Goal: Task Accomplishment & Management: Manage account settings

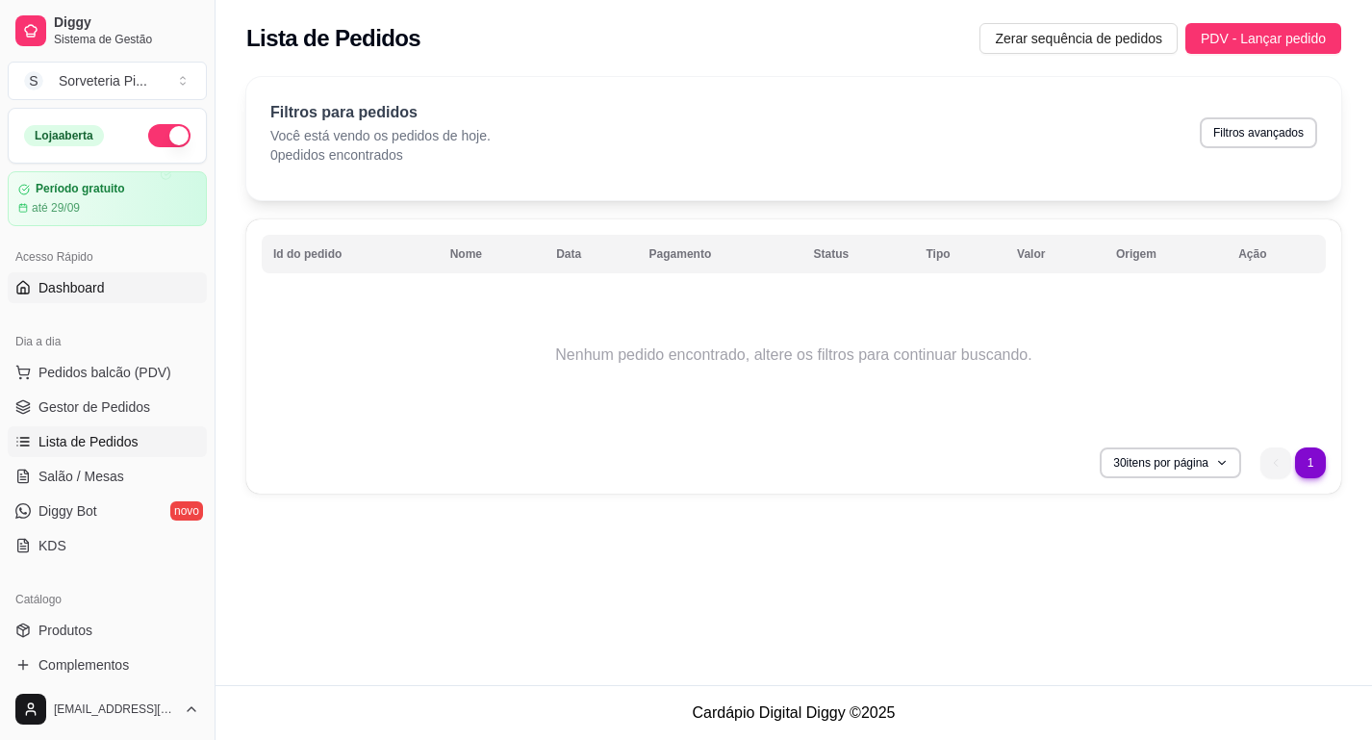
click at [119, 287] on link "Dashboard" at bounding box center [107, 287] width 199 height 31
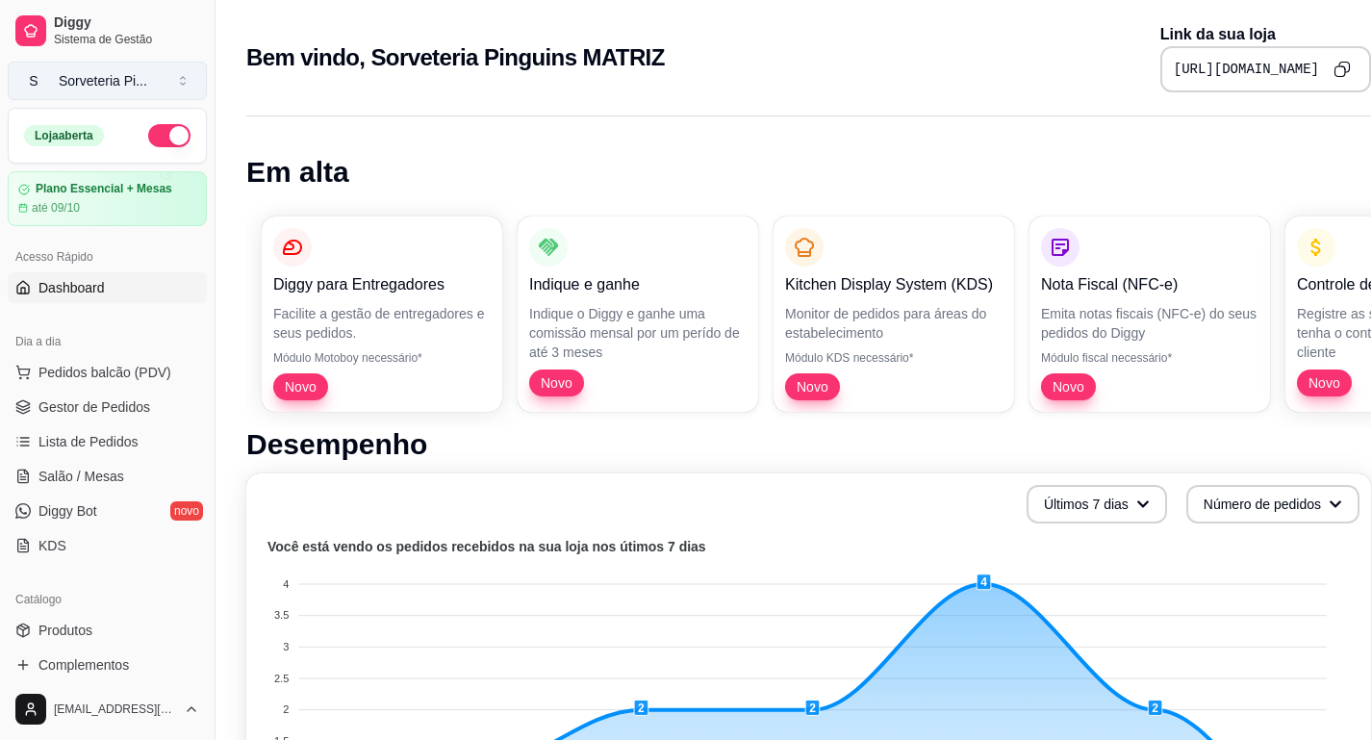
click at [133, 75] on div "Sorveteria Pi ..." at bounding box center [103, 80] width 89 height 19
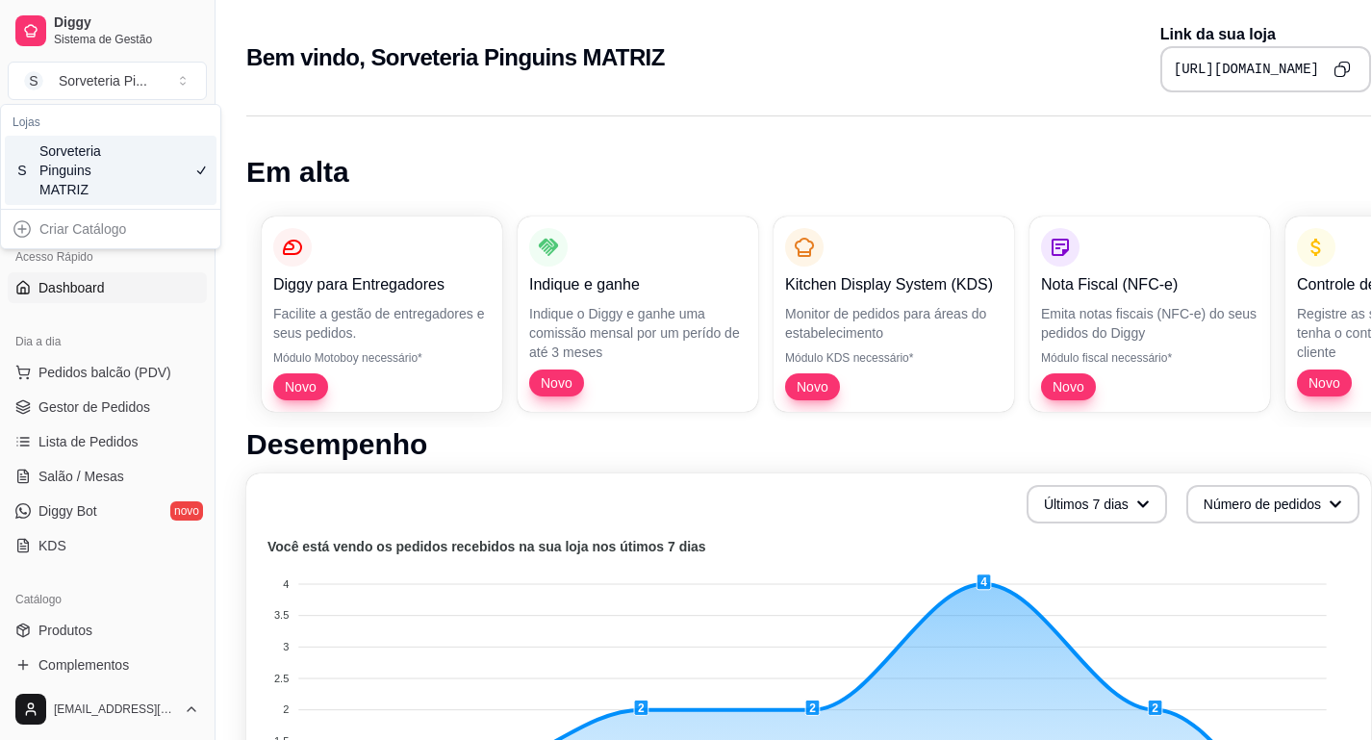
click at [324, 177] on h1 "Em alta" at bounding box center [808, 172] width 1125 height 35
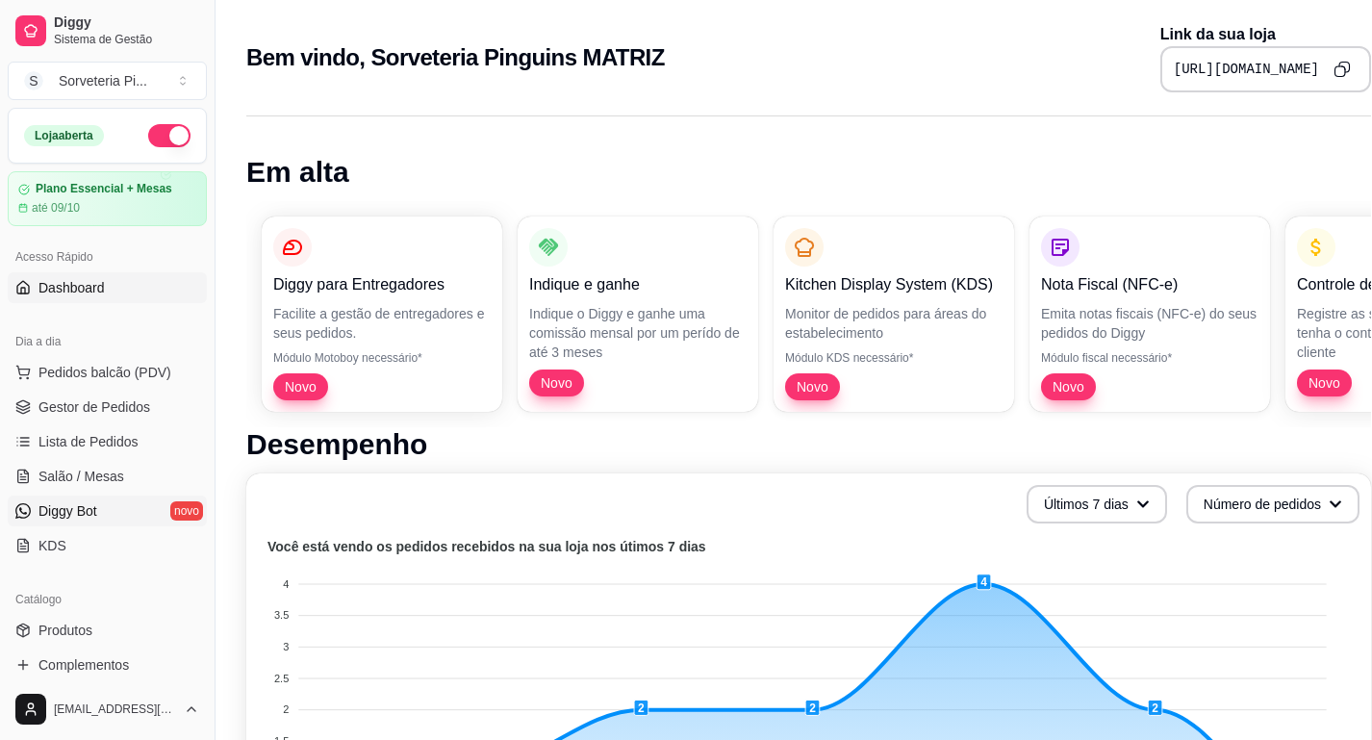
click at [64, 509] on span "Diggy Bot" at bounding box center [67, 510] width 59 height 19
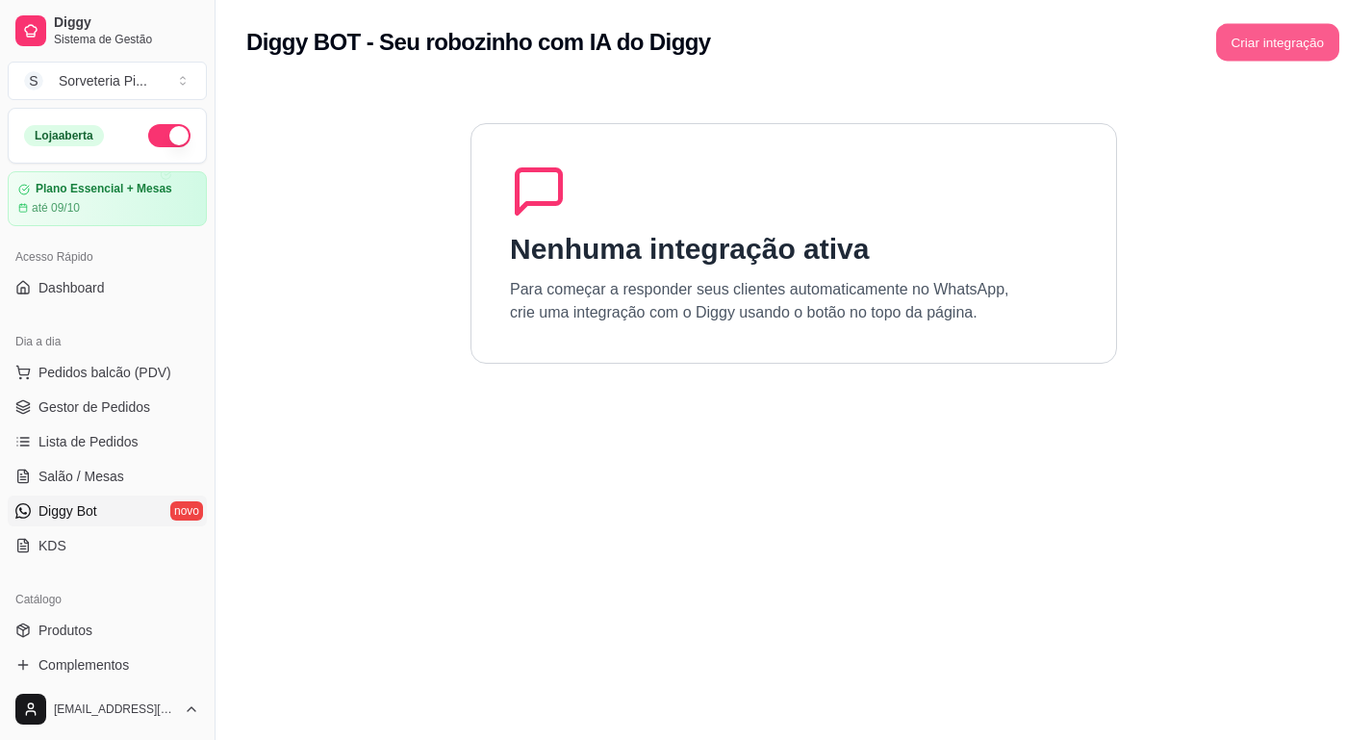
click at [1290, 38] on button "Criar integração" at bounding box center [1277, 43] width 123 height 38
click at [860, 252] on div "Nenhuma integração ativa Para começar a responder seus clientes automaticamente…" at bounding box center [794, 243] width 647 height 241
click at [1272, 41] on button "Criar integração" at bounding box center [1278, 42] width 127 height 38
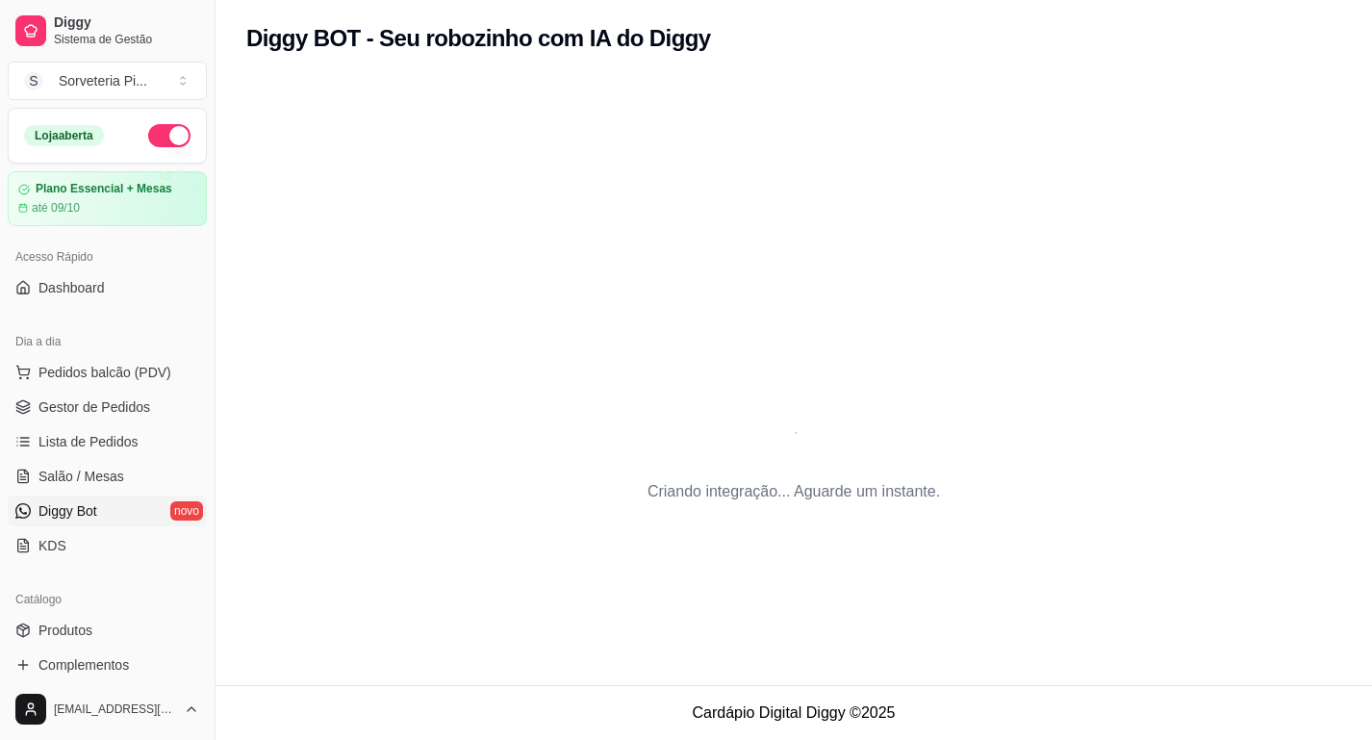
click at [713, 579] on div "Criando integração... Aguarde um instante." at bounding box center [794, 361] width 1157 height 592
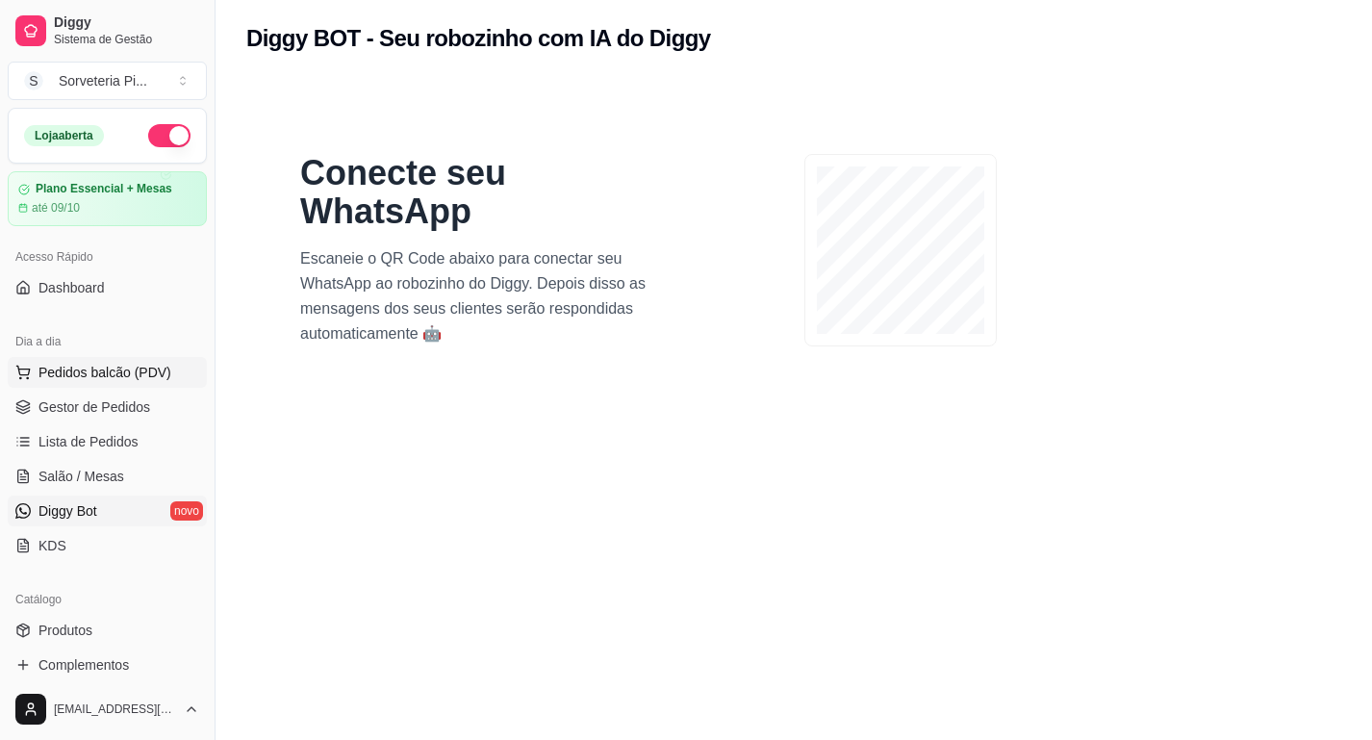
click at [118, 372] on span "Pedidos balcão (PDV)" at bounding box center [104, 372] width 133 height 19
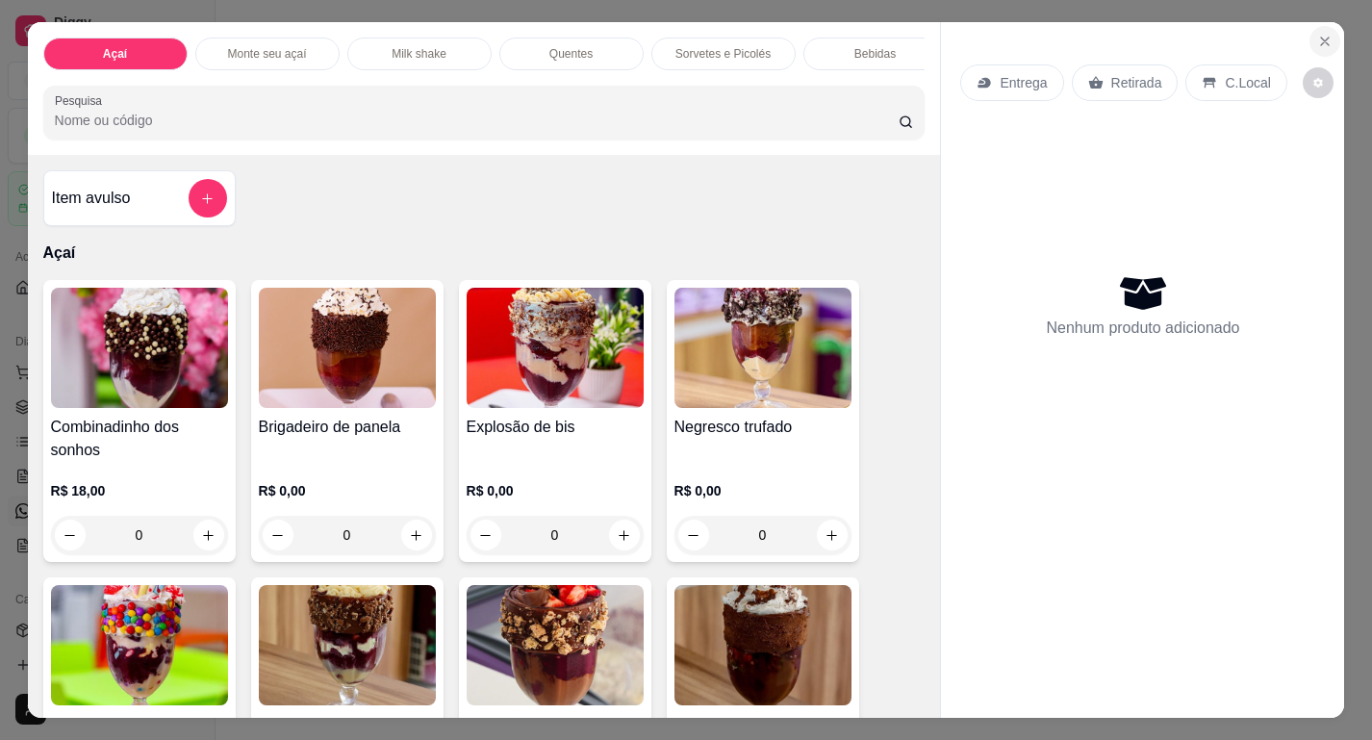
click at [1317, 39] on icon "Close" at bounding box center [1324, 41] width 15 height 15
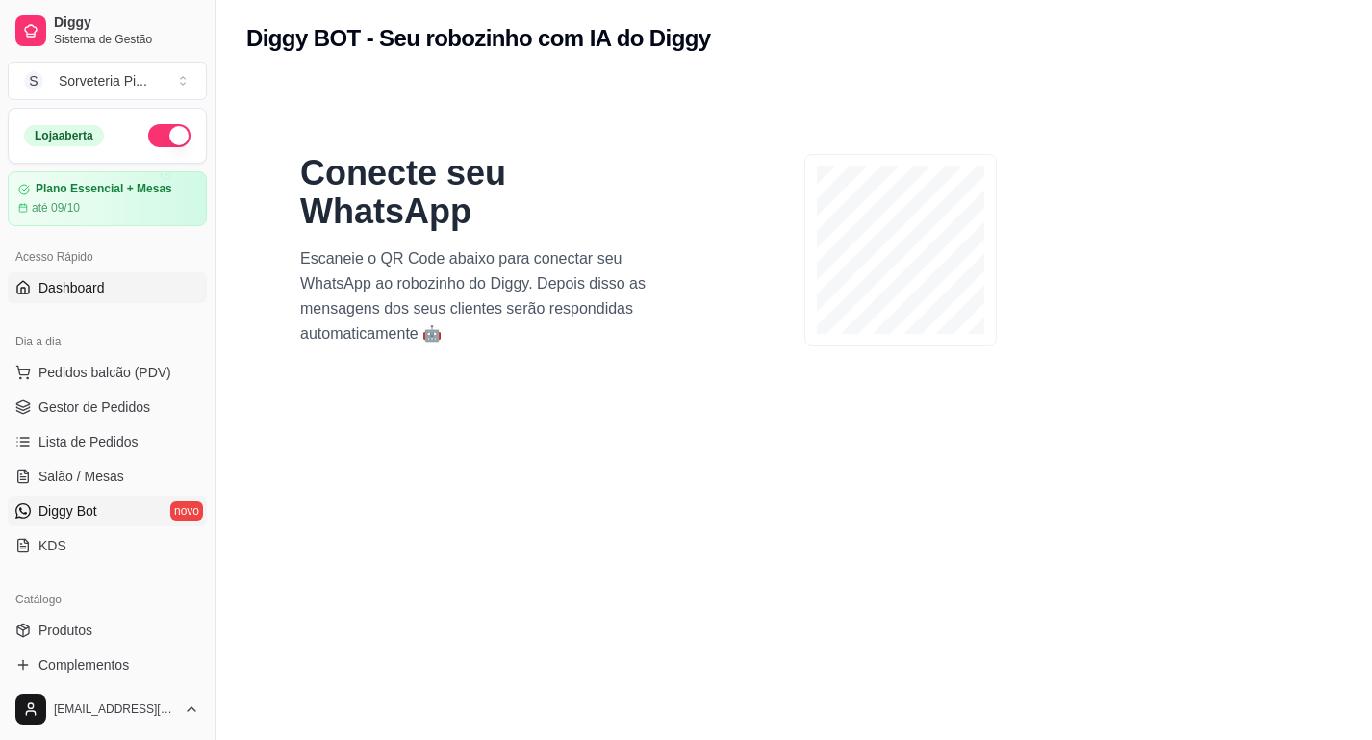
click at [141, 287] on link "Dashboard" at bounding box center [107, 287] width 199 height 31
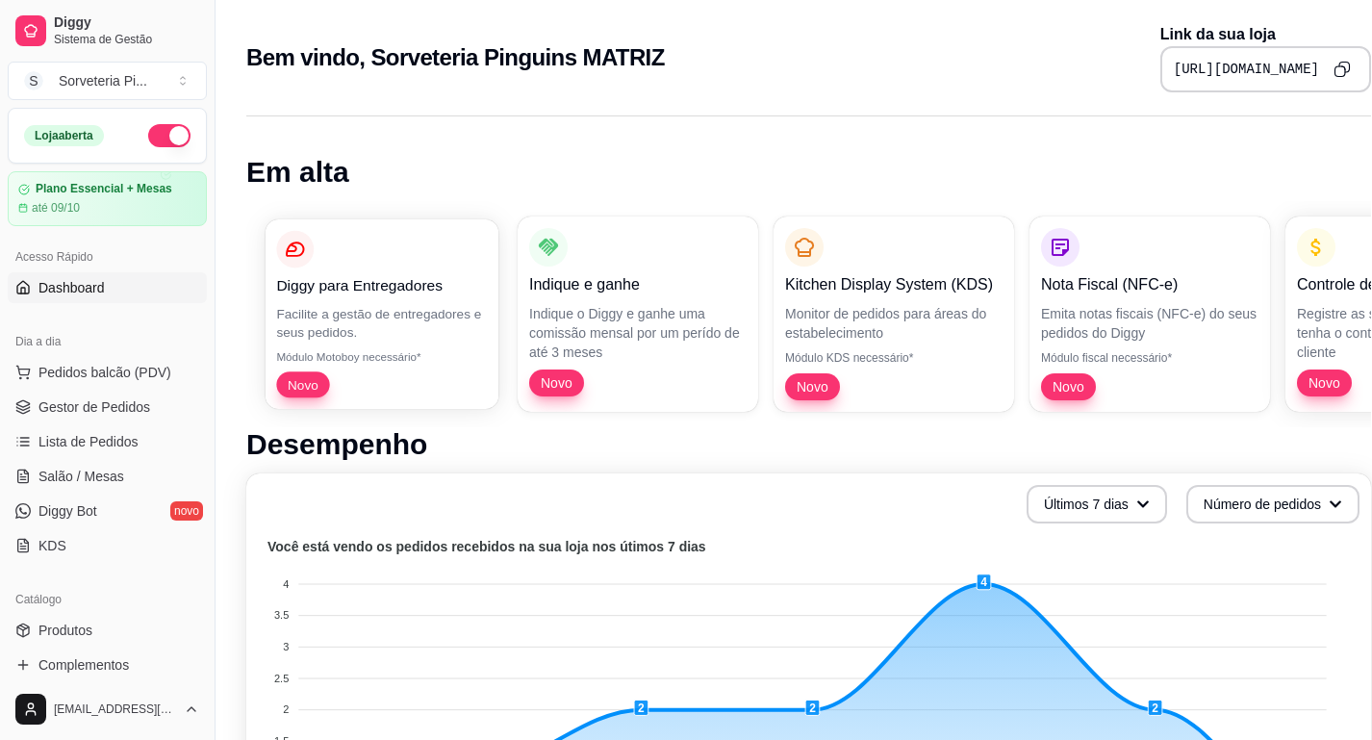
click at [378, 331] on p "Facilite a gestão de entregadores e seus pedidos." at bounding box center [381, 323] width 211 height 38
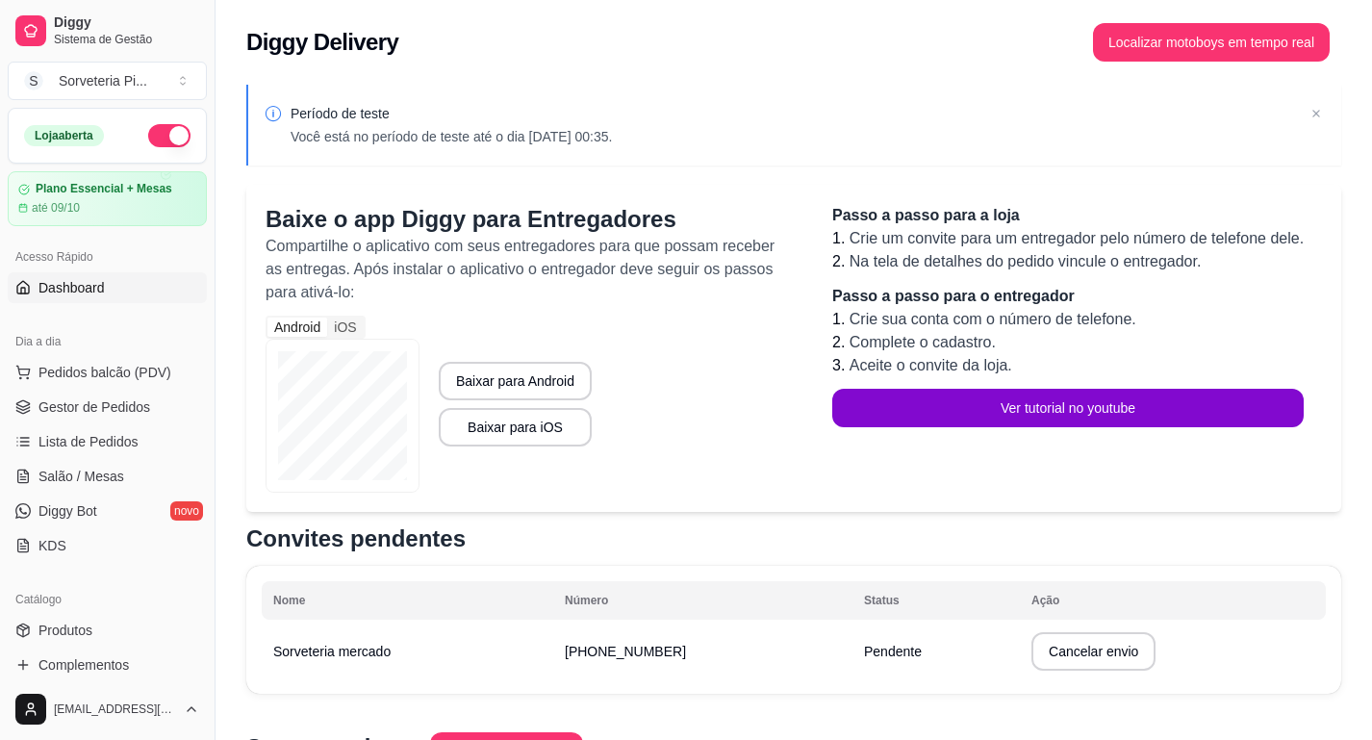
click at [128, 291] on link "Dashboard" at bounding box center [107, 287] width 199 height 31
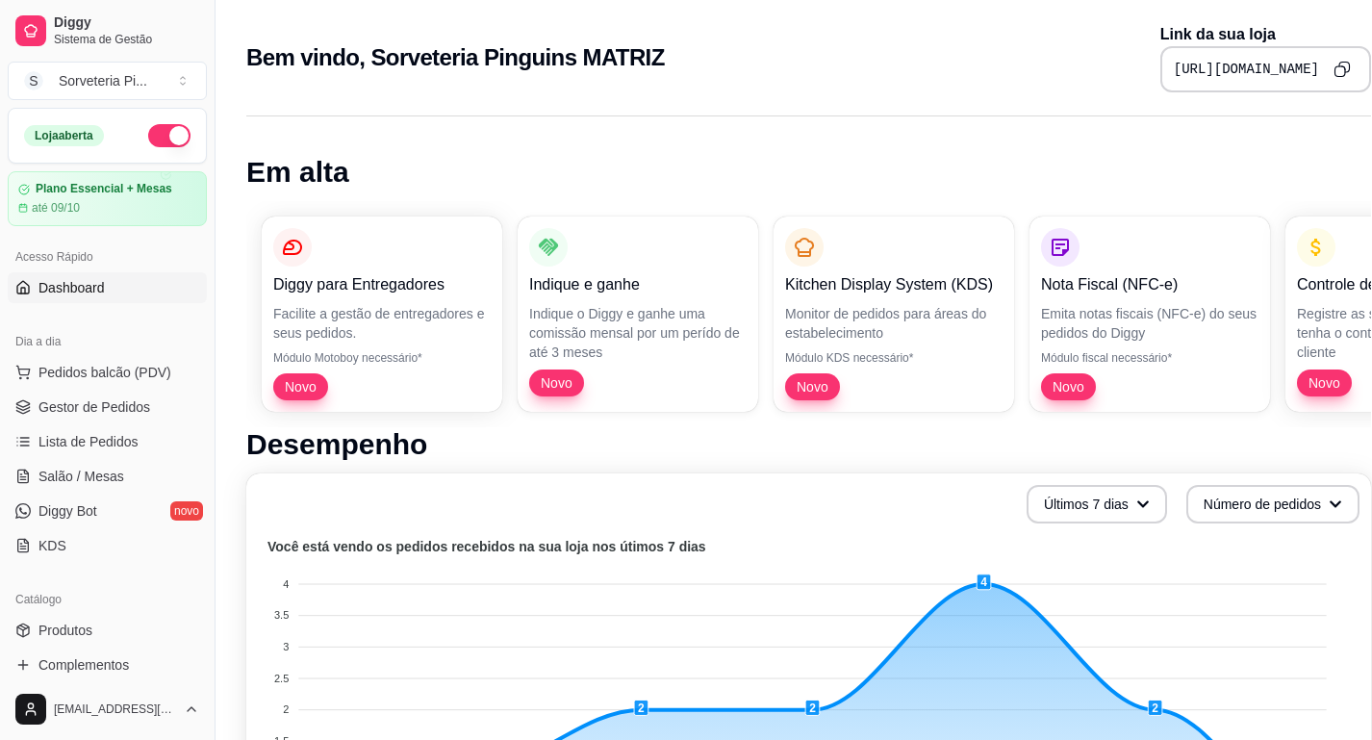
click at [128, 291] on link "Dashboard" at bounding box center [107, 287] width 199 height 31
click at [117, 32] on span "Sistema de Gestão" at bounding box center [126, 39] width 145 height 15
click at [141, 82] on div "Sorveteria Pi ..." at bounding box center [103, 80] width 89 height 19
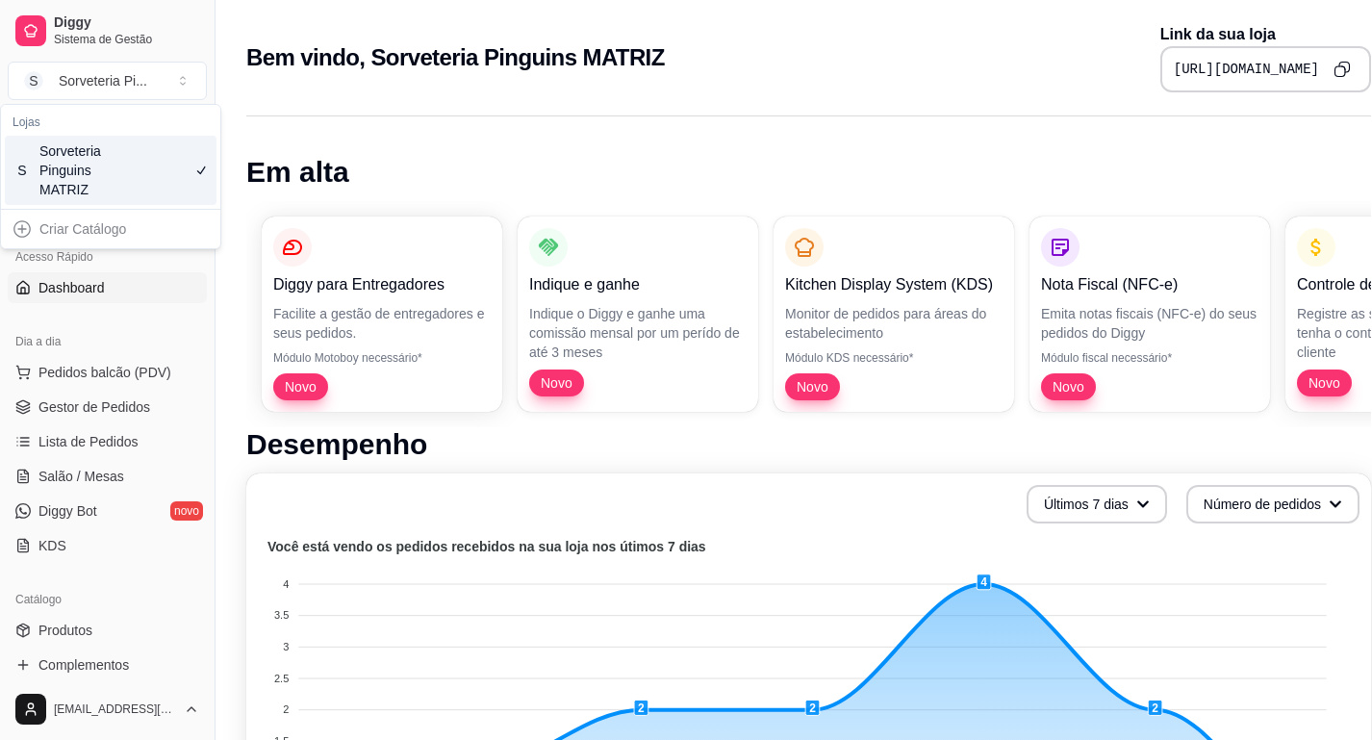
drag, startPoint x: 60, startPoint y: 180, endPoint x: 111, endPoint y: 181, distance: 51.0
click at [111, 182] on div "Sorveteria Pinguins MATRIZ" at bounding box center [82, 170] width 87 height 58
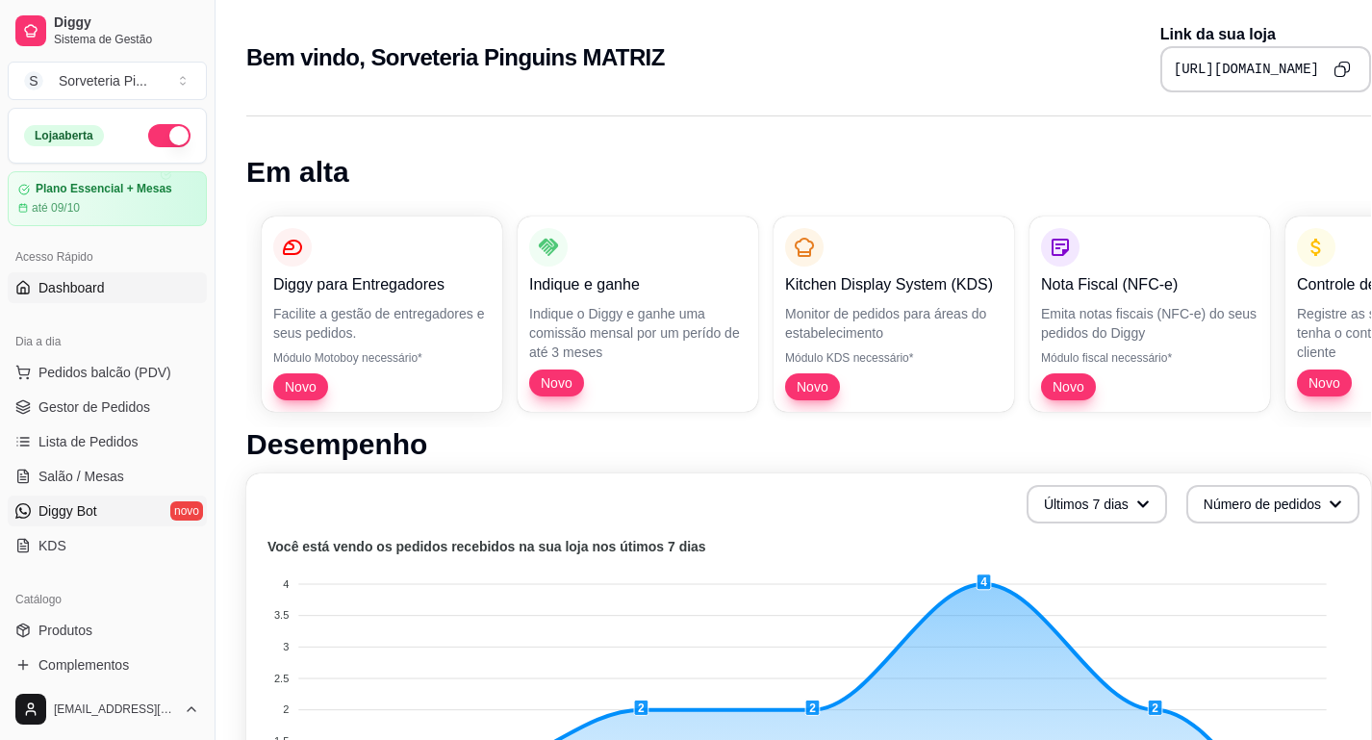
click at [64, 504] on span "Diggy Bot" at bounding box center [67, 510] width 59 height 19
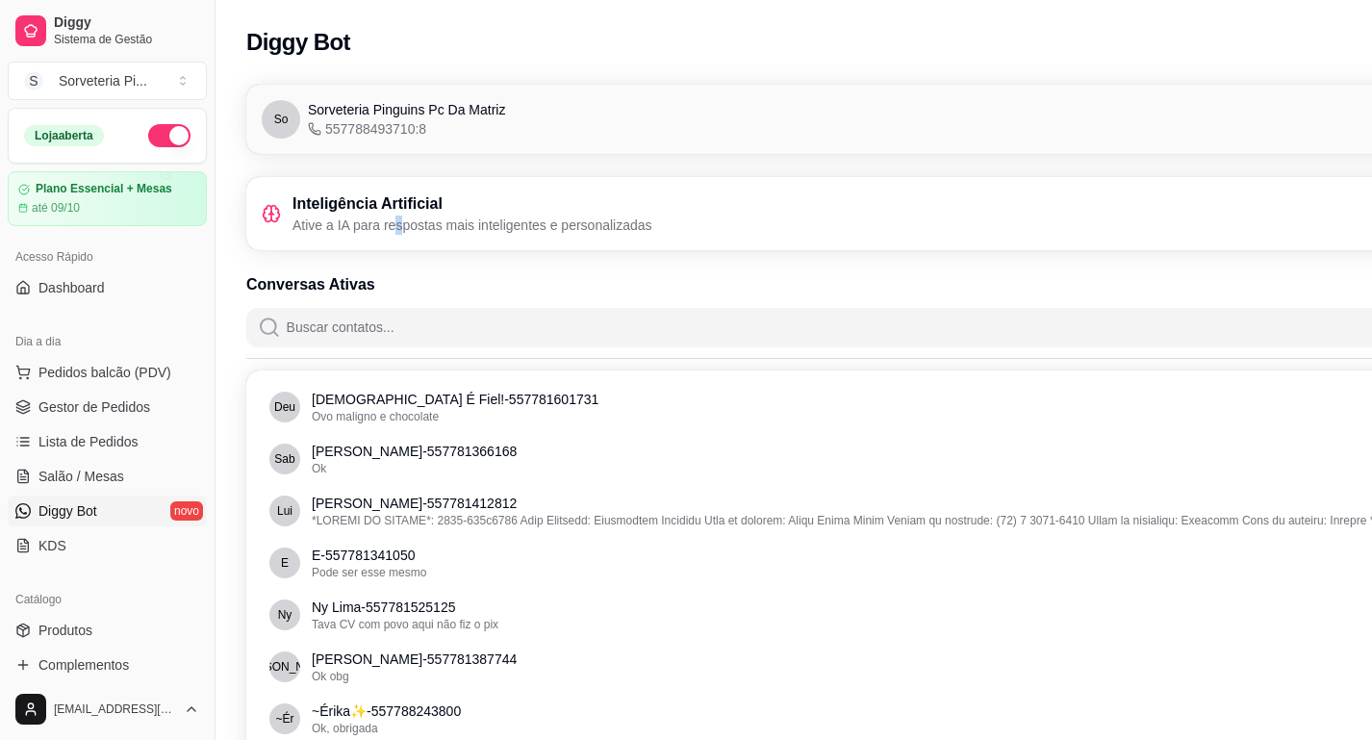
click at [401, 217] on p "Ative a IA para respostas mais inteligentes e personalizadas" at bounding box center [473, 225] width 360 height 19
click at [498, 233] on p "Ative a IA para respostas mais inteligentes e personalizadas" at bounding box center [473, 225] width 360 height 19
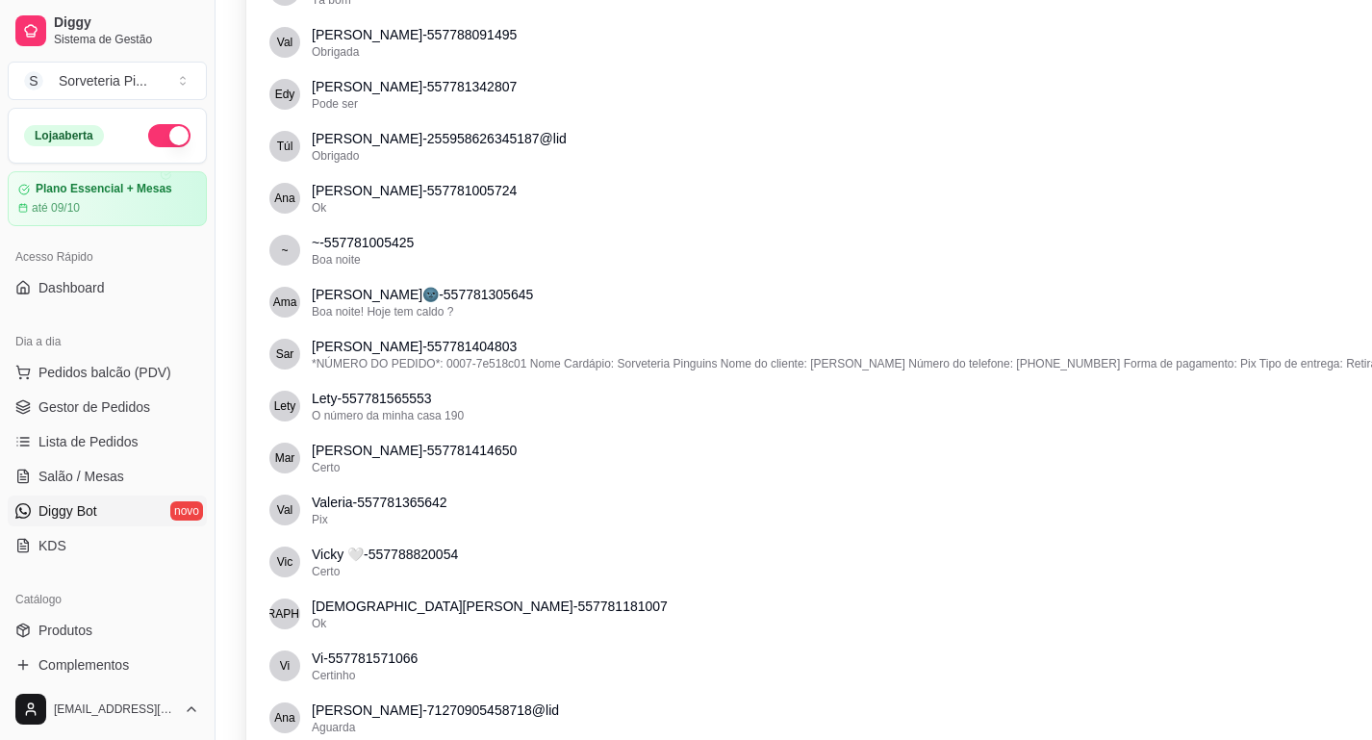
scroll to position [1358, 0]
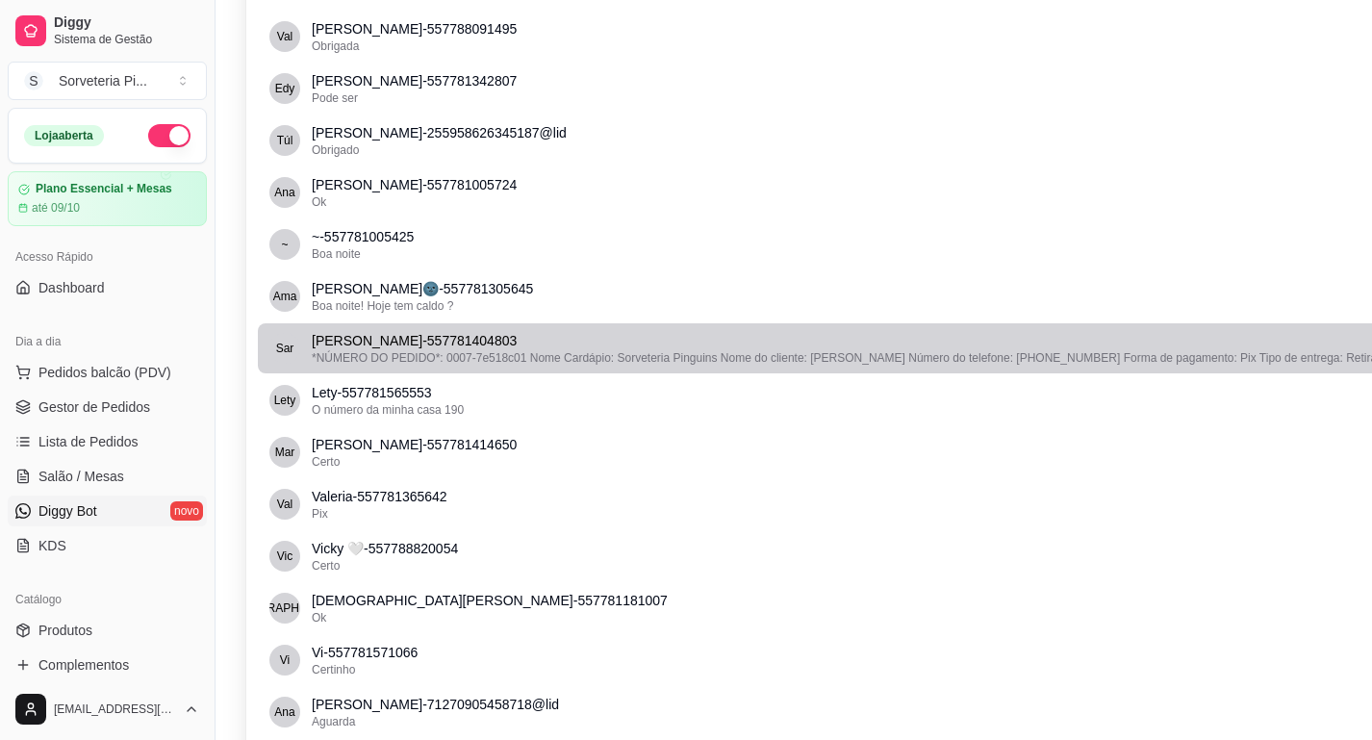
click at [568, 347] on p "Sara Araujo - 557781404803" at bounding box center [904, 340] width 1184 height 19
click at [568, 346] on p "Sara Araujo - 557781404803" at bounding box center [904, 340] width 1184 height 19
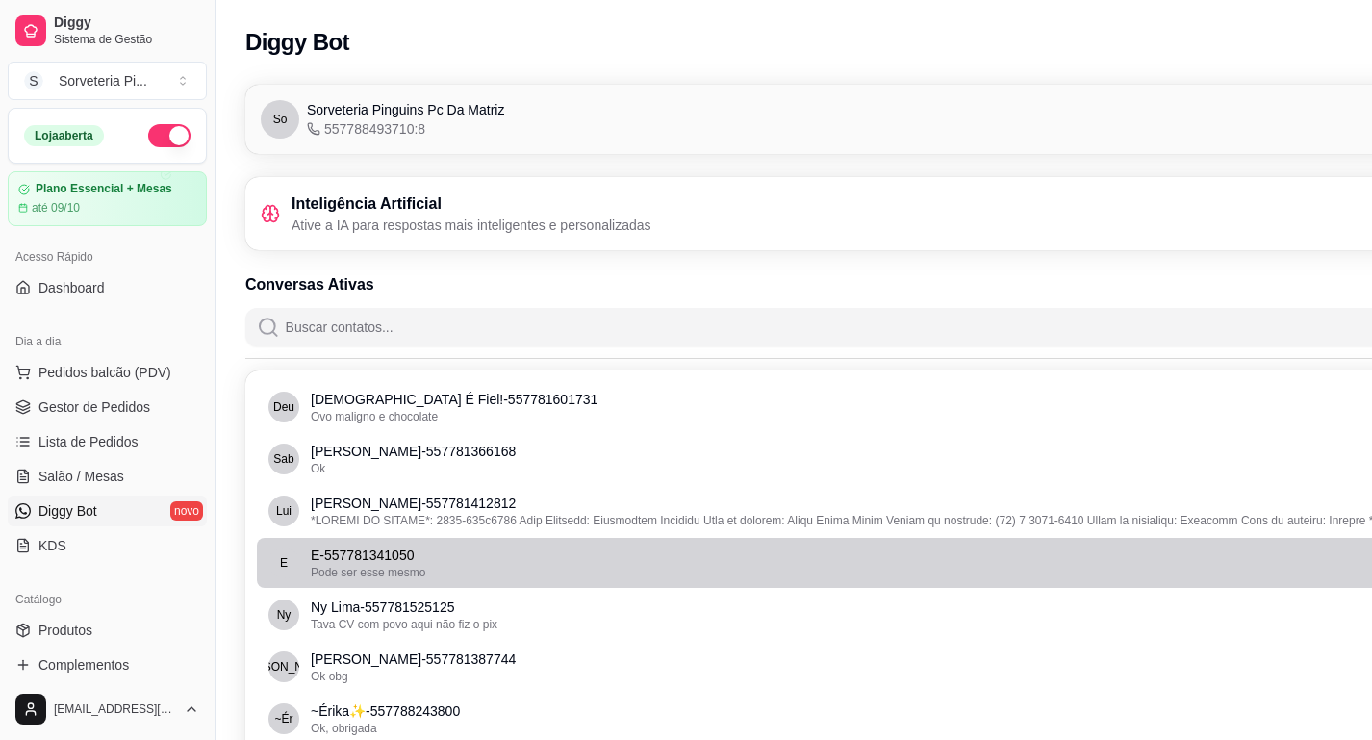
scroll to position [0, 1]
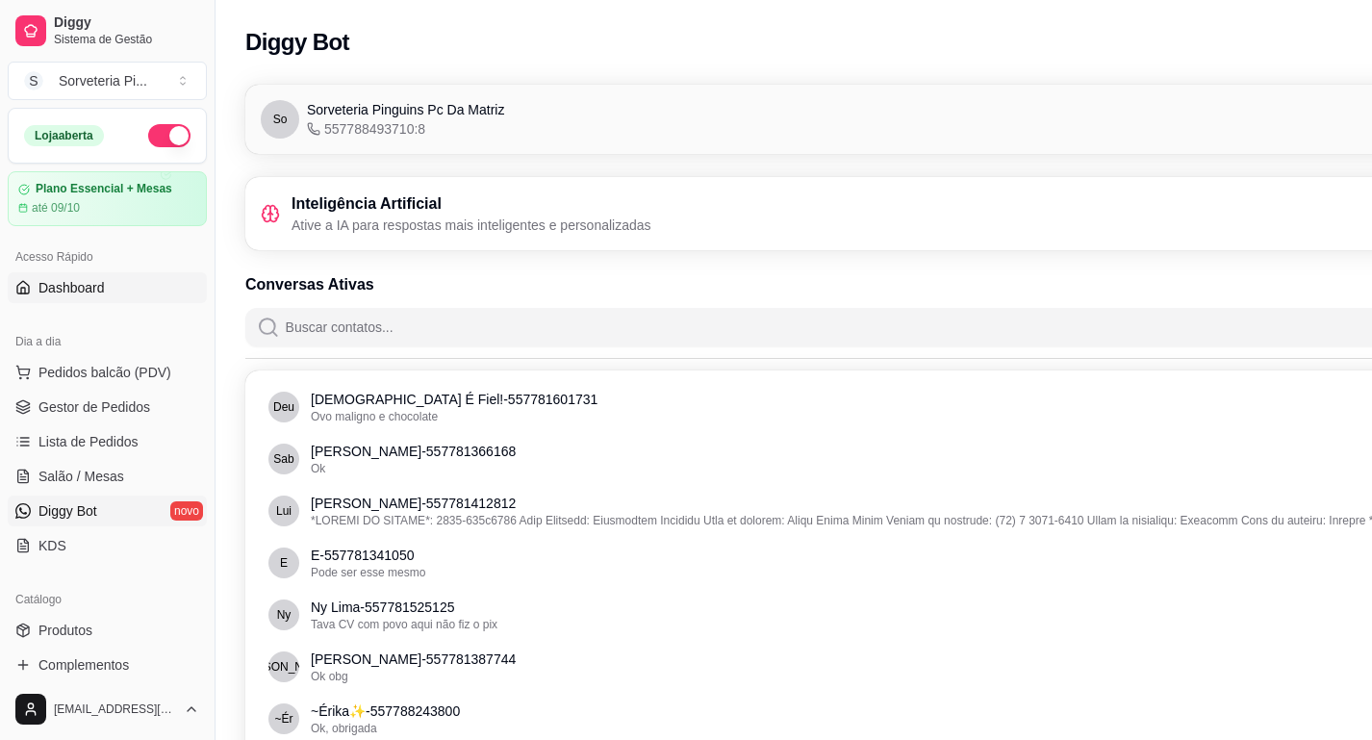
click at [60, 290] on span "Dashboard" at bounding box center [71, 287] width 66 height 19
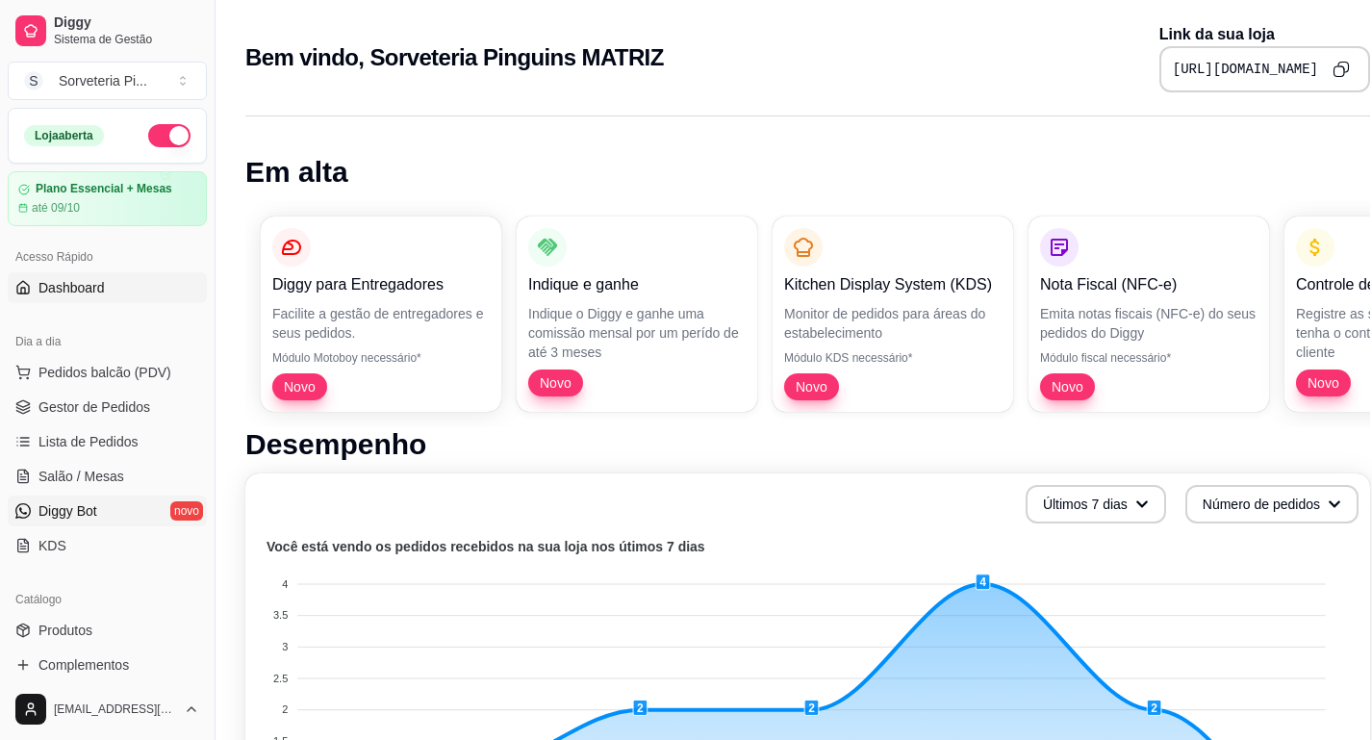
click at [45, 524] on link "Diggy Bot novo" at bounding box center [107, 511] width 199 height 31
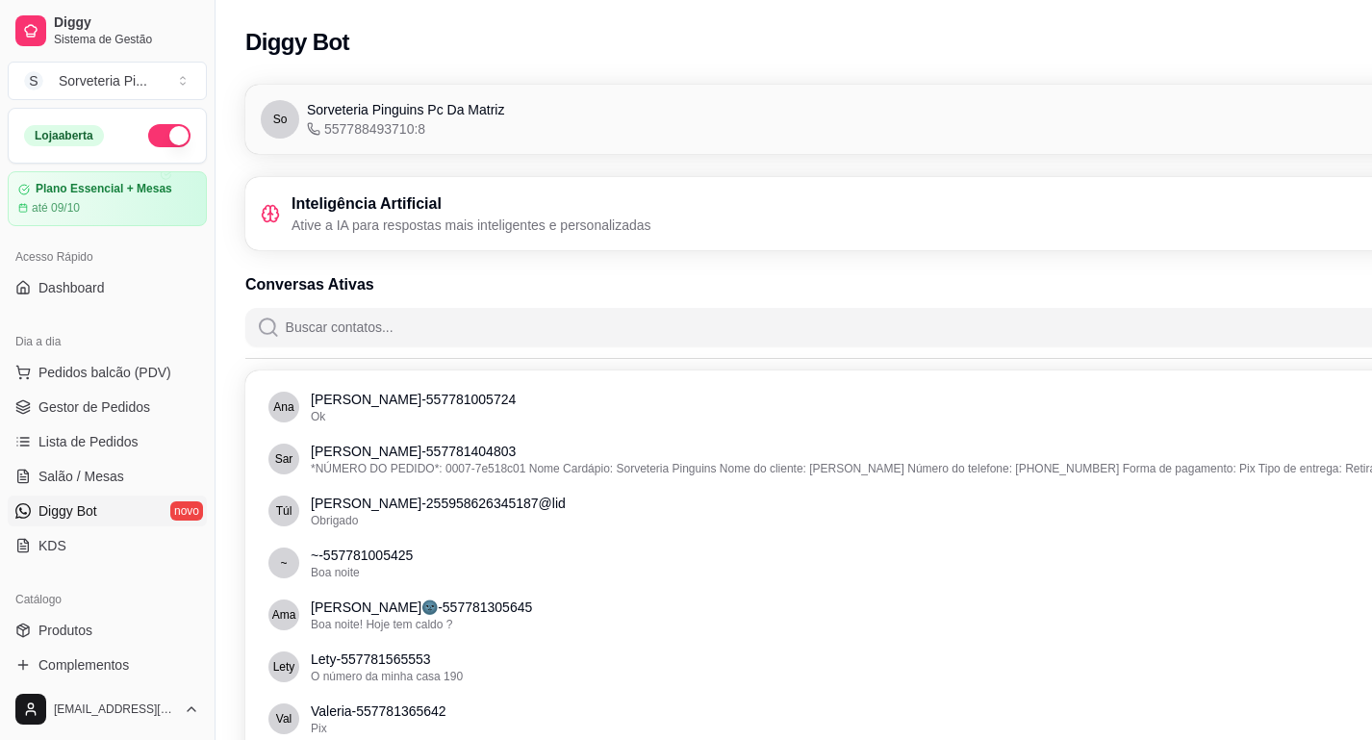
click at [432, 200] on h3 "Inteligência Artificial" at bounding box center [472, 203] width 360 height 23
click at [320, 211] on h3 "Inteligência Artificial" at bounding box center [472, 203] width 360 height 23
click at [266, 219] on icon at bounding box center [270, 213] width 19 height 19
click at [266, 220] on icon at bounding box center [270, 220] width 13 height 4
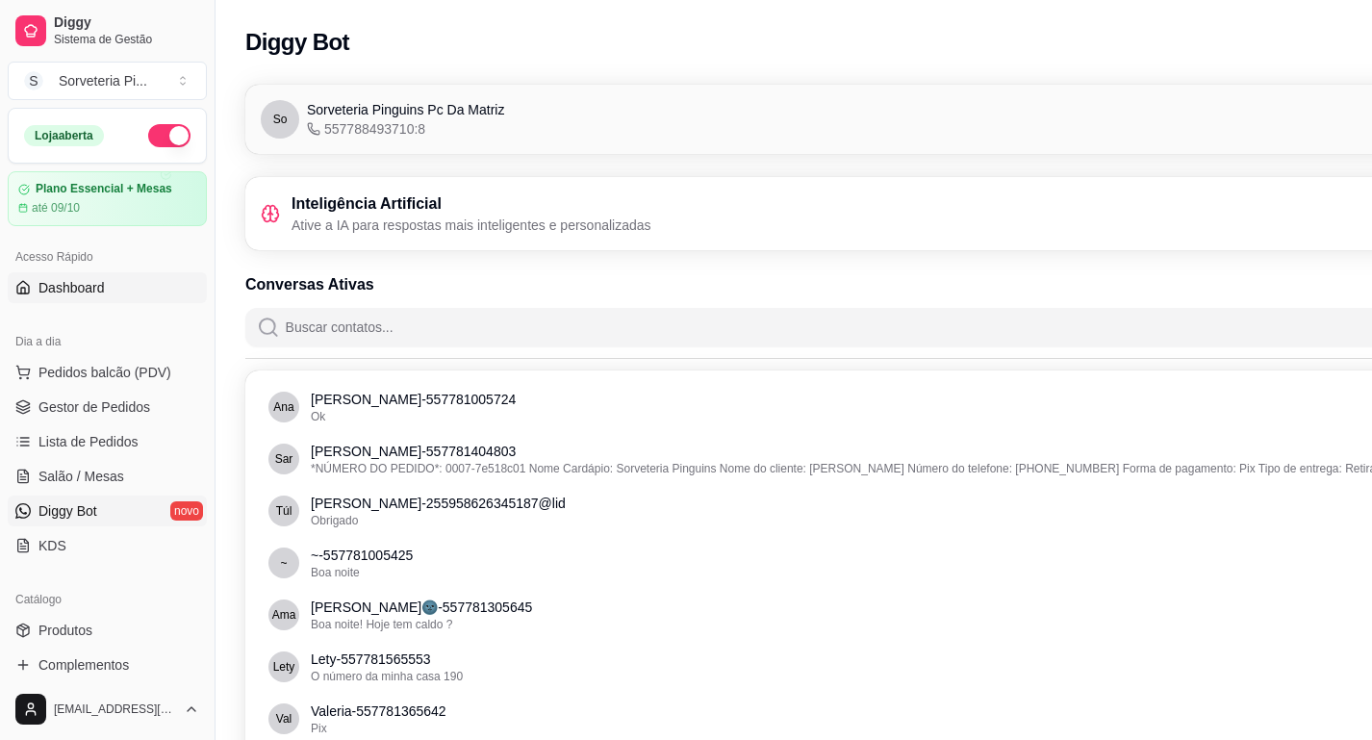
click at [93, 288] on span "Dashboard" at bounding box center [71, 287] width 66 height 19
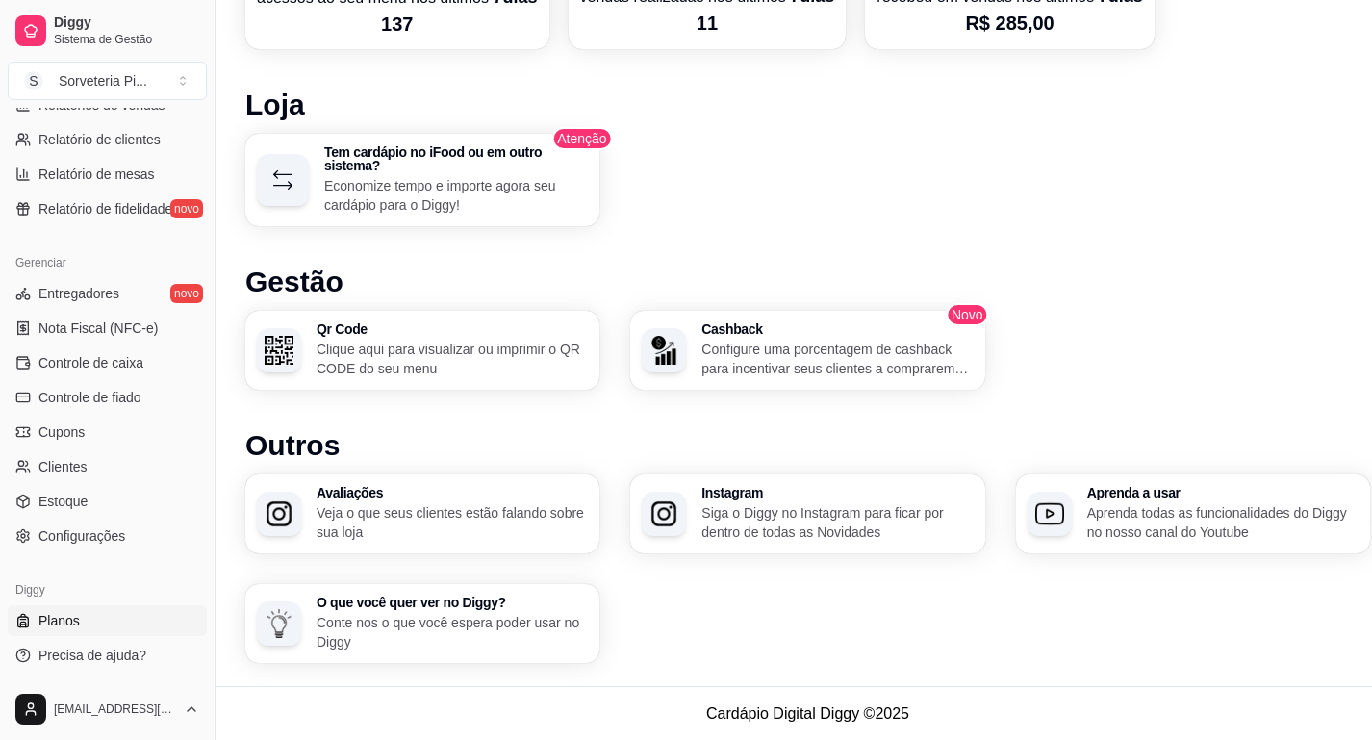
scroll to position [645, 0]
click at [64, 547] on link "Configurações" at bounding box center [107, 536] width 199 height 31
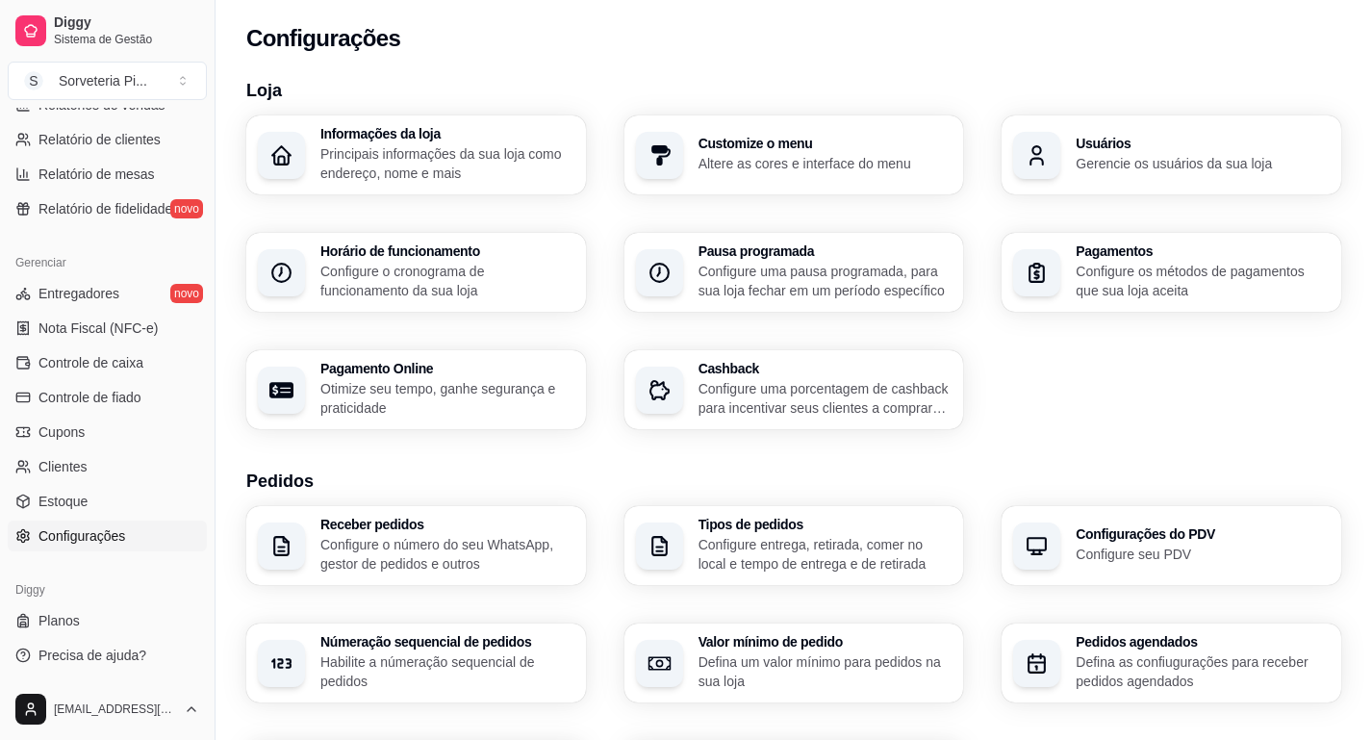
click at [484, 280] on p "Configure o cronograma de funcionamento da sua loja" at bounding box center [447, 281] width 254 height 38
click at [1073, 269] on div "Pagamentos Configure os métodos de pagamentos que sua loja aceita" at bounding box center [1172, 272] width 329 height 77
click at [783, 169] on p "Altere as cores e interface do menu" at bounding box center [825, 163] width 246 height 18
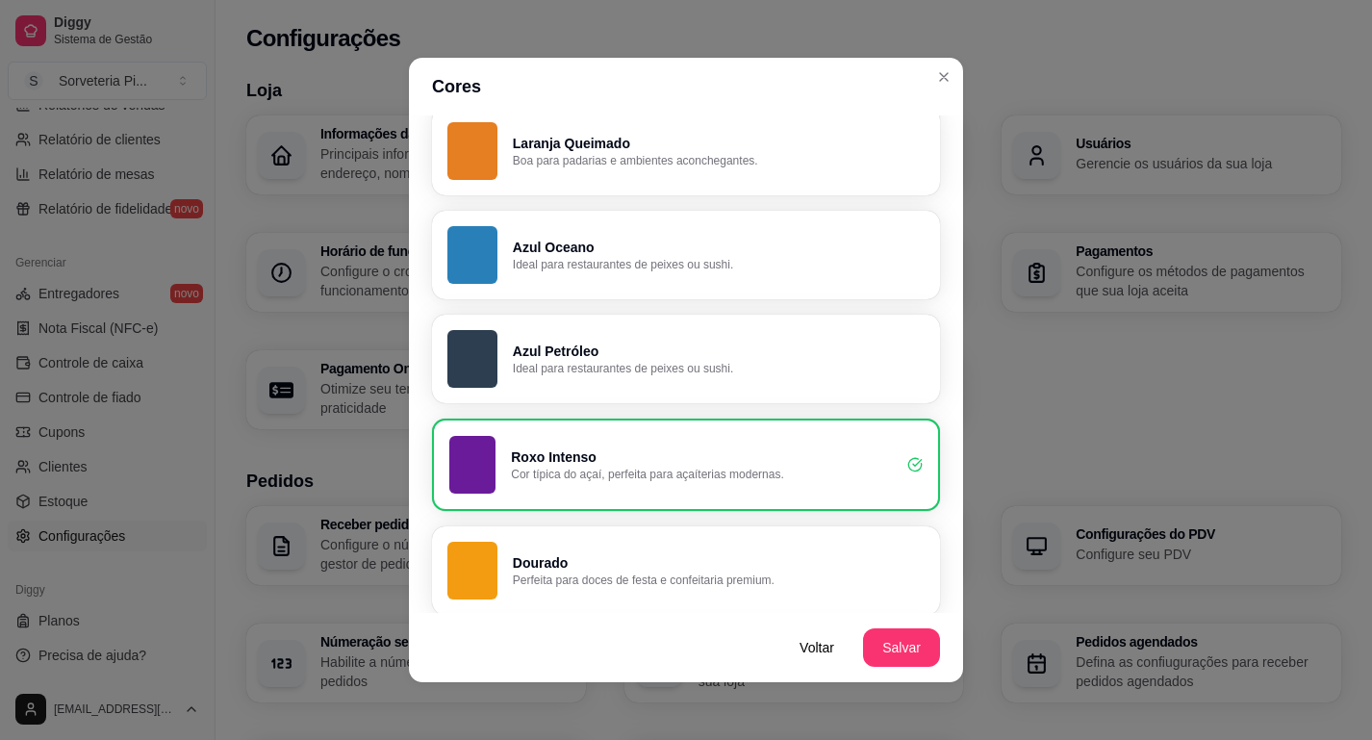
scroll to position [803, 0]
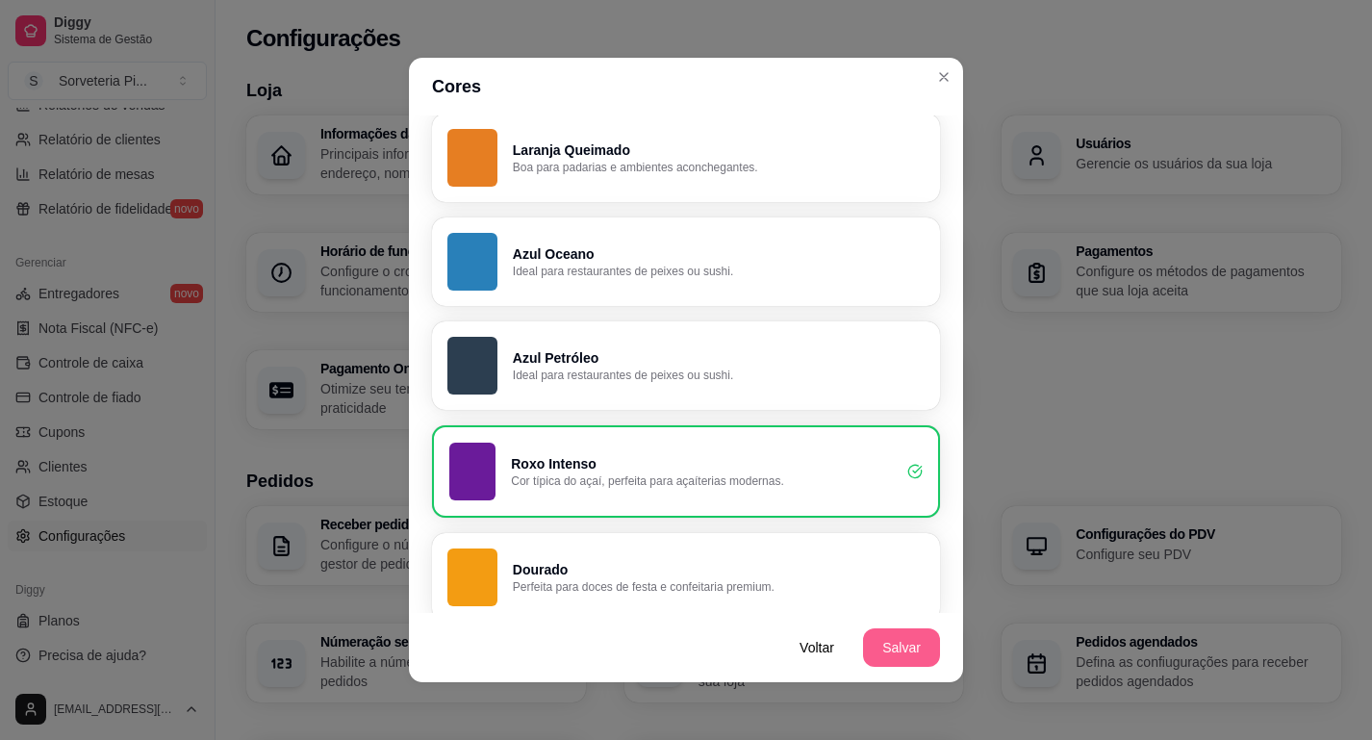
click at [901, 640] on button "Salvar" at bounding box center [901, 647] width 77 height 38
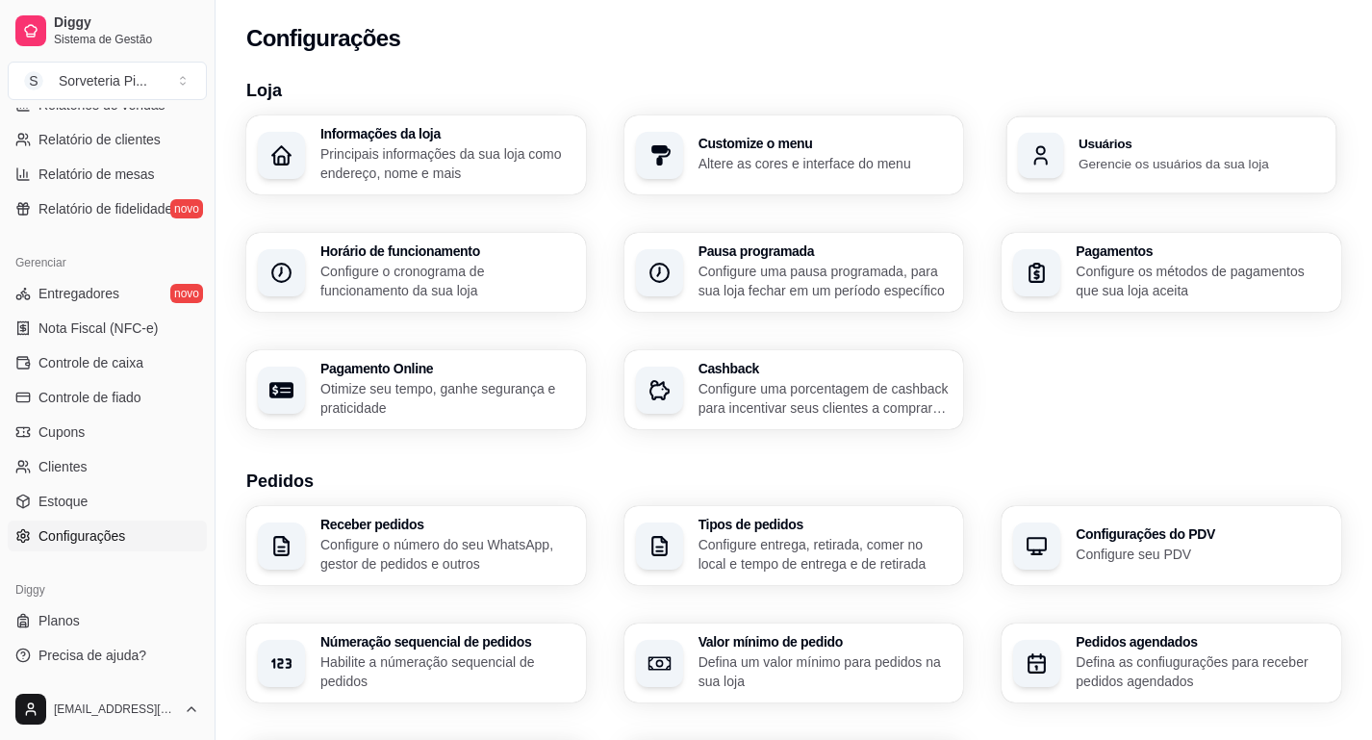
click at [1043, 152] on icon "button" at bounding box center [1041, 154] width 23 height 23
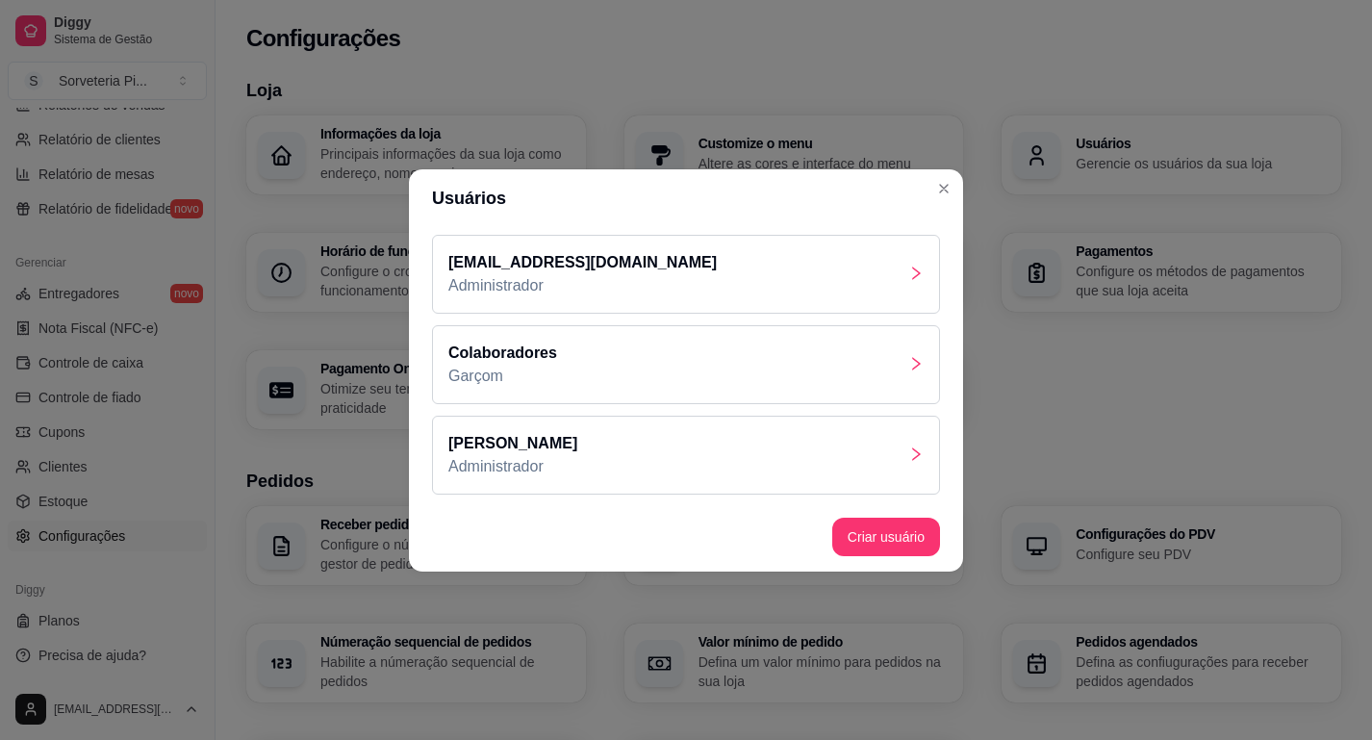
click at [560, 364] on div "Colaboradores Garçom" at bounding box center [686, 364] width 508 height 79
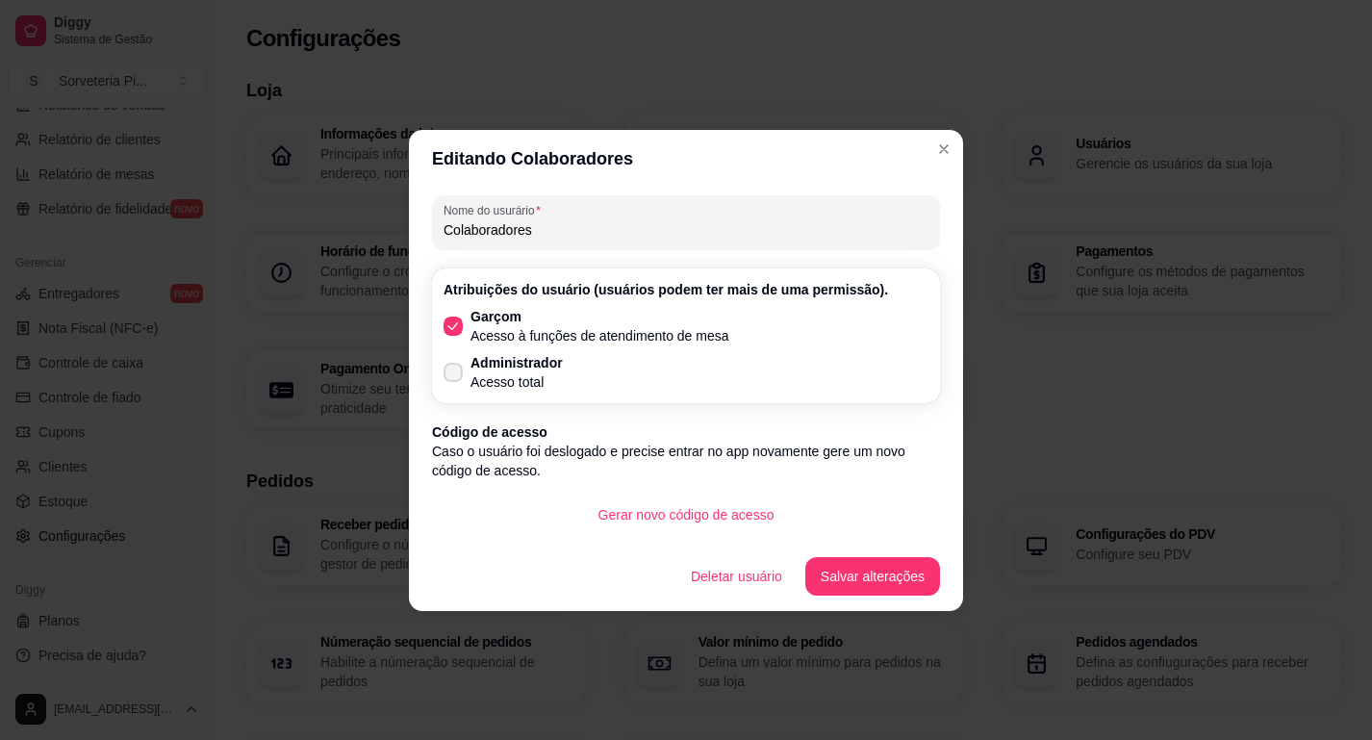
scroll to position [13, 0]
click at [539, 375] on p "Acesso total" at bounding box center [517, 381] width 92 height 19
click at [455, 374] on input "Administrador Acesso total" at bounding box center [449, 368] width 13 height 13
checkbox input "true"
click at [457, 329] on icon at bounding box center [453, 326] width 15 height 12
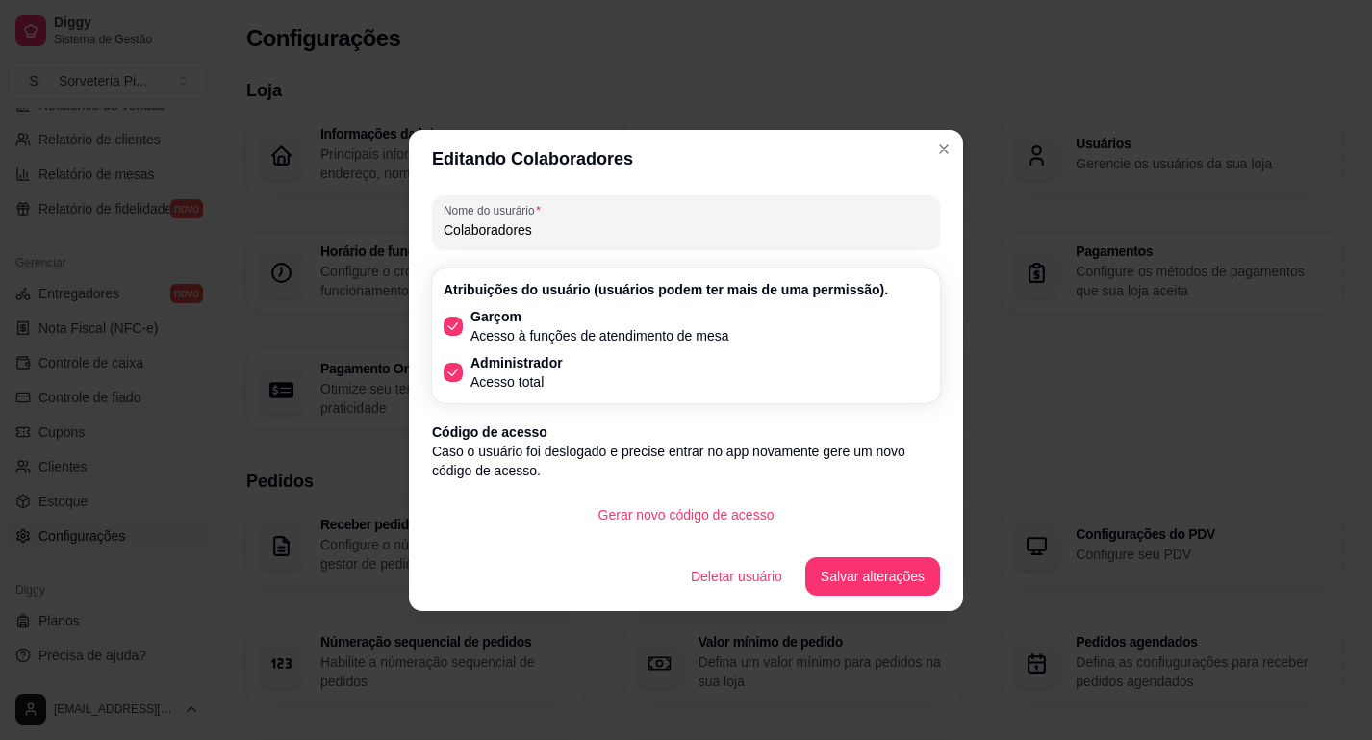
click at [455, 328] on input "Garçom Acesso à funções de atendimento de mesa" at bounding box center [449, 322] width 13 height 13
checkbox input "false"
click at [847, 586] on button "Salvar alterações" at bounding box center [872, 576] width 131 height 38
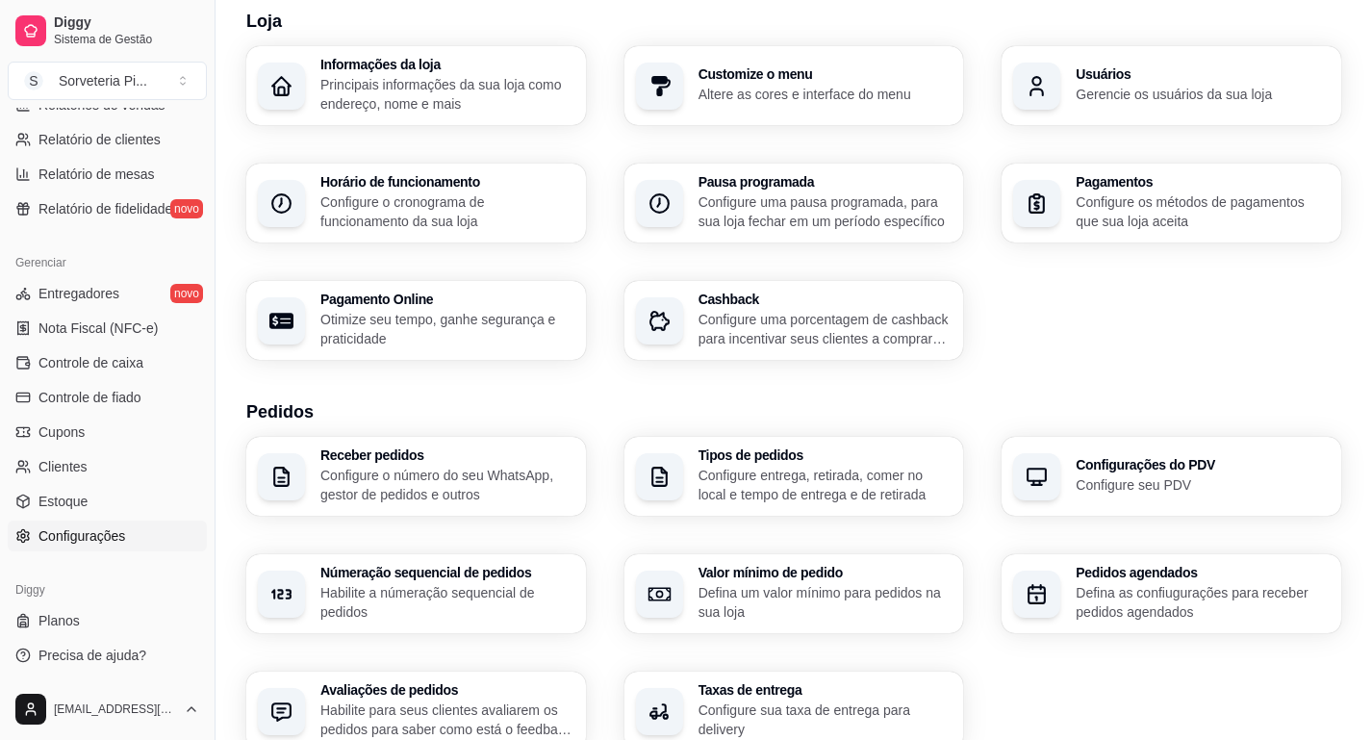
scroll to position [47, 0]
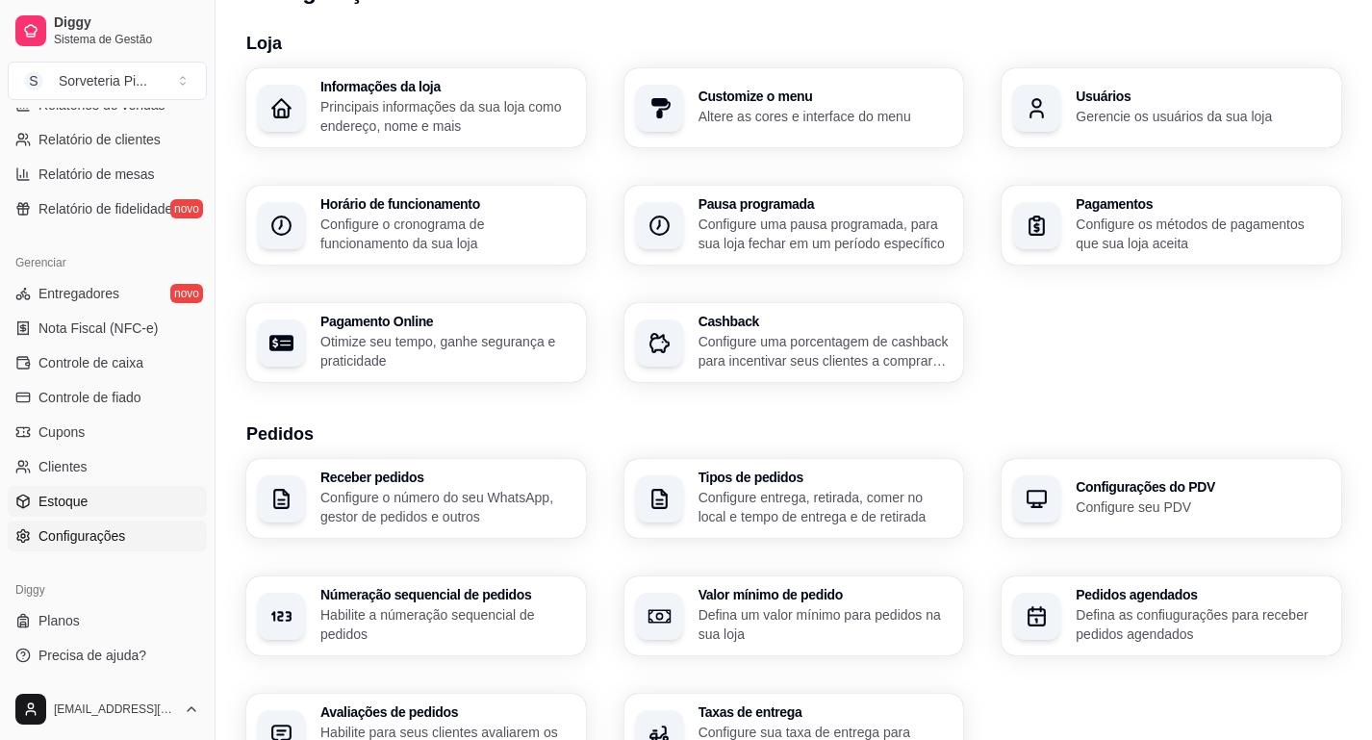
click at [96, 496] on link "Estoque" at bounding box center [107, 501] width 199 height 31
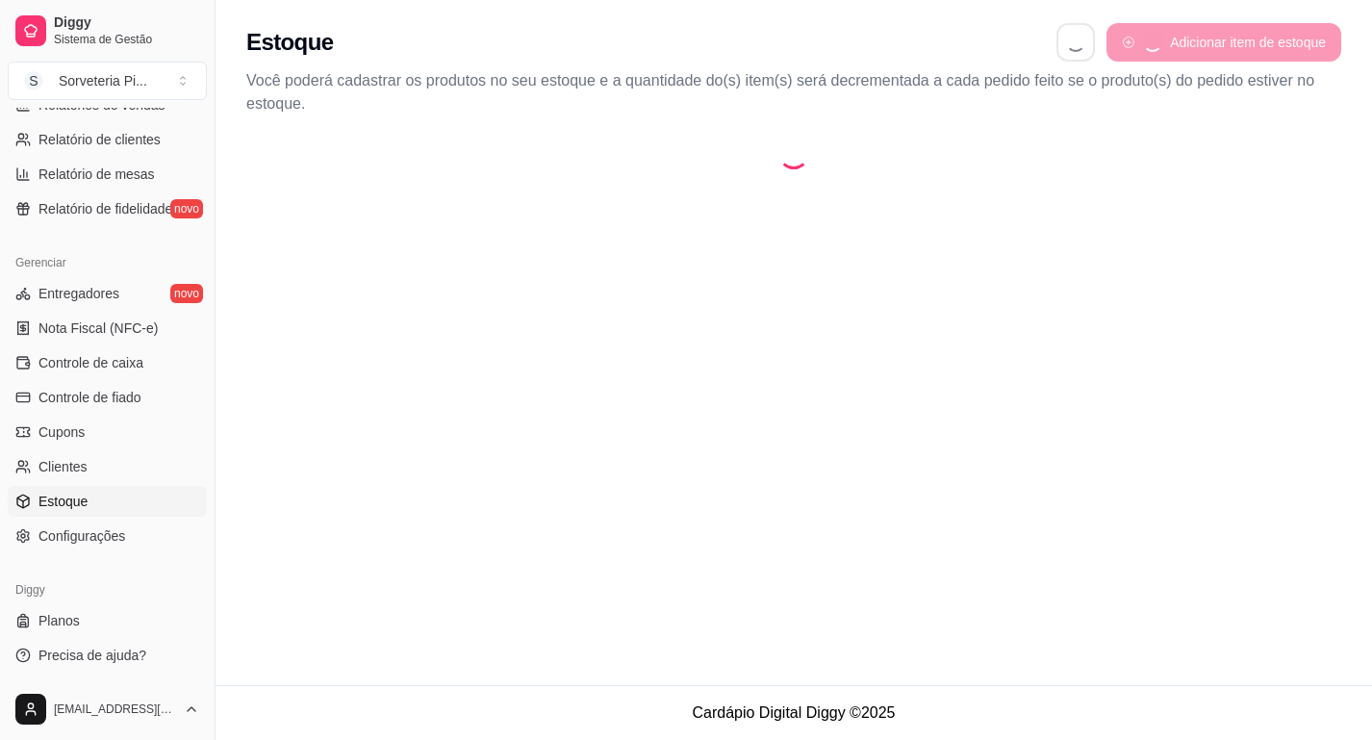
select select "QUANTITY_ORDER"
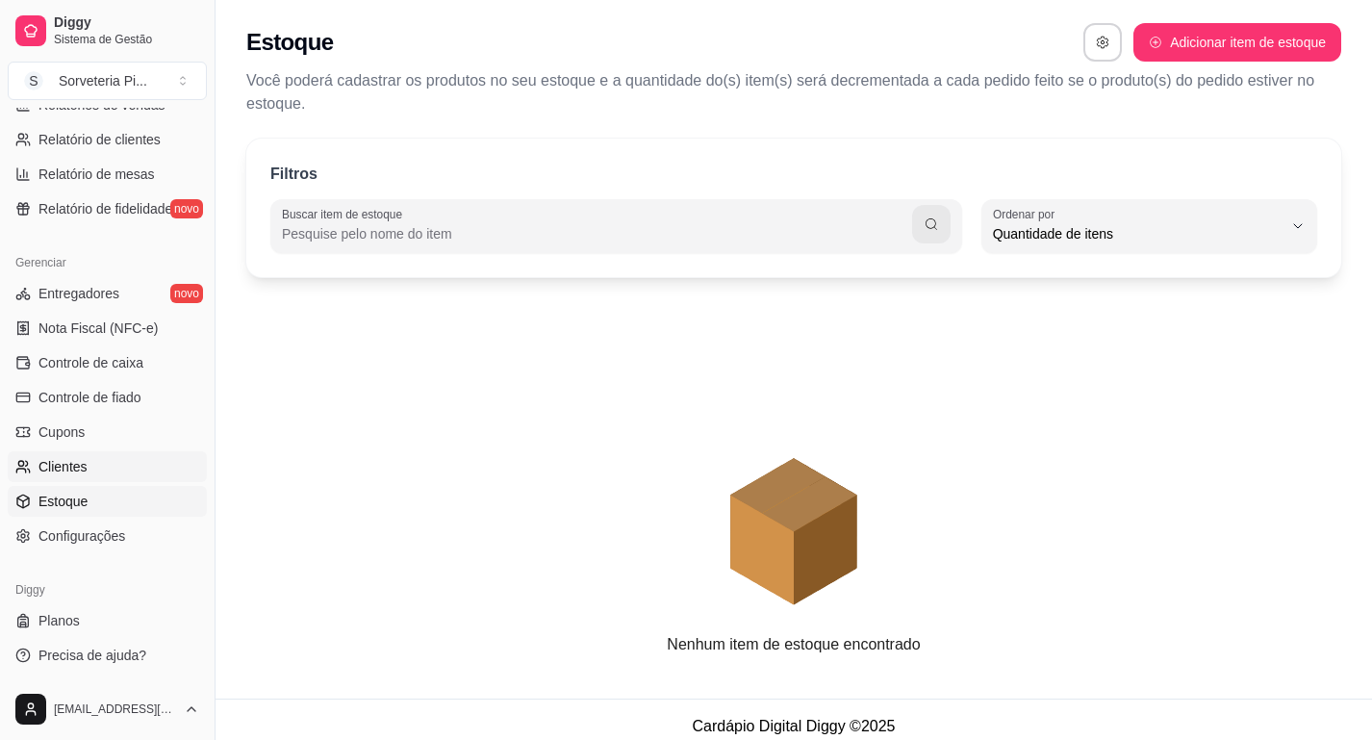
click at [107, 460] on link "Clientes" at bounding box center [107, 466] width 199 height 31
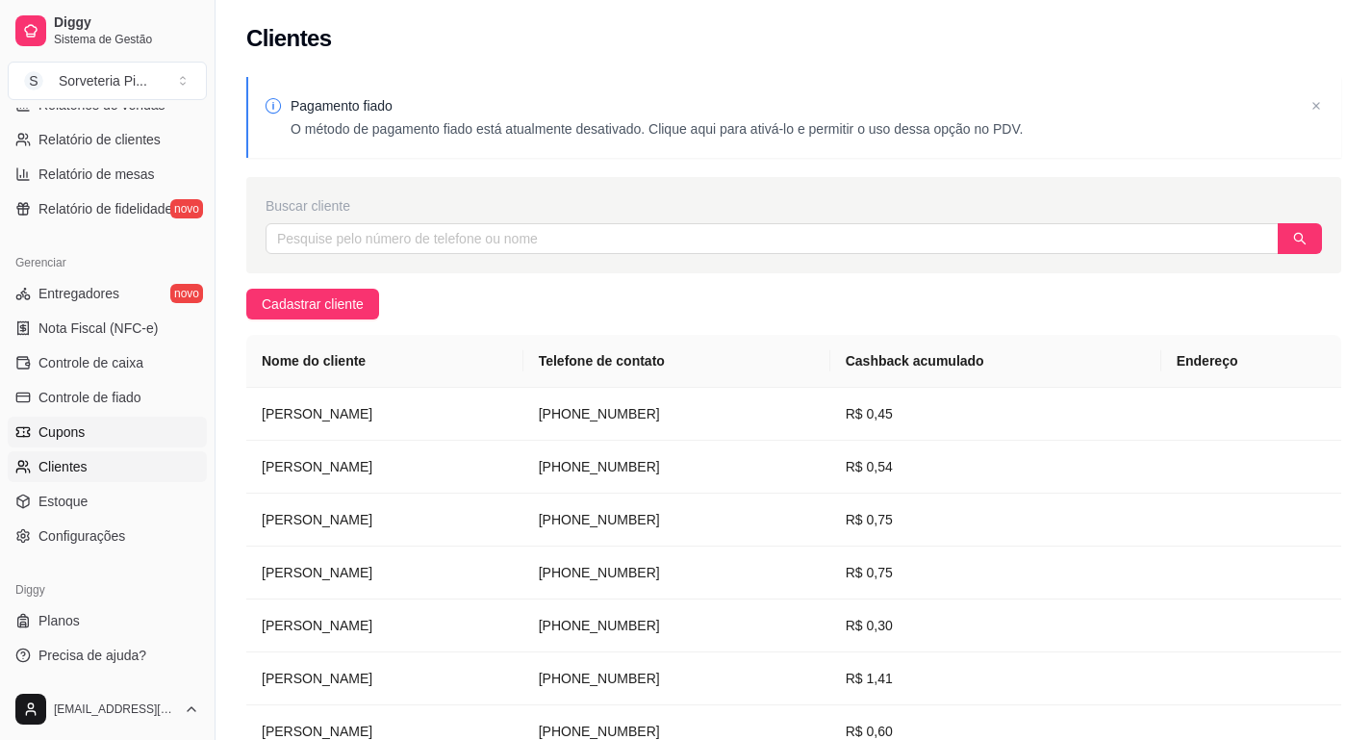
click at [89, 435] on link "Cupons" at bounding box center [107, 432] width 199 height 31
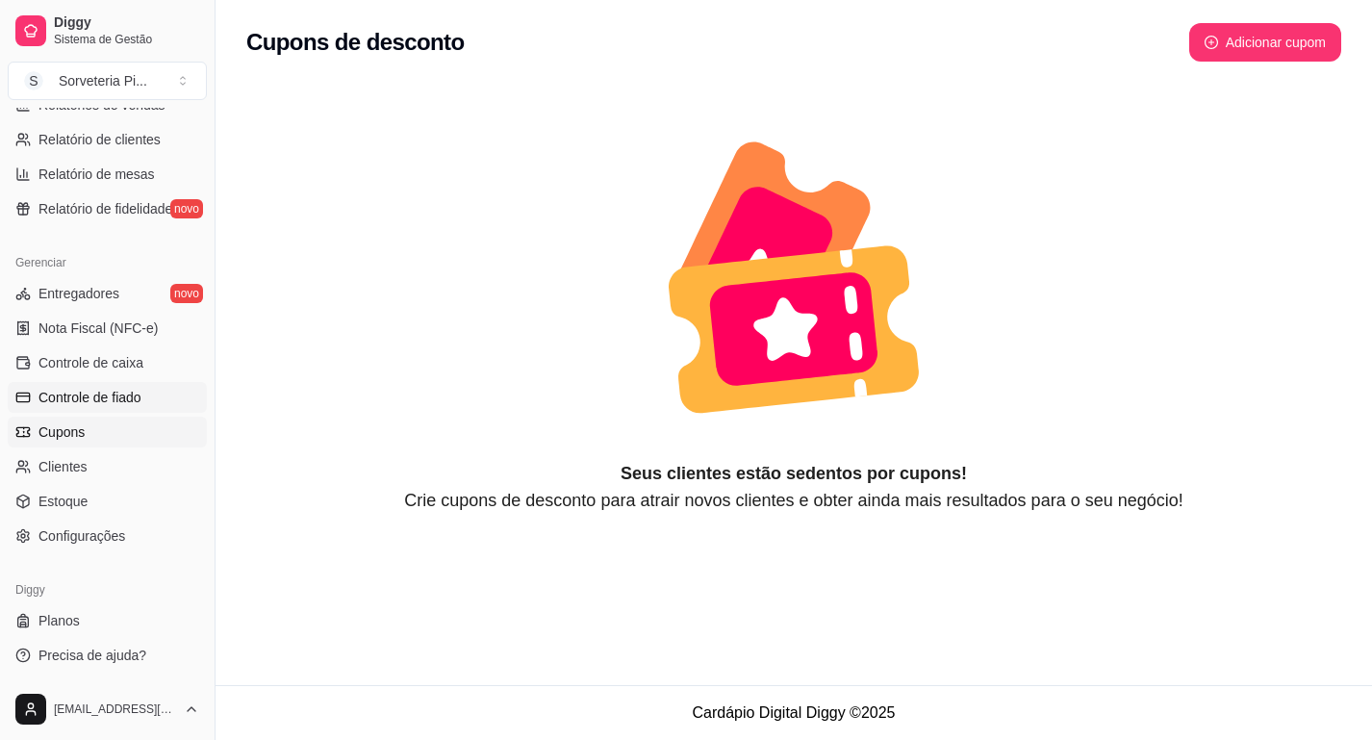
click at [111, 404] on span "Controle de fiado" at bounding box center [89, 397] width 103 height 19
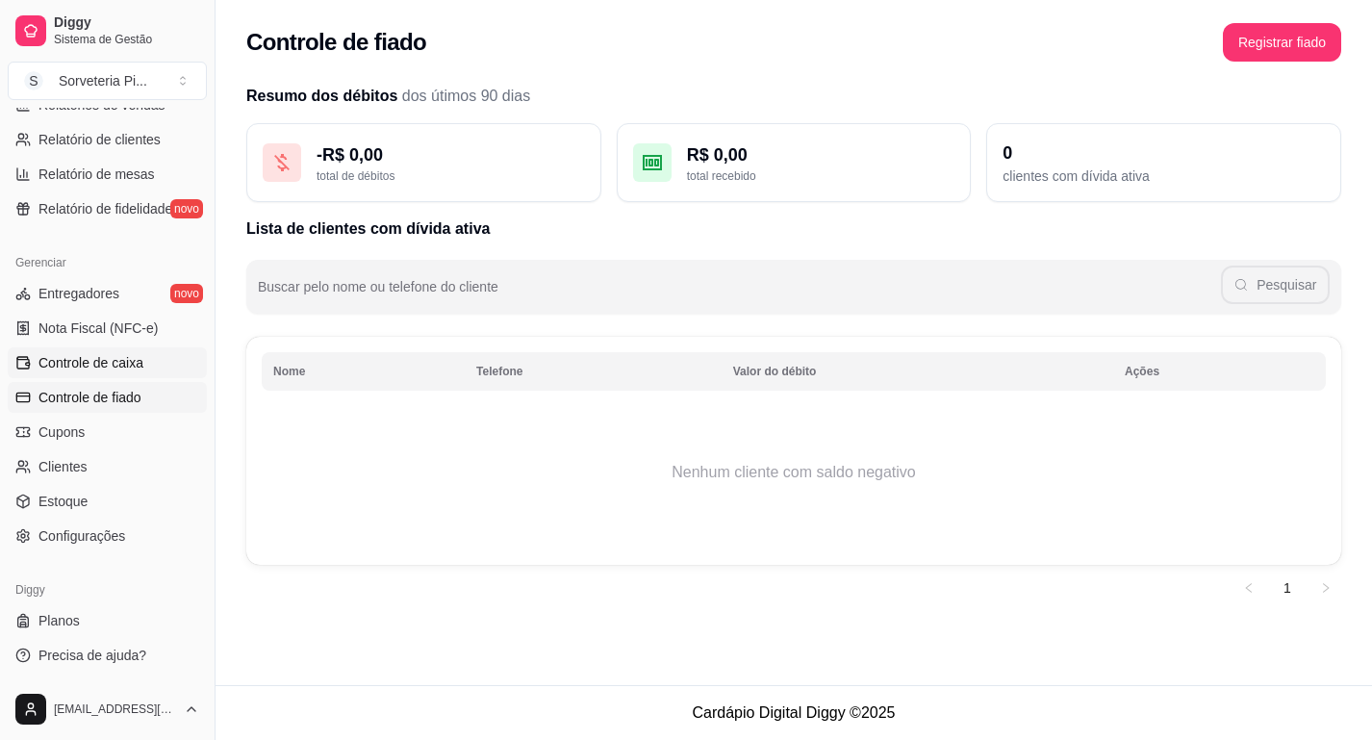
click at [127, 377] on link "Controle de caixa" at bounding box center [107, 362] width 199 height 31
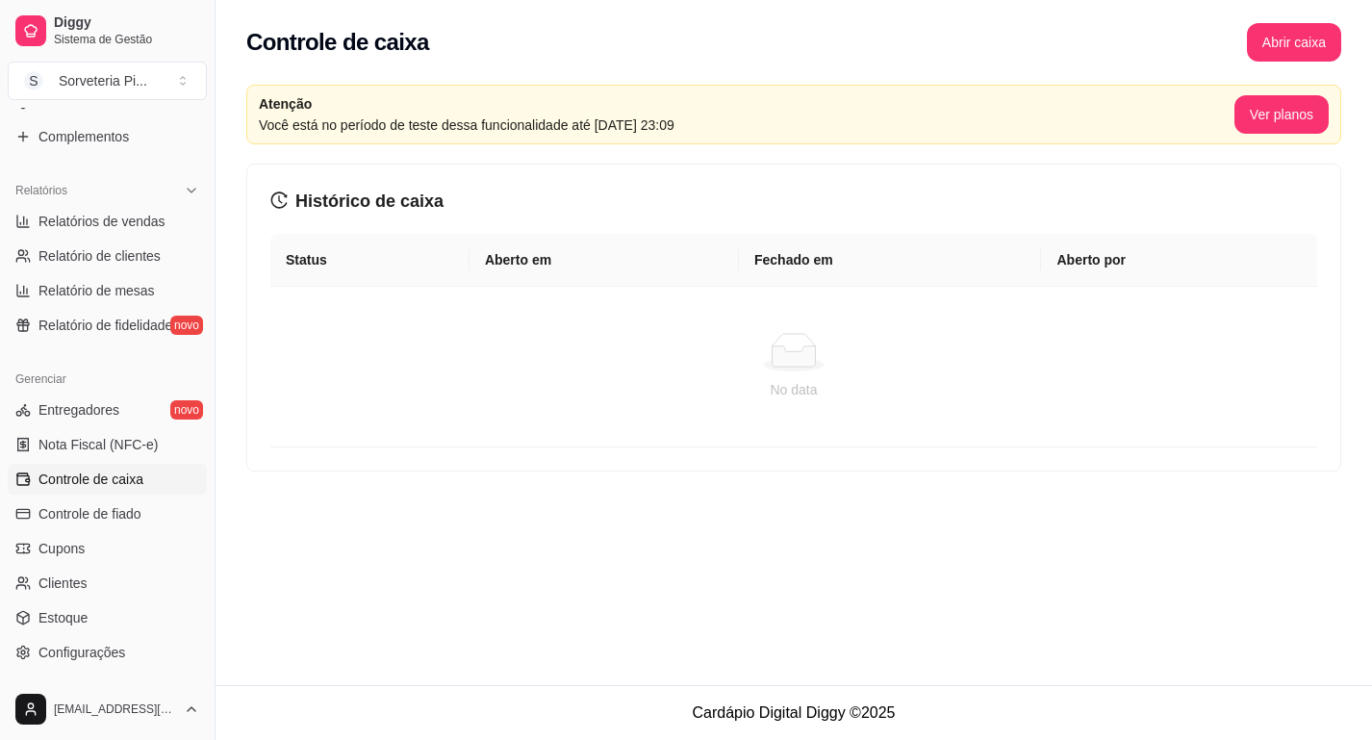
scroll to position [473, 0]
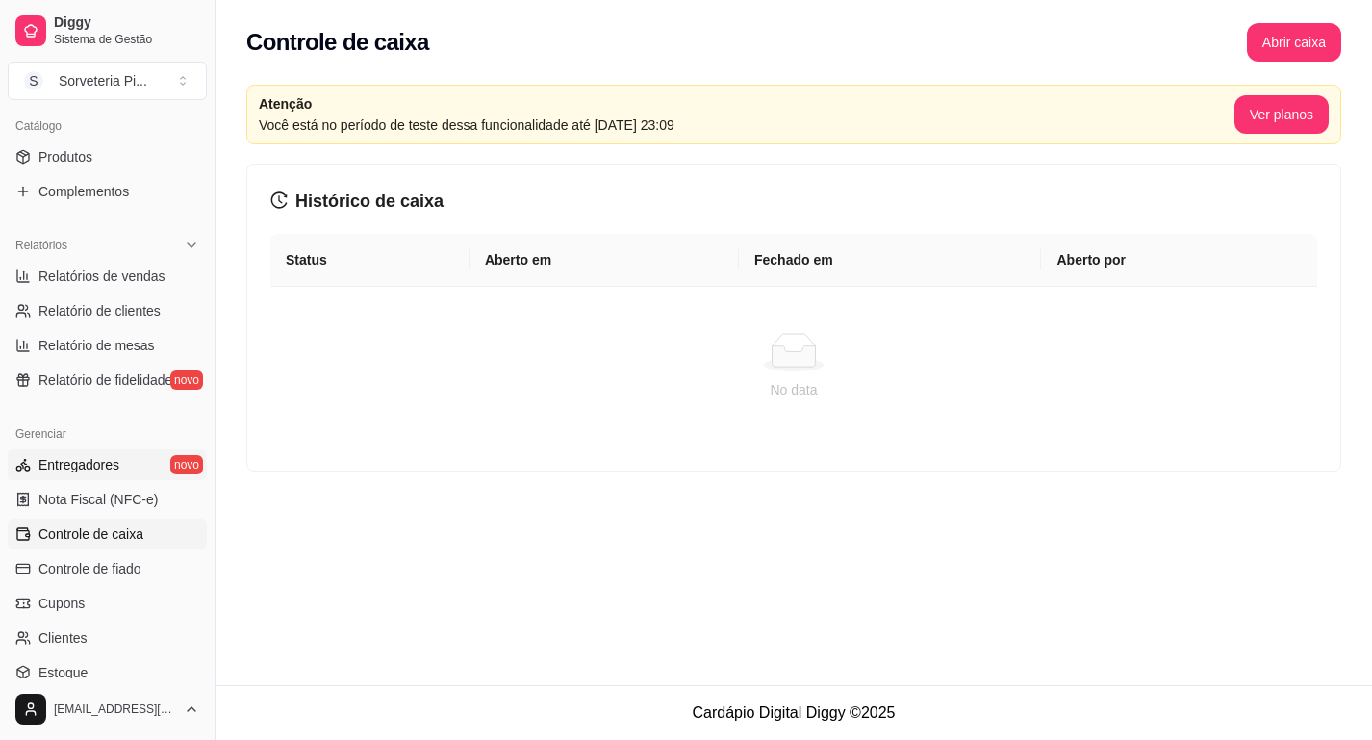
click at [86, 458] on span "Entregadores" at bounding box center [78, 464] width 81 height 19
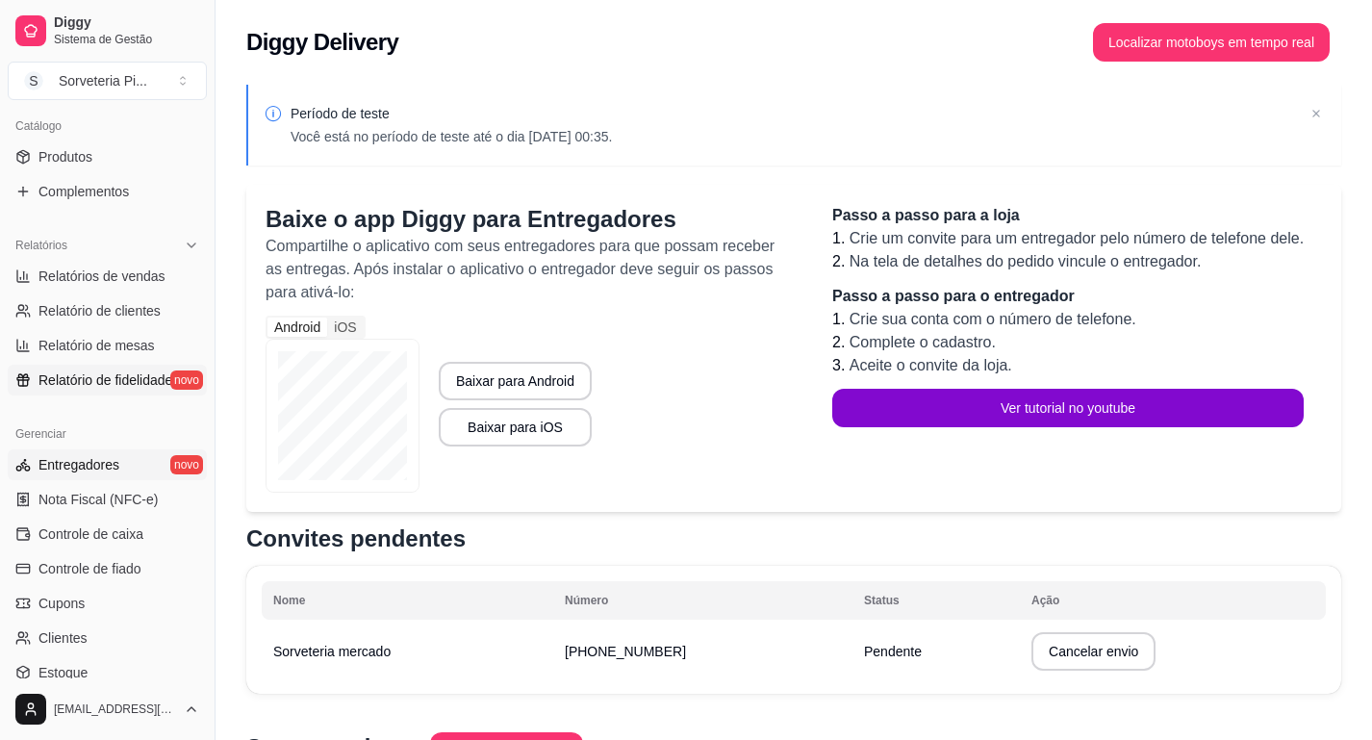
click at [126, 393] on link "Relatório de fidelidade novo" at bounding box center [107, 380] width 199 height 31
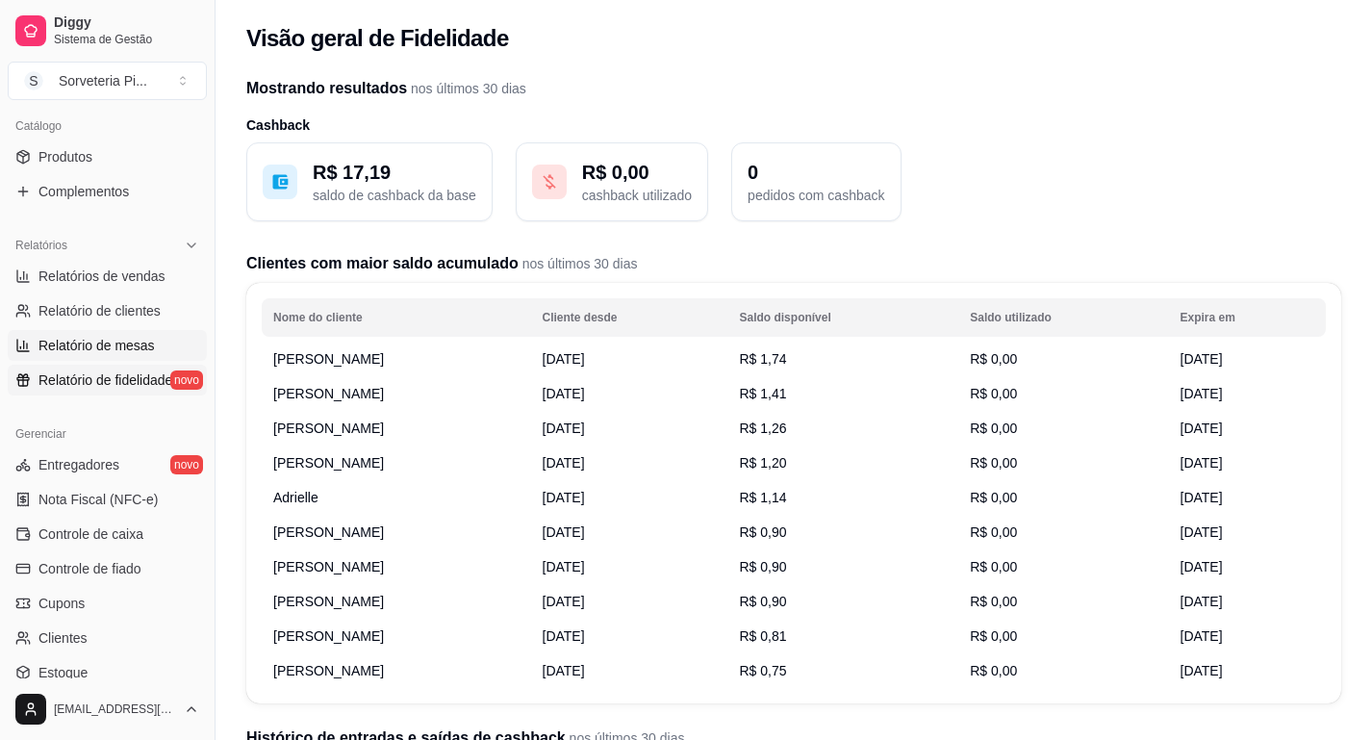
click at [115, 358] on link "Relatório de mesas" at bounding box center [107, 345] width 199 height 31
select select "TOTAL_OF_ORDERS"
select select "7"
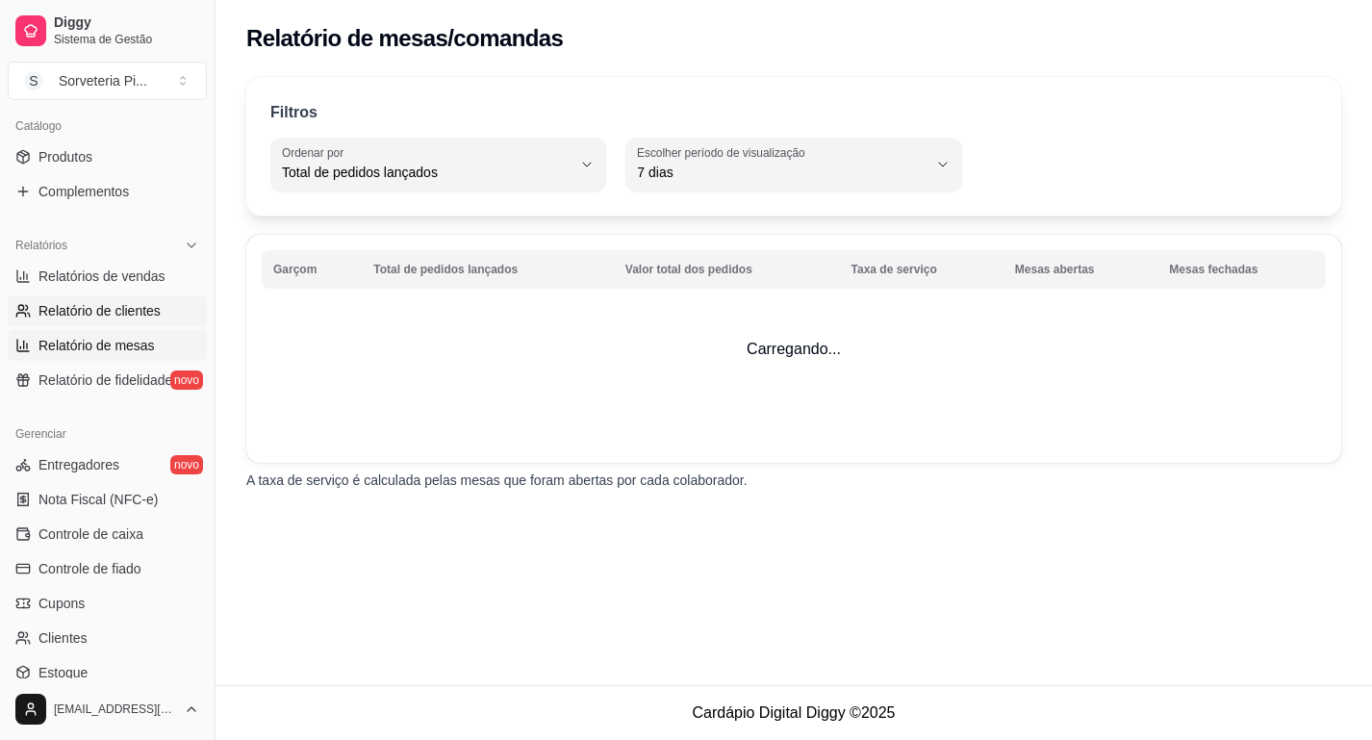
click at [153, 313] on span "Relatório de clientes" at bounding box center [99, 310] width 122 height 19
select select "30"
select select "HIGHEST_TOTAL_SPENT_WITH_ORDERS"
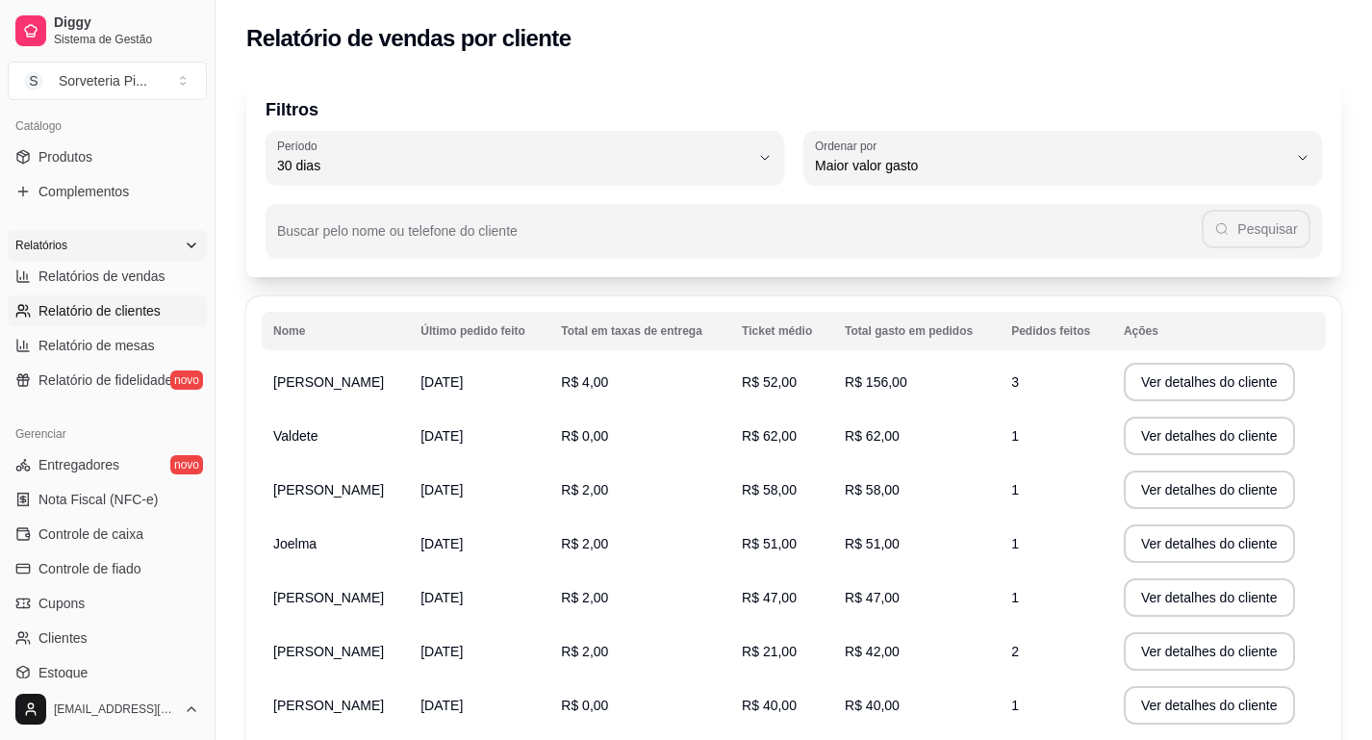
click at [177, 249] on div "Relatórios" at bounding box center [107, 245] width 199 height 31
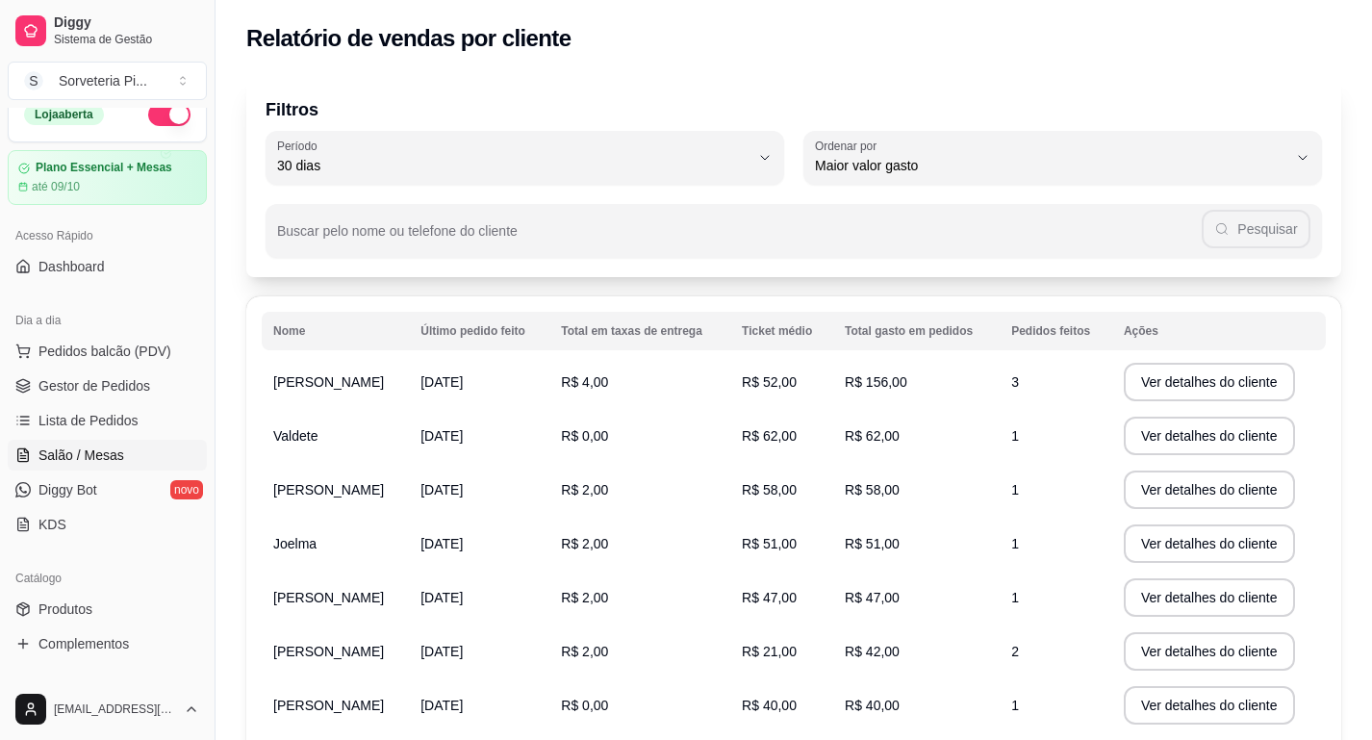
scroll to position [17, 0]
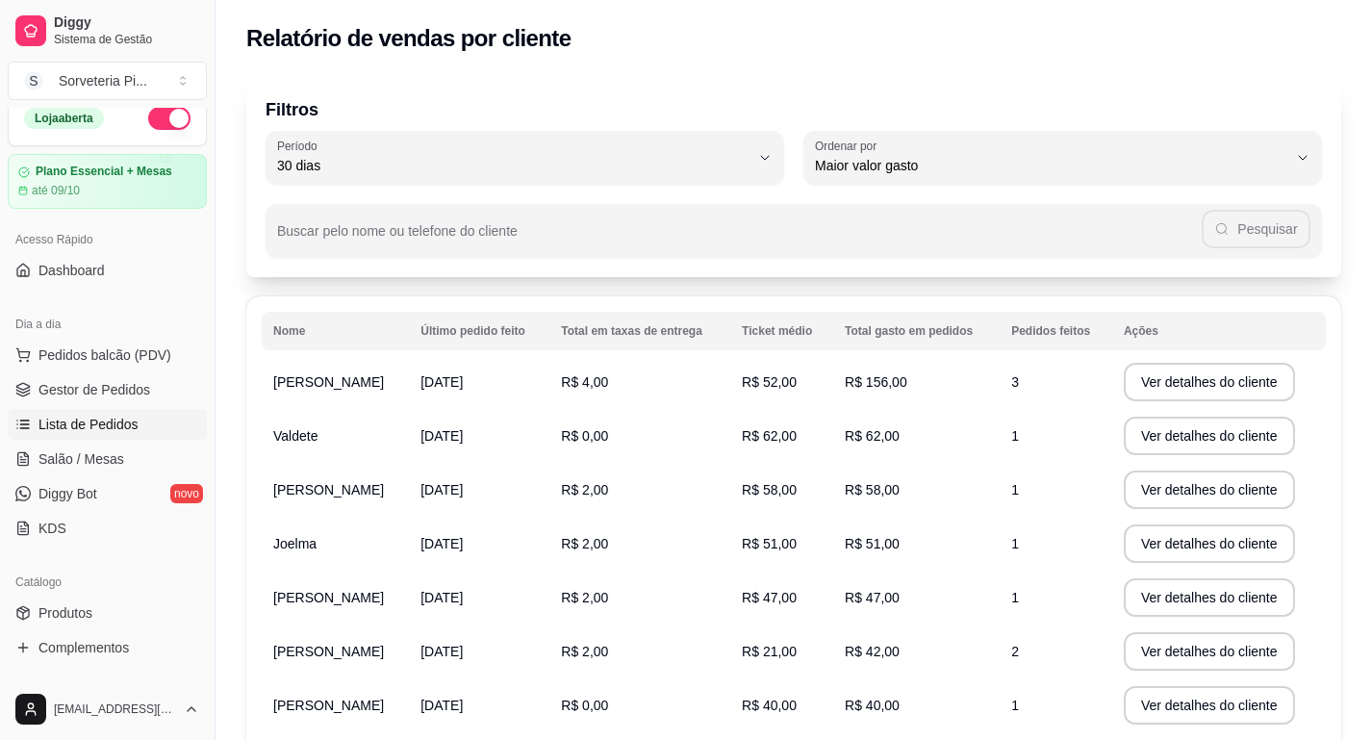
click at [90, 432] on span "Lista de Pedidos" at bounding box center [88, 424] width 100 height 19
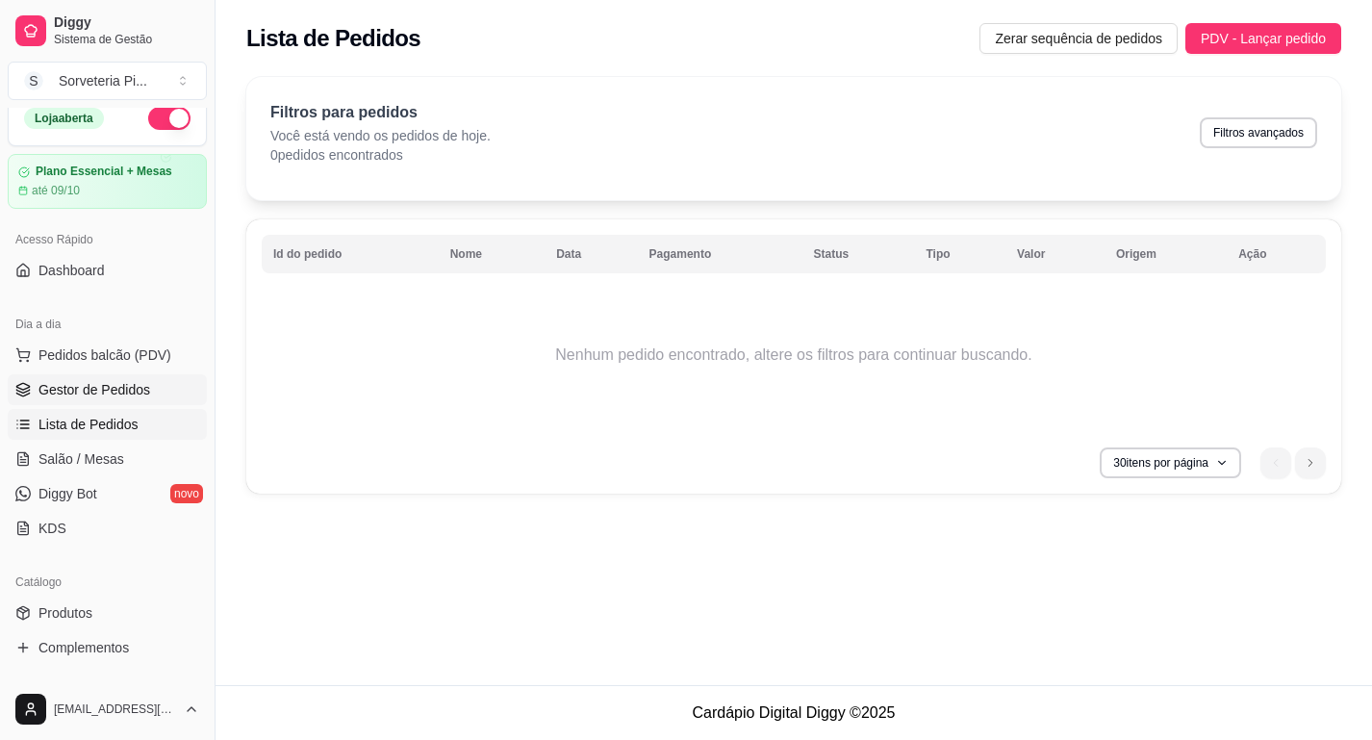
click at [96, 393] on span "Gestor de Pedidos" at bounding box center [94, 389] width 112 height 19
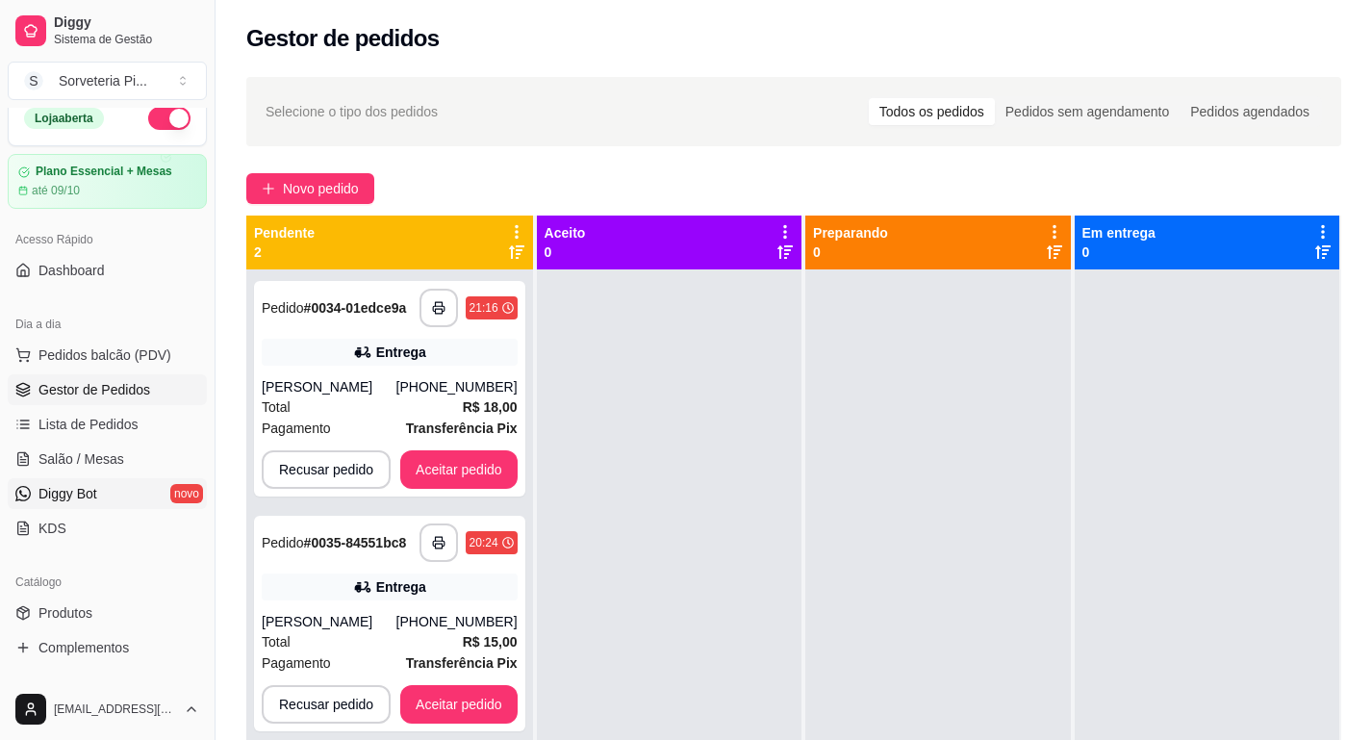
click at [88, 499] on span "Diggy Bot" at bounding box center [67, 493] width 59 height 19
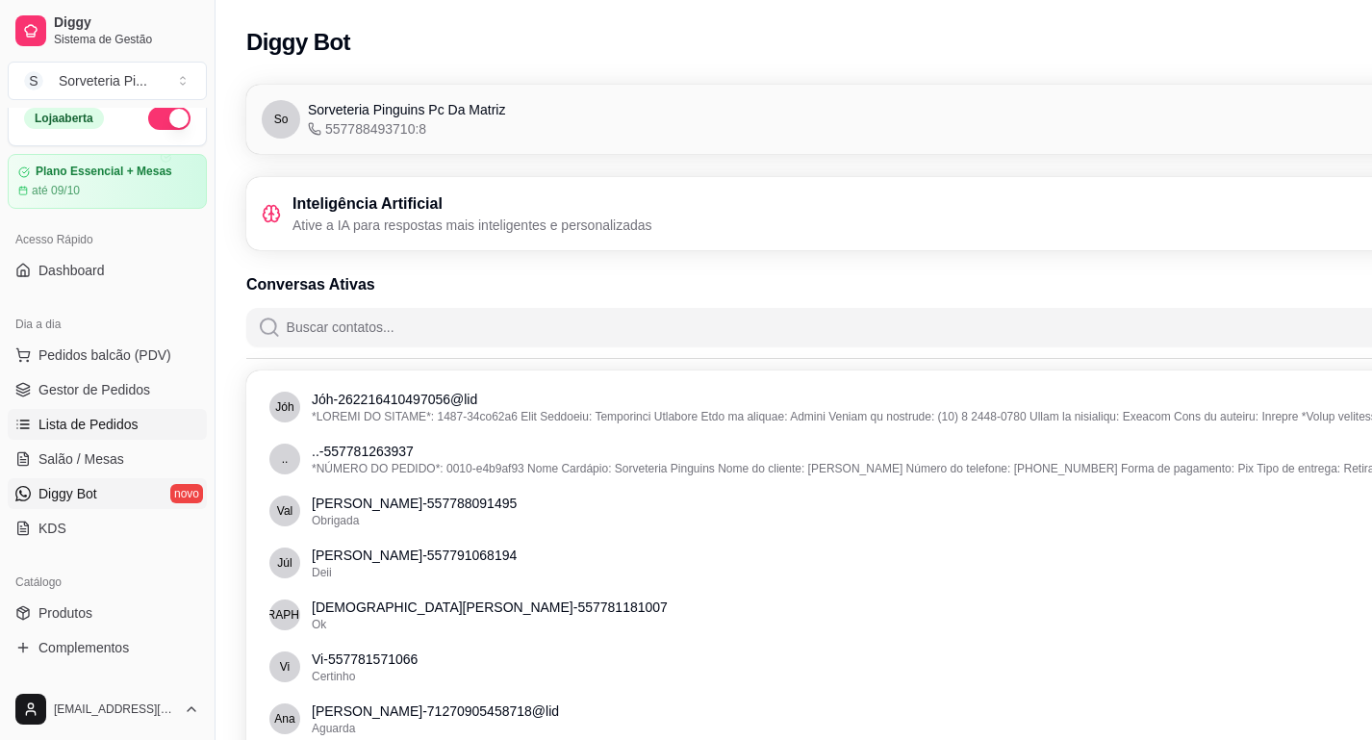
click at [75, 422] on span "Lista de Pedidos" at bounding box center [88, 424] width 100 height 19
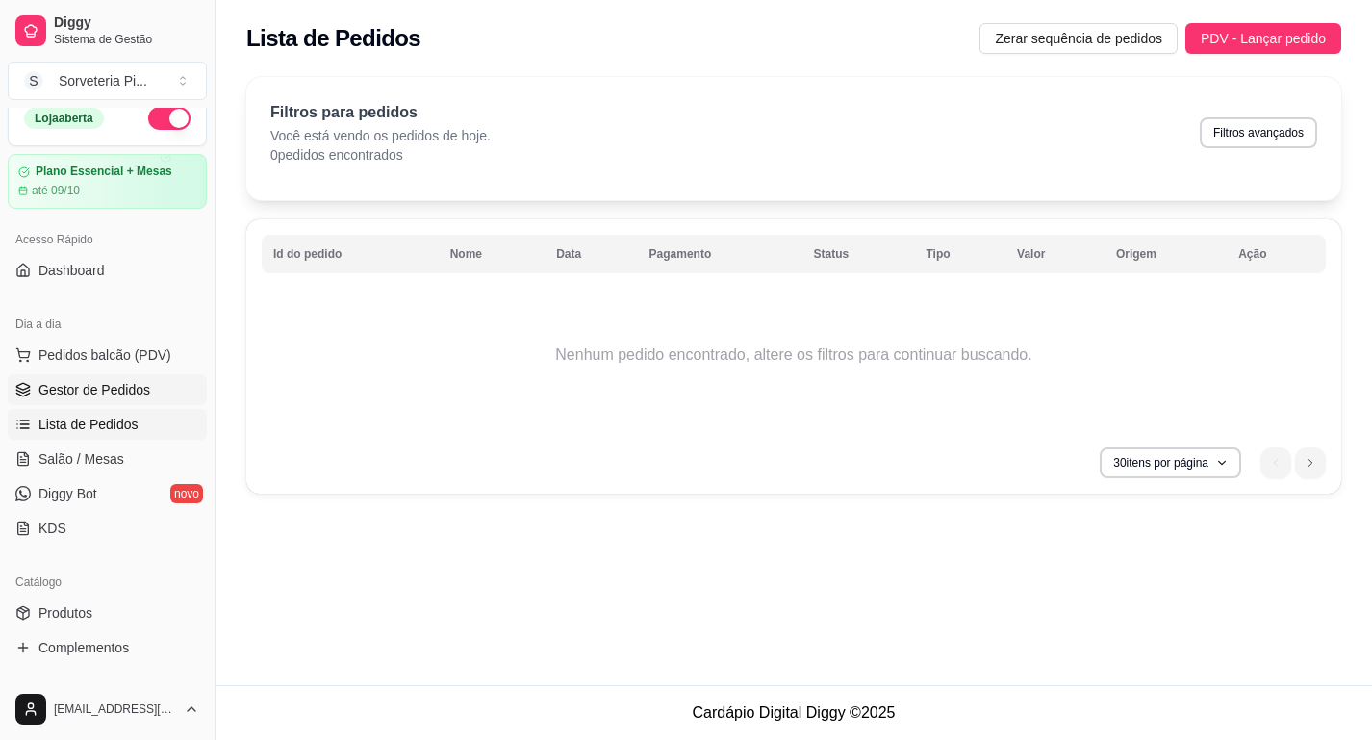
click at [101, 390] on span "Gestor de Pedidos" at bounding box center [94, 389] width 112 height 19
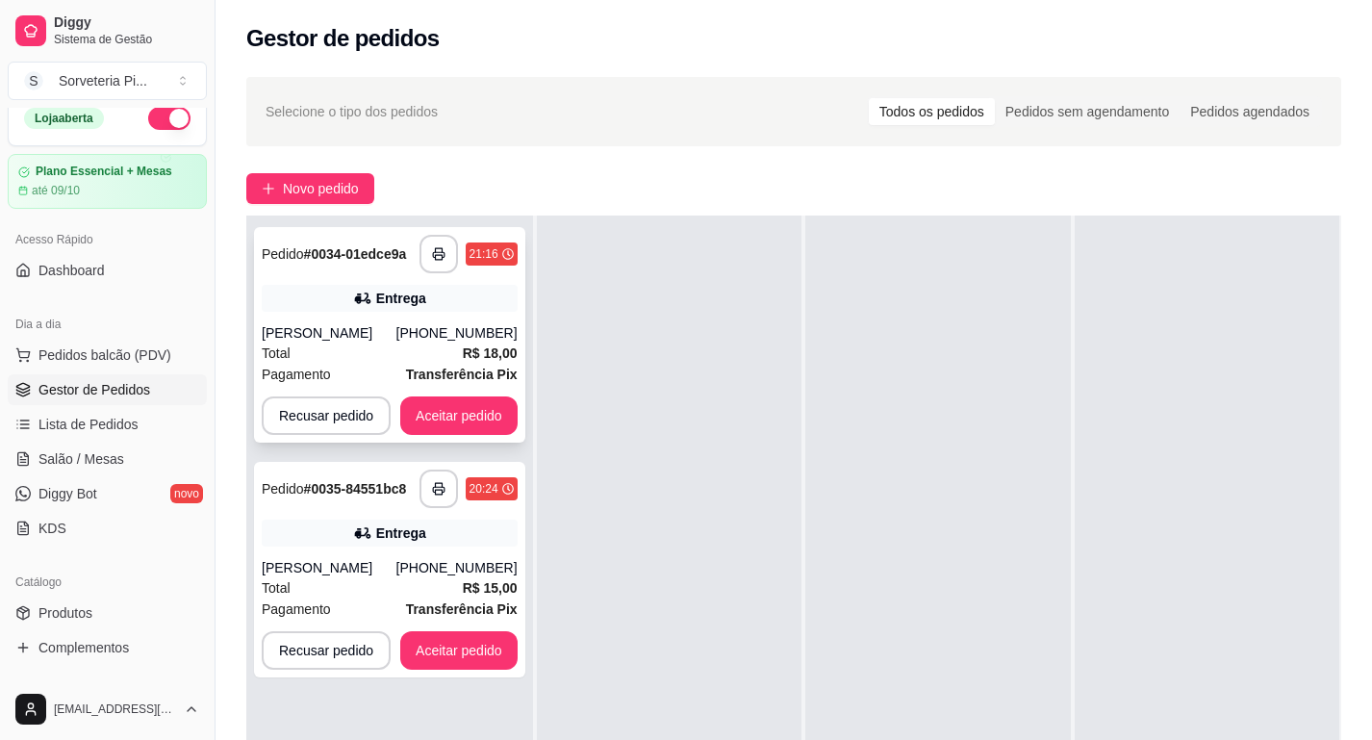
scroll to position [54, 0]
click at [338, 664] on button "Recusar pedido" at bounding box center [326, 651] width 125 height 38
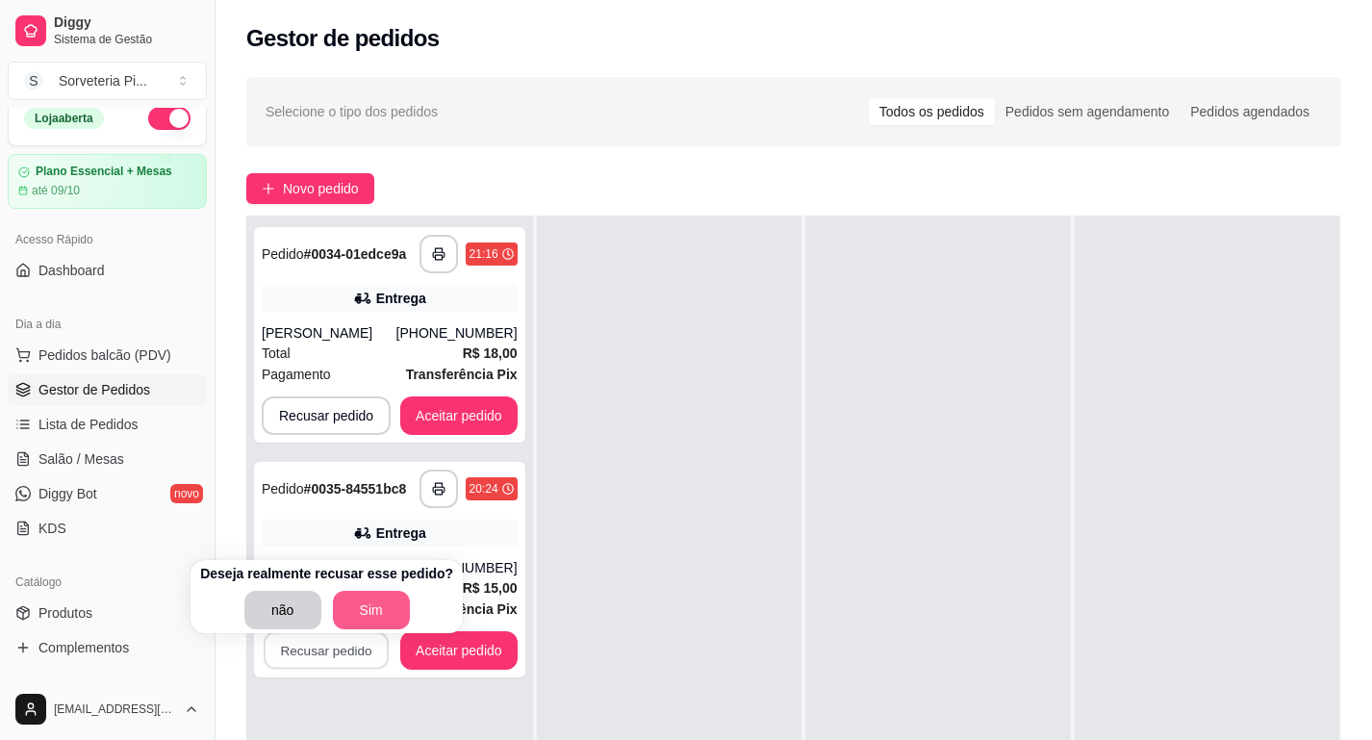
click at [359, 616] on button "Sim" at bounding box center [371, 610] width 77 height 38
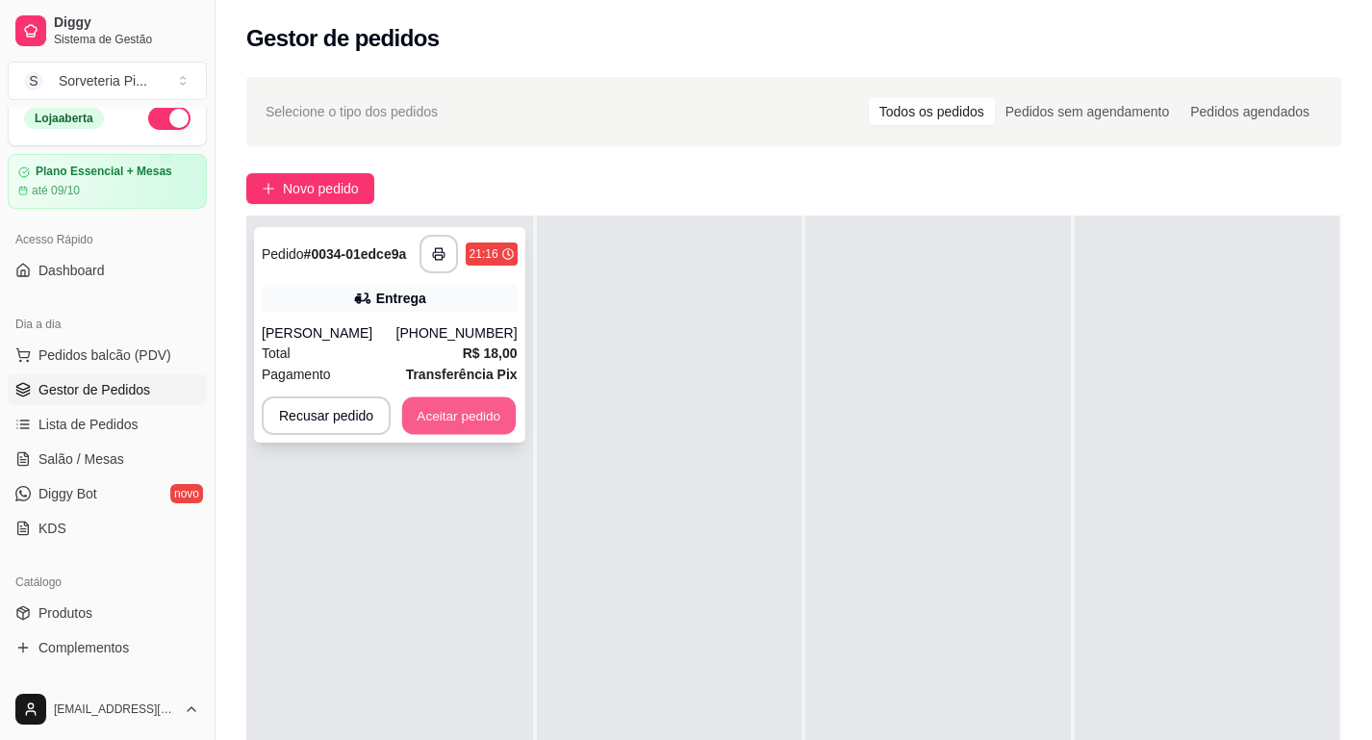
click at [447, 419] on button "Aceitar pedido" at bounding box center [459, 416] width 114 height 38
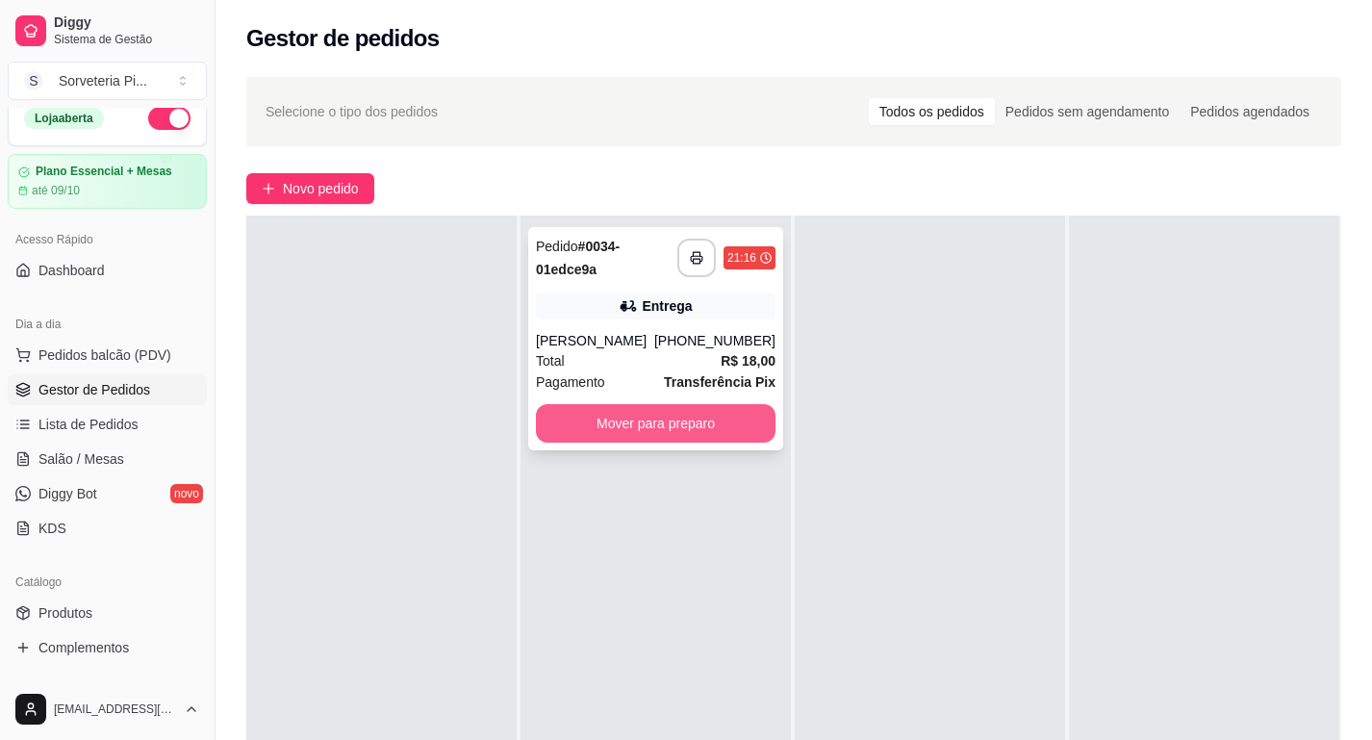
click at [647, 428] on button "Mover para preparo" at bounding box center [656, 423] width 240 height 38
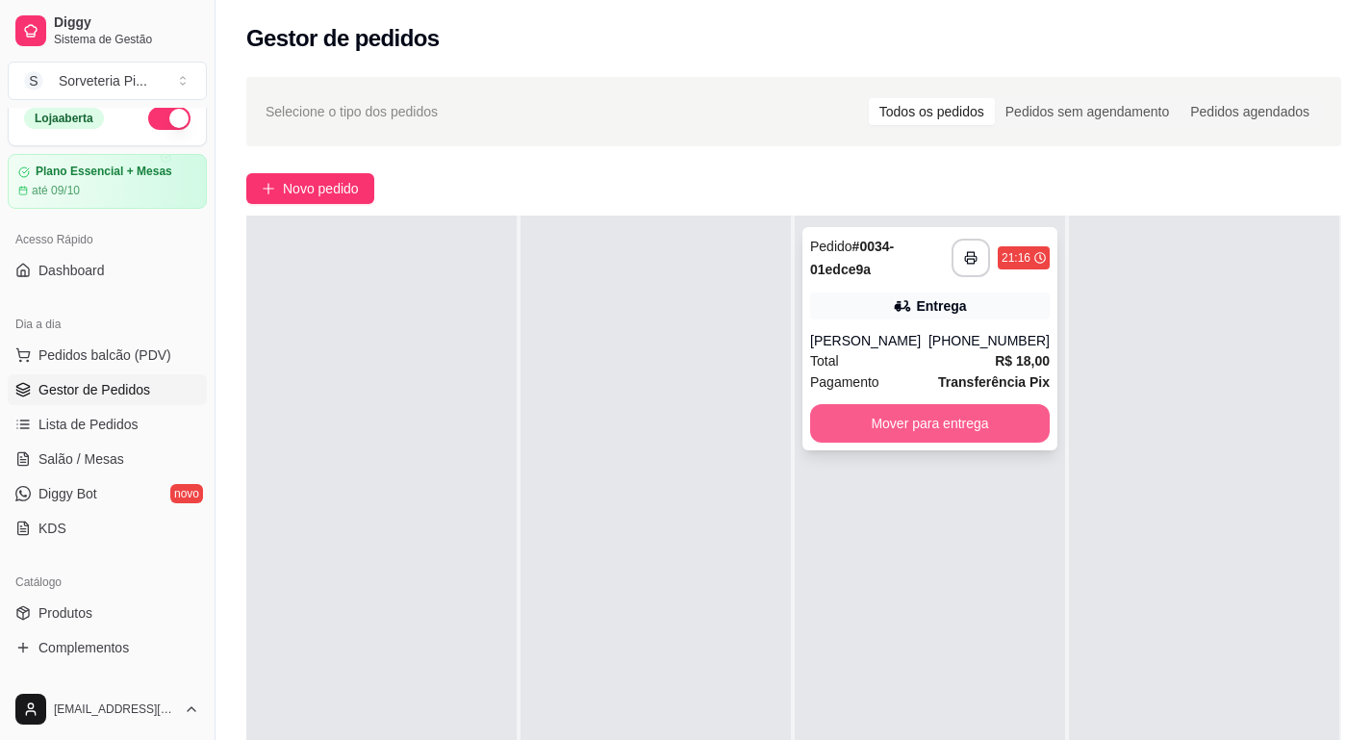
click at [887, 443] on button "Mover para entrega" at bounding box center [930, 423] width 240 height 38
click at [986, 443] on button "Mover para entrega" at bounding box center [930, 423] width 240 height 38
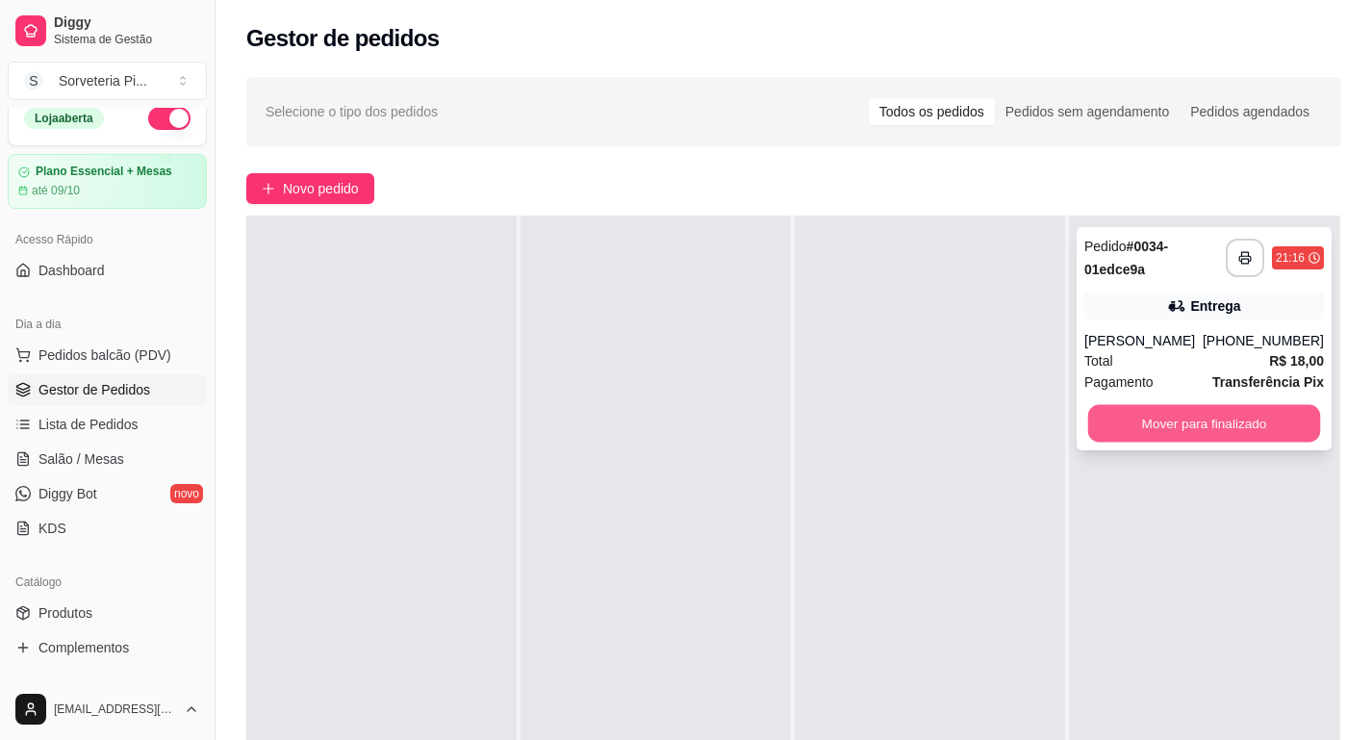
click at [1138, 443] on button "Mover para finalizado" at bounding box center [1204, 424] width 233 height 38
click at [1199, 443] on button "Mover para finalizado" at bounding box center [1205, 423] width 240 height 38
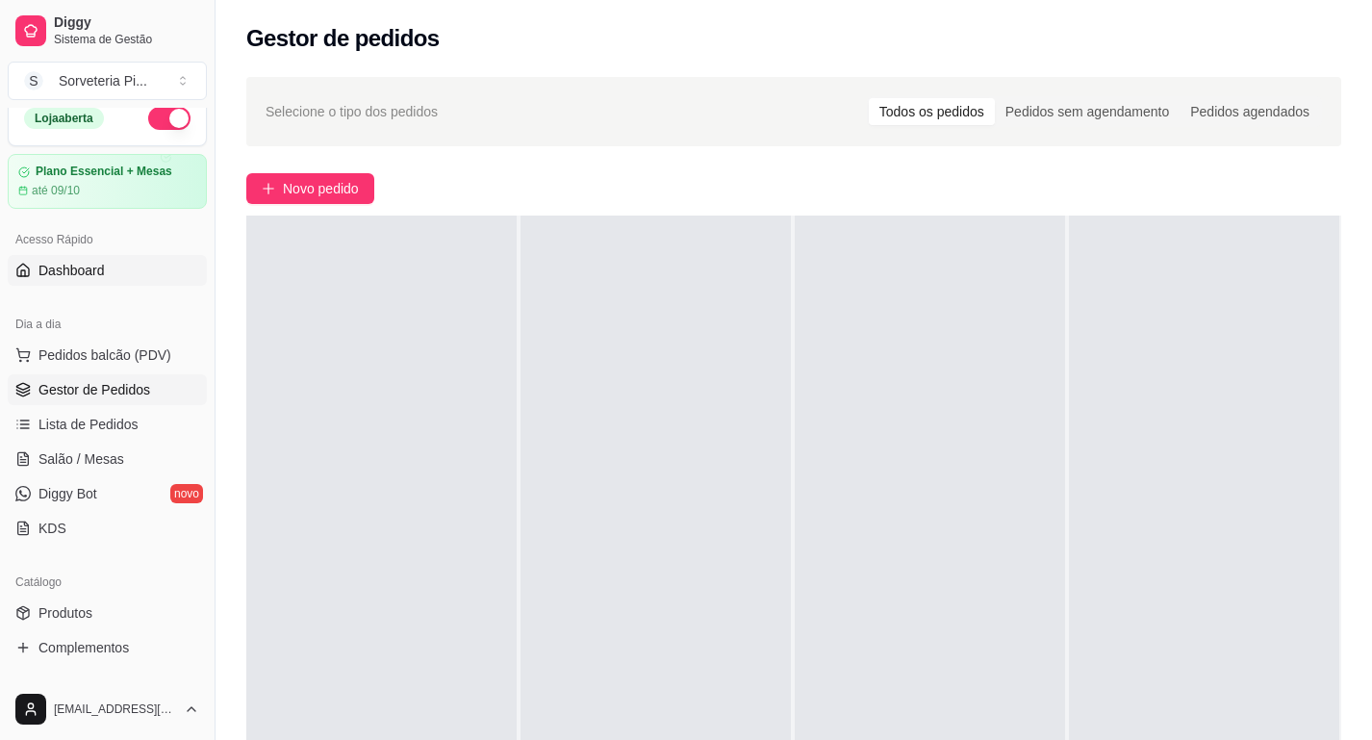
click at [137, 280] on link "Dashboard" at bounding box center [107, 270] width 199 height 31
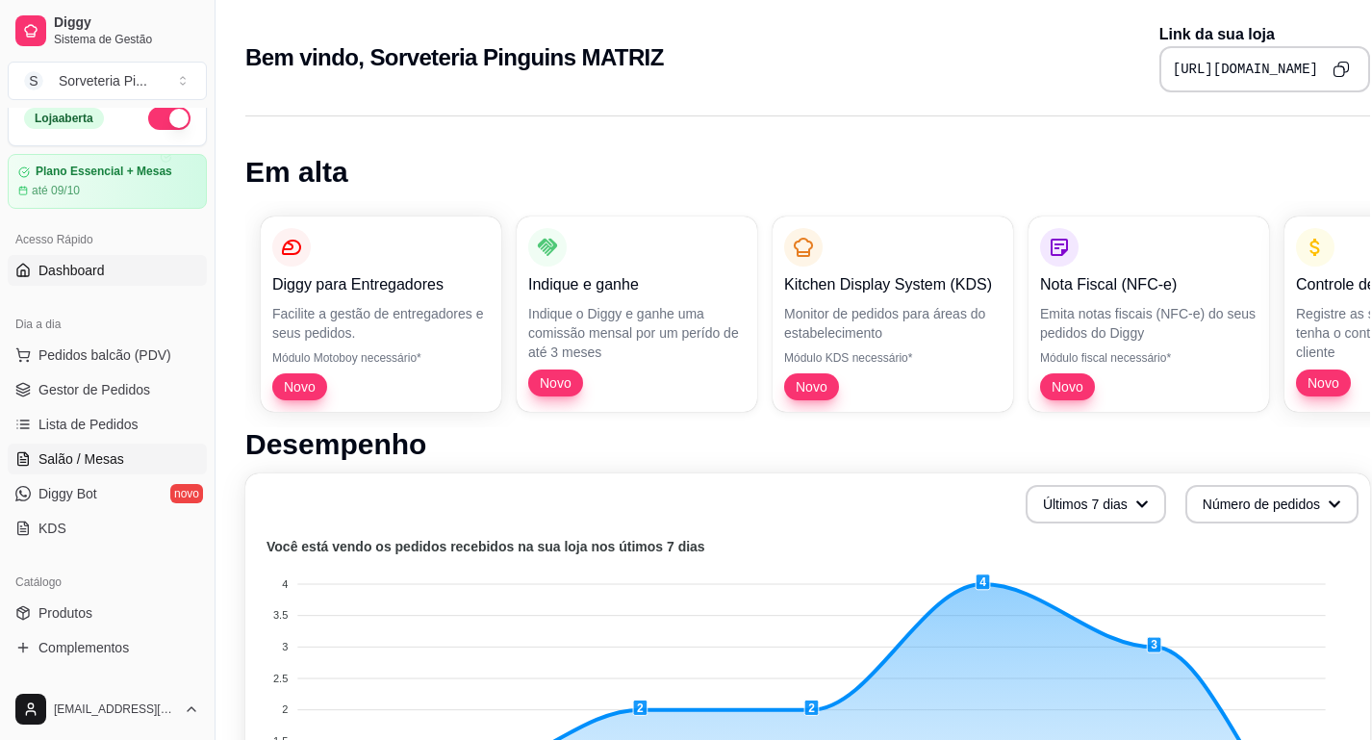
scroll to position [0, 1]
click at [83, 502] on span "Diggy Bot" at bounding box center [67, 493] width 59 height 19
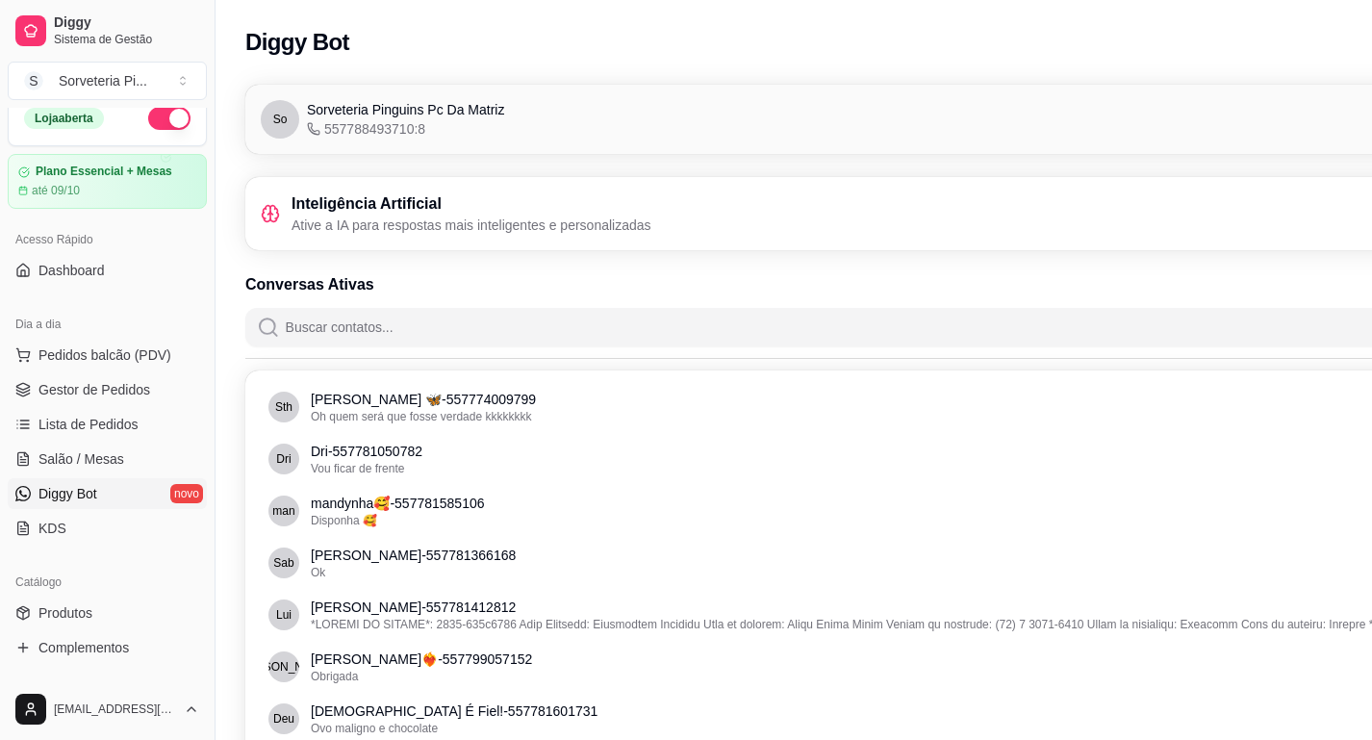
click at [435, 206] on h3 "Inteligência Artificial" at bounding box center [472, 203] width 360 height 23
click at [366, 108] on span "Sorveteria Pinguins Pc Da Matriz" at bounding box center [405, 109] width 197 height 19
click at [294, 131] on span "So" at bounding box center [281, 119] width 38 height 38
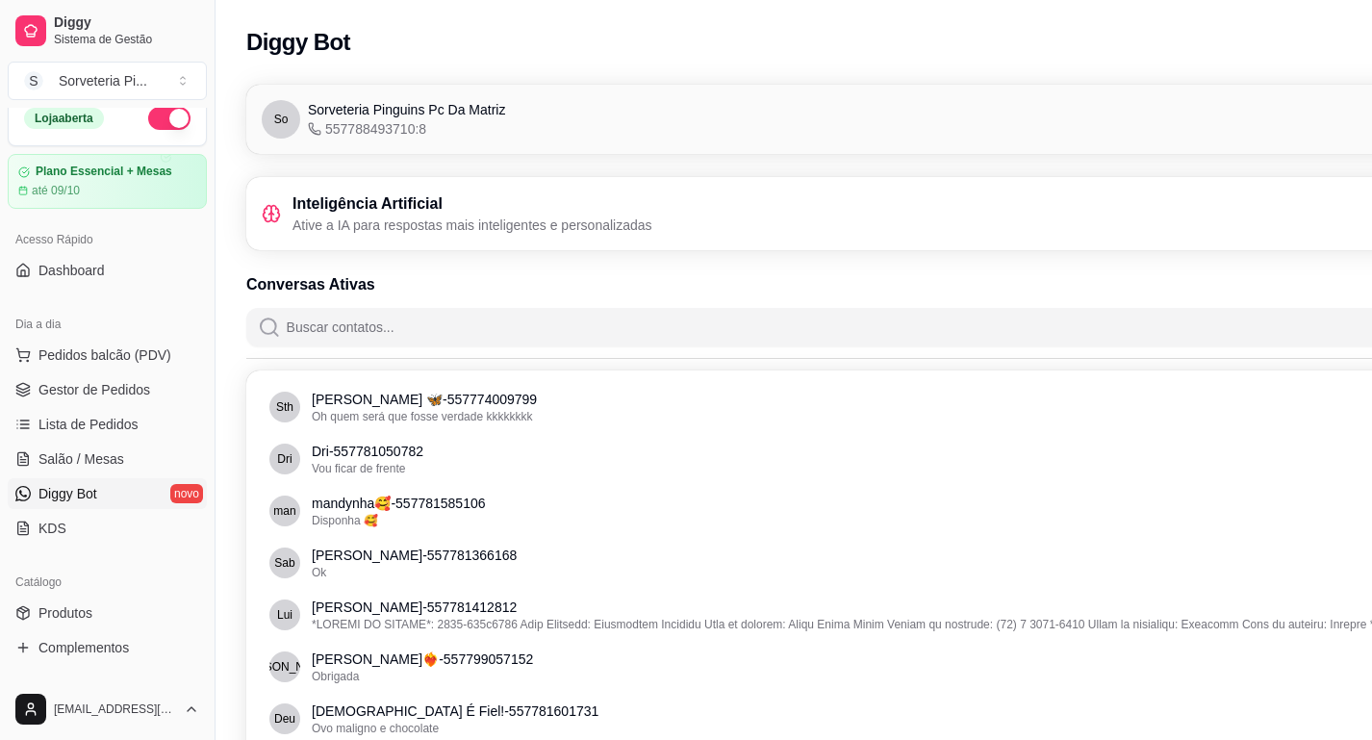
click at [275, 210] on icon at bounding box center [271, 213] width 19 height 19
click at [275, 237] on div "Inteligência Artificial Ative a IA para respostas mais inteligentes e personali…" at bounding box center [901, 213] width 1311 height 73
click at [482, 225] on p "Ative a IA para respostas mais inteligentes e personalizadas" at bounding box center [473, 225] width 360 height 19
click at [482, 224] on p "Ative a IA para respostas mais inteligentes e personalizadas" at bounding box center [473, 225] width 360 height 19
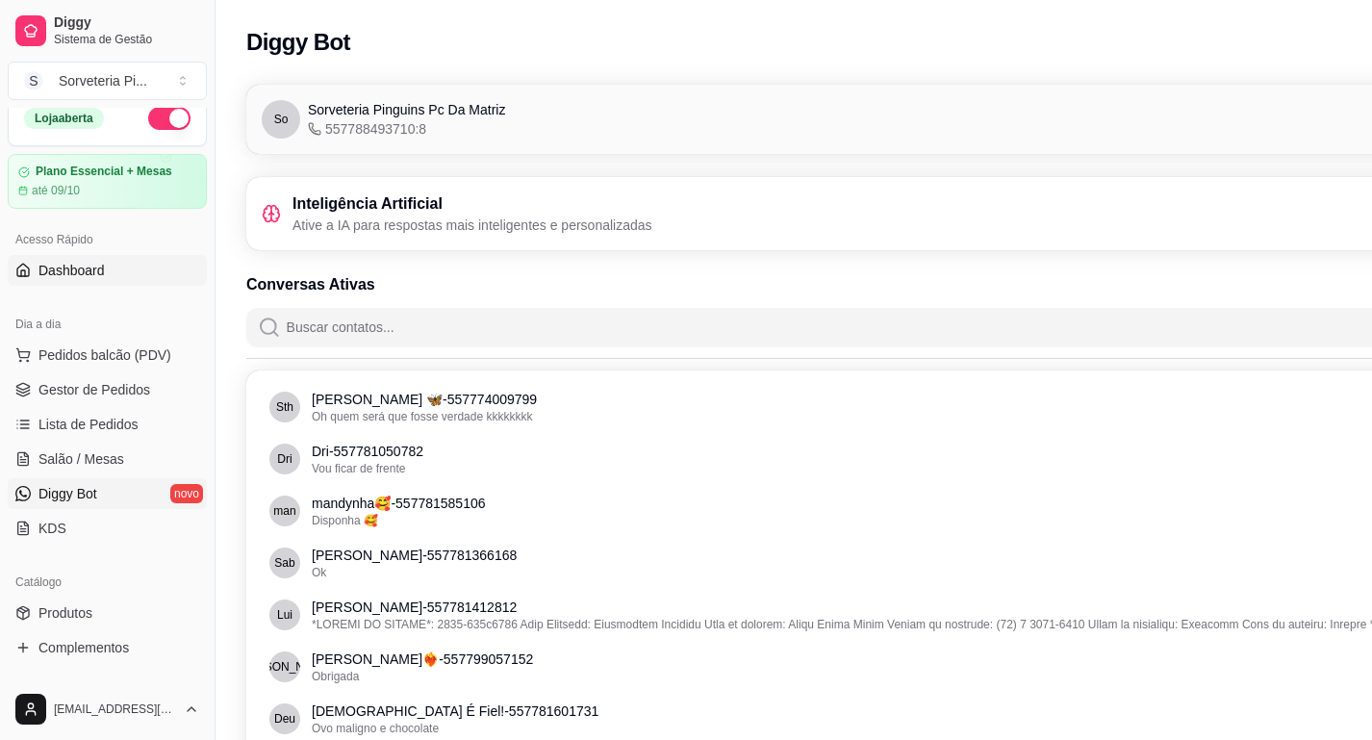
click at [44, 273] on span "Dashboard" at bounding box center [71, 270] width 66 height 19
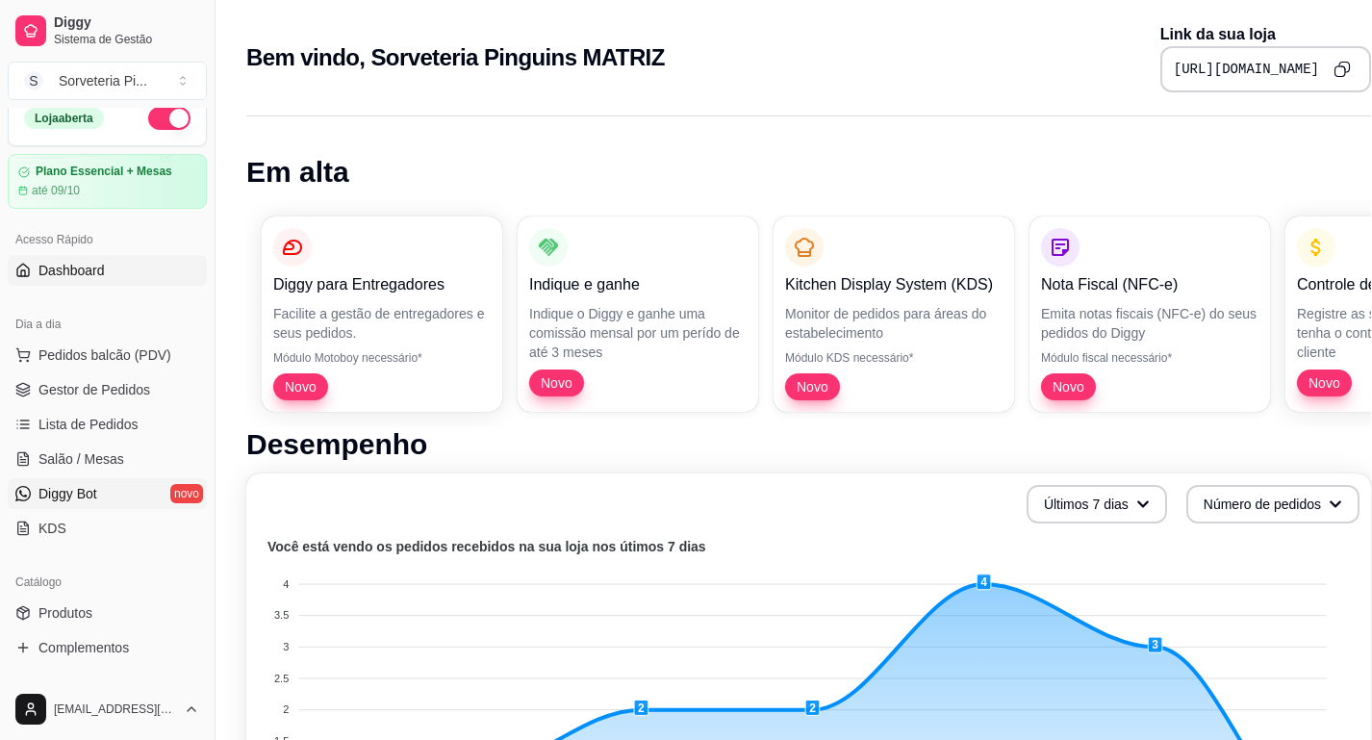
click at [44, 507] on link "Diggy Bot novo" at bounding box center [107, 493] width 199 height 31
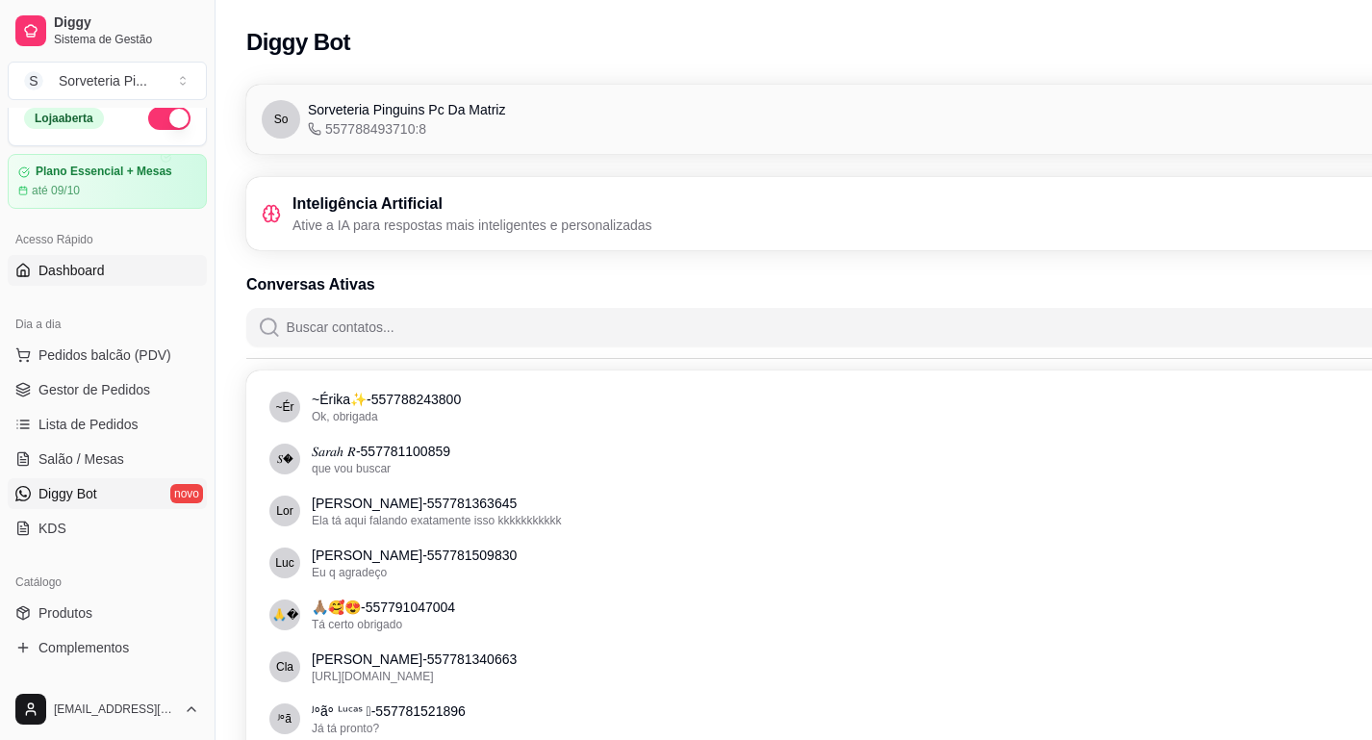
click at [98, 283] on link "Dashboard" at bounding box center [107, 270] width 199 height 31
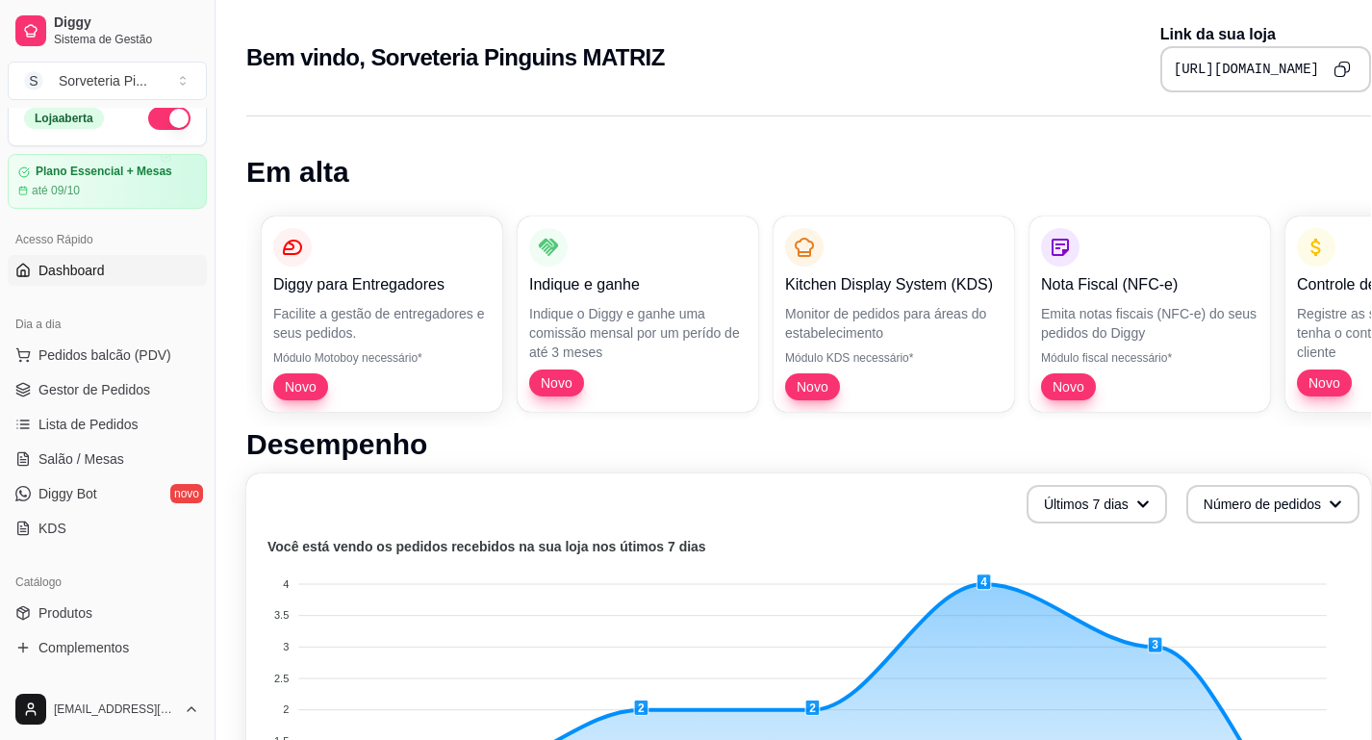
click at [1336, 71] on icon "Copy to clipboard" at bounding box center [1341, 71] width 11 height 11
click at [78, 502] on span "Diggy Bot" at bounding box center [67, 493] width 59 height 19
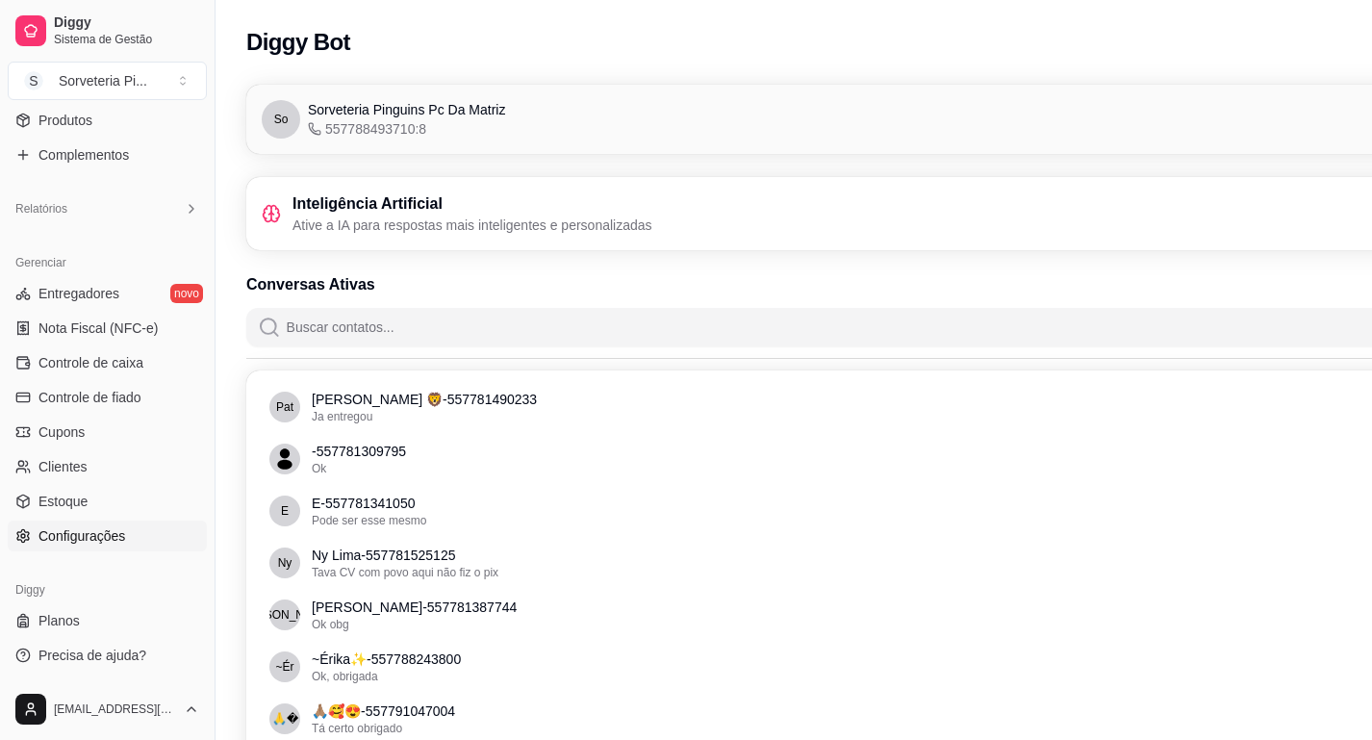
scroll to position [510, 0]
click at [83, 549] on link "Configurações" at bounding box center [107, 536] width 199 height 31
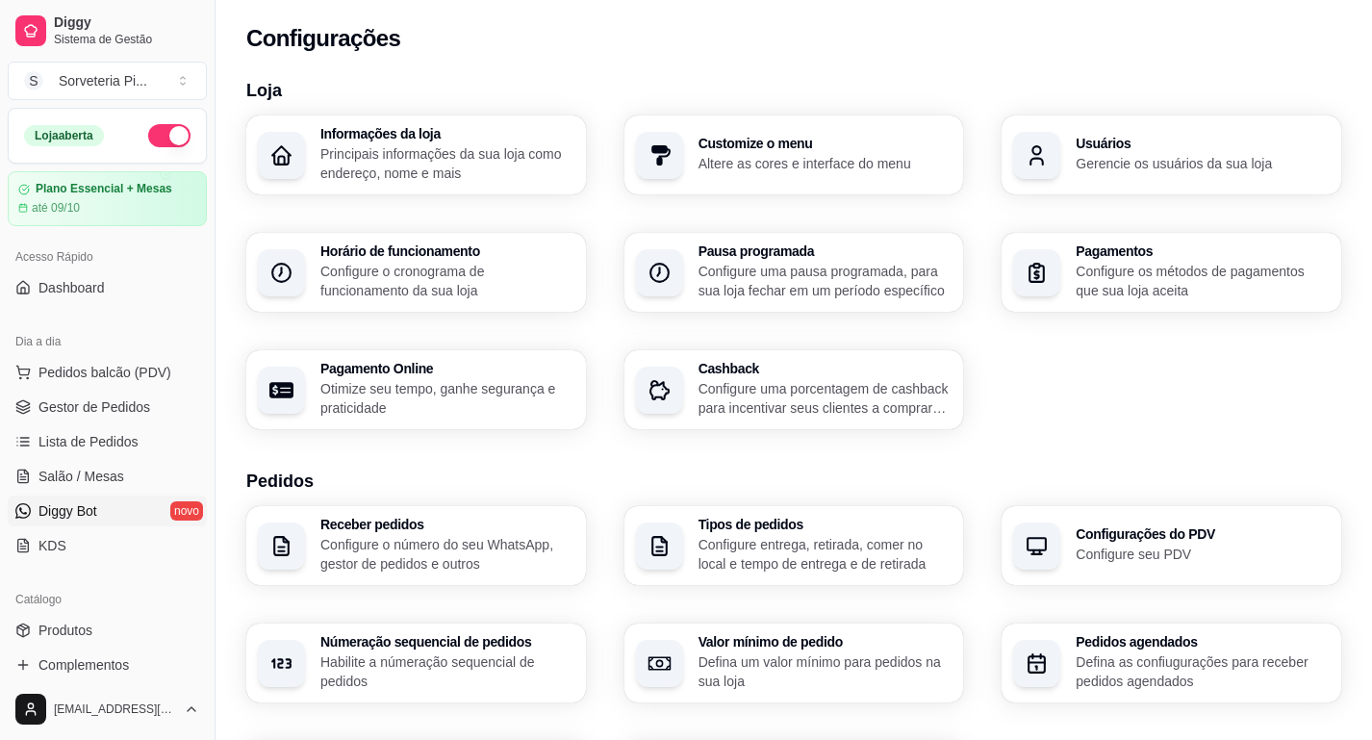
click at [109, 509] on link "Diggy Bot novo" at bounding box center [107, 511] width 199 height 31
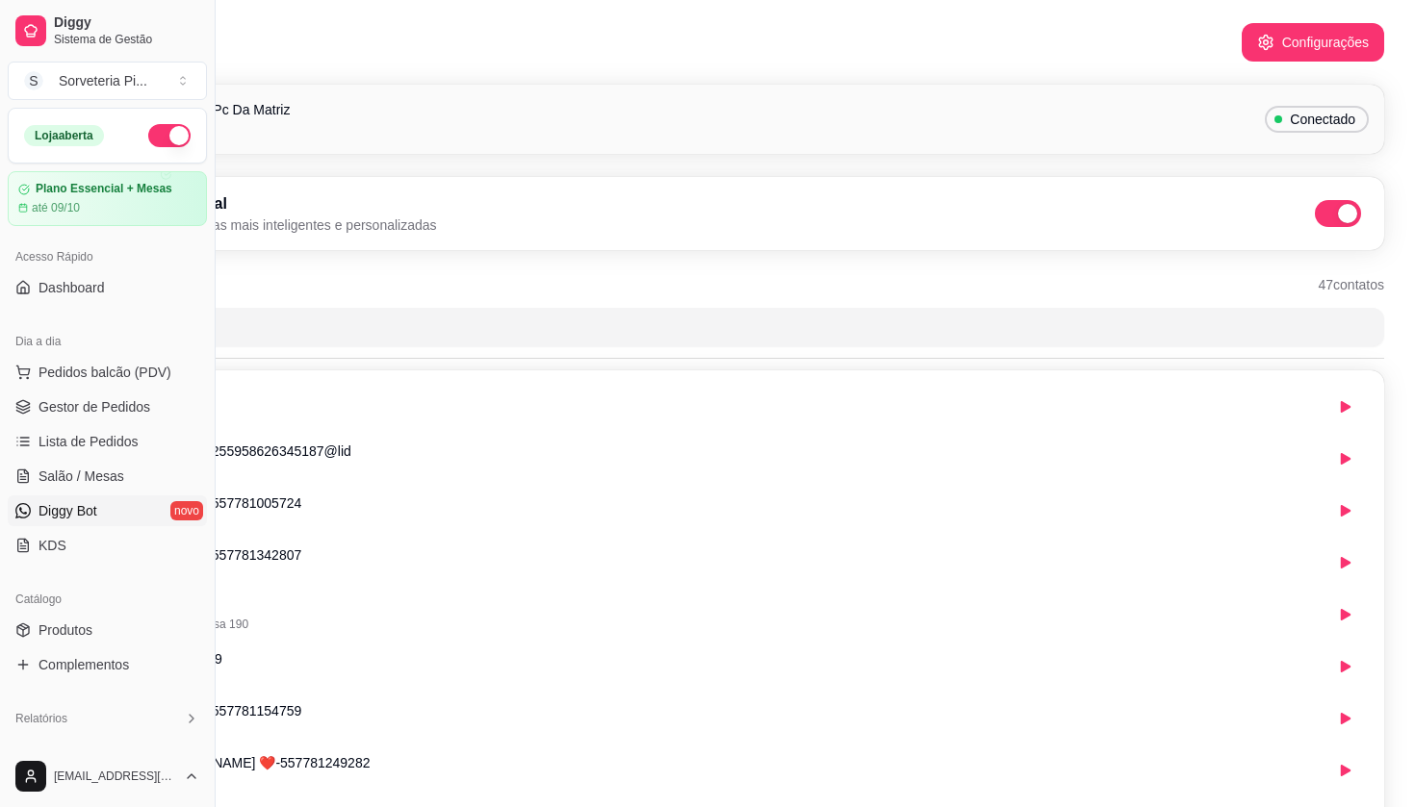
scroll to position [0, 216]
click at [1323, 37] on button "Configurações" at bounding box center [1312, 42] width 142 height 38
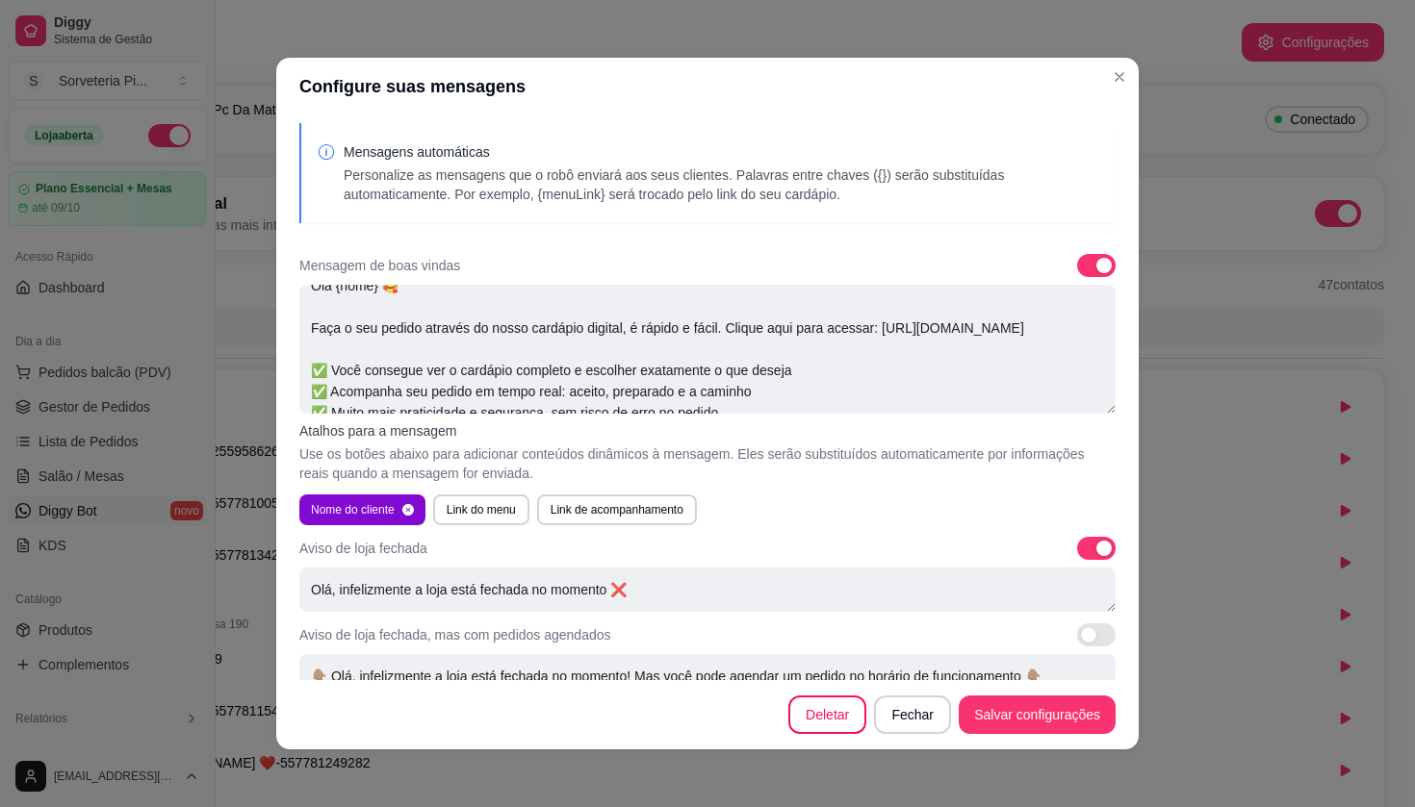
scroll to position [0, 0]
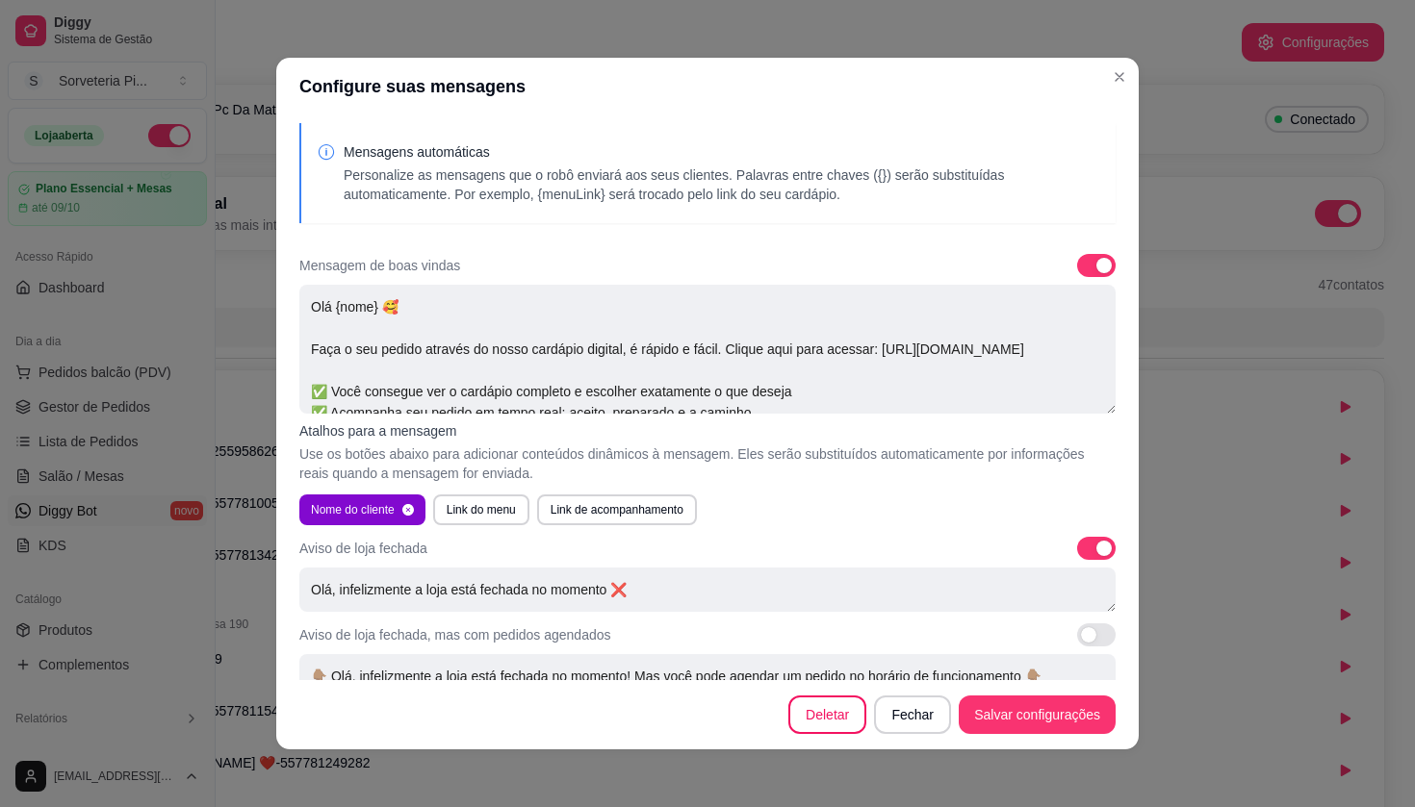
drag, startPoint x: 765, startPoint y: 398, endPoint x: 224, endPoint y: 258, distance: 558.8
click at [224, 258] on div "Configure suas mensagens Mensagens automáticas Personalize as mensagens que o r…" at bounding box center [707, 403] width 1415 height 807
type textarea "ç"
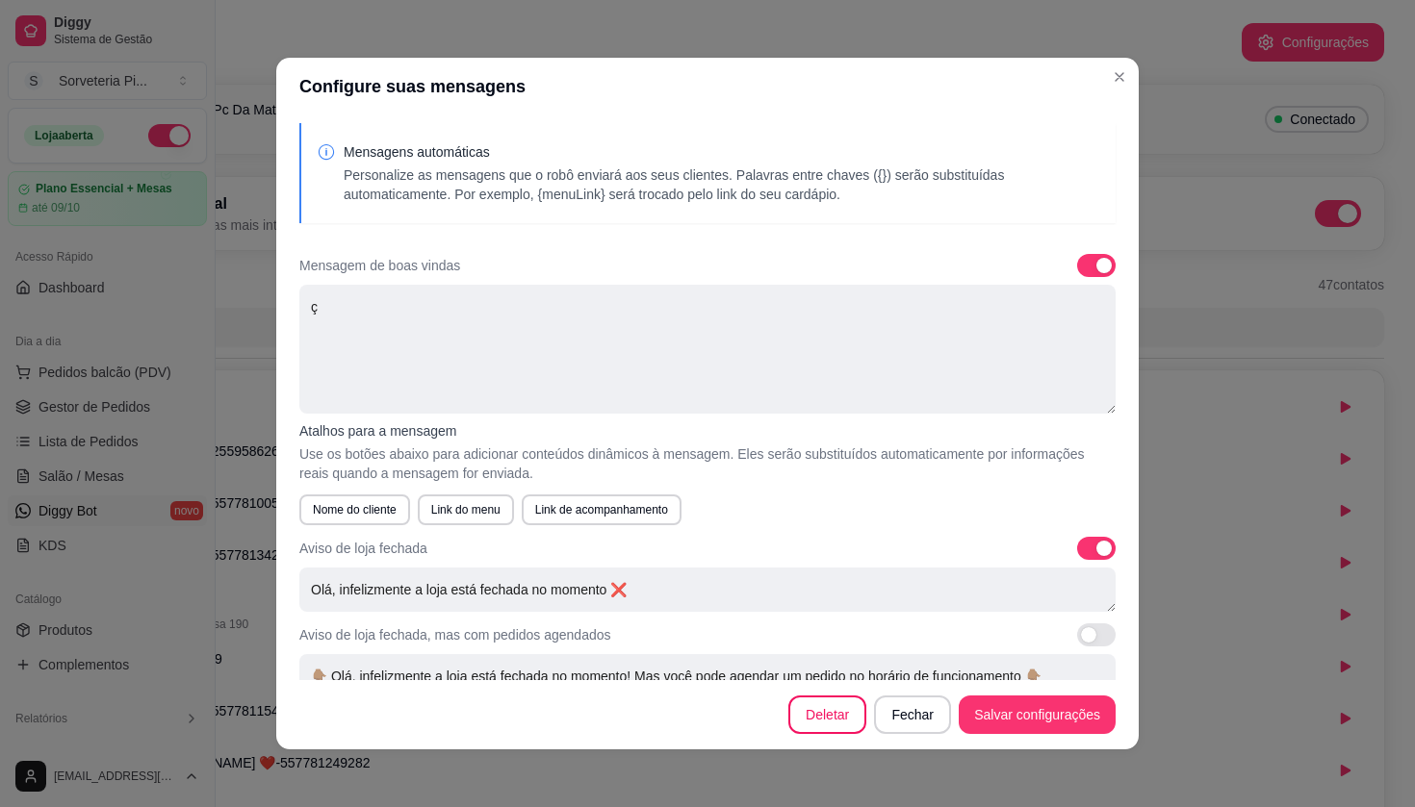
scroll to position [4, 0]
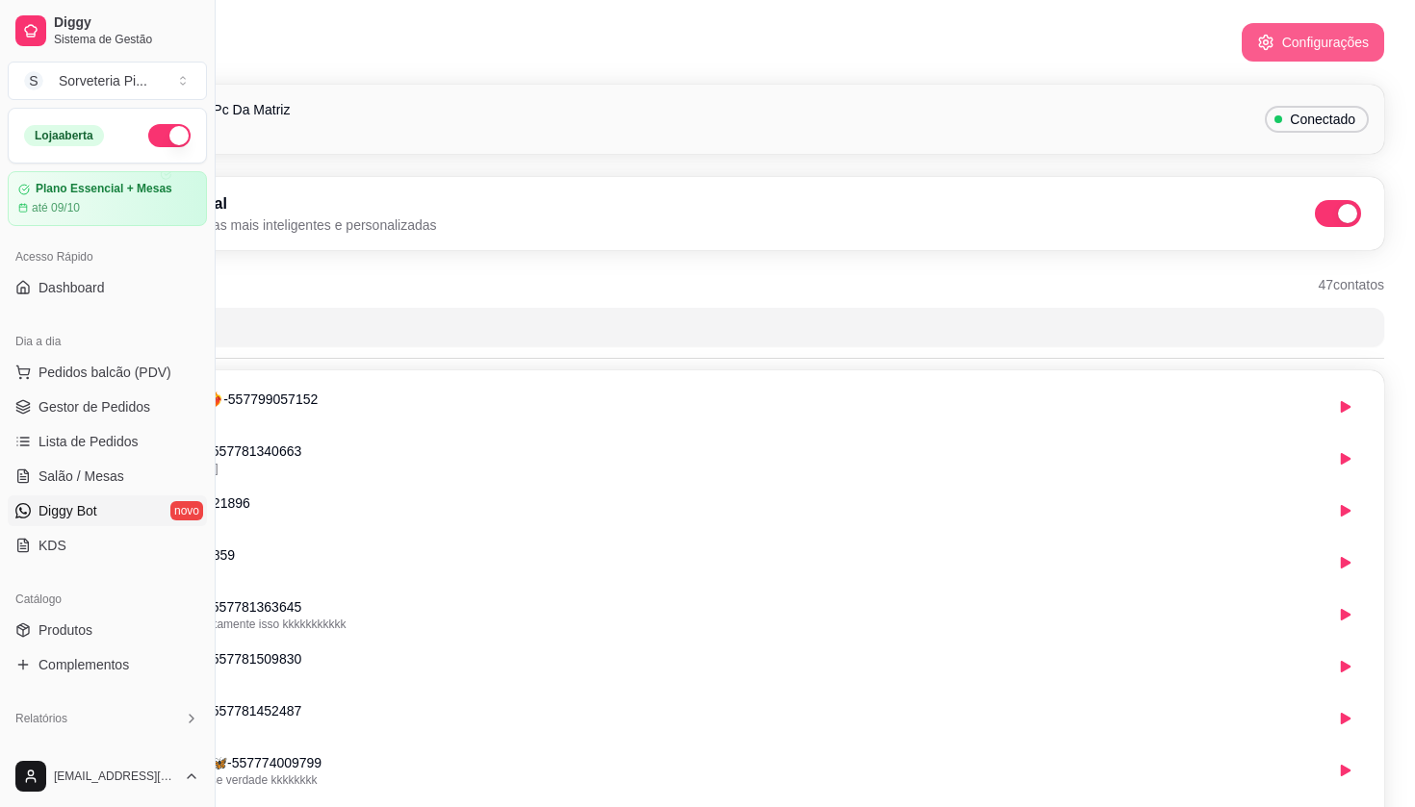
click at [1310, 45] on button "Configurações" at bounding box center [1312, 42] width 142 height 38
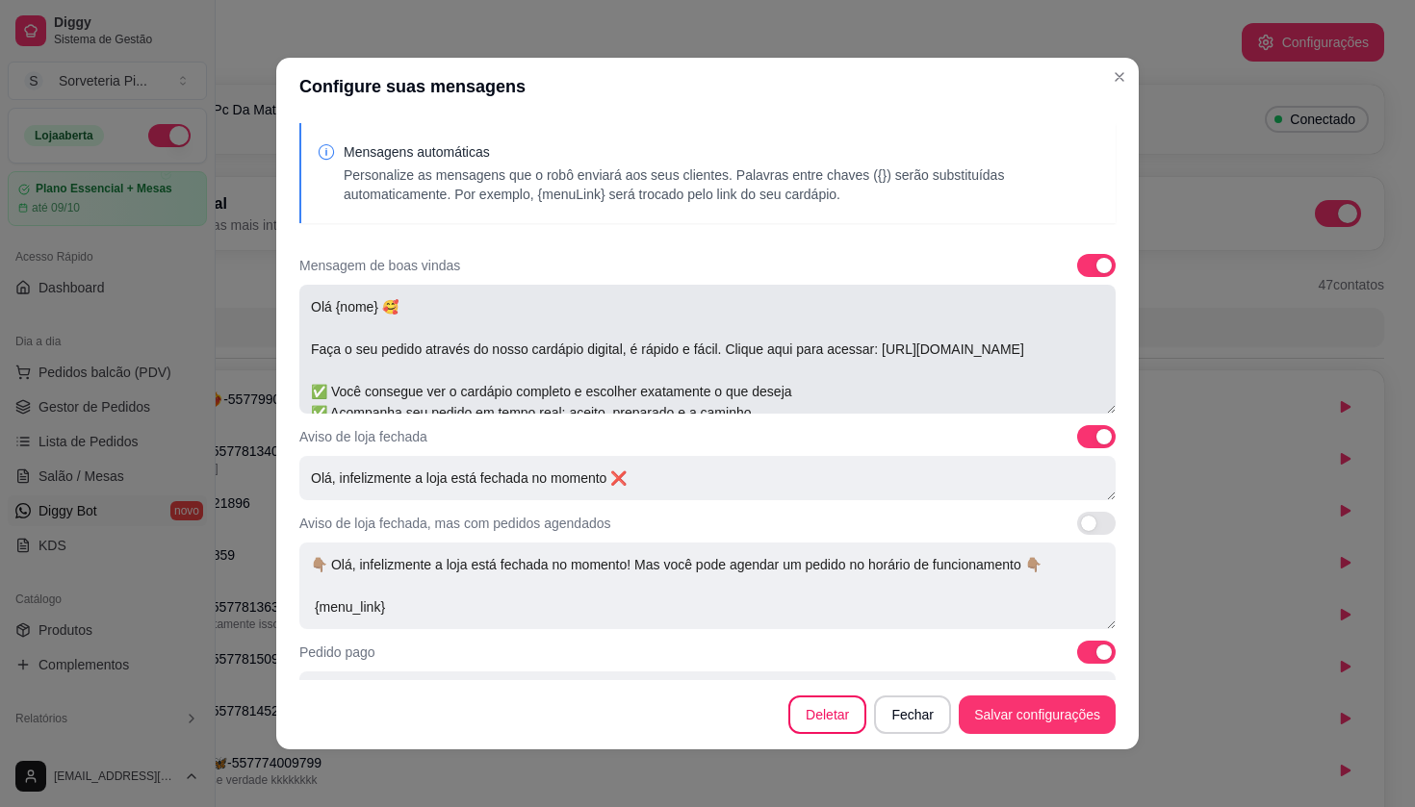
click at [665, 372] on textarea "Olá {nome} 🥰 Faça o seu pedido através do nosso cardápio digital, é rápido e fá…" at bounding box center [707, 349] width 816 height 129
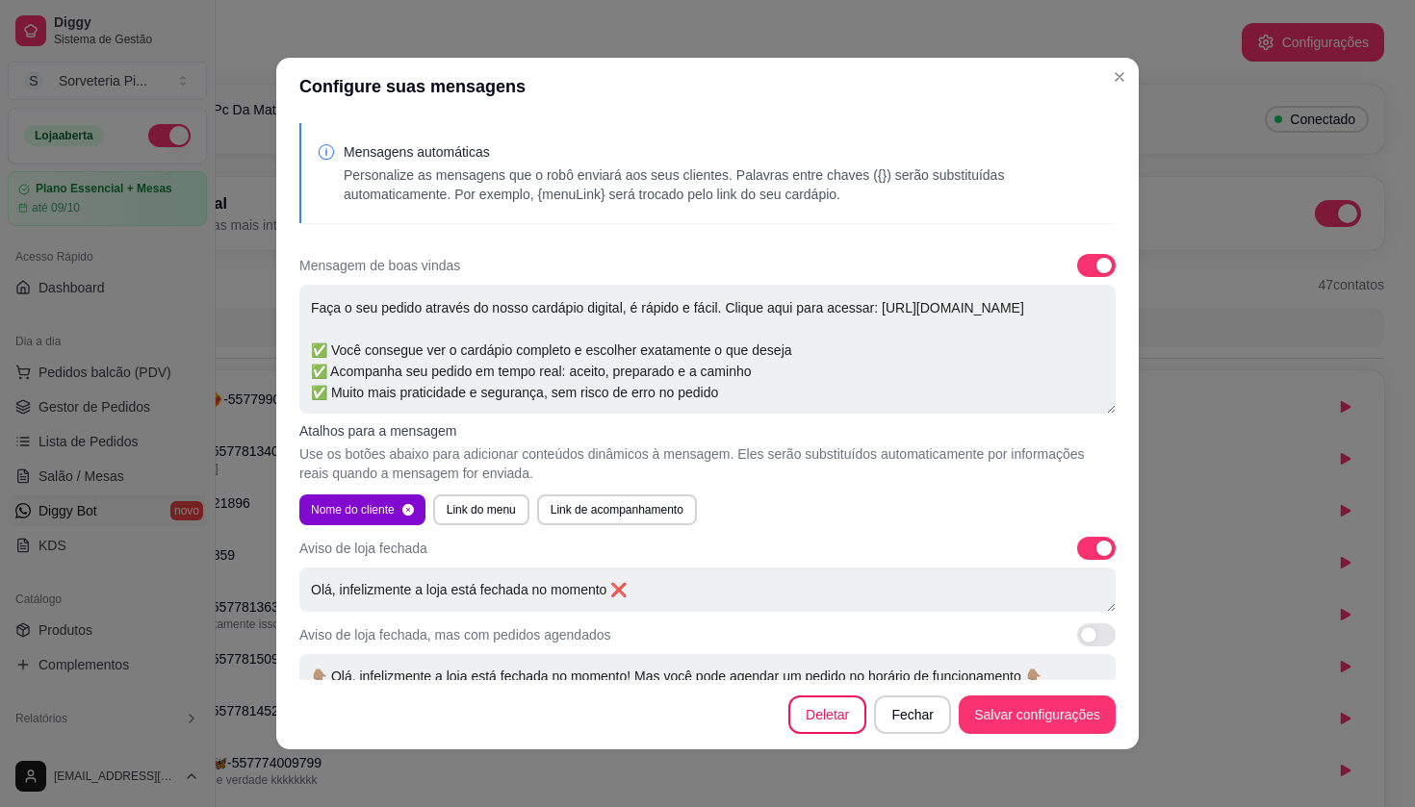
scroll to position [64, 0]
drag, startPoint x: 313, startPoint y: 304, endPoint x: 681, endPoint y: 445, distance: 394.5
click at [682, 447] on div "Mensagem de boas vindas Olá {nome} 🥰 Faça o seu pedido através do nosso cardápi…" at bounding box center [707, 389] width 816 height 271
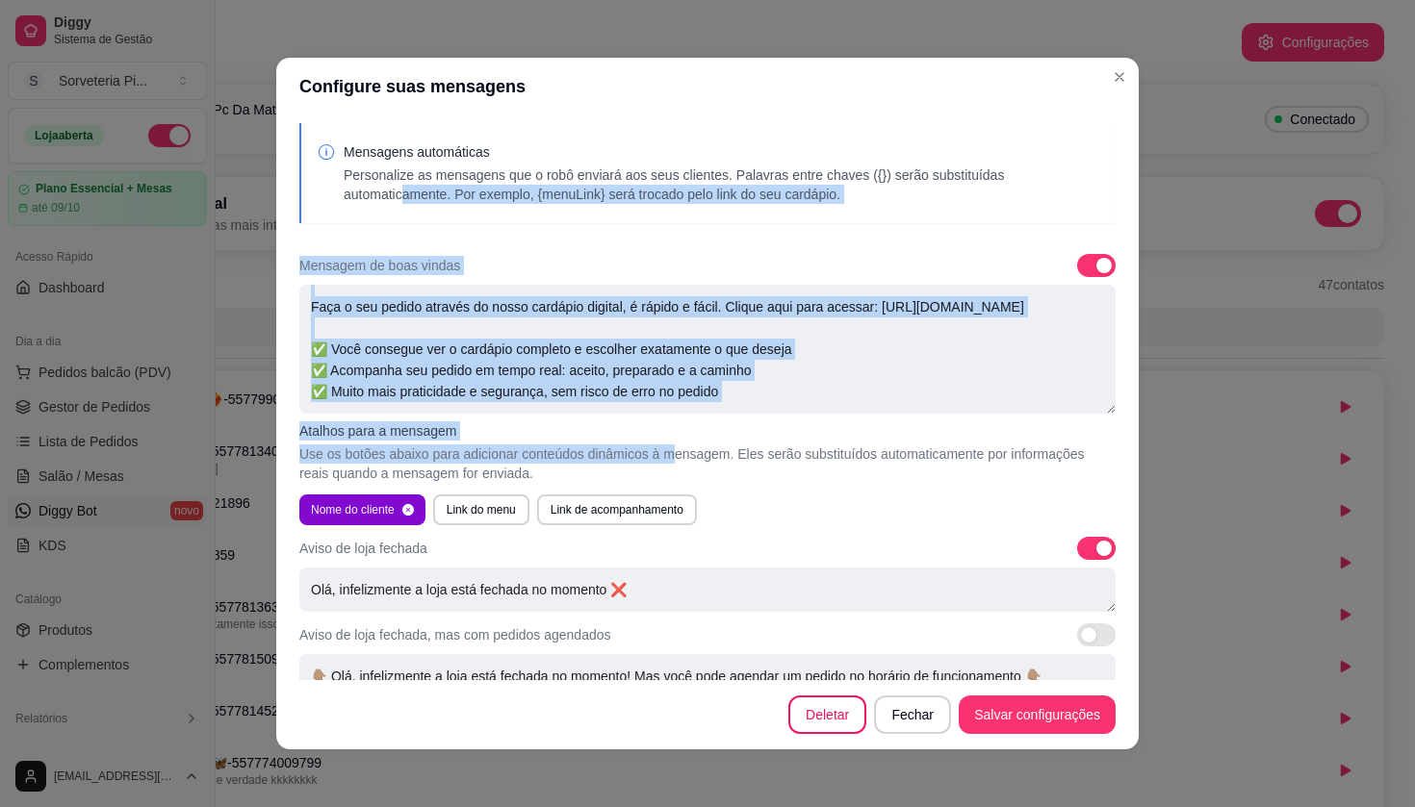
drag, startPoint x: 681, startPoint y: 445, endPoint x: 378, endPoint y: 150, distance: 422.6
click at [379, 151] on div "Mensagens automáticas Personalize as mensagens que o robô enviará aos seus clie…" at bounding box center [707, 397] width 862 height 565
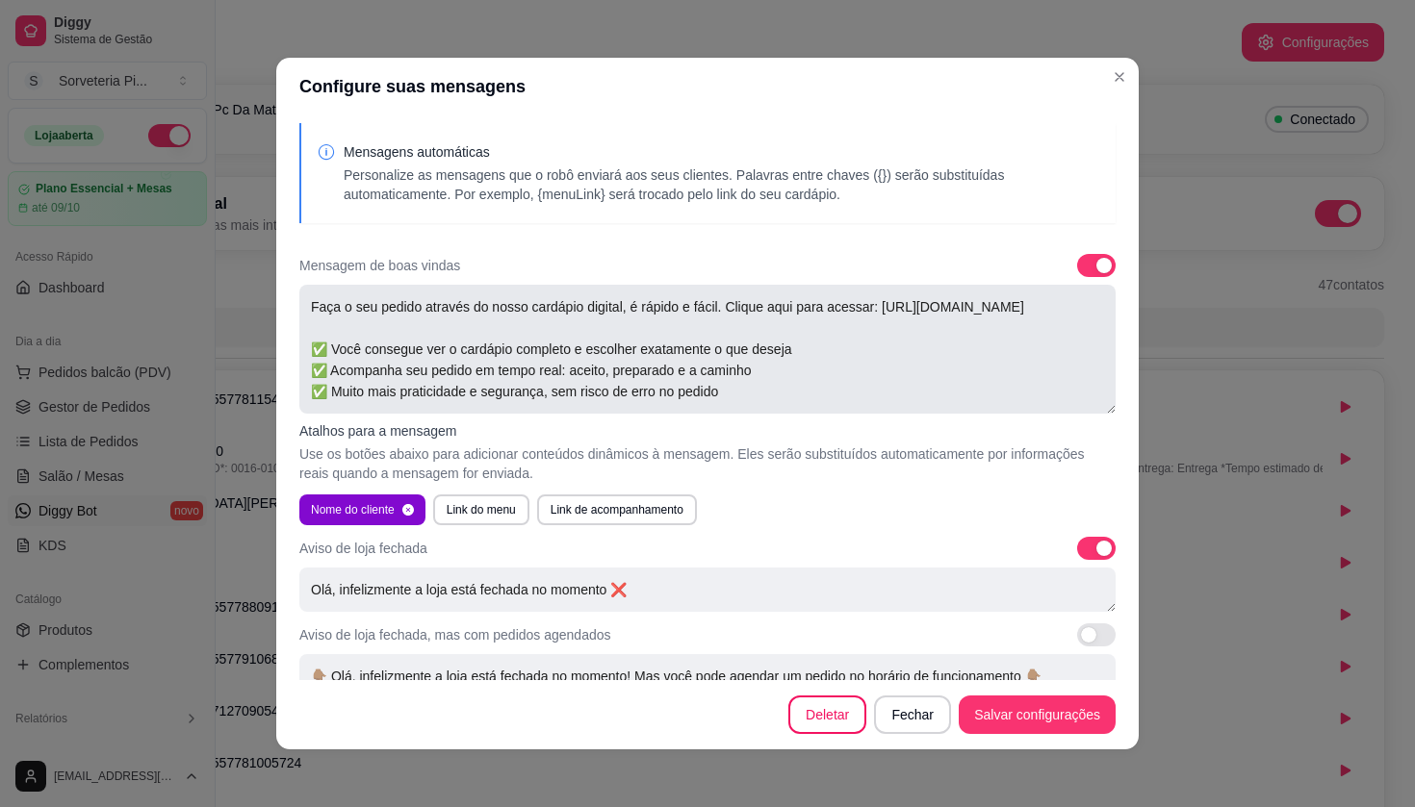
click at [605, 363] on textarea "Olá {nome} 🥰 Faça o seu pedido através do nosso cardápio digital, é rápido e fá…" at bounding box center [707, 349] width 816 height 129
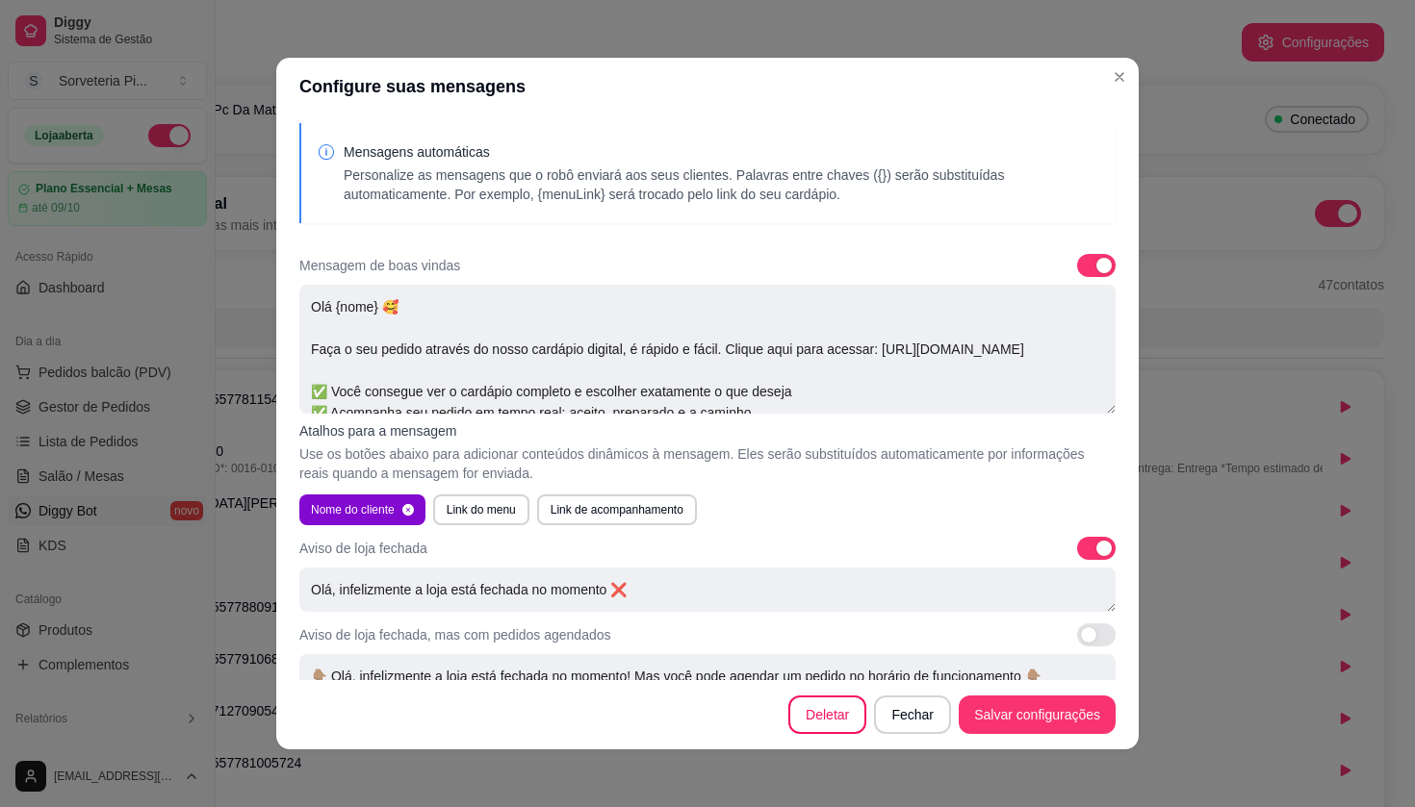
scroll to position [0, 0]
drag, startPoint x: 760, startPoint y: 403, endPoint x: 317, endPoint y: 262, distance: 465.7
click at [317, 262] on div "Mensagem de boas vindas Olá {nome} 🥰 Faça o seu pedido através do nosso cardápi…" at bounding box center [707, 389] width 816 height 271
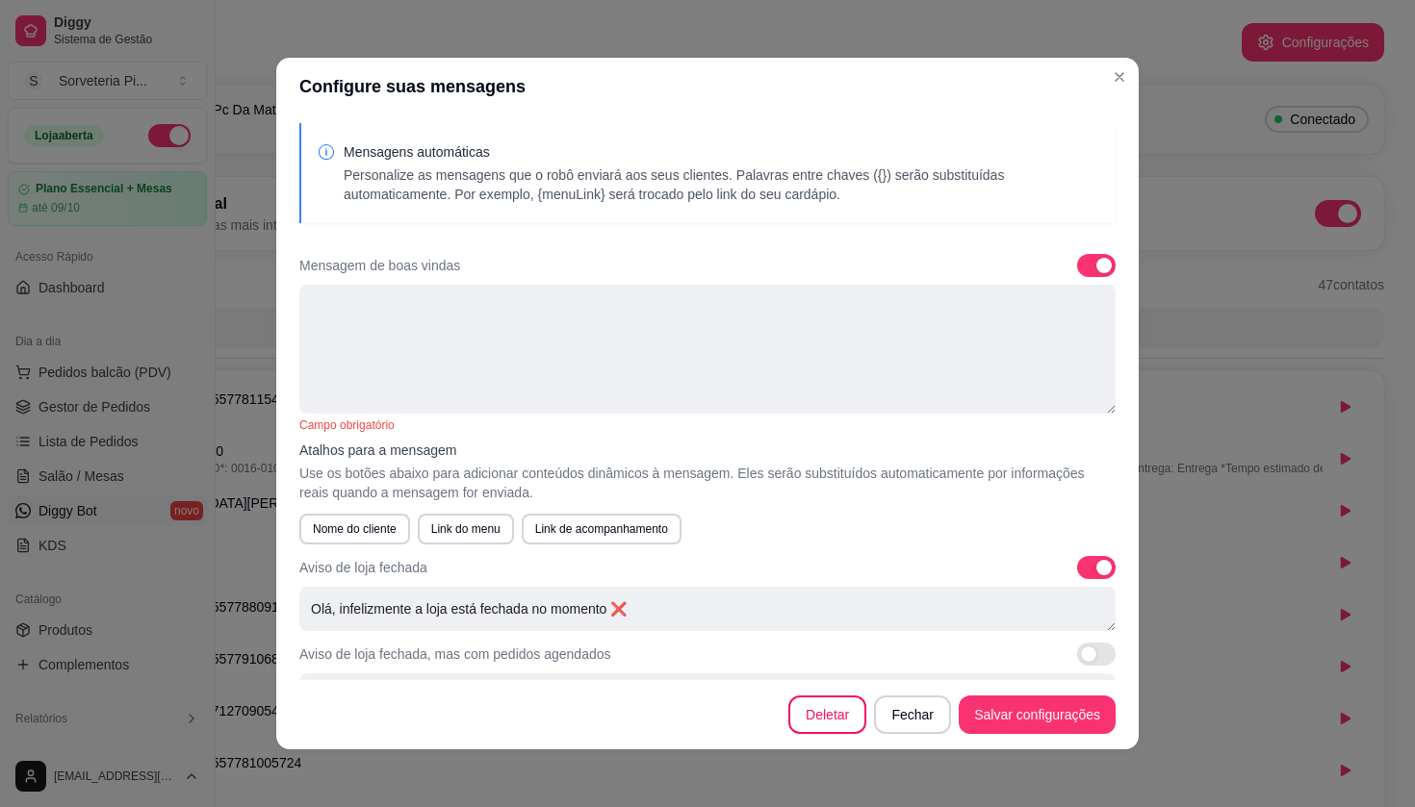
paste textarea "Olá {nome} 🥰 Faça seu pedido favorito de forma prática e rápida! ✨ Acesse nosso…"
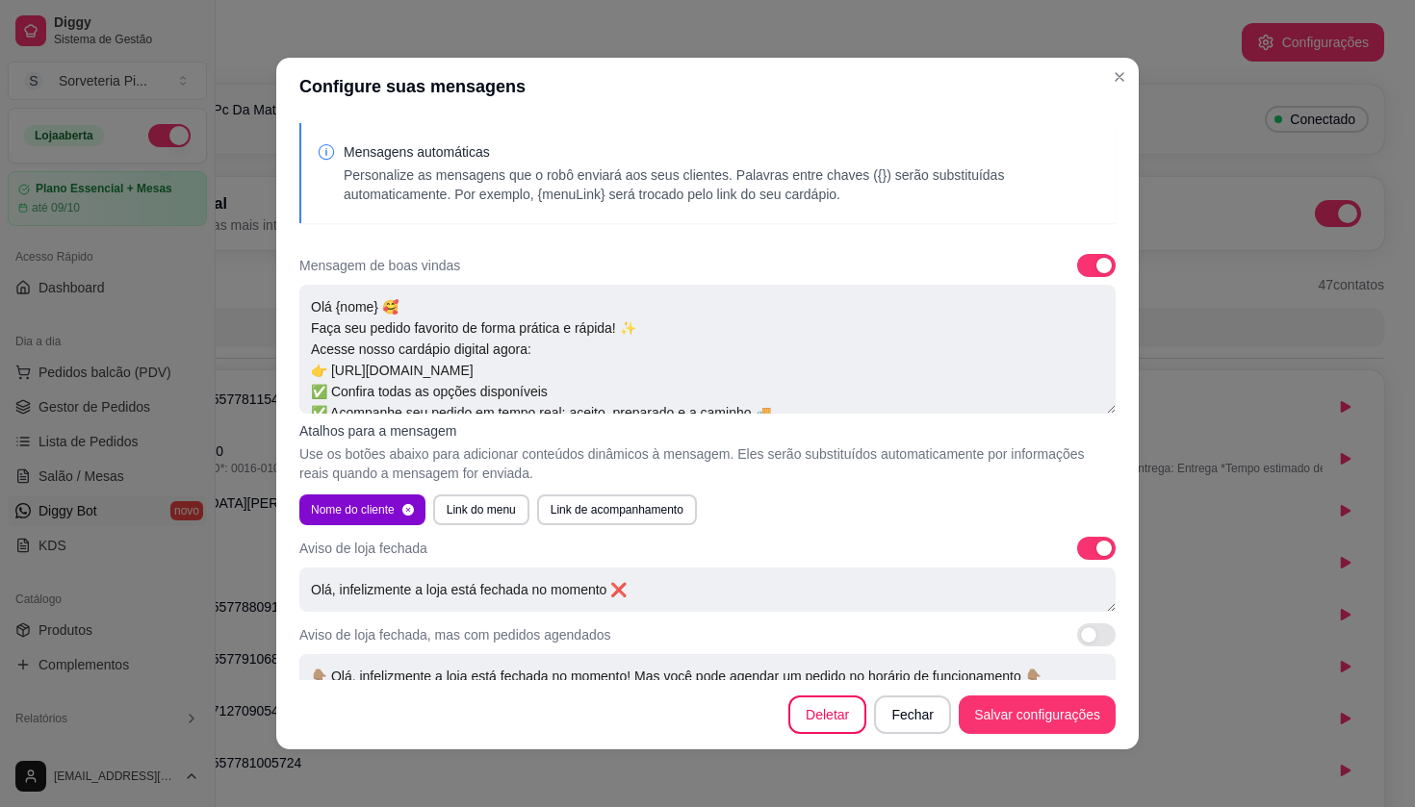
scroll to position [64, 0]
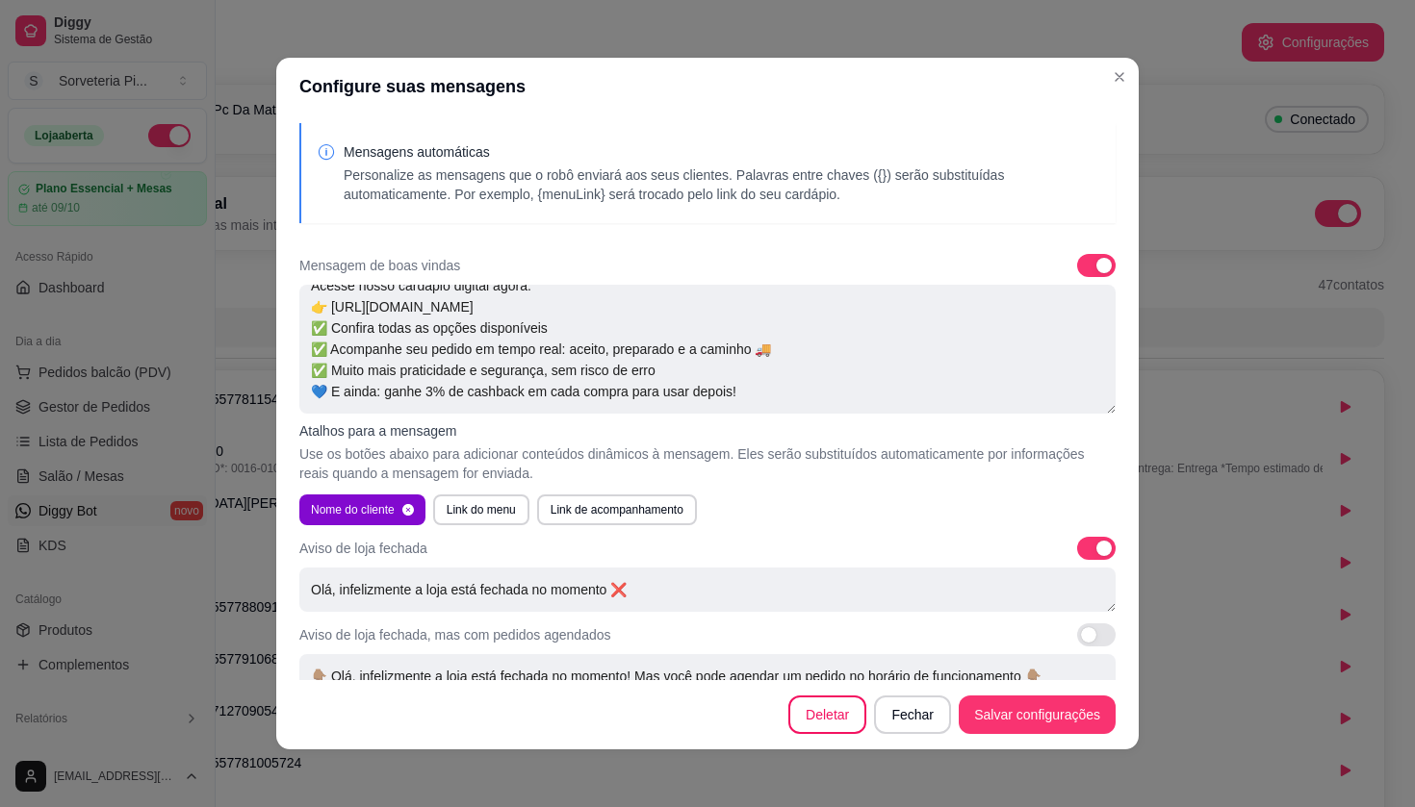
type textarea "Olá {nome} 🥰 Faça seu pedido favorito de forma prática e rápida! ✨ Acesse nosso…"
click at [709, 437] on p "Atalhos para a mensagem" at bounding box center [707, 431] width 816 height 19
click at [854, 517] on div "Nome do cliente Link do menu Link de acompanhamento" at bounding box center [707, 510] width 816 height 31
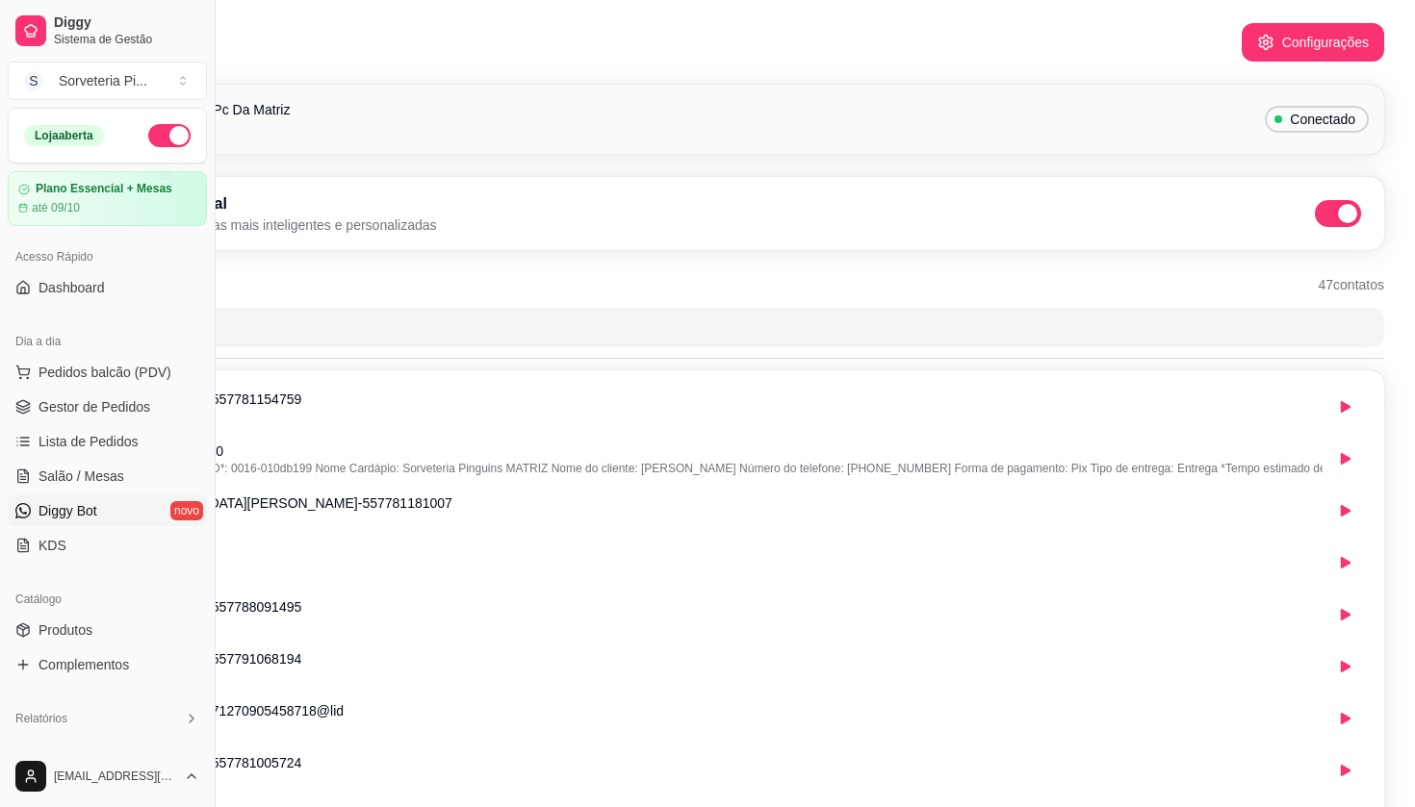
click at [1298, 117] on span "Conectado" at bounding box center [1322, 119] width 81 height 19
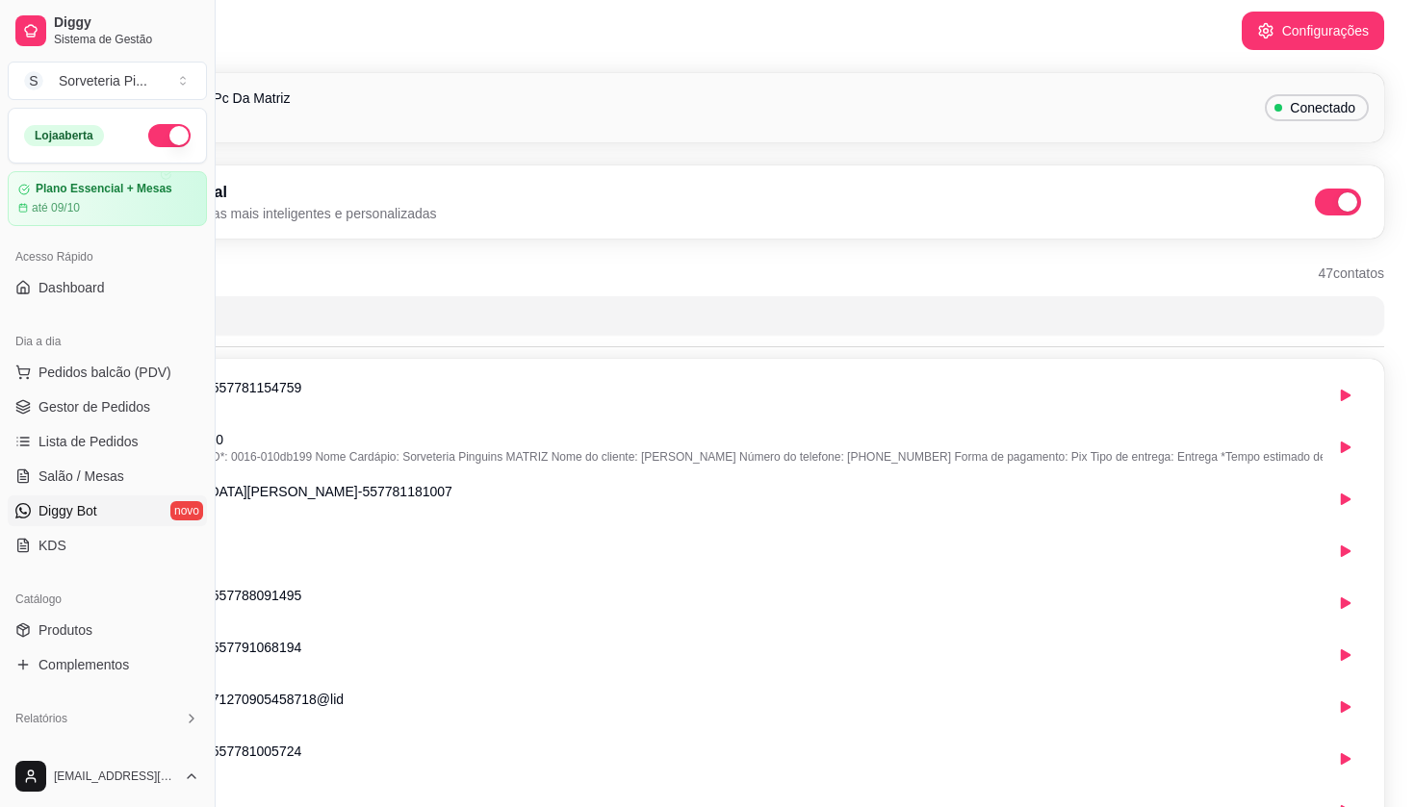
scroll to position [14, 216]
click at [154, 278] on link "Dashboard" at bounding box center [107, 287] width 199 height 31
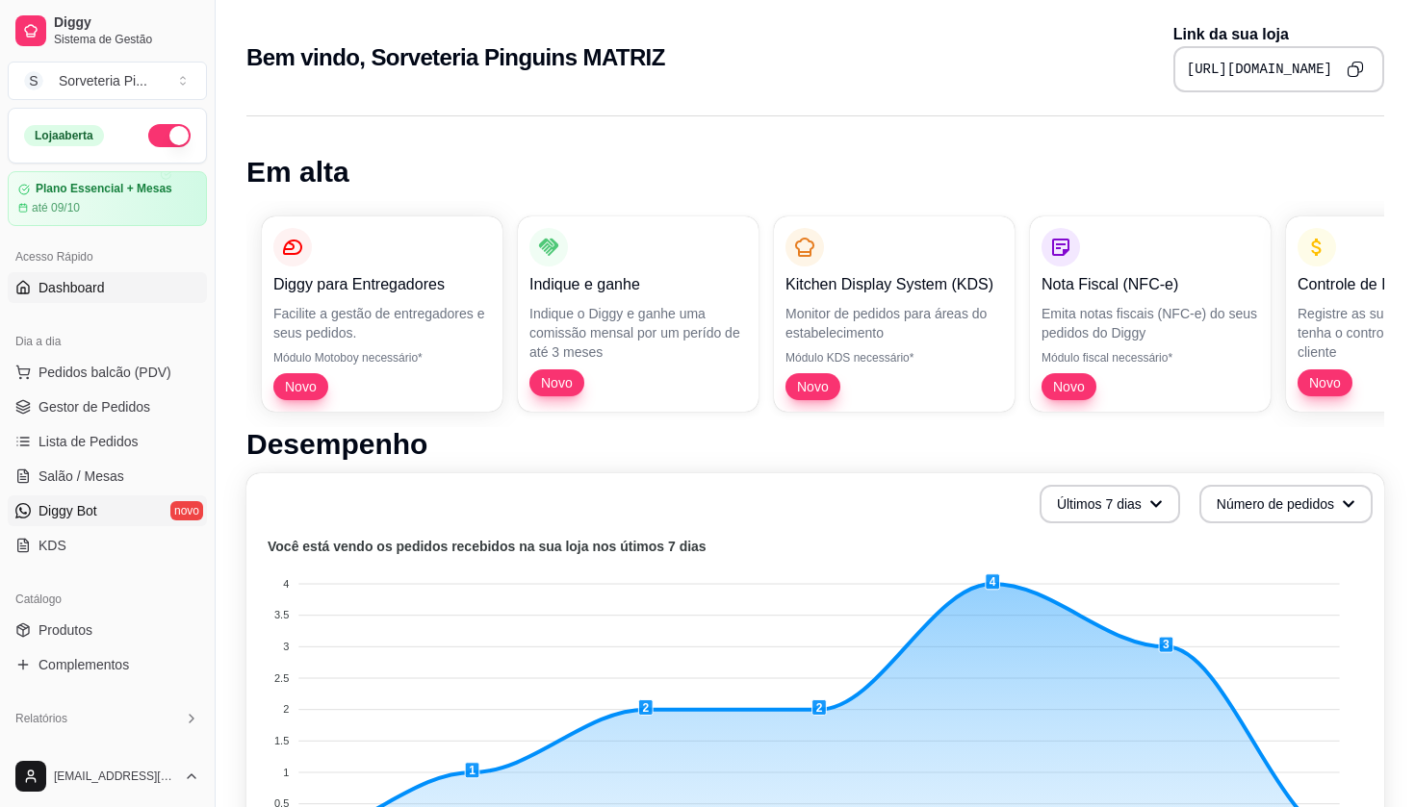
click at [100, 506] on link "Diggy Bot novo" at bounding box center [107, 511] width 199 height 31
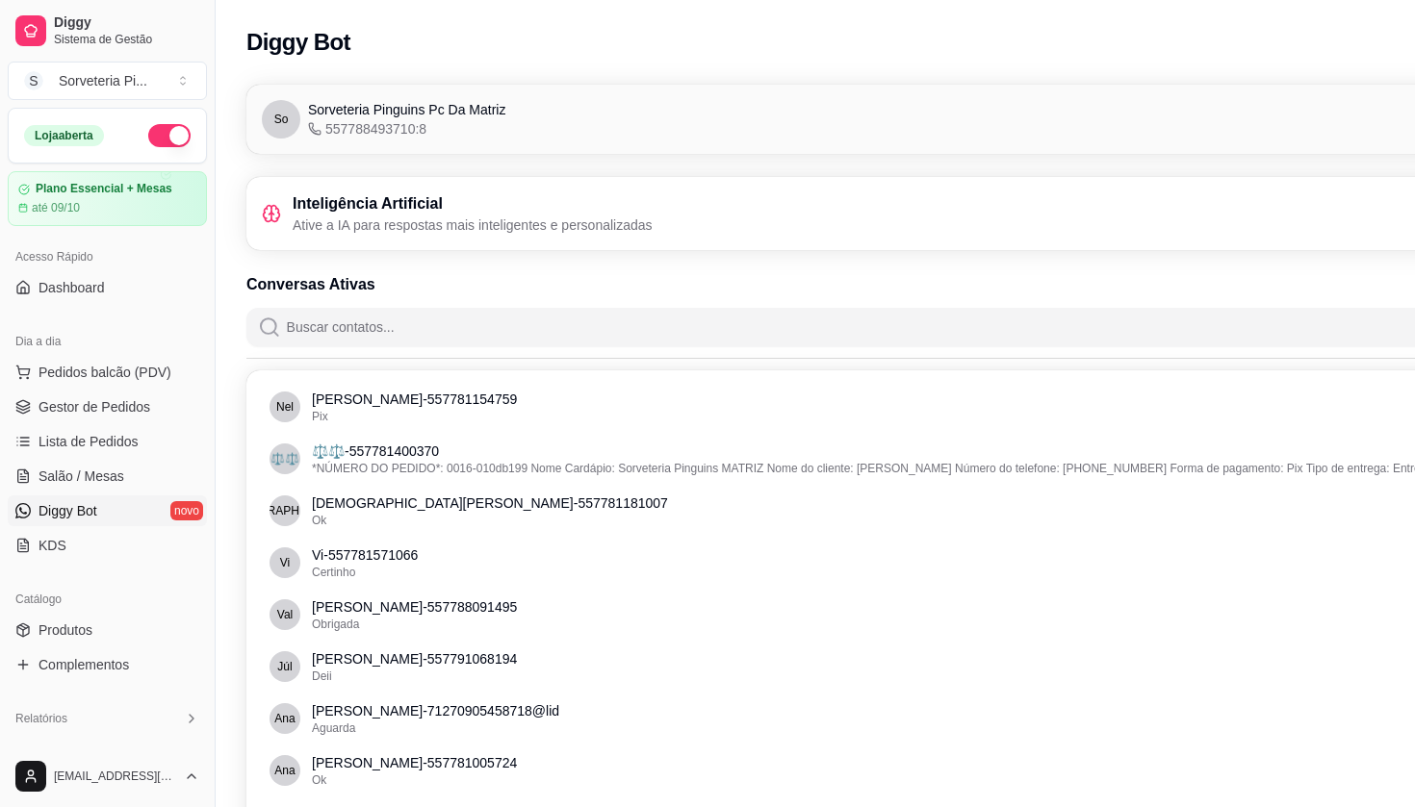
scroll to position [0, 106]
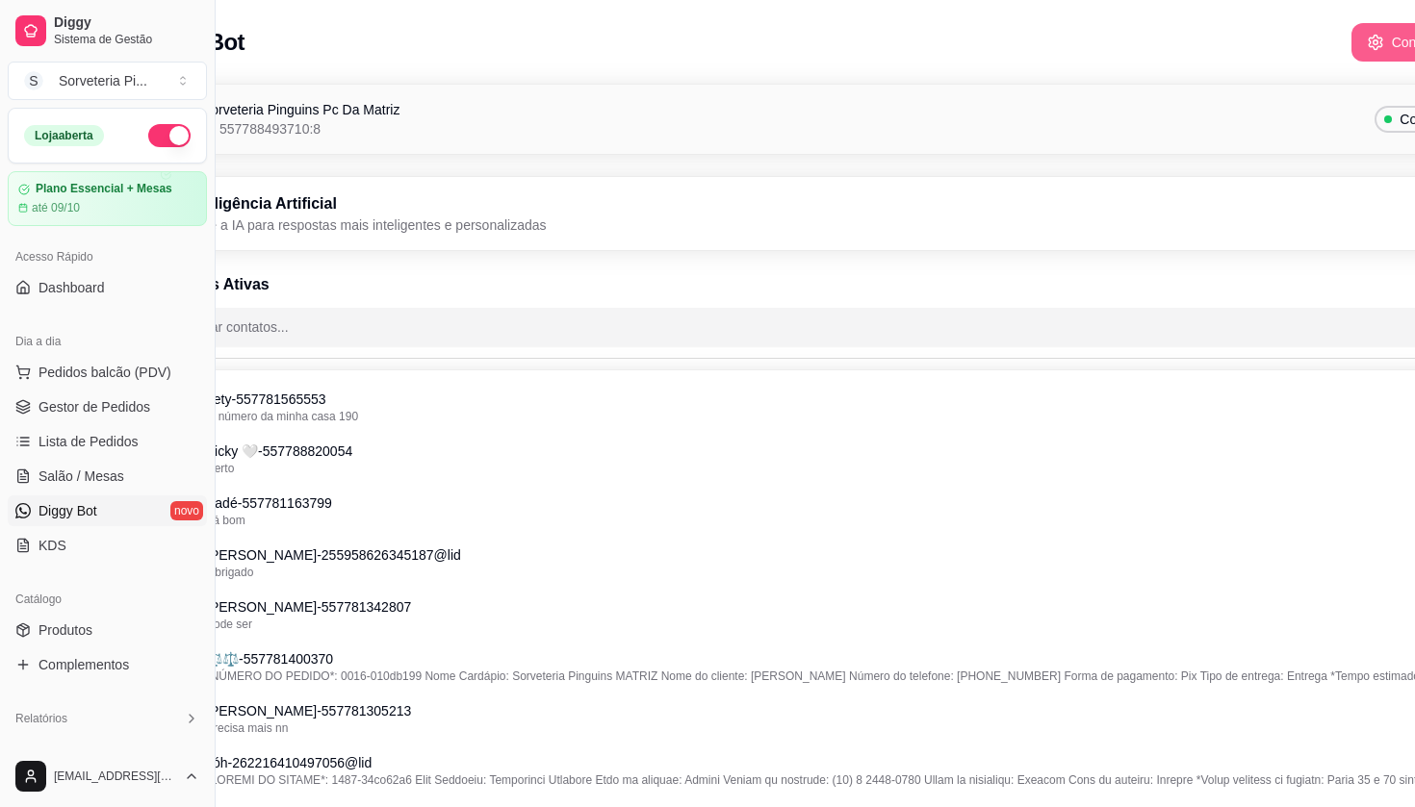
click at [1367, 39] on icon "button" at bounding box center [1375, 42] width 17 height 17
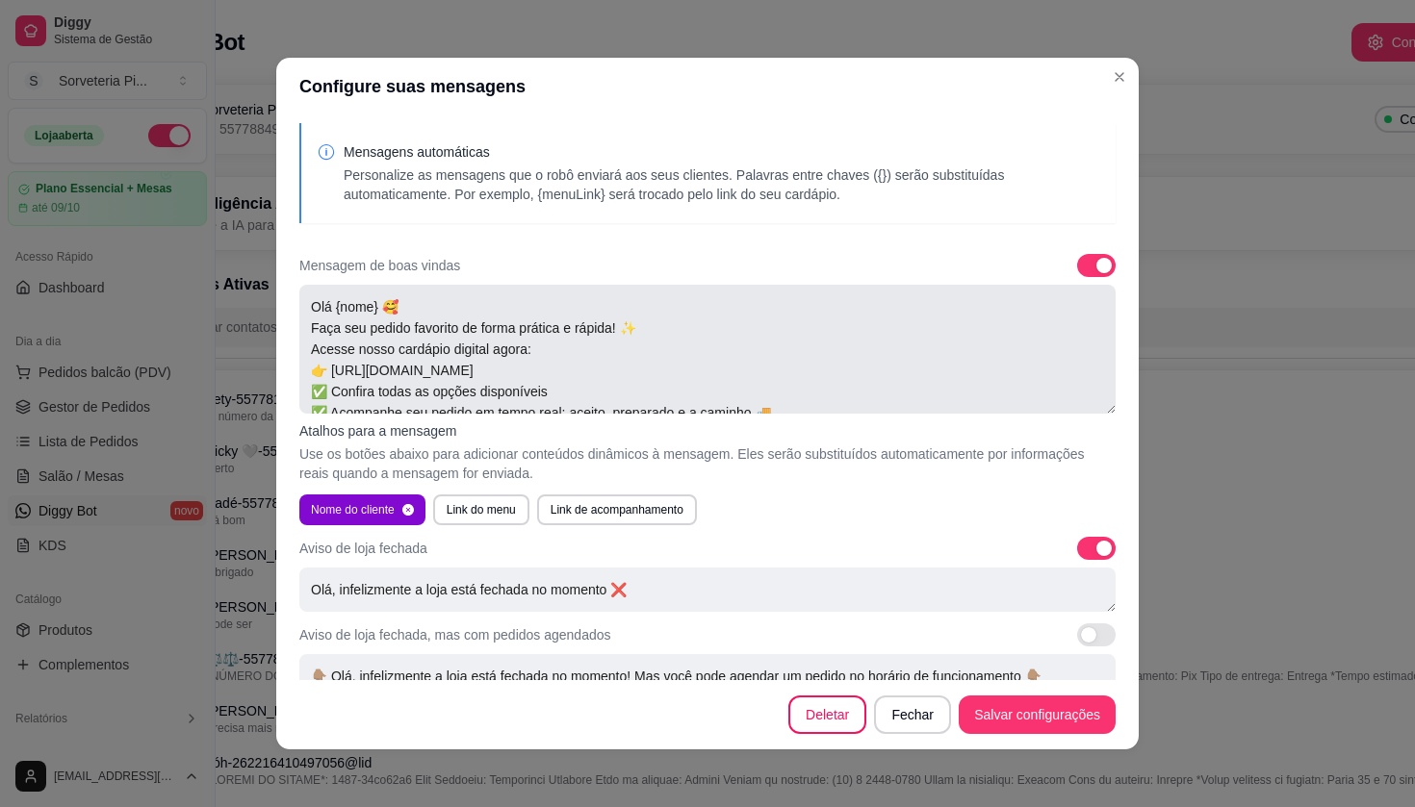
click at [788, 401] on textarea "Olá {nome} 🥰 Faça seu pedido favorito de forma prática e rápida! ✨ Acesse nosso…" at bounding box center [707, 349] width 816 height 129
drag, startPoint x: 819, startPoint y: 408, endPoint x: 294, endPoint y: 294, distance: 537.8
click at [294, 294] on div "Mensagens automáticas Personalize as mensagens que o robô enviará aos seus clie…" at bounding box center [707, 397] width 862 height 565
type textarea "✅ Muito mais praticidade e segurança, sem risco de erro 💙 E ainda: ganhe 3% de …"
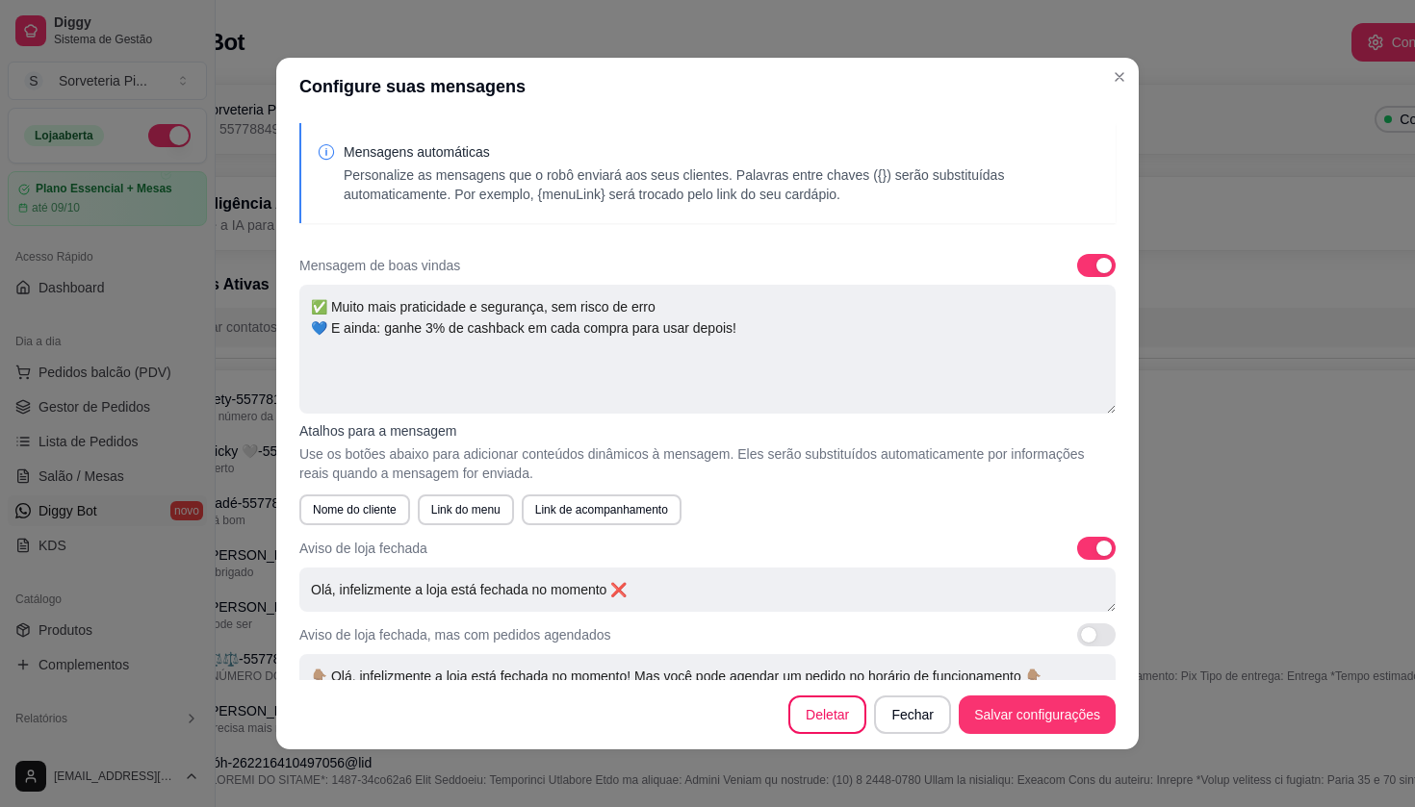
drag, startPoint x: 466, startPoint y: 400, endPoint x: 261, endPoint y: 302, distance: 227.3
click at [261, 303] on div "Configure suas mensagens Mensagens automáticas Personalize as mensagens que o r…" at bounding box center [707, 403] width 1415 height 807
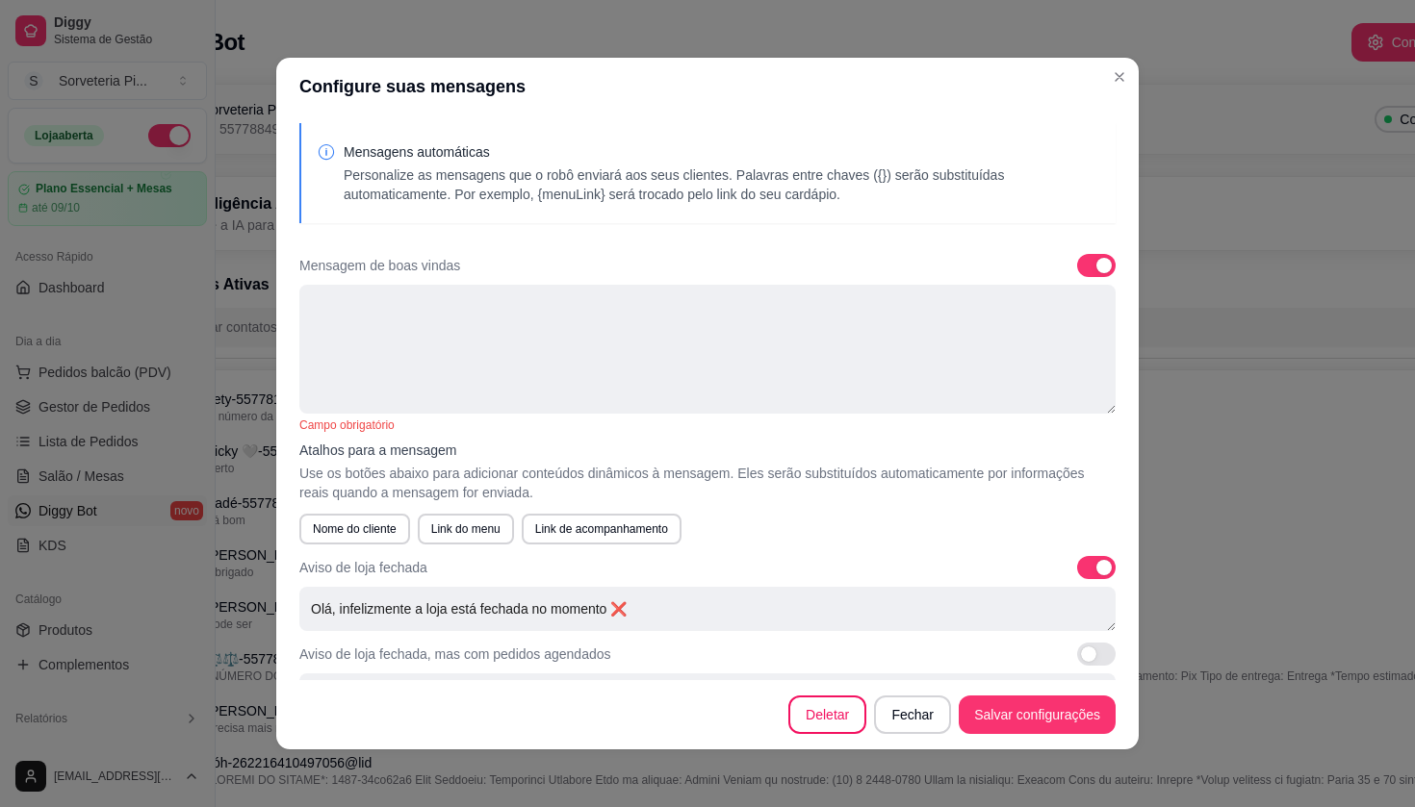
paste textarea "Olá {nome} 🥰 Faça seu pedido pelo nosso cardápio digital: 👉 https://diggy.menu/…"
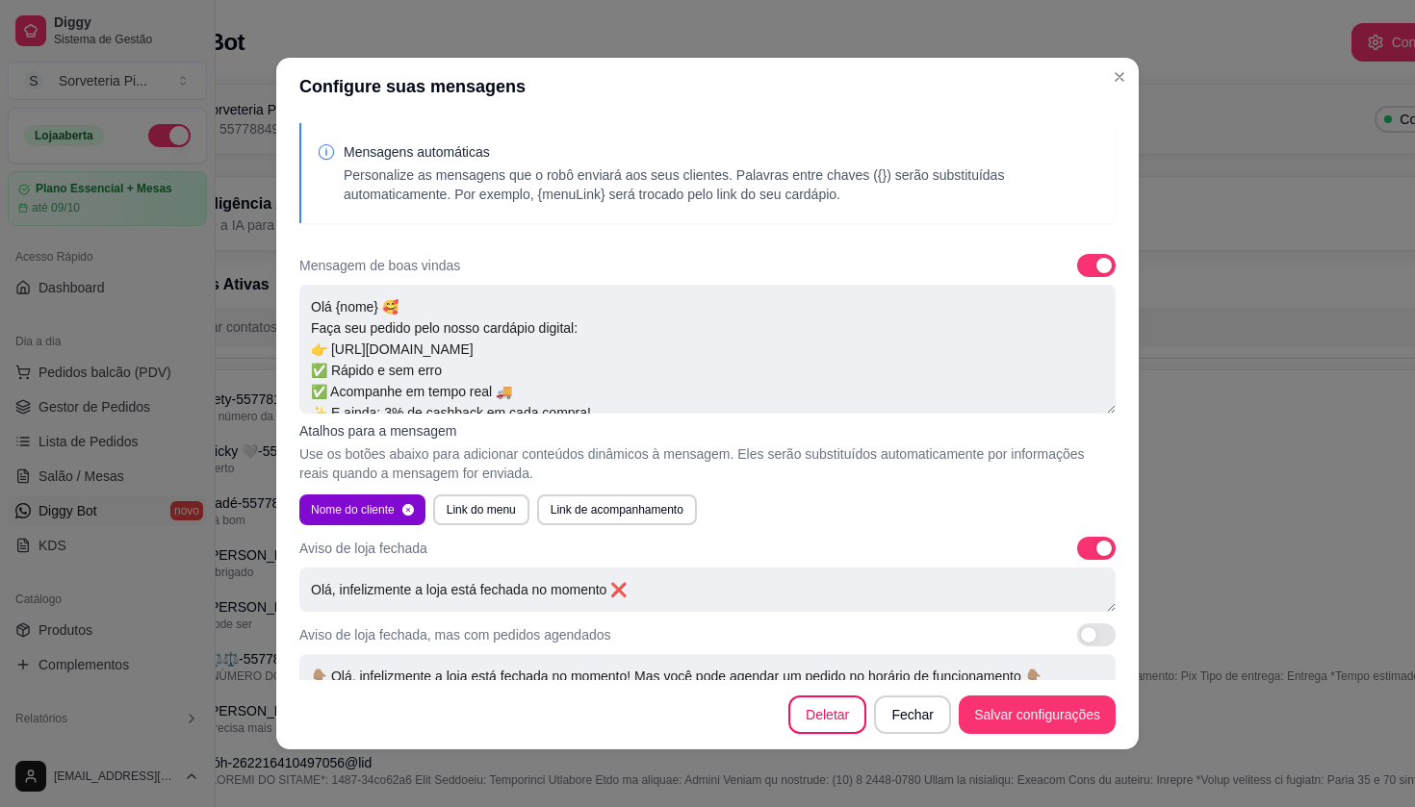
scroll to position [7, 0]
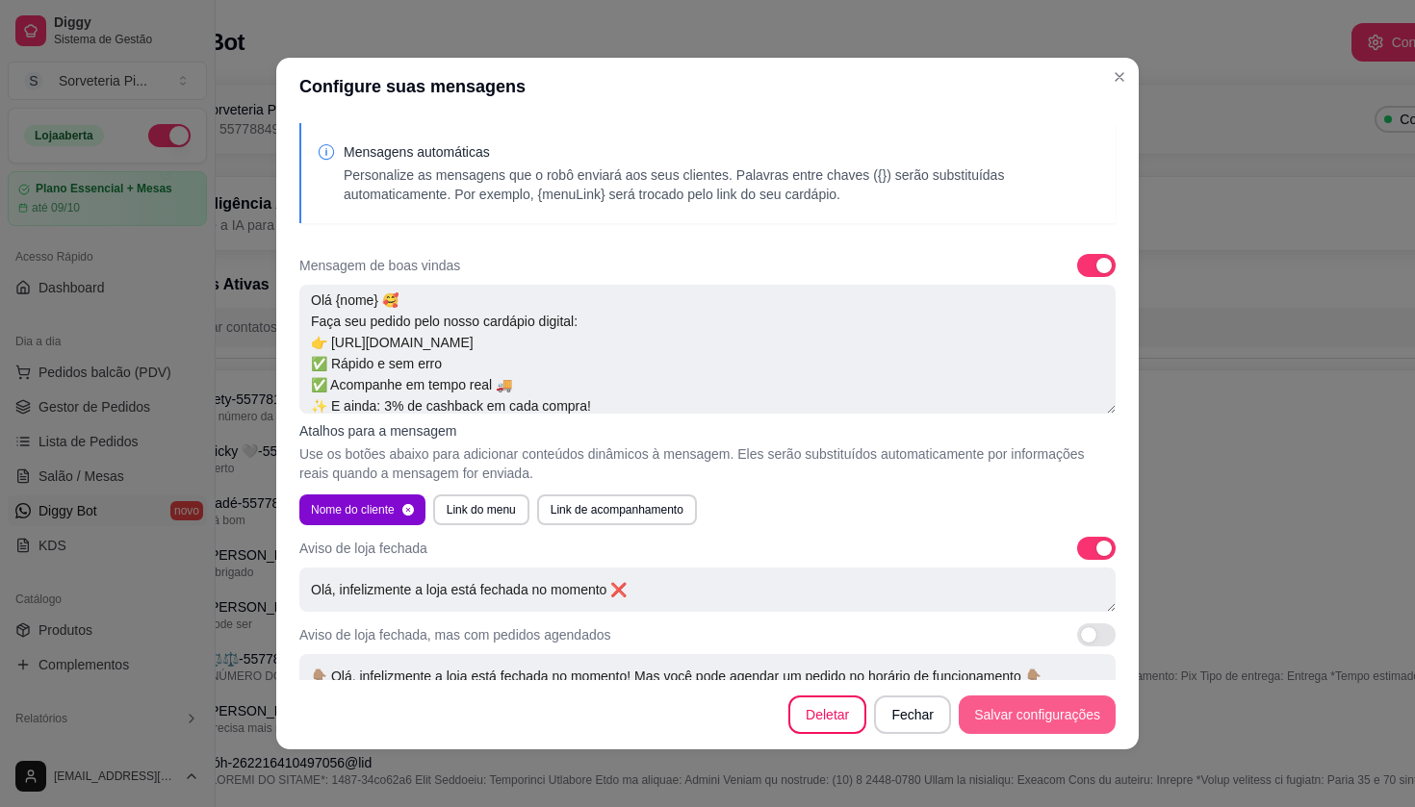
type textarea "Olá {nome} 🥰 Faça seu pedido pelo nosso cardápio digital: 👉 https://diggy.menu/…"
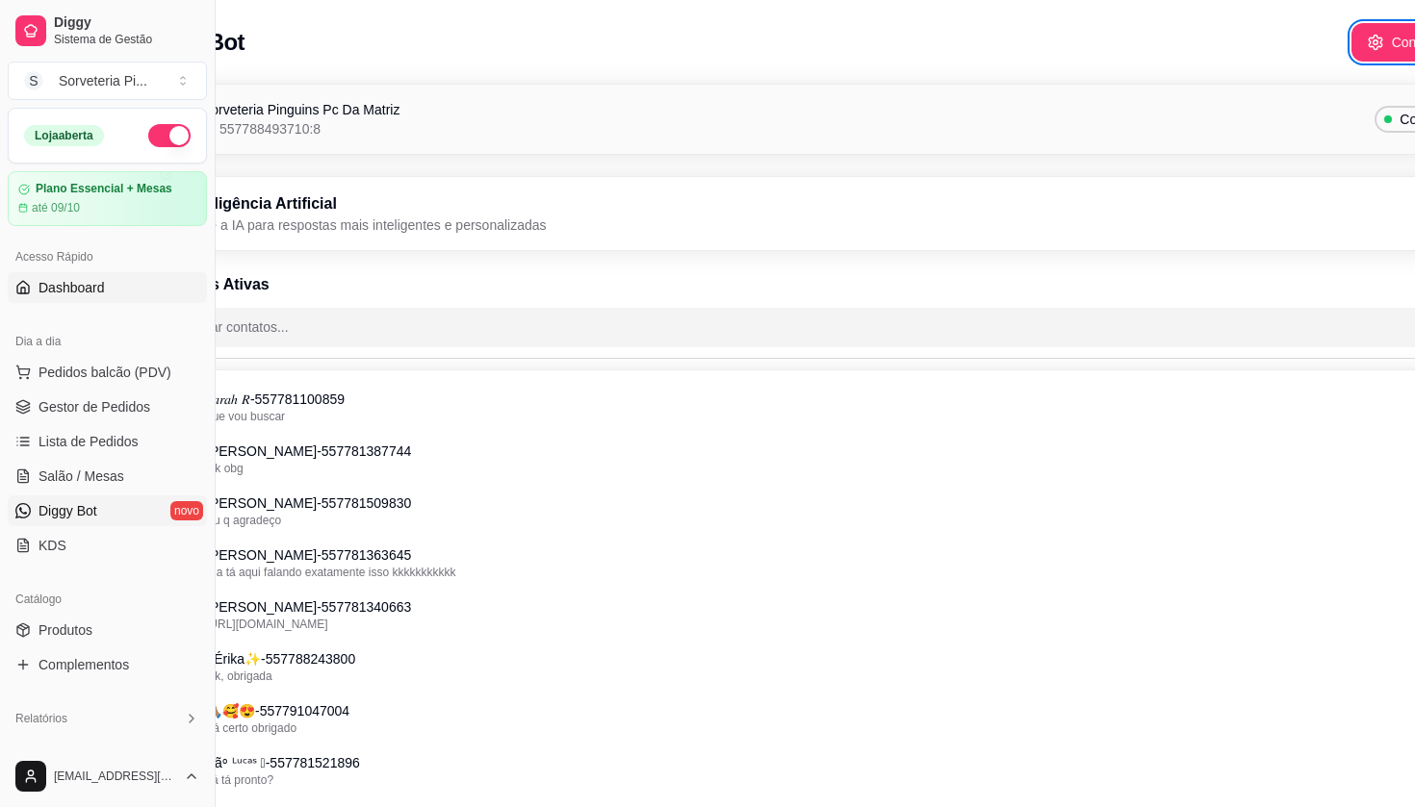
click at [117, 289] on link "Dashboard" at bounding box center [107, 287] width 199 height 31
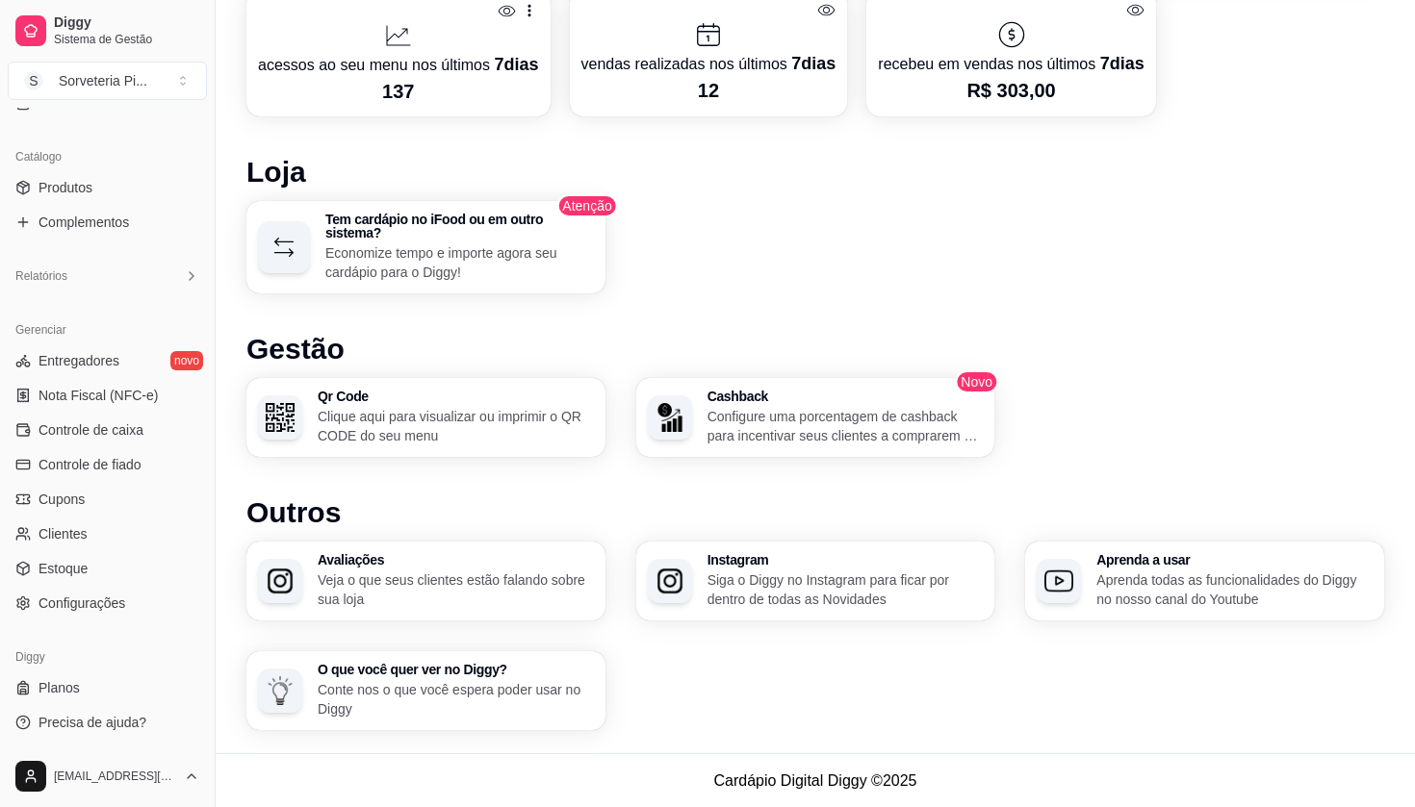
scroll to position [443, 0]
click at [77, 481] on ul "Entregadores novo Nota Fiscal (NFC-e) Controle de caixa Controle de fiado Cupon…" at bounding box center [107, 481] width 199 height 273
click at [81, 502] on span "Cupons" at bounding box center [61, 499] width 46 height 19
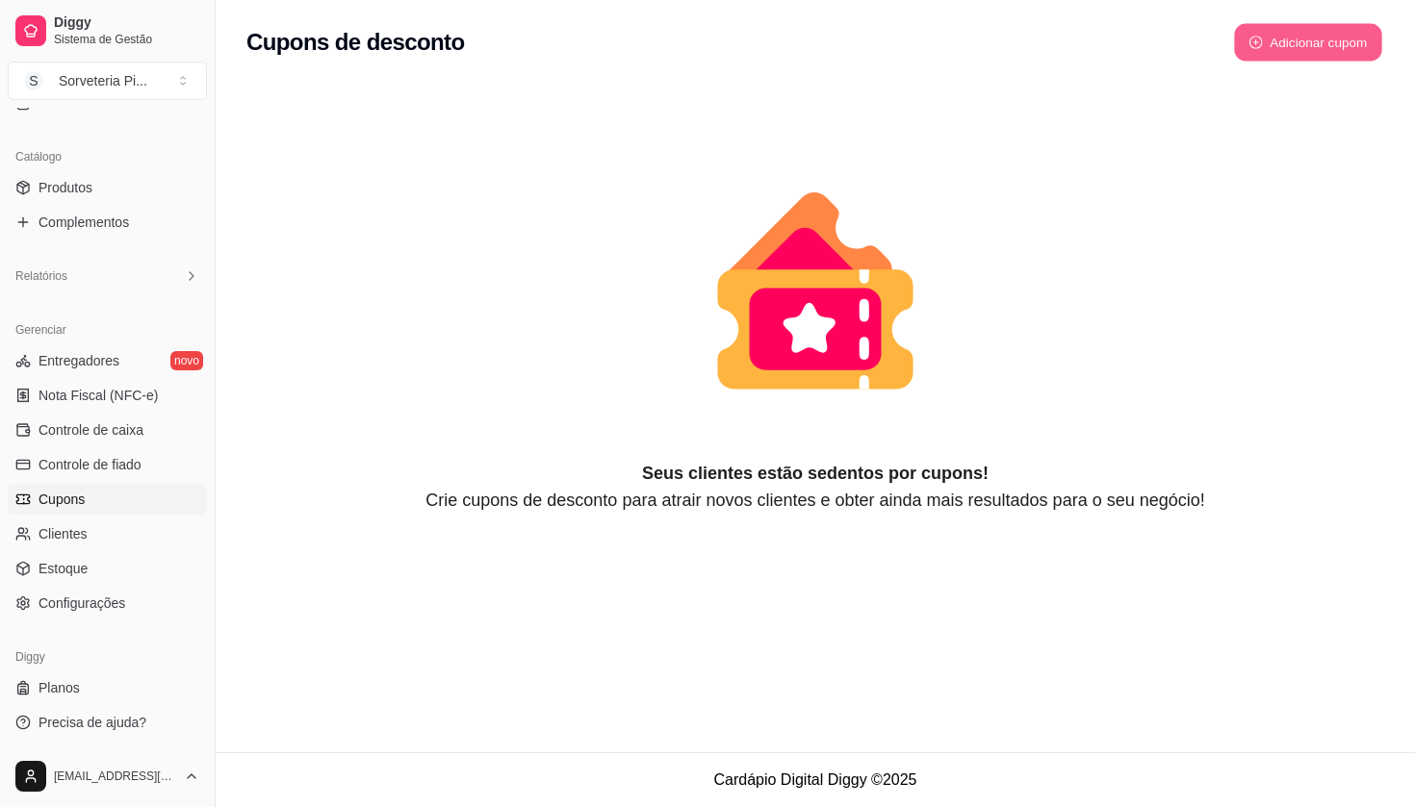
click at [1267, 50] on button "Adicionar cupom" at bounding box center [1308, 43] width 148 height 38
select select "FIXED_VALUE"
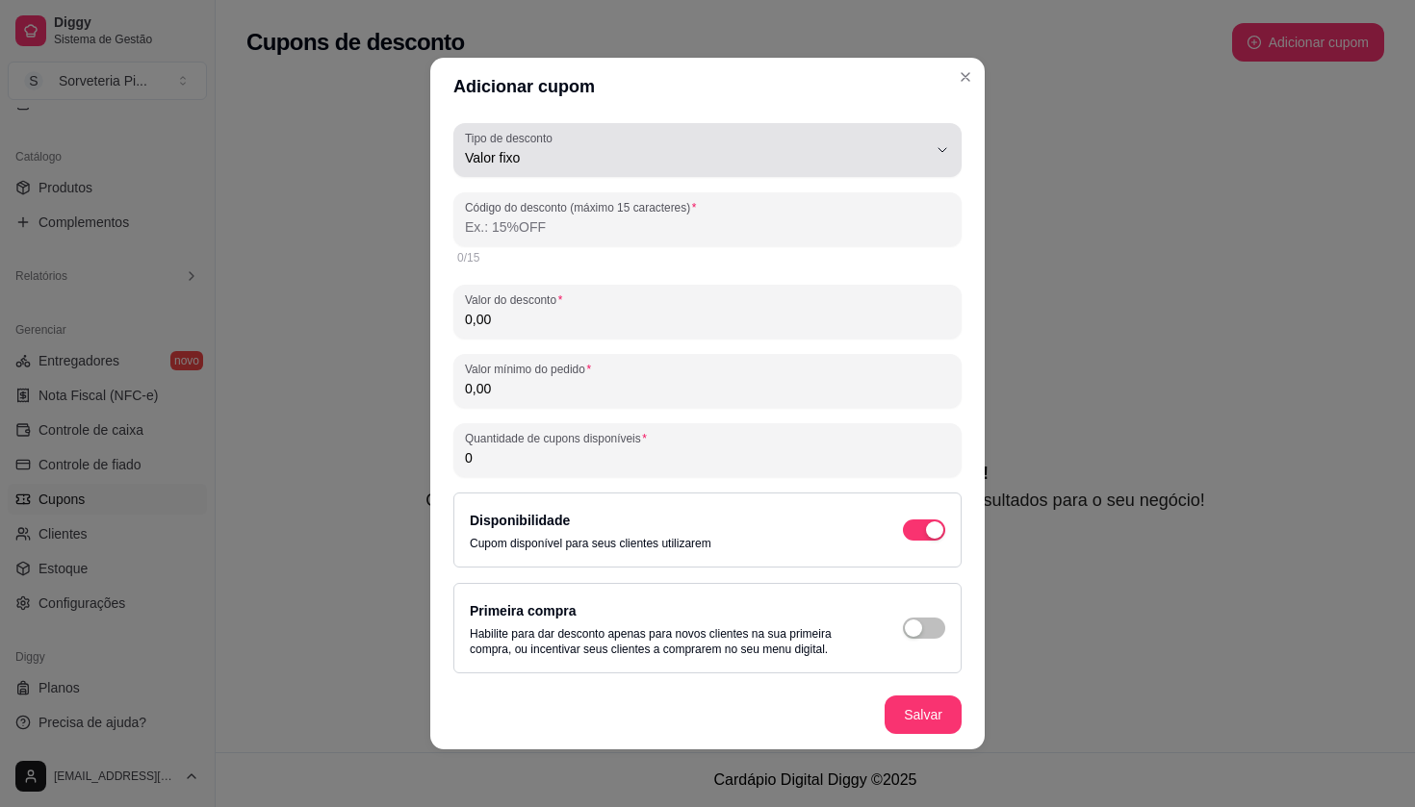
click at [558, 173] on button "Tipo de desconto Valor fixo" at bounding box center [707, 150] width 508 height 54
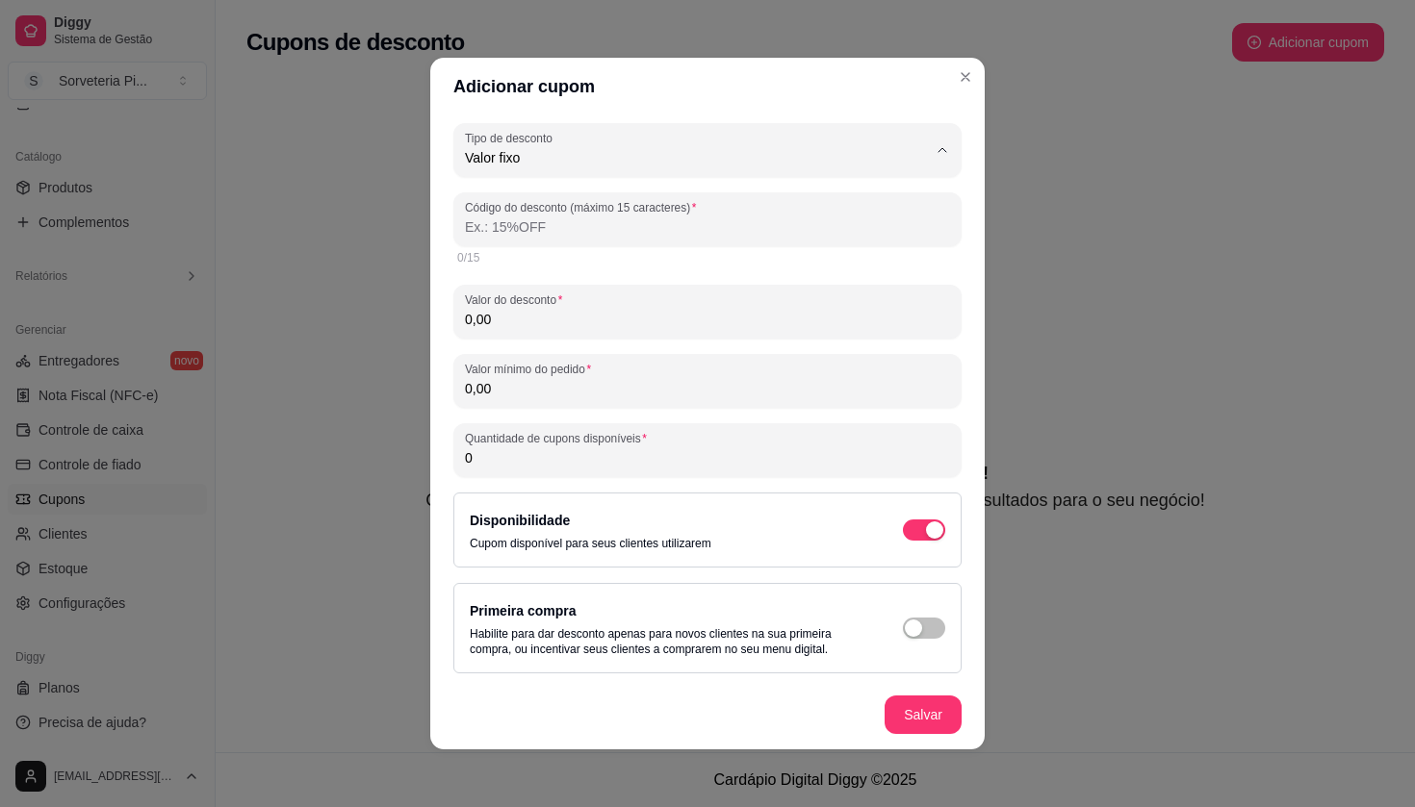
click at [498, 219] on li "Valor fixo" at bounding box center [707, 205] width 473 height 30
select select
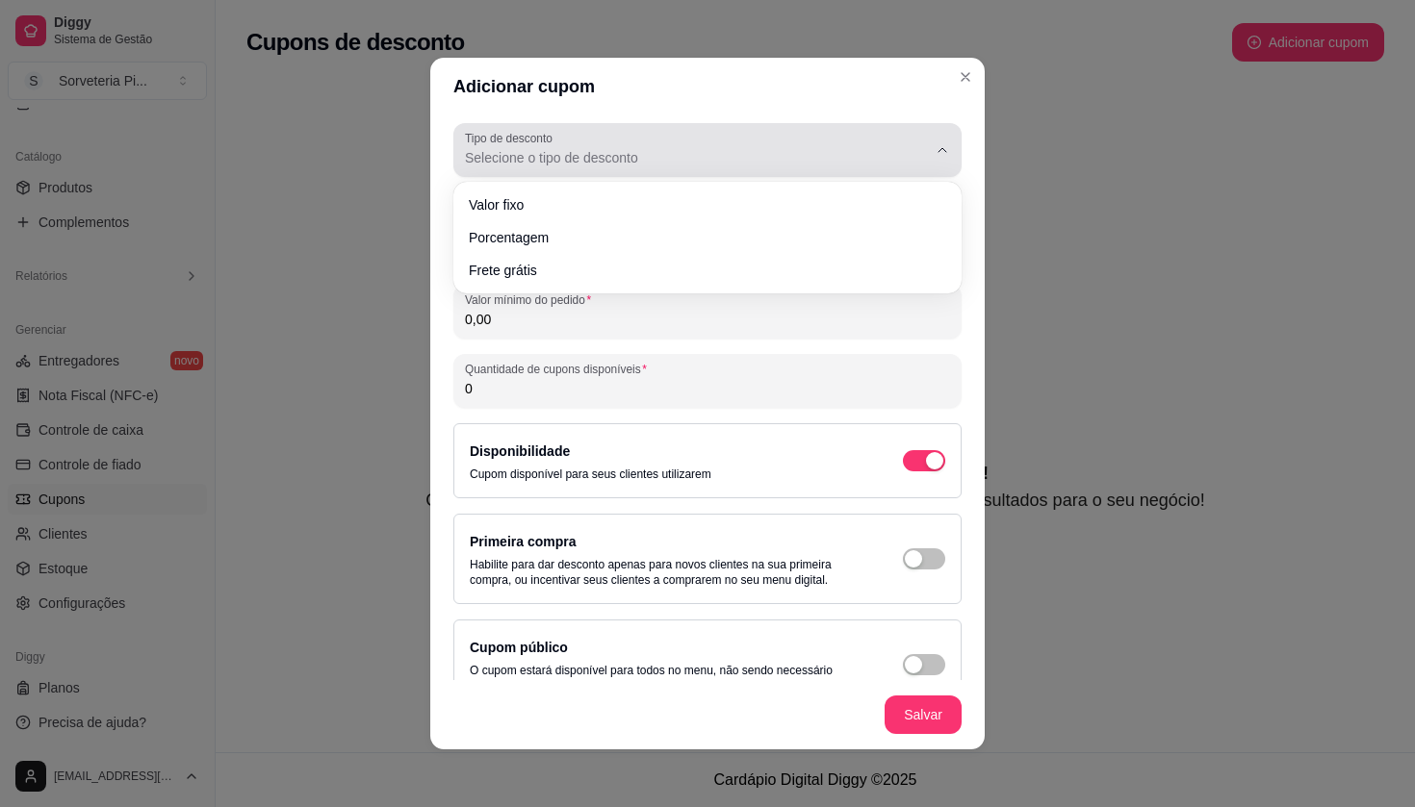
click at [519, 163] on span "Selecione o tipo de desconto" at bounding box center [696, 157] width 462 height 19
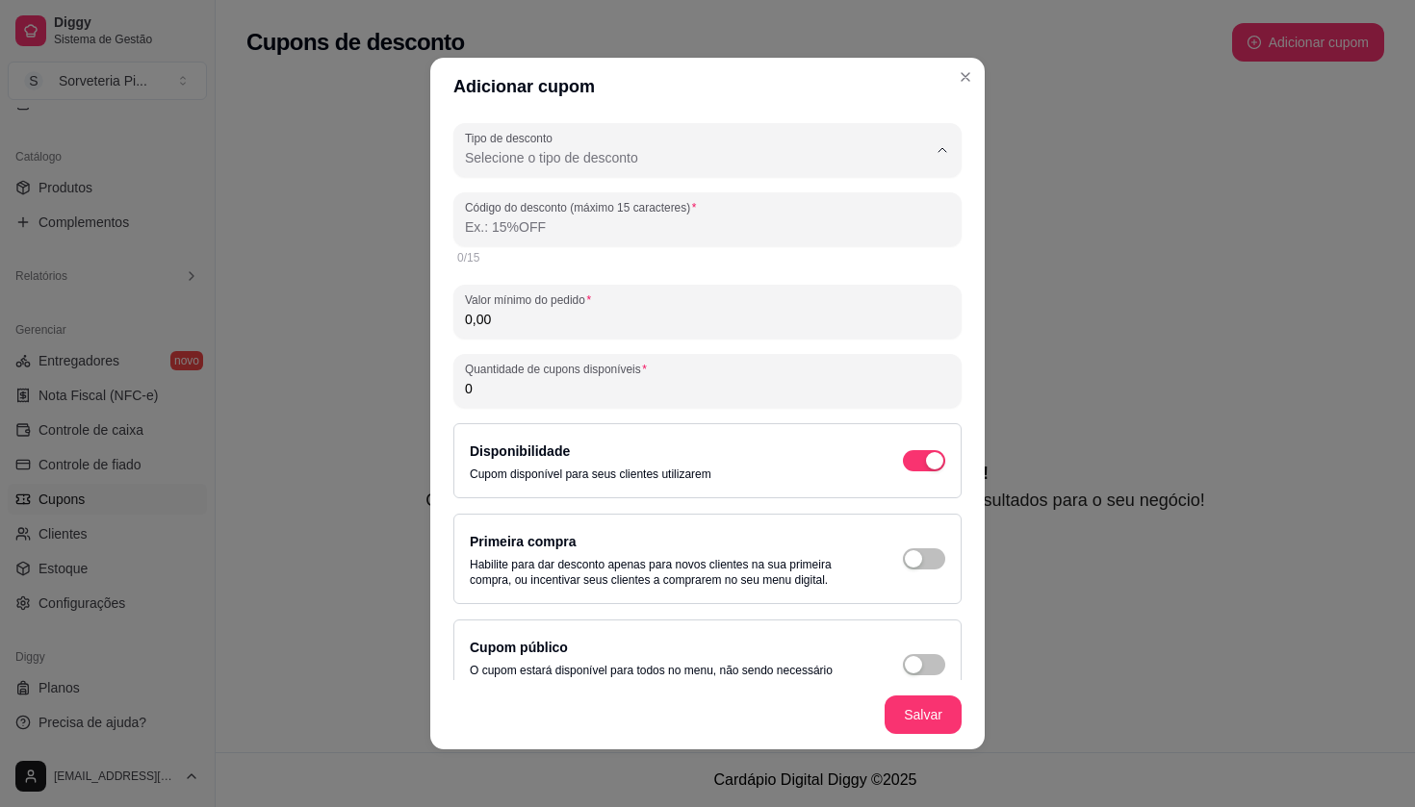
click at [520, 197] on span "Valor fixo" at bounding box center [698, 203] width 440 height 18
type input "FIXED_VALUE"
select select "FIXED_VALUE"
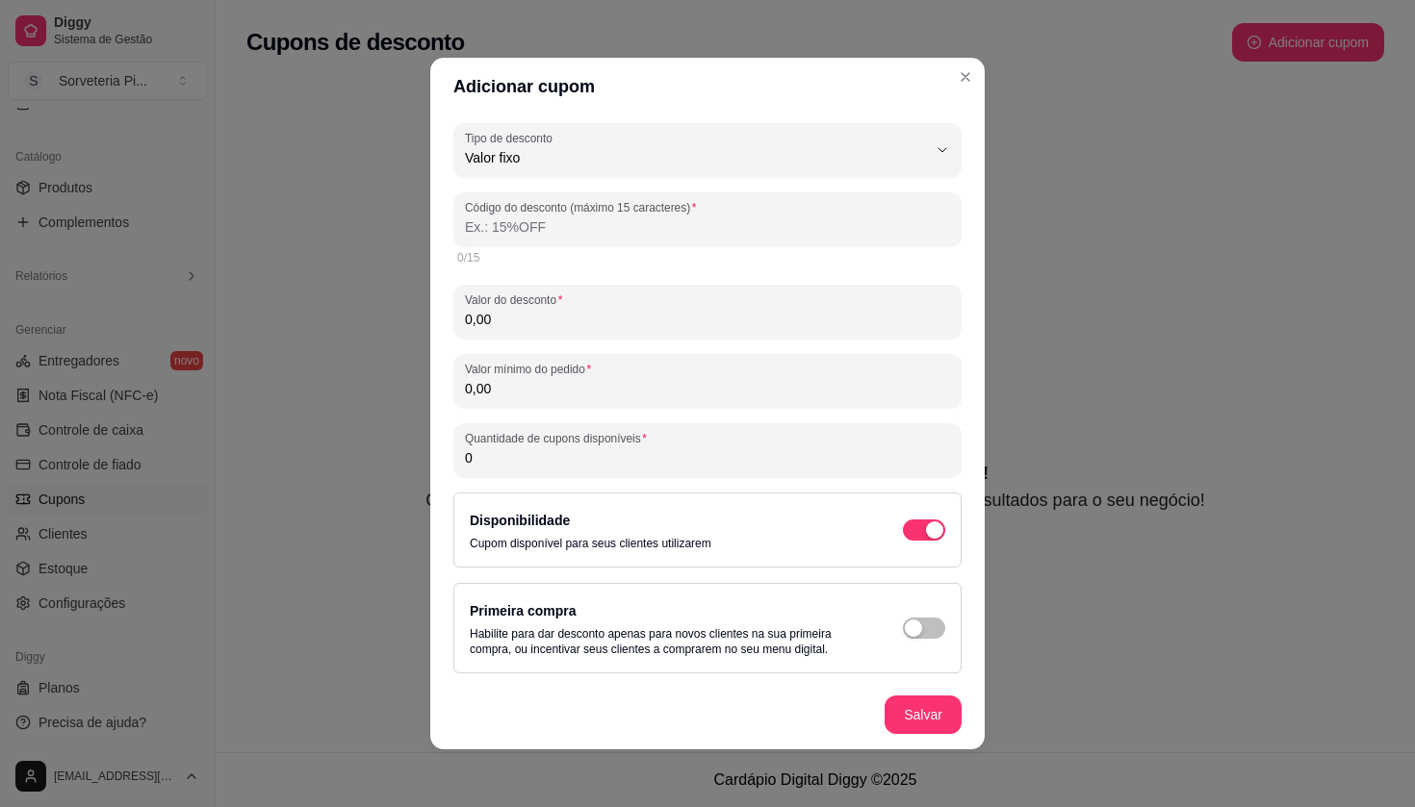
click at [523, 233] on input "Código do desconto (máximo 15 caracteres)" at bounding box center [707, 226] width 485 height 19
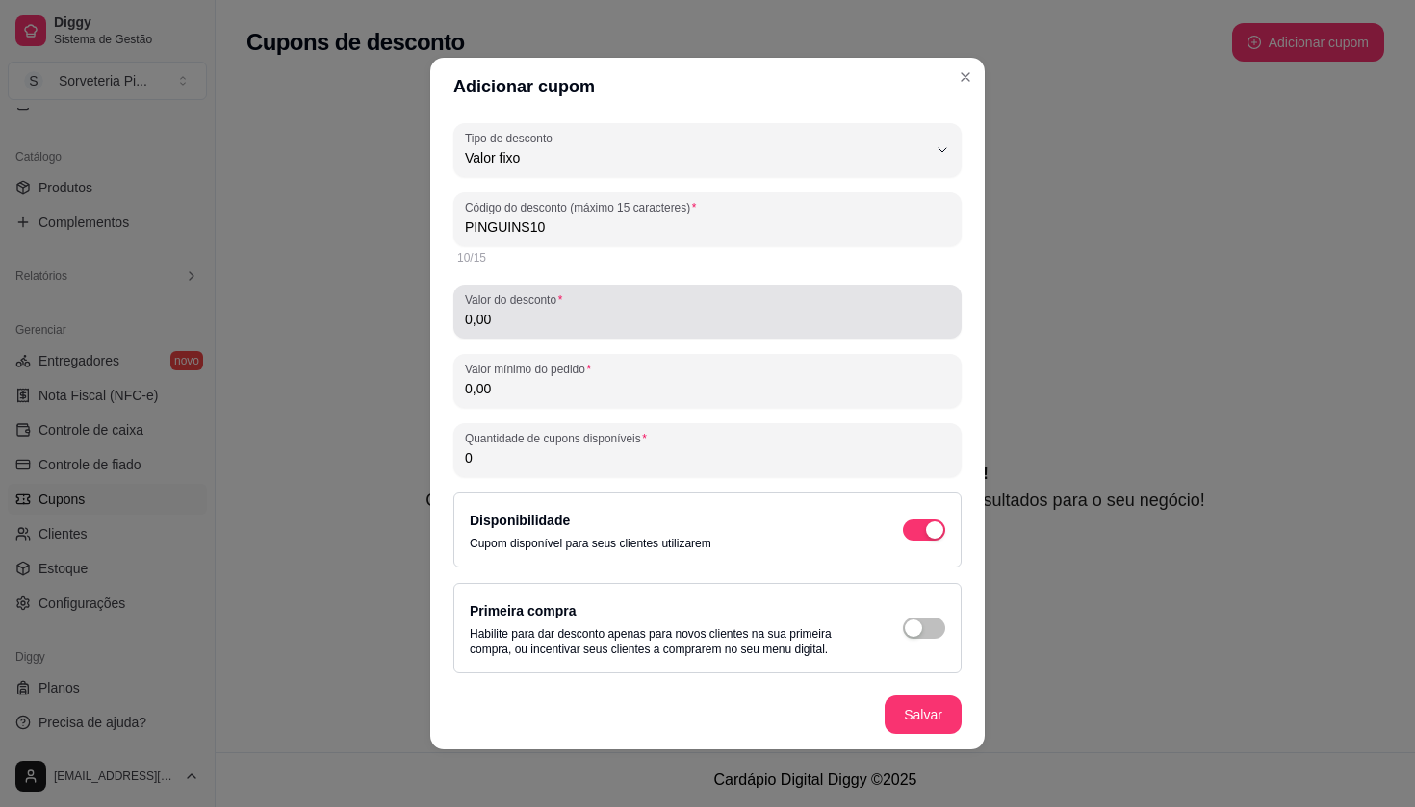
type input "PINGUINS10"
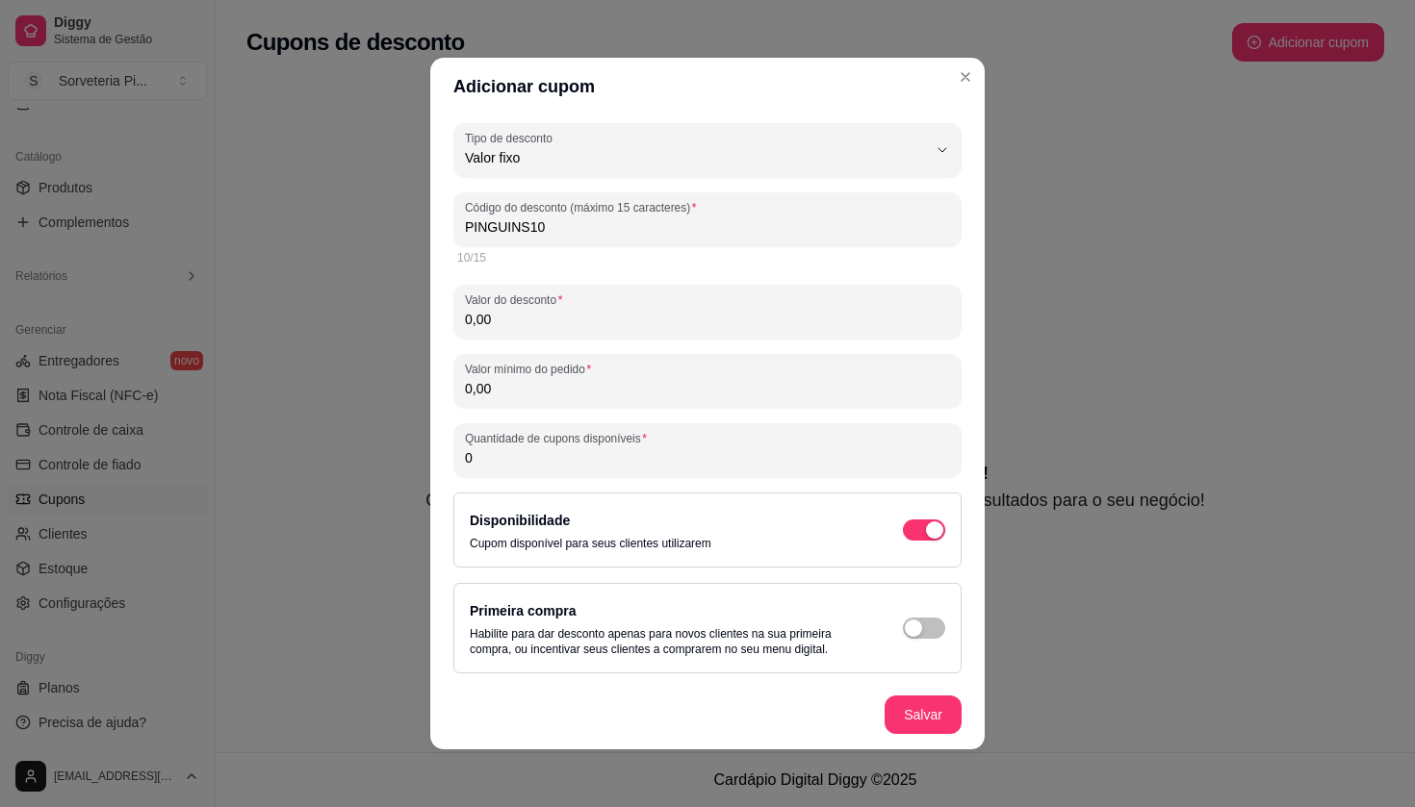
click at [577, 317] on input "0,00" at bounding box center [707, 319] width 485 height 19
type input "10,00"
click at [510, 389] on input "0,00" at bounding box center [707, 388] width 485 height 19
type input "60,00"
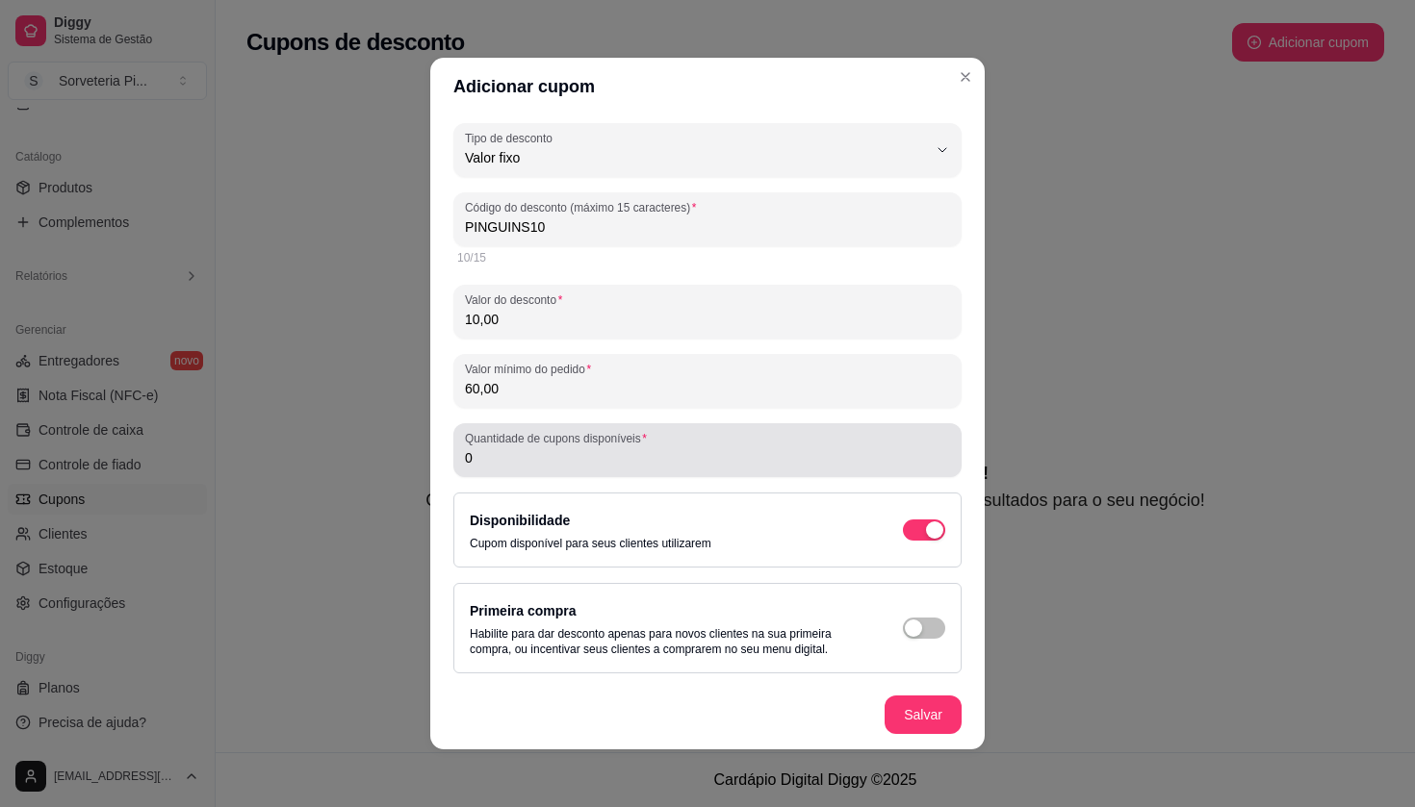
click at [491, 468] on div "0" at bounding box center [707, 450] width 485 height 38
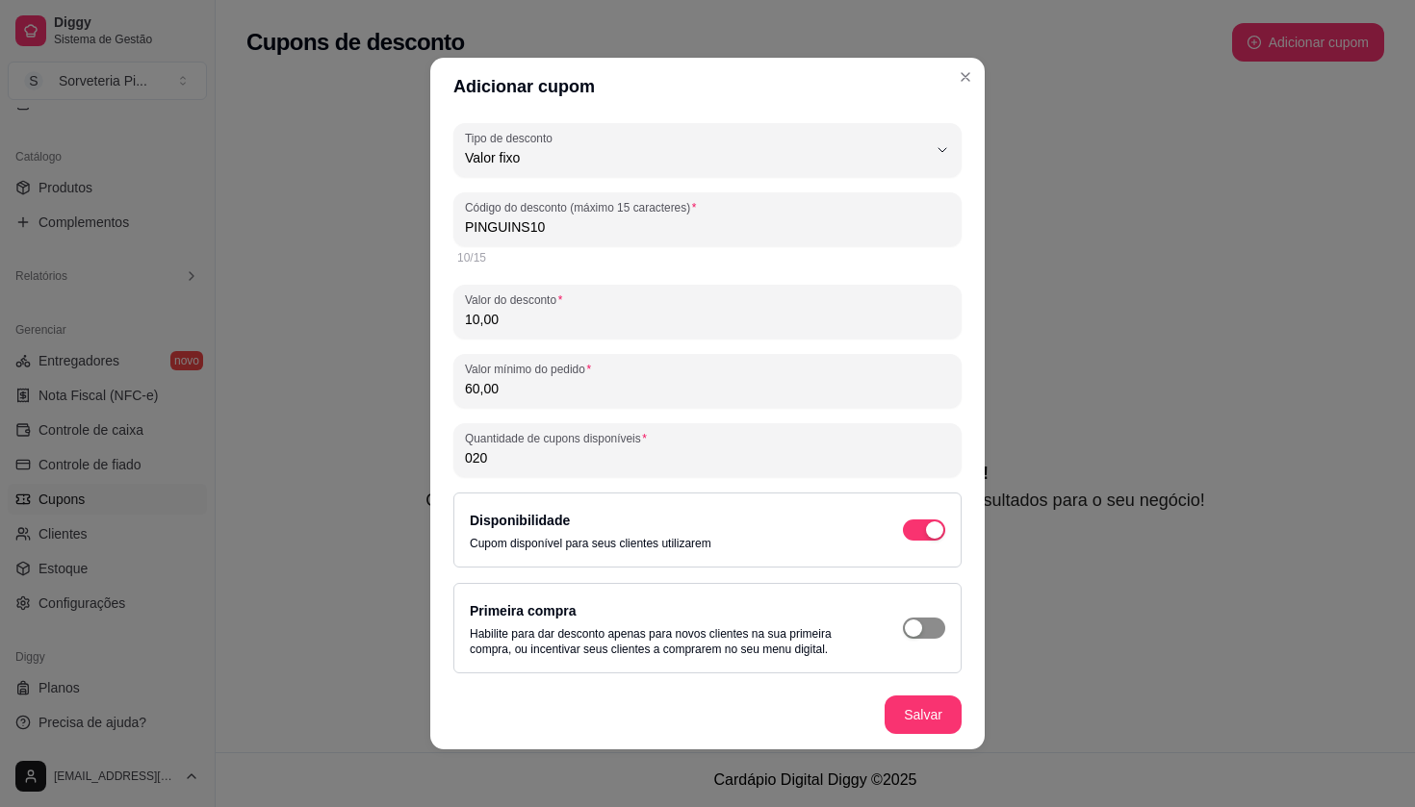
type input "020"
click at [925, 627] on button "button" at bounding box center [924, 628] width 42 height 21
drag, startPoint x: 559, startPoint y: 390, endPoint x: 462, endPoint y: 382, distance: 97.5
click at [461, 382] on div "Valor mínimo do pedido 60,00" at bounding box center [707, 381] width 508 height 54
type input "0,00"
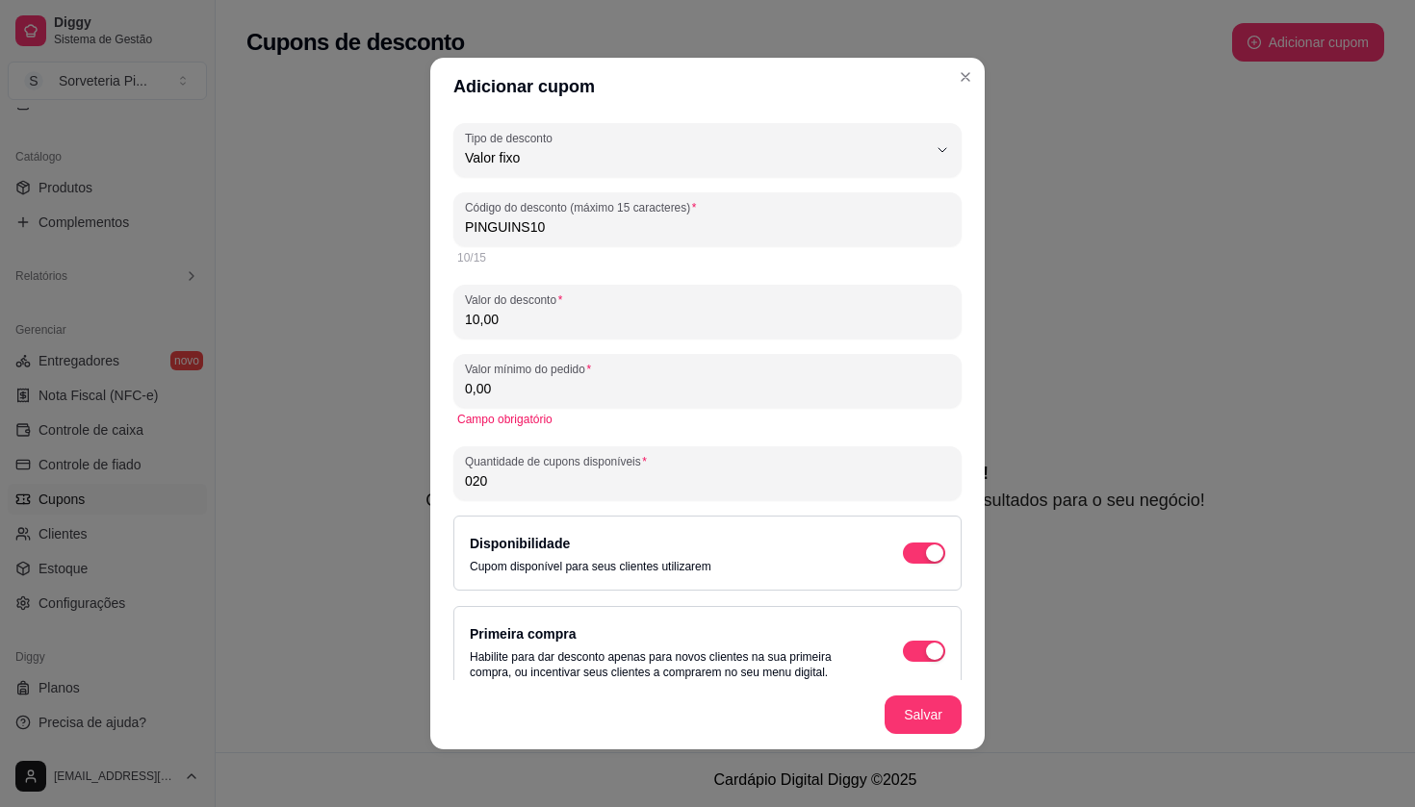
click at [511, 324] on input "10,00" at bounding box center [707, 319] width 485 height 19
type input "10,00"
click at [501, 397] on input "0,00" at bounding box center [707, 388] width 485 height 19
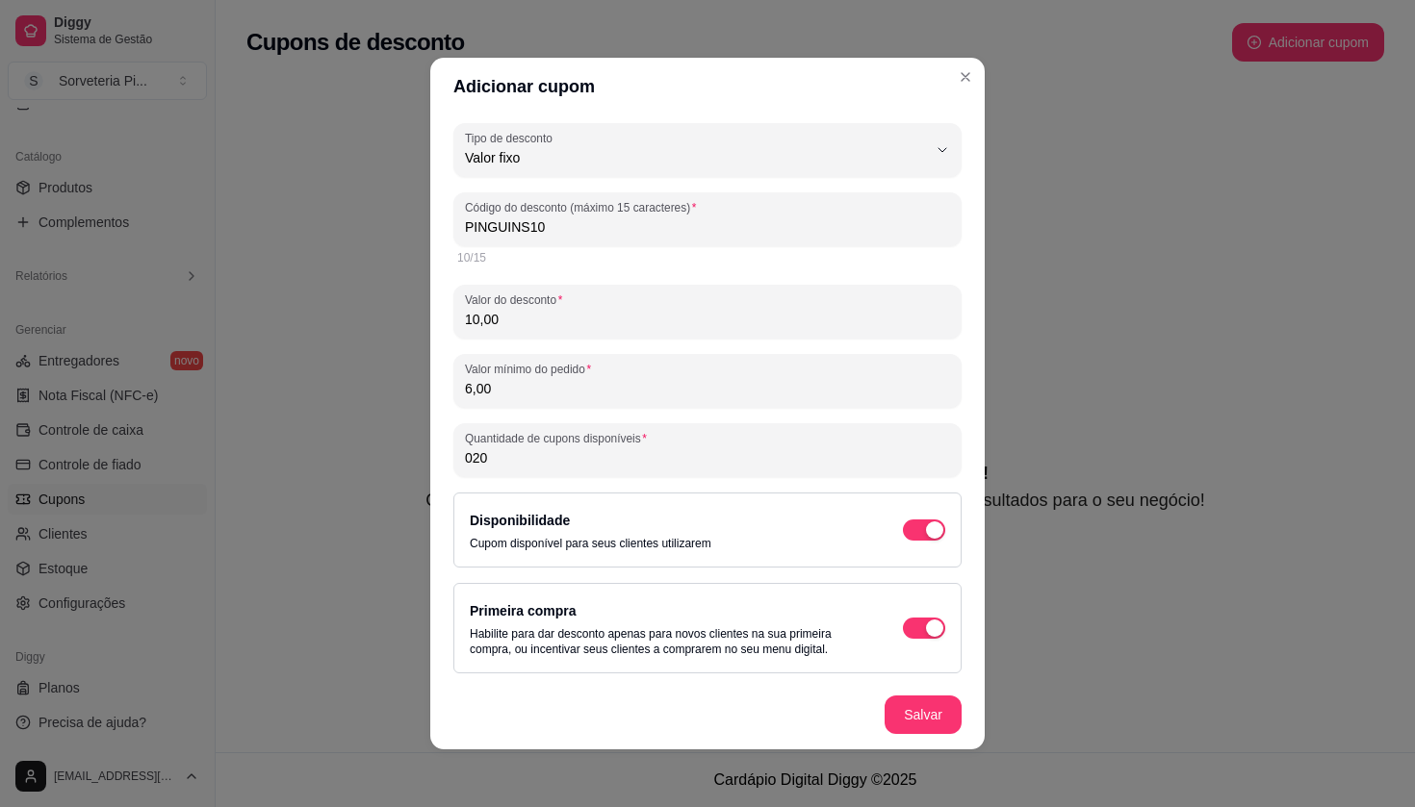
type input "60,00"
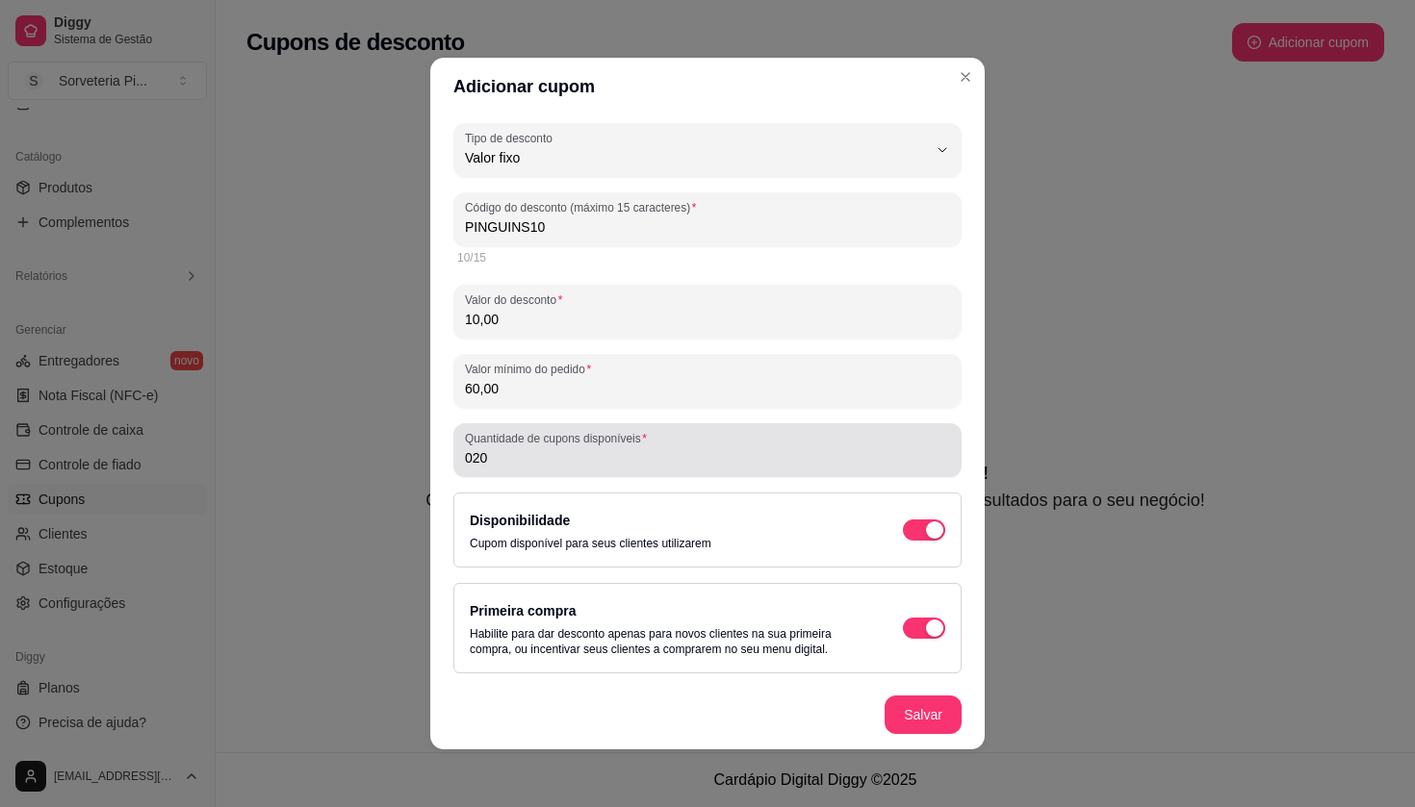
click at [498, 468] on div "020" at bounding box center [707, 450] width 485 height 38
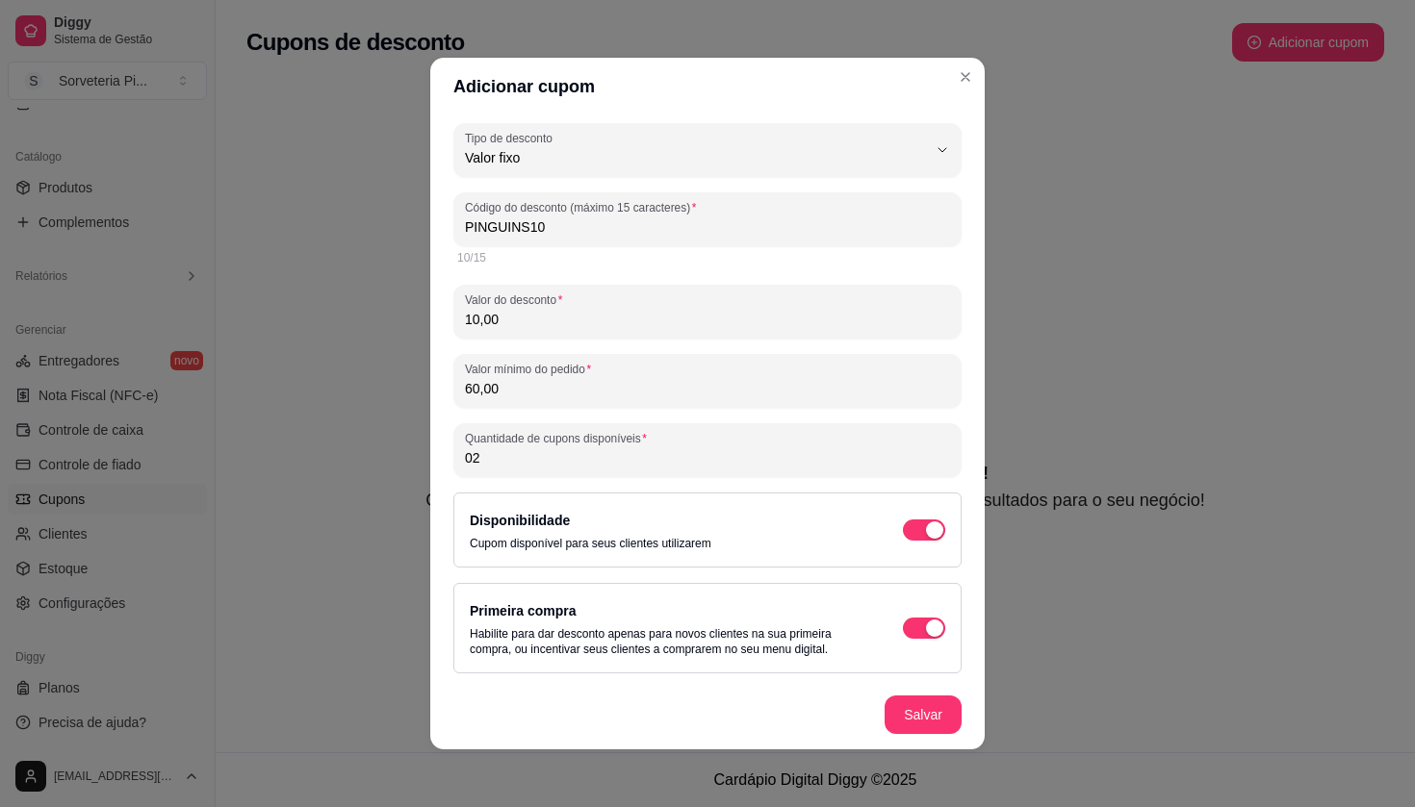
type input "0"
type input "05"
click at [921, 631] on span "button" at bounding box center [924, 628] width 42 height 21
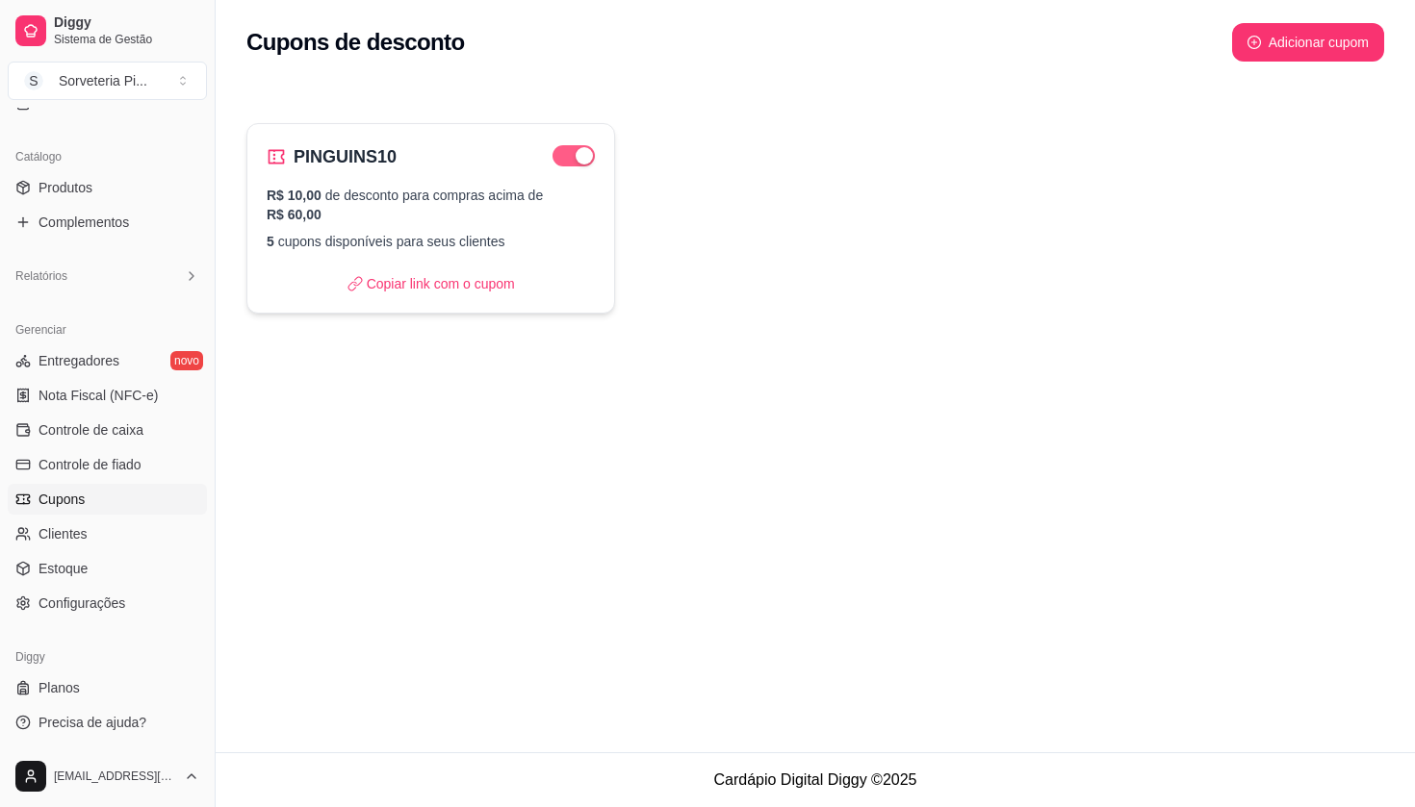
click at [584, 154] on div "button" at bounding box center [583, 155] width 17 height 17
click at [76, 410] on link "Nota Fiscal (NFC-e)" at bounding box center [107, 395] width 199 height 31
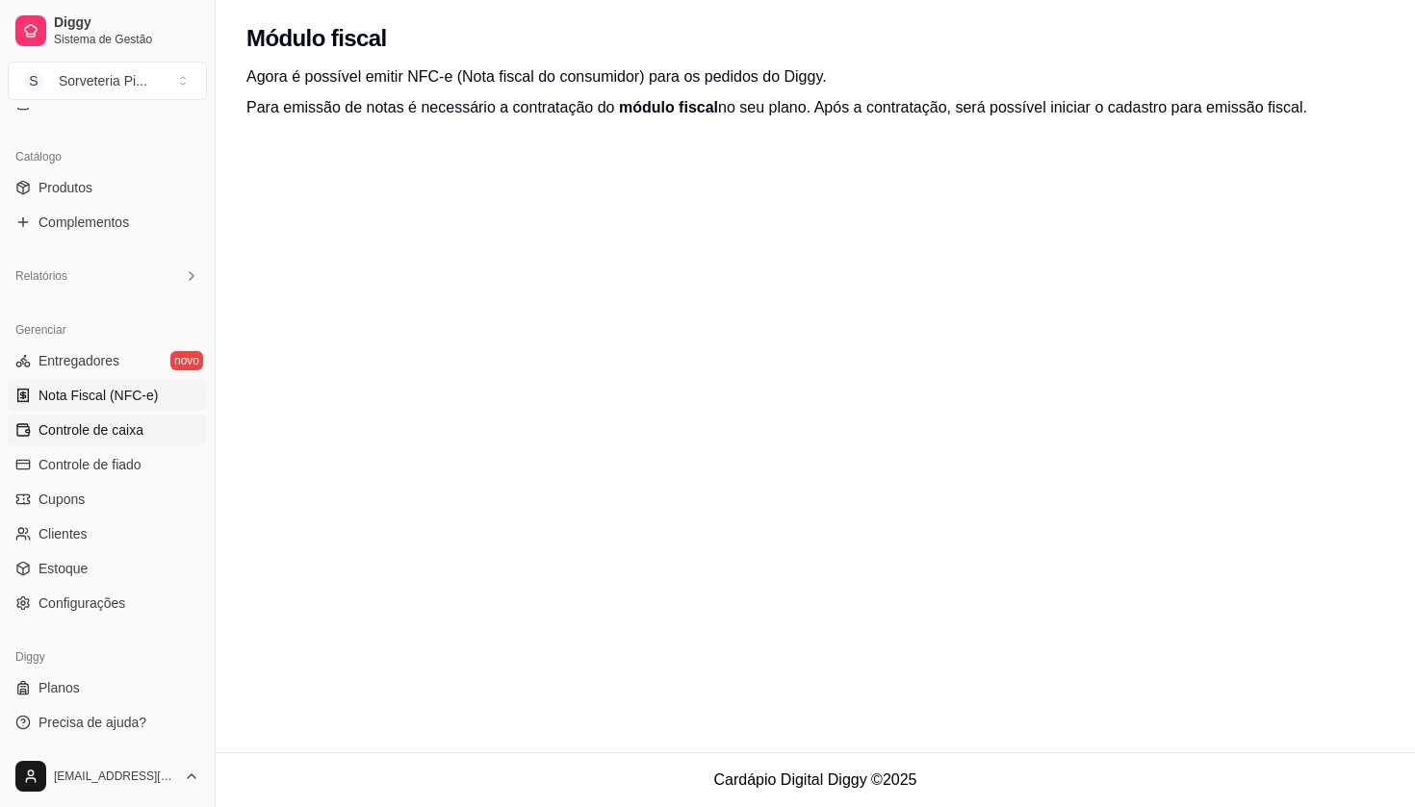
click at [80, 431] on span "Controle de caixa" at bounding box center [90, 430] width 105 height 19
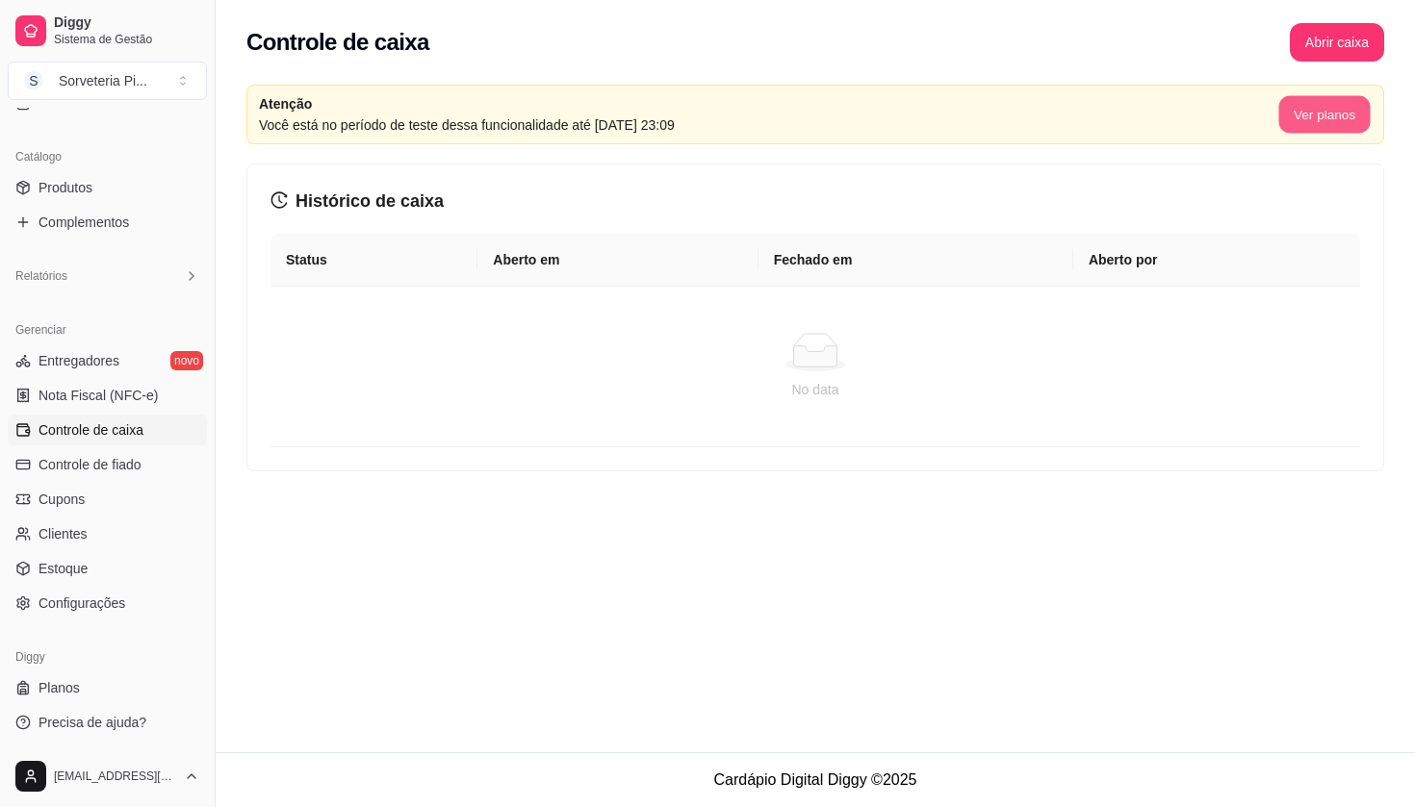
click at [1312, 116] on button "Ver planos" at bounding box center [1323, 115] width 91 height 38
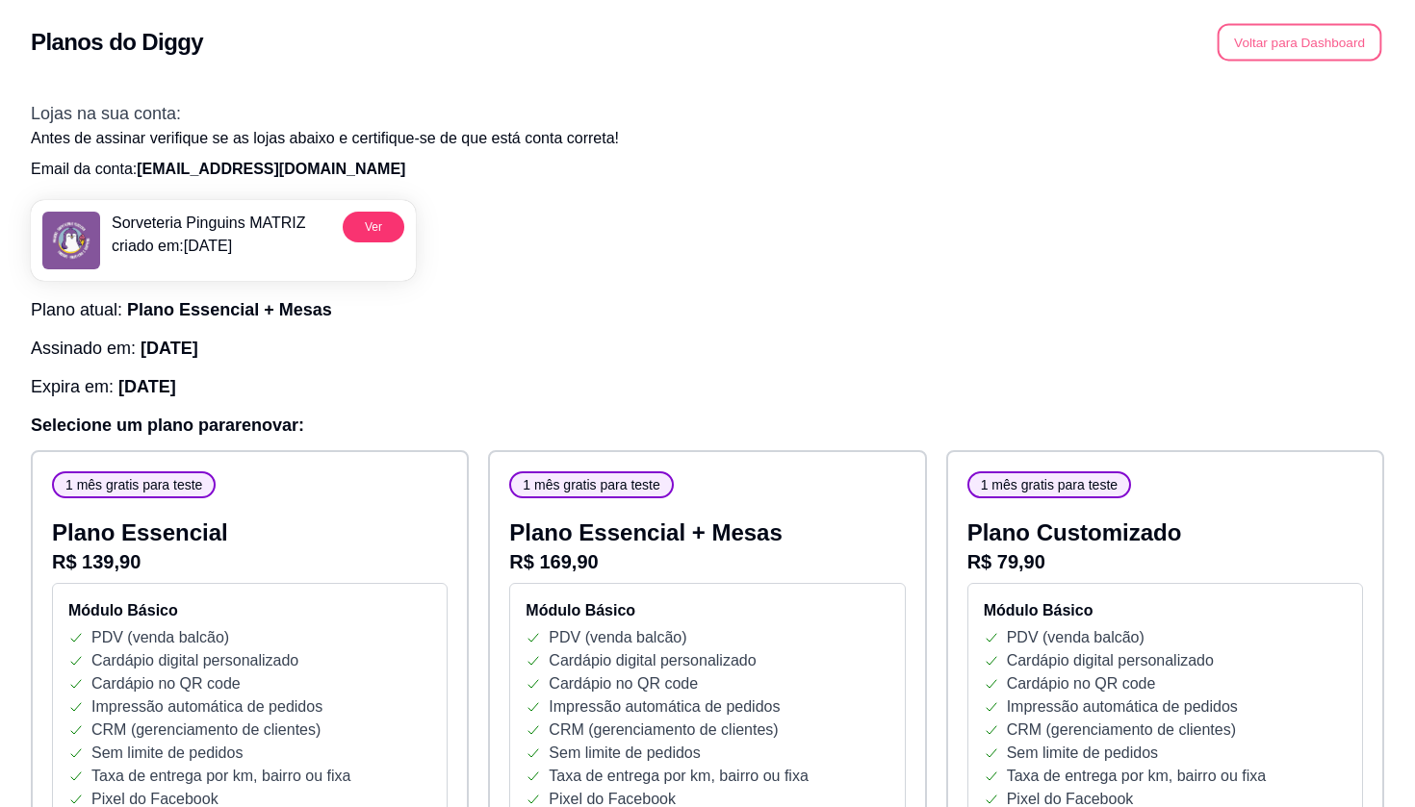
click at [1256, 41] on button "Voltar para Dashboard" at bounding box center [1299, 43] width 165 height 38
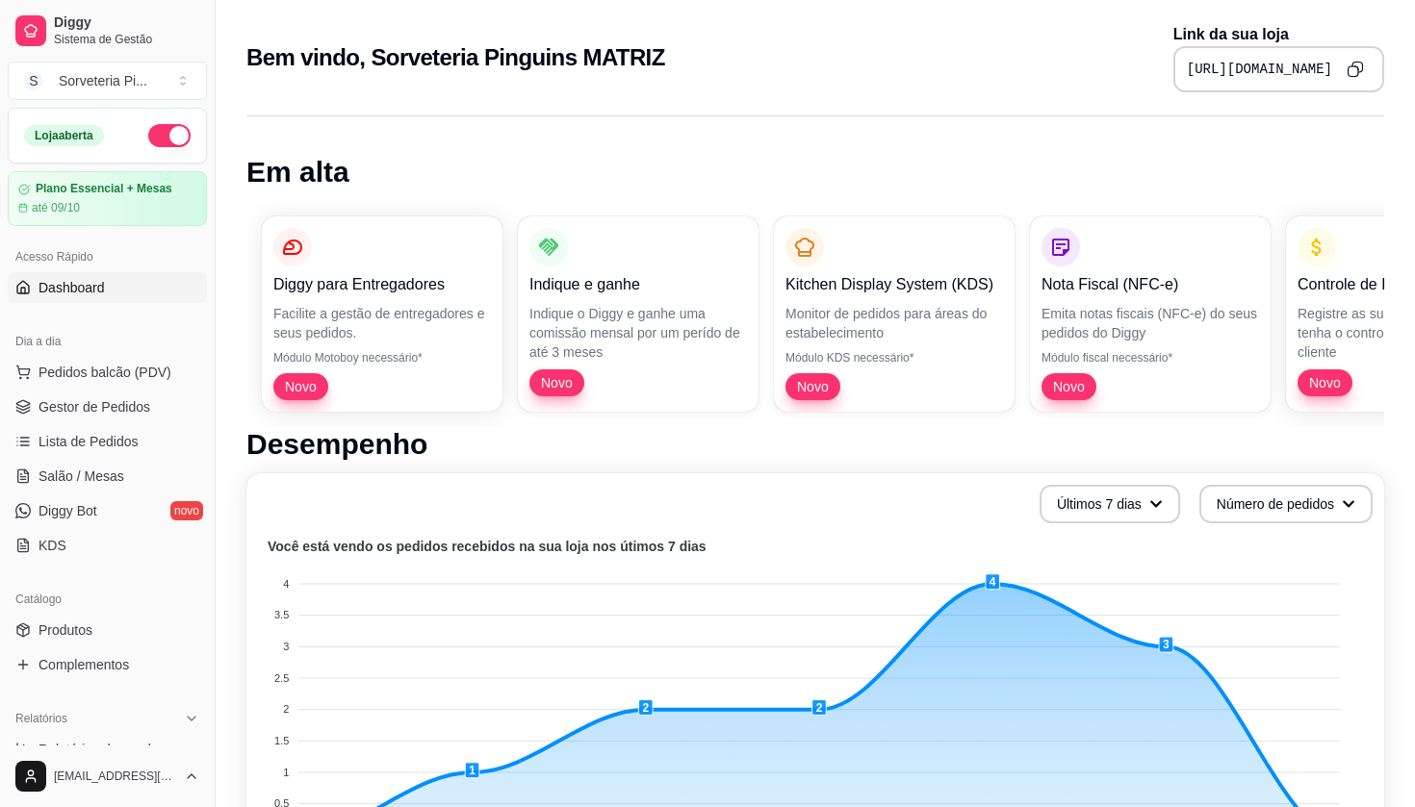
click at [431, 180] on h1 "Em alta" at bounding box center [815, 172] width 1138 height 35
click at [115, 373] on span "Pedidos balcão (PDV)" at bounding box center [104, 372] width 133 height 19
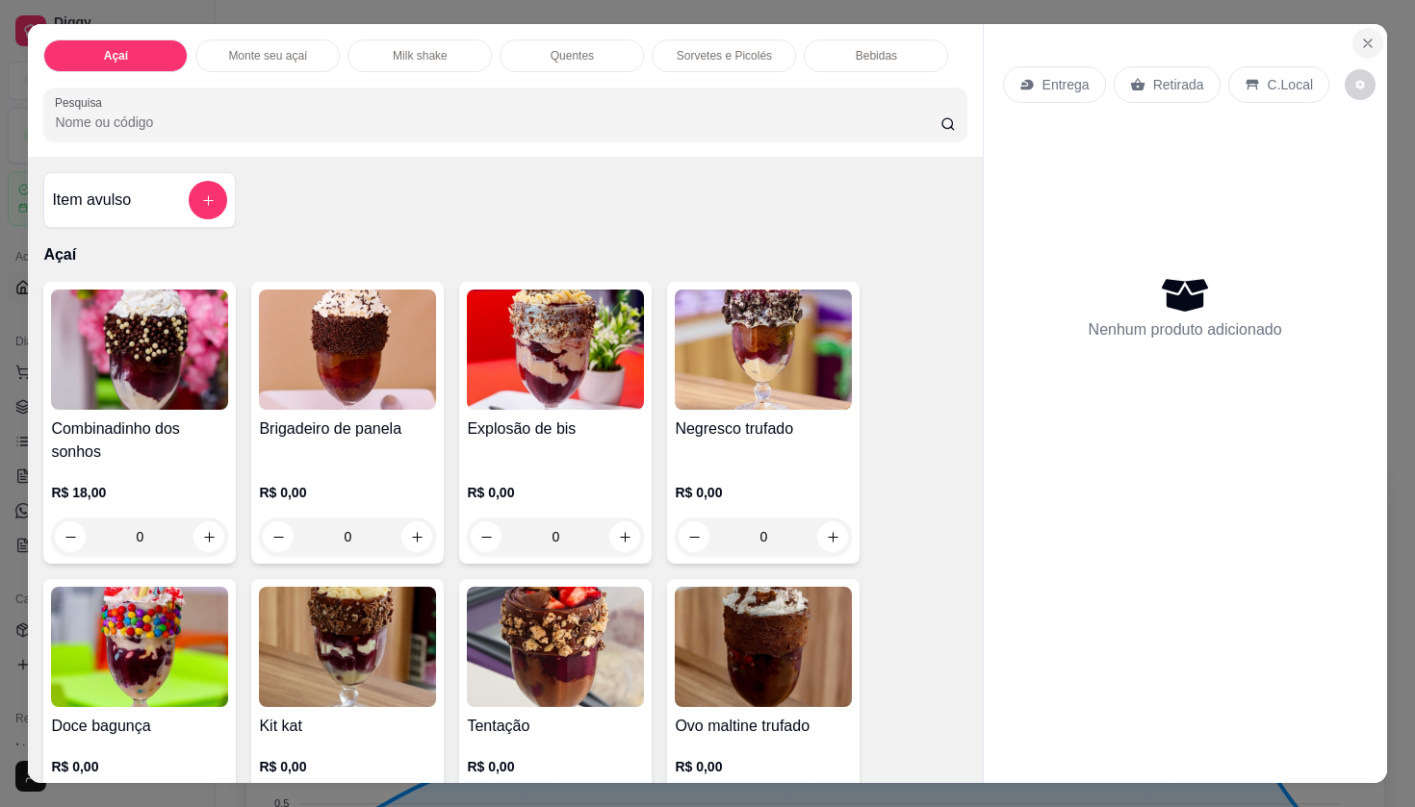
click at [1370, 44] on icon "Close" at bounding box center [1367, 43] width 15 height 15
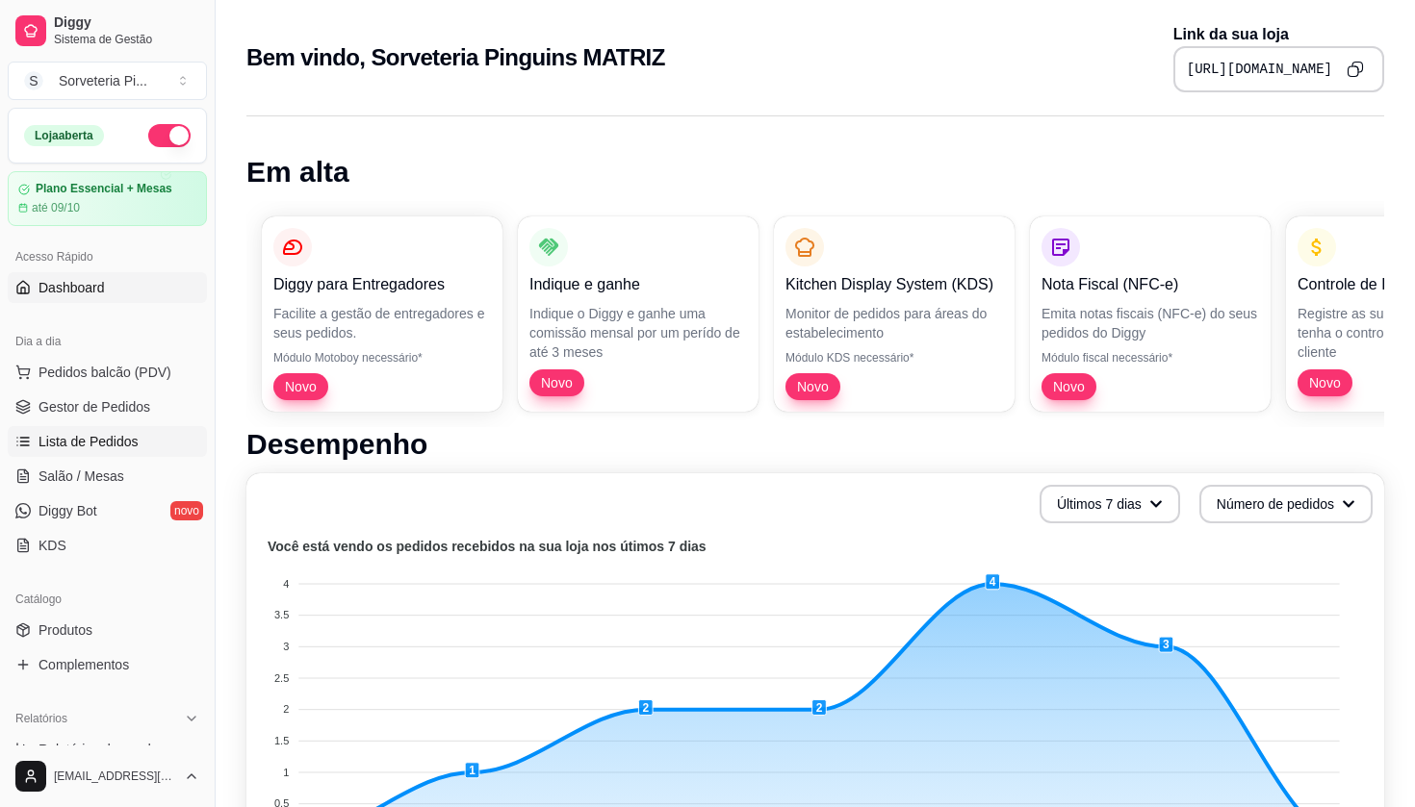
click at [108, 448] on span "Lista de Pedidos" at bounding box center [88, 441] width 100 height 19
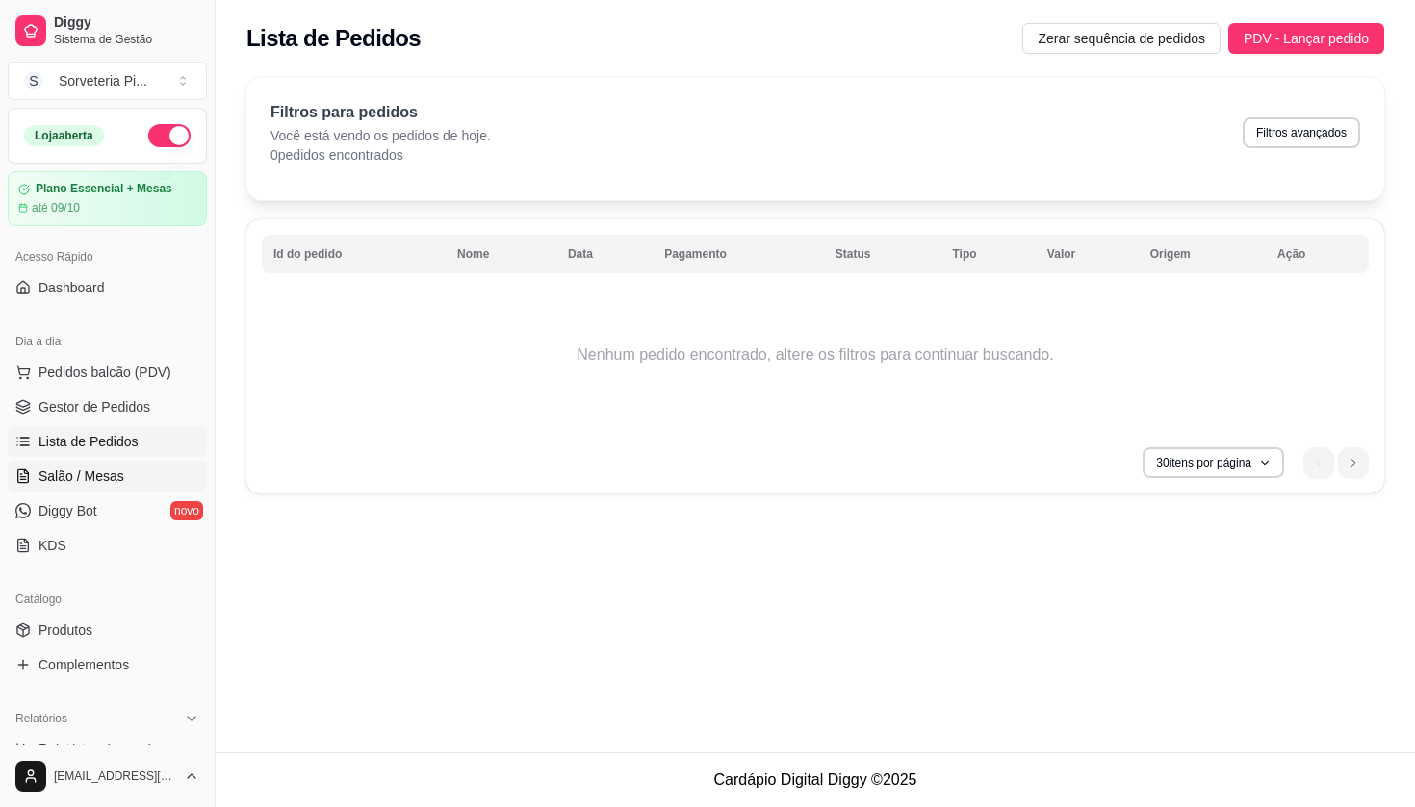
click at [91, 468] on span "Salão / Mesas" at bounding box center [81, 476] width 86 height 19
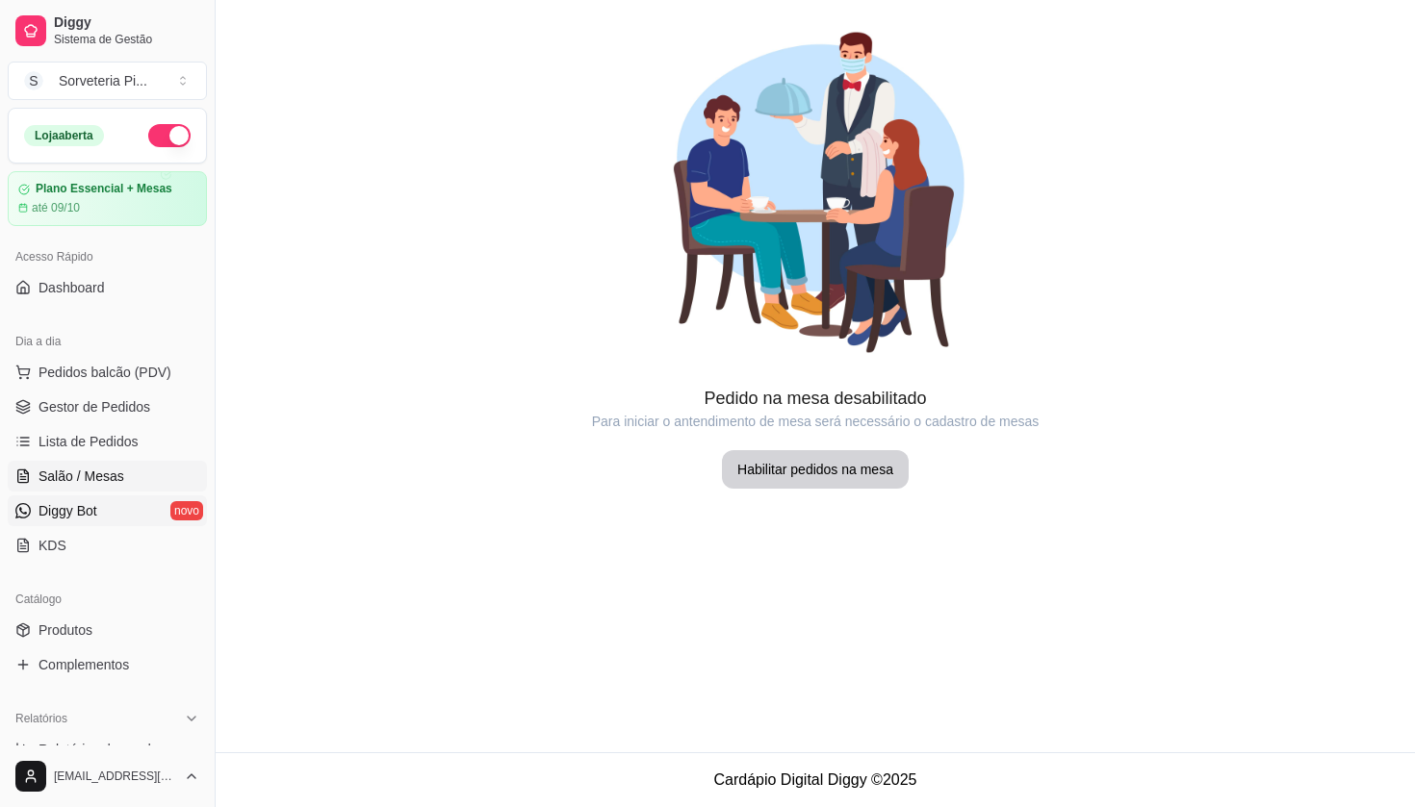
click at [92, 507] on span "Diggy Bot" at bounding box center [67, 510] width 59 height 19
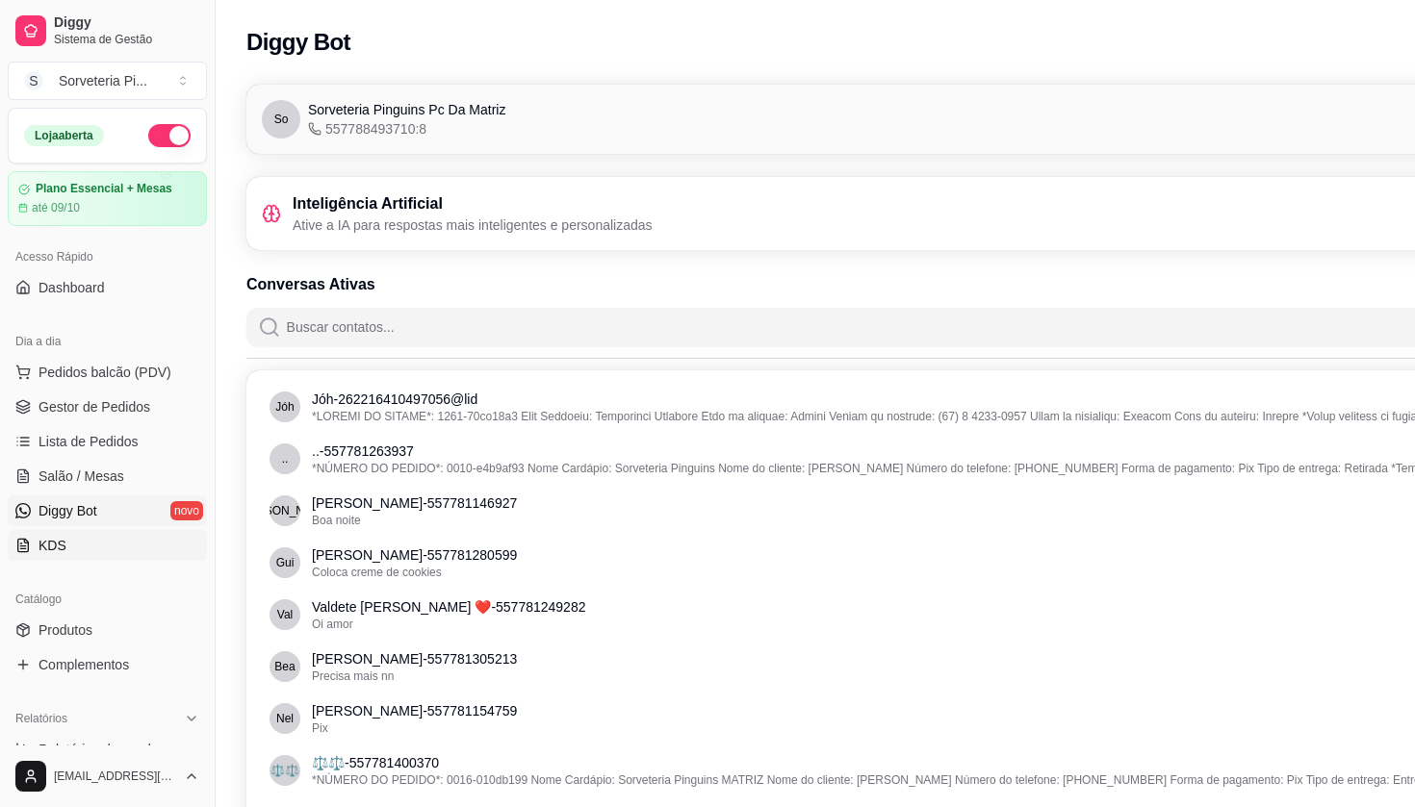
click at [58, 556] on link "KDS" at bounding box center [107, 545] width 199 height 31
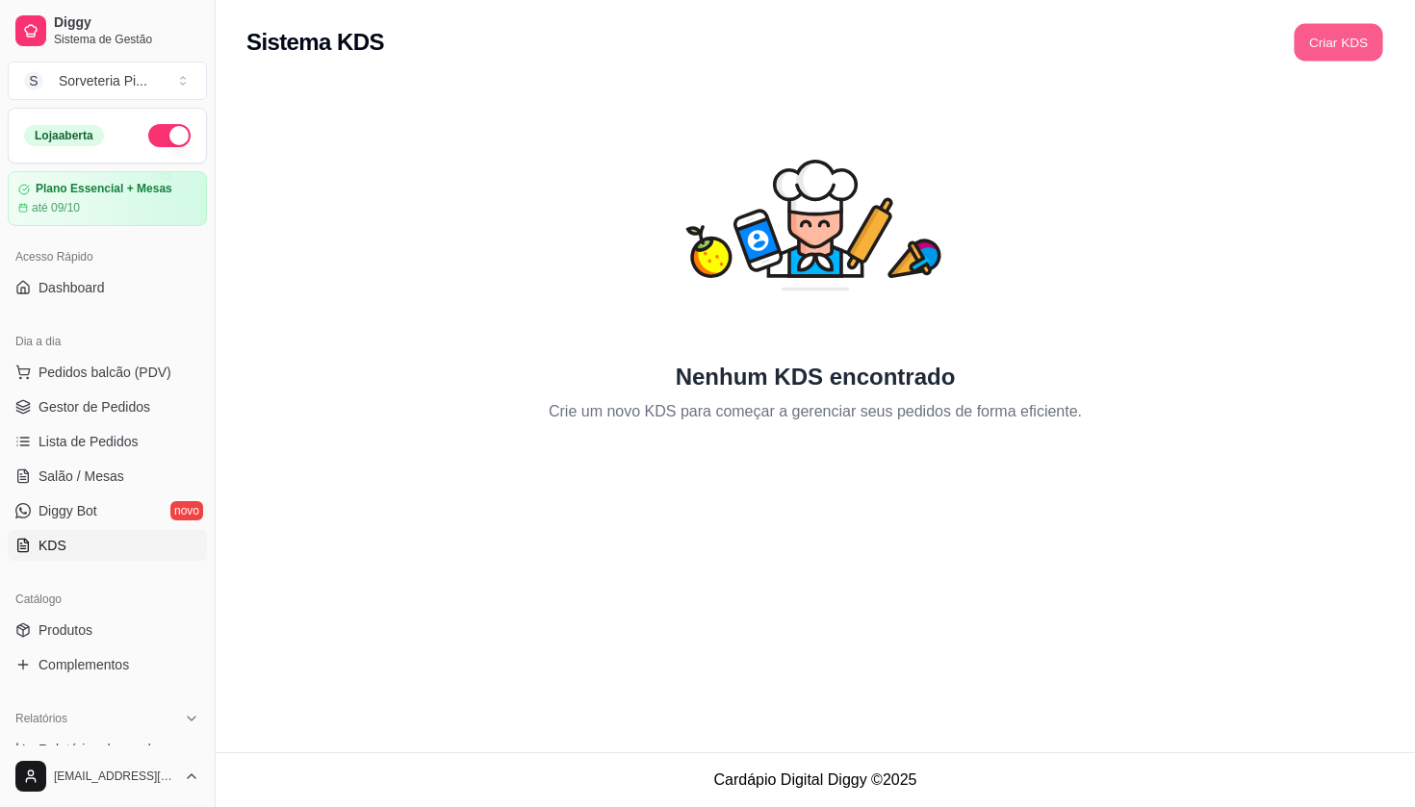
click at [1334, 47] on button "Criar KDS" at bounding box center [1337, 43] width 89 height 38
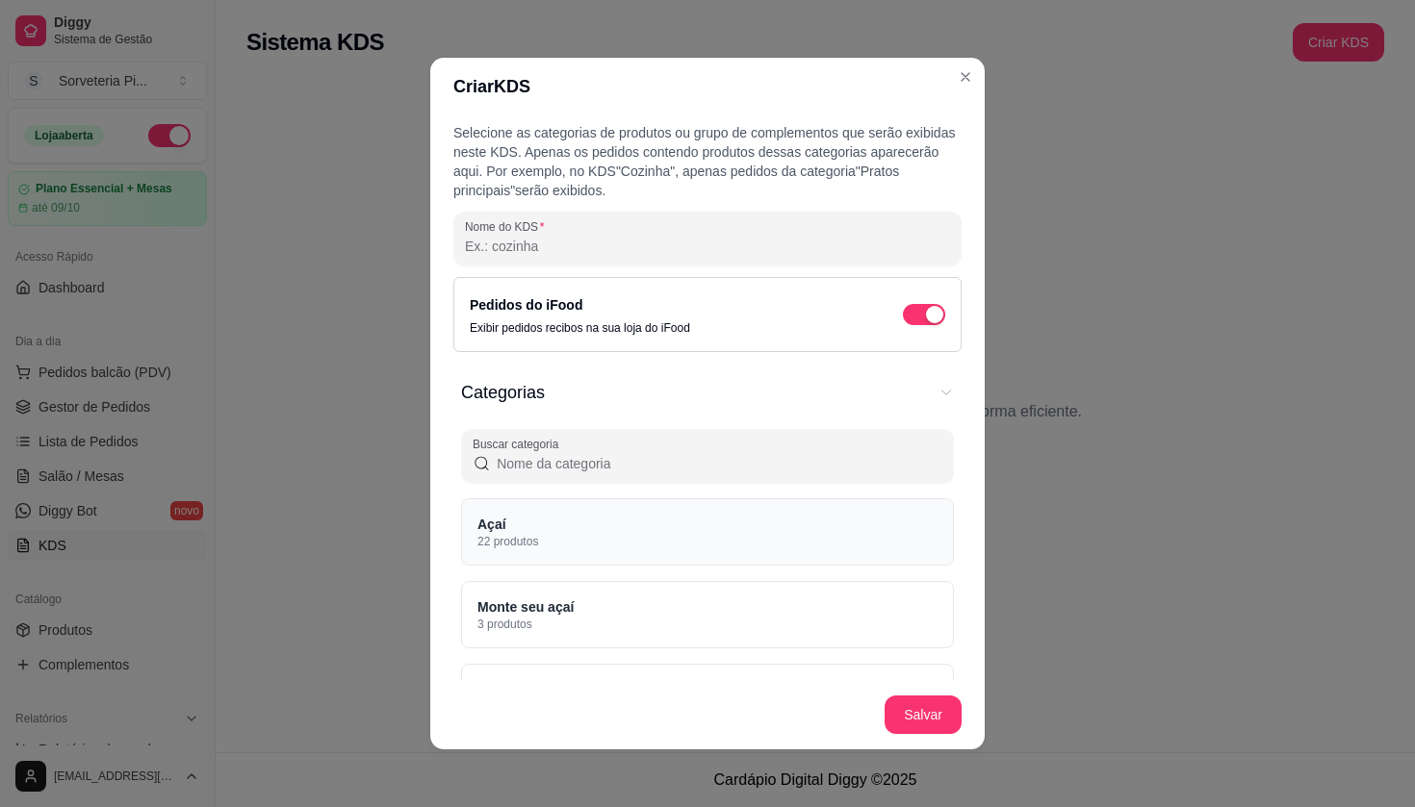
click at [634, 529] on div "Açaí 22 produtos" at bounding box center [707, 532] width 493 height 67
click at [651, 617] on div "Monte seu açaí 3 produtos" at bounding box center [707, 614] width 493 height 67
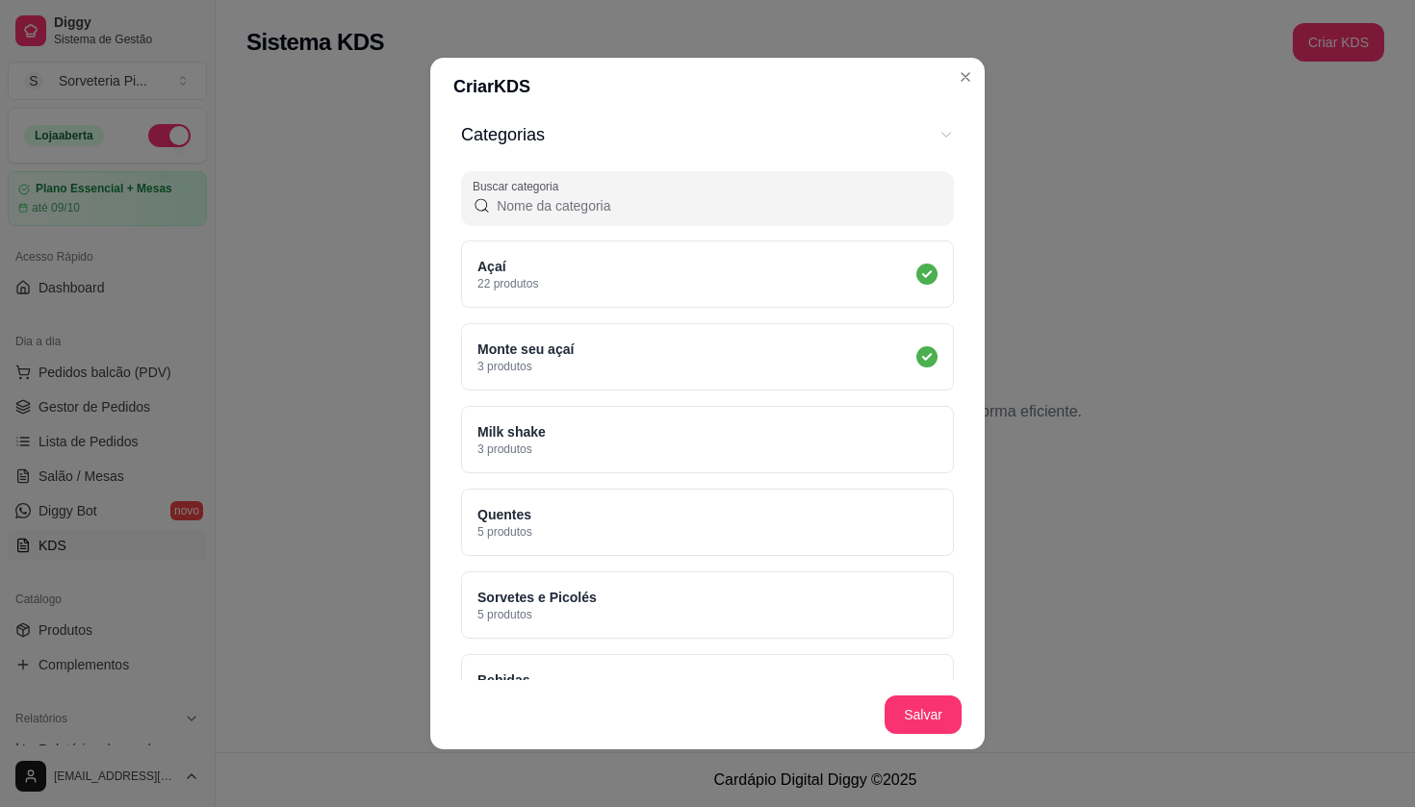
scroll to position [264, 0]
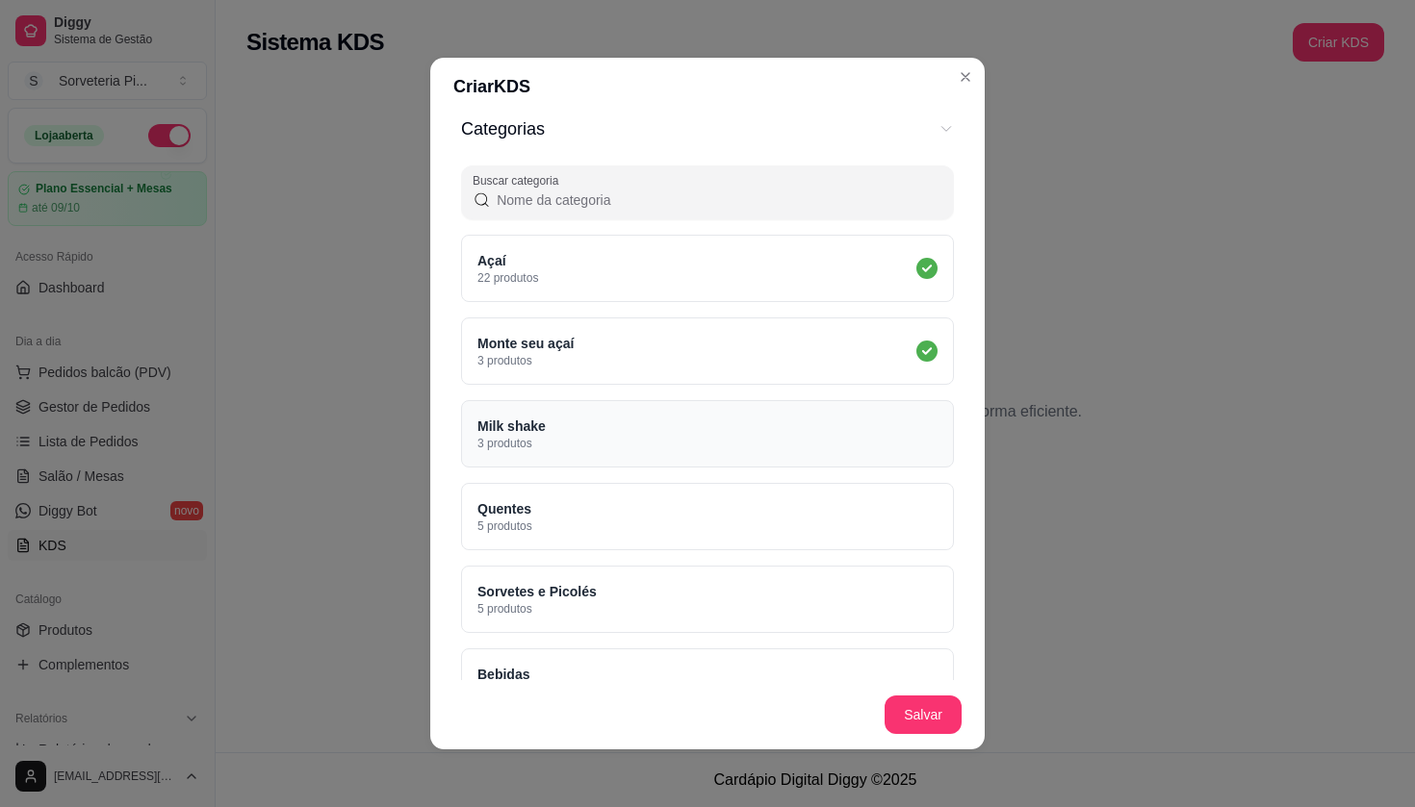
click at [648, 452] on div "Milk shake 3 produtos" at bounding box center [707, 433] width 493 height 67
click at [650, 528] on div "Quentes 5 produtos" at bounding box center [707, 516] width 493 height 67
click at [654, 624] on div "Sorvetes e Picolés 5 produtos" at bounding box center [707, 599] width 493 height 67
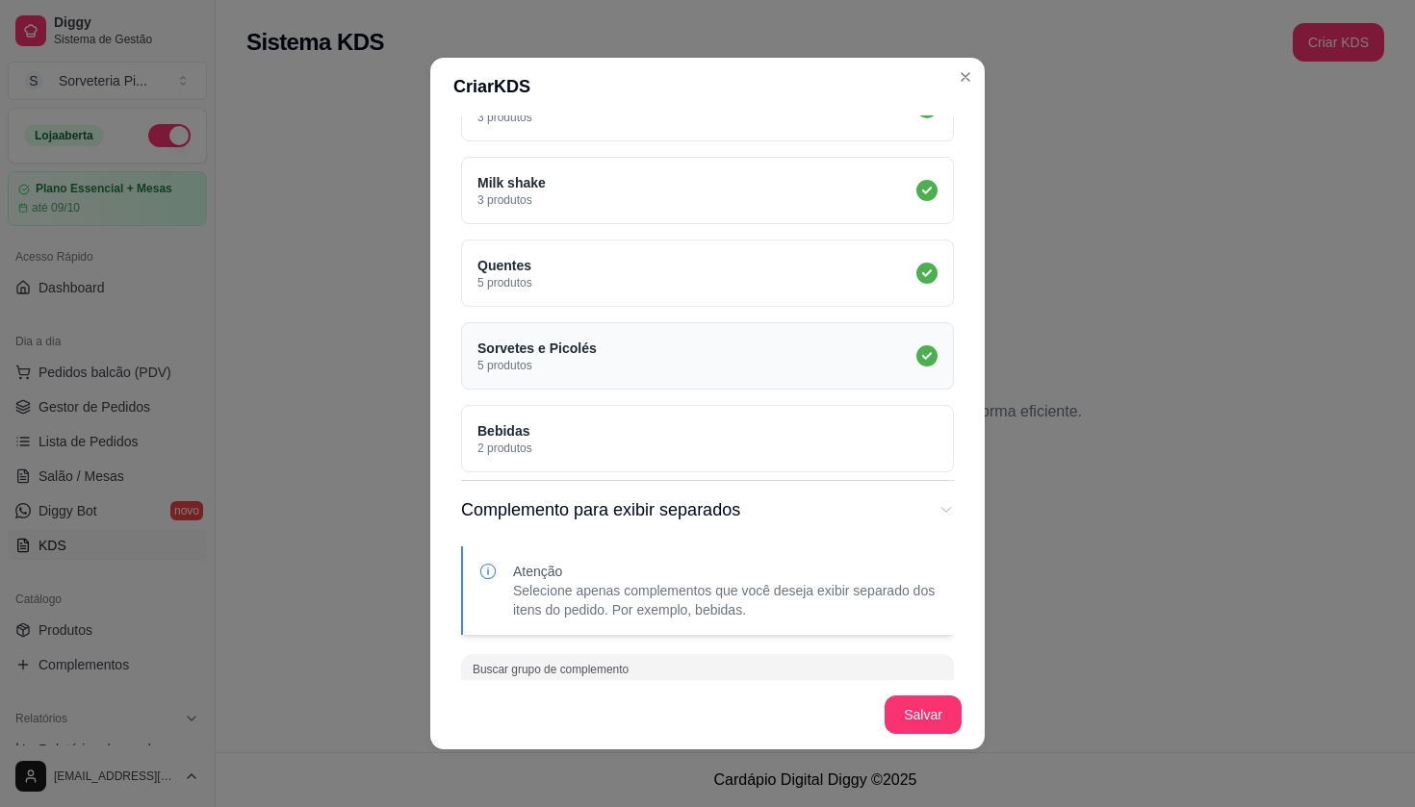
scroll to position [513, 0]
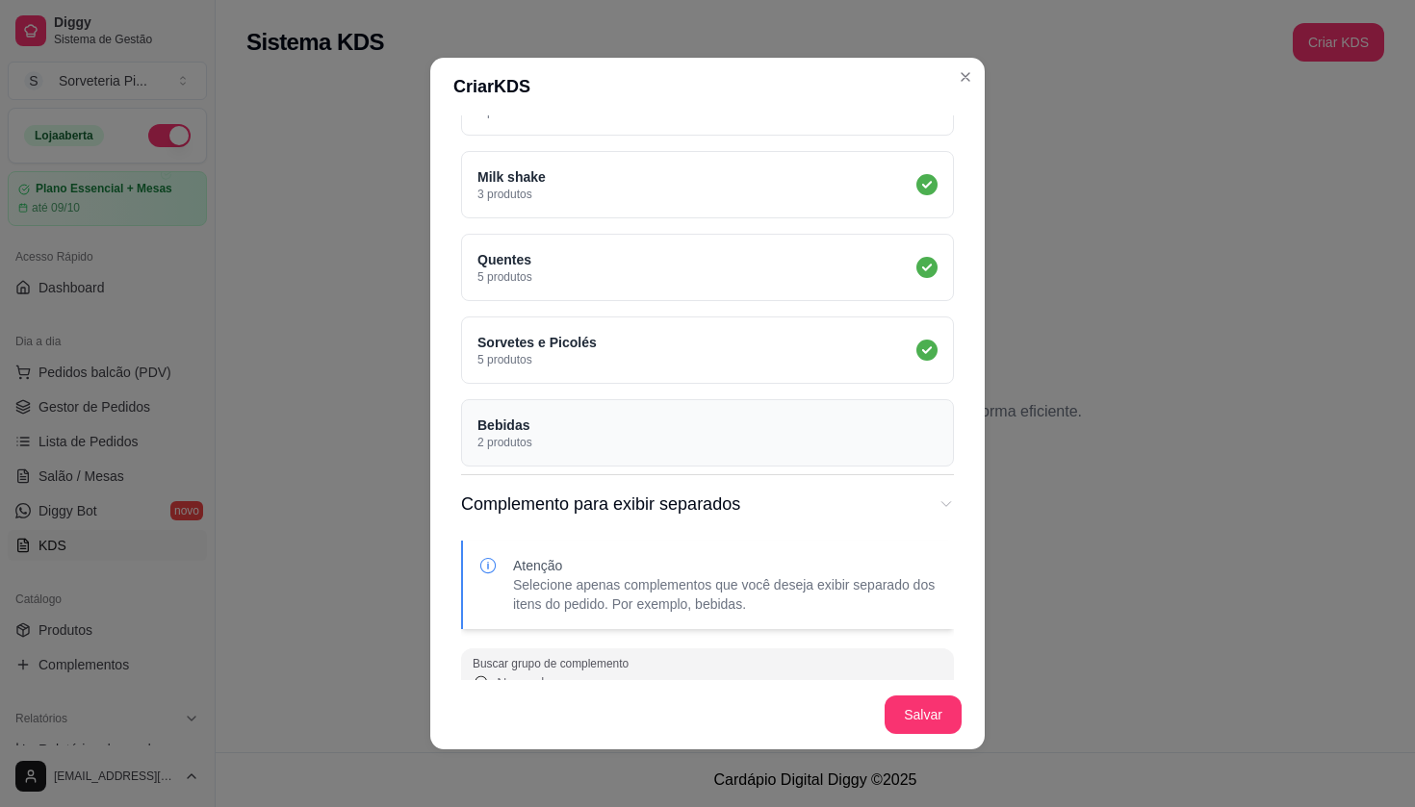
click at [656, 435] on div "Bebidas 2 produtos" at bounding box center [707, 432] width 493 height 67
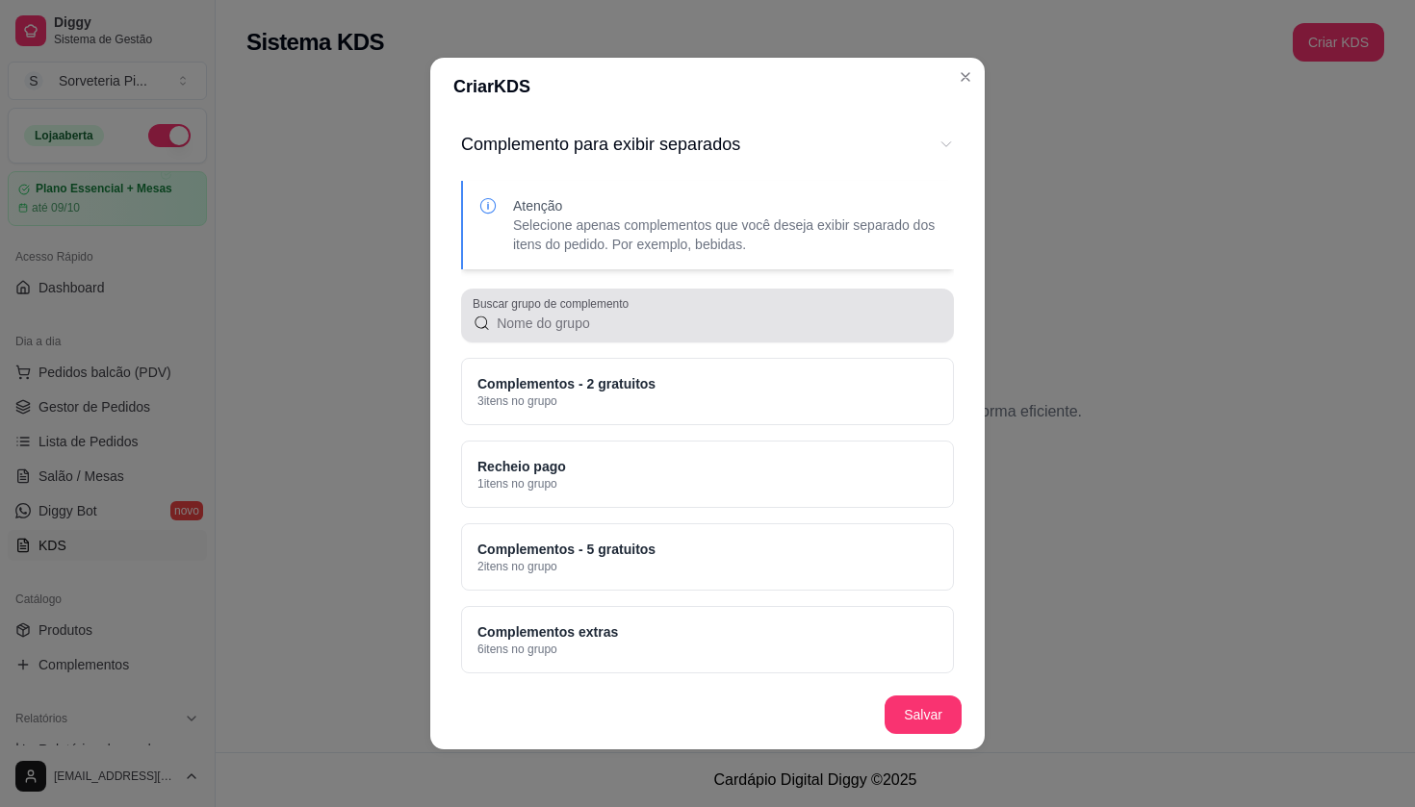
scroll to position [866, 0]
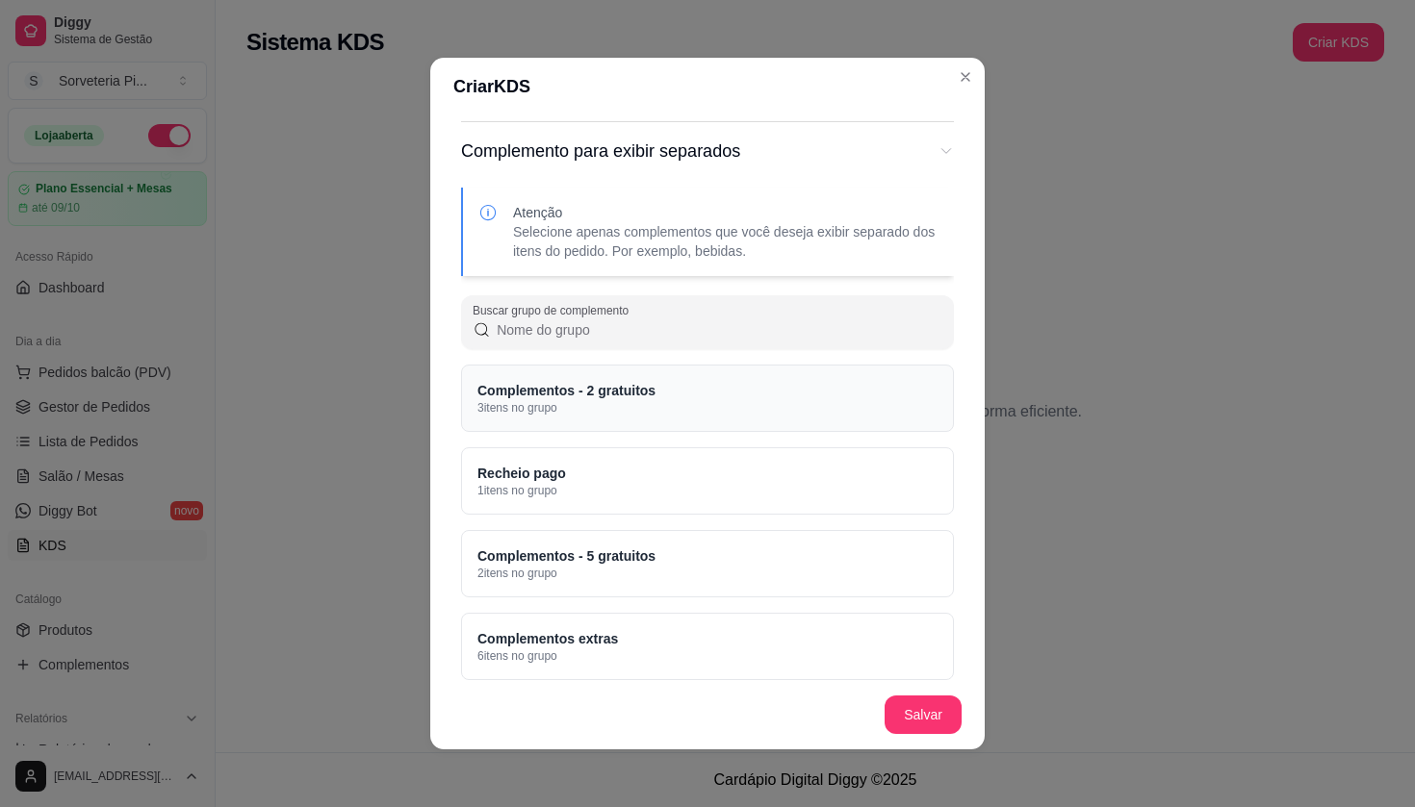
click at [655, 401] on p "3 itens no grupo" at bounding box center [566, 407] width 178 height 15
click at [654, 492] on div "Recheio pago 1 itens no grupo" at bounding box center [707, 481] width 493 height 67
click at [654, 564] on p "Complementos - 5 gratuitos" at bounding box center [566, 556] width 178 height 19
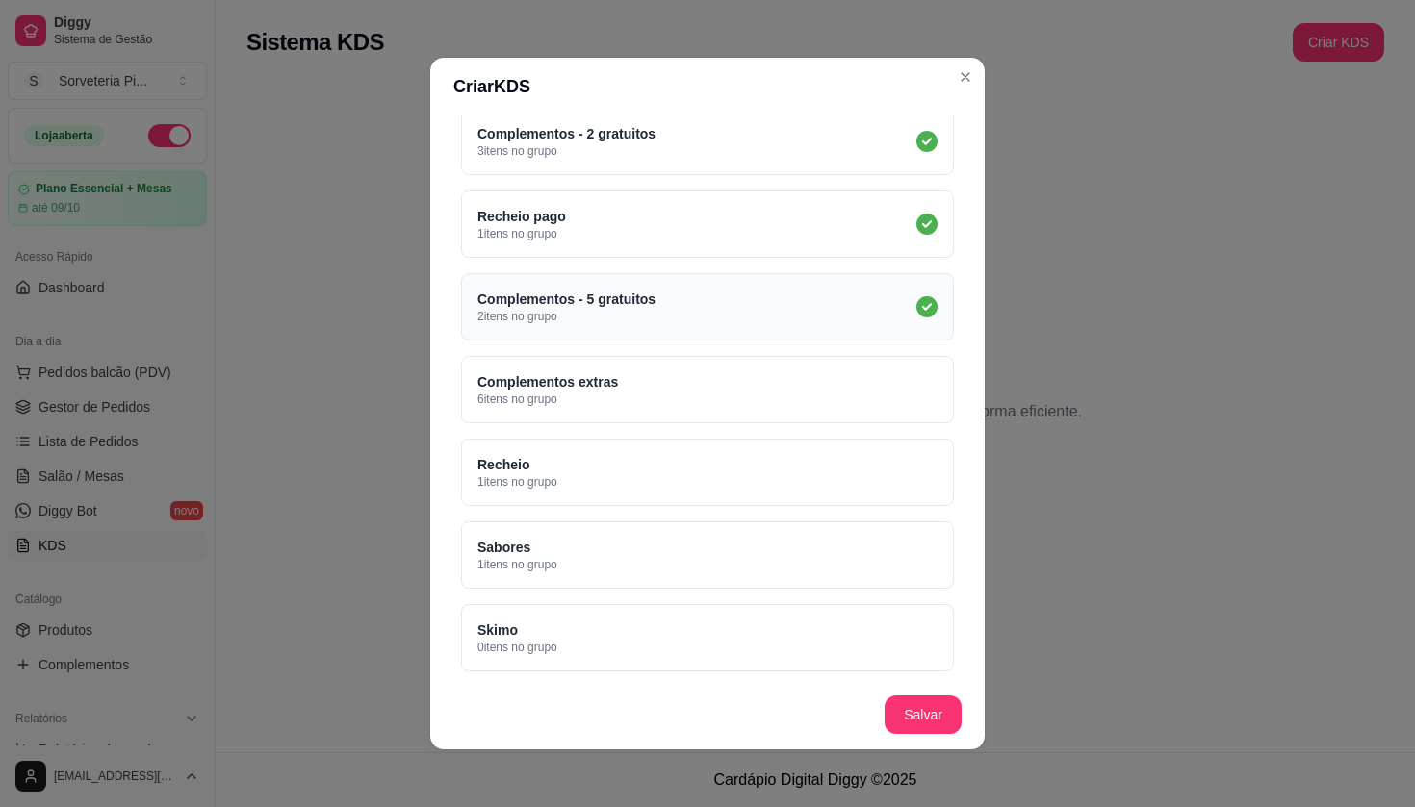
scroll to position [1125, 0]
click at [636, 387] on div "Complementos extras 6 itens no grupo" at bounding box center [707, 387] width 493 height 67
click at [645, 457] on div "Recheio 1 itens no grupo" at bounding box center [707, 470] width 493 height 67
click at [649, 559] on div "Sabores 1 itens no grupo" at bounding box center [707, 553] width 493 height 67
click at [661, 646] on div "Skimo 0 itens no grupo" at bounding box center [707, 635] width 493 height 67
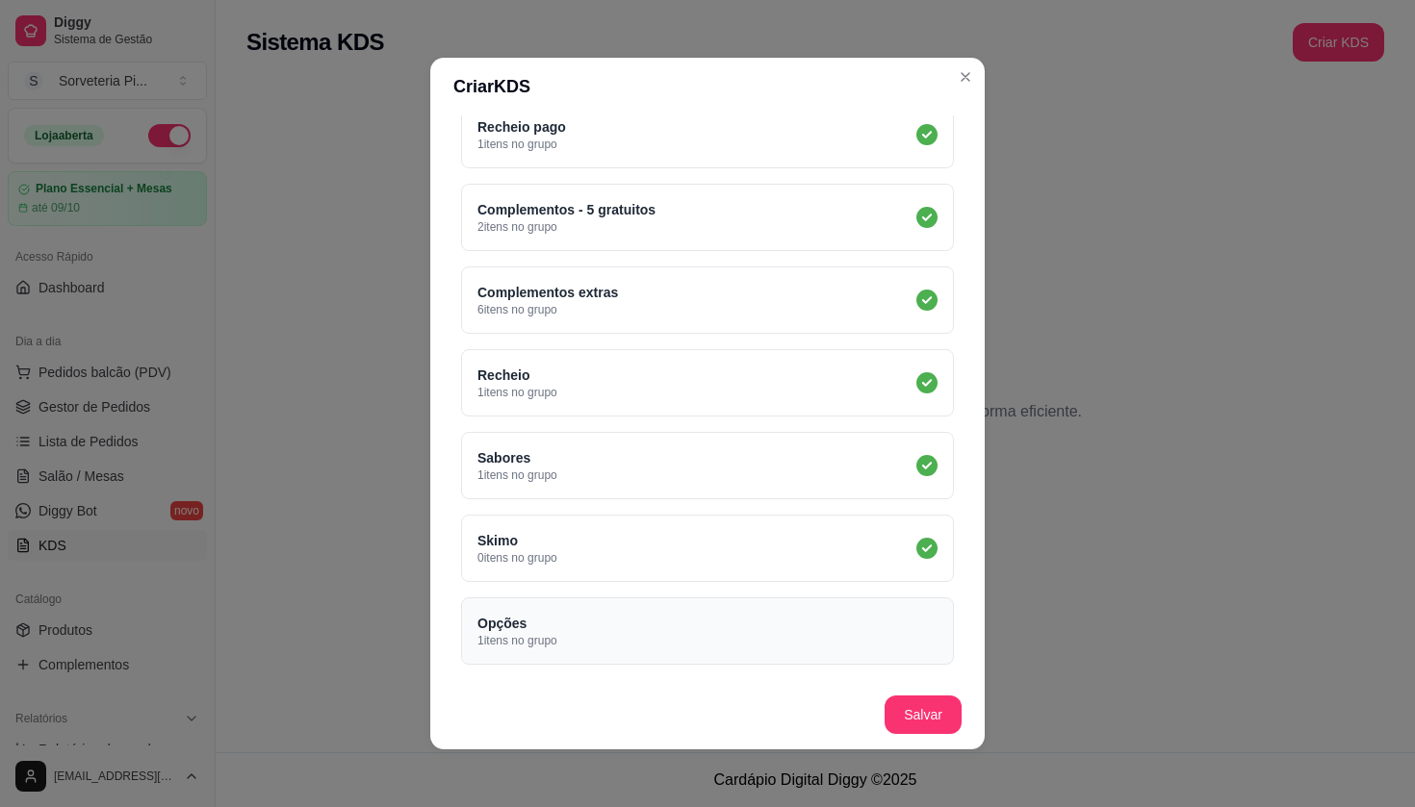
scroll to position [1213, 0]
click at [661, 646] on div "Opções 1 itens no grupo" at bounding box center [707, 631] width 493 height 67
click at [924, 725] on button "Salvar" at bounding box center [922, 716] width 75 height 38
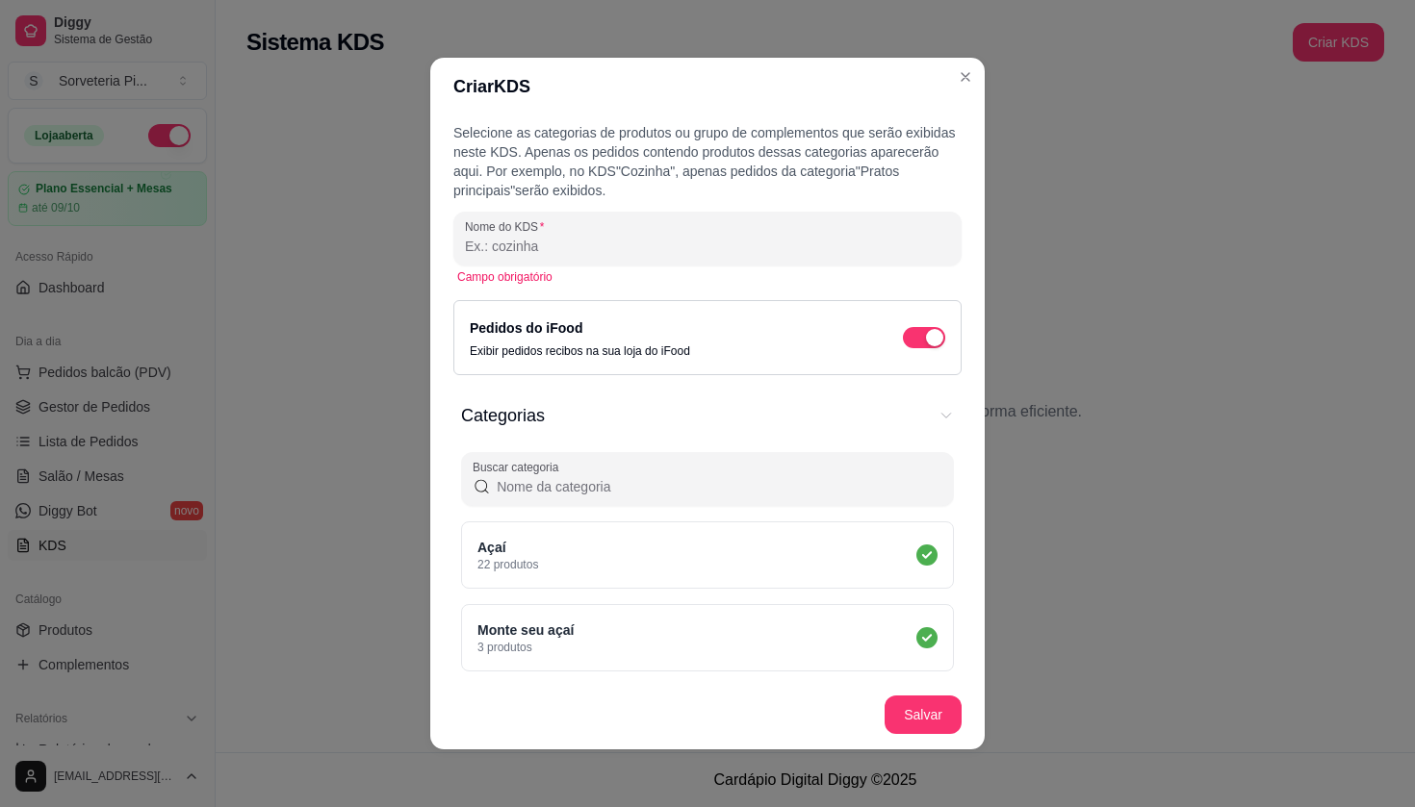
scroll to position [0, 0]
click at [909, 336] on span "button" at bounding box center [924, 337] width 42 height 21
click at [524, 239] on input "Nome do KDS" at bounding box center [707, 246] width 485 height 19
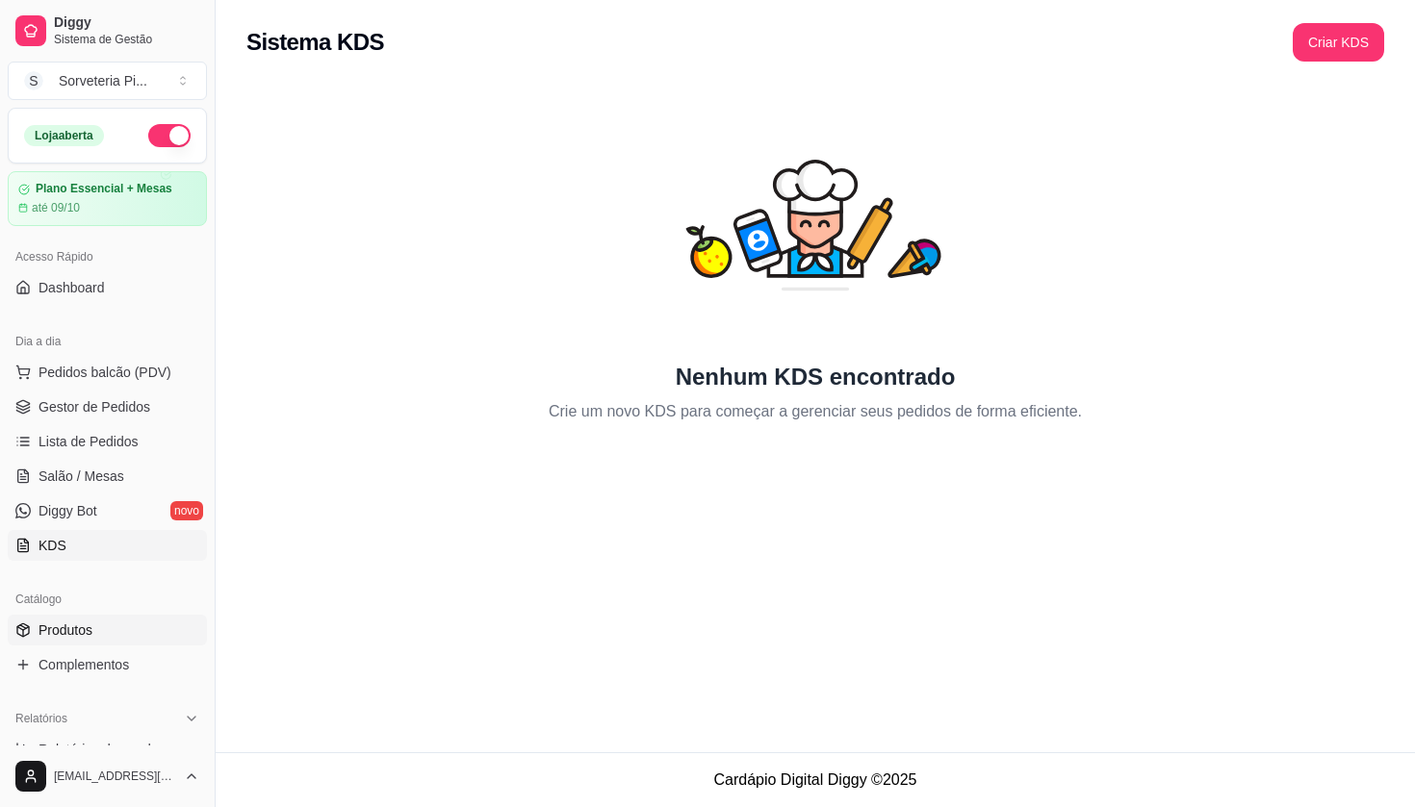
click at [74, 634] on span "Produtos" at bounding box center [65, 630] width 54 height 19
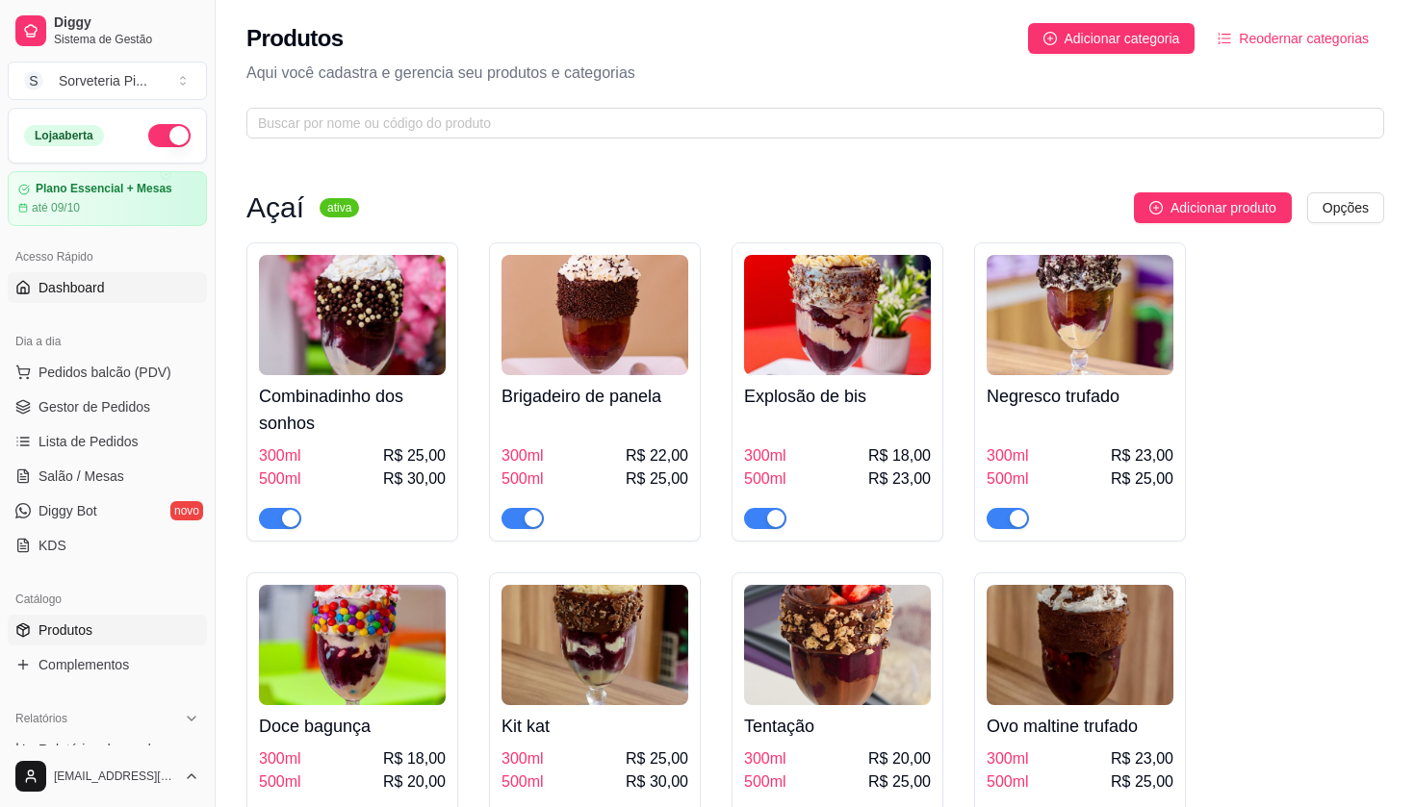
click at [110, 285] on link "Dashboard" at bounding box center [107, 287] width 199 height 31
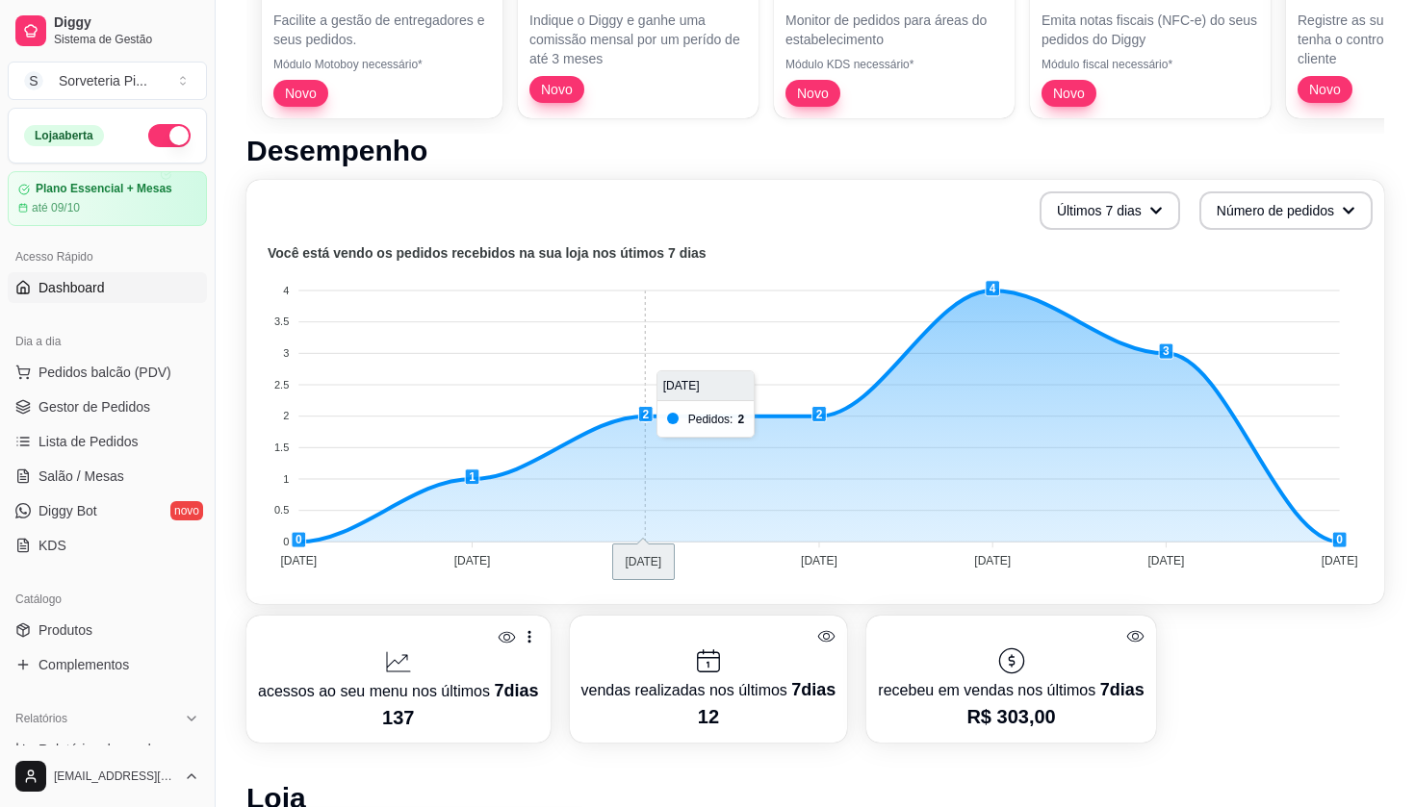
scroll to position [353, 0]
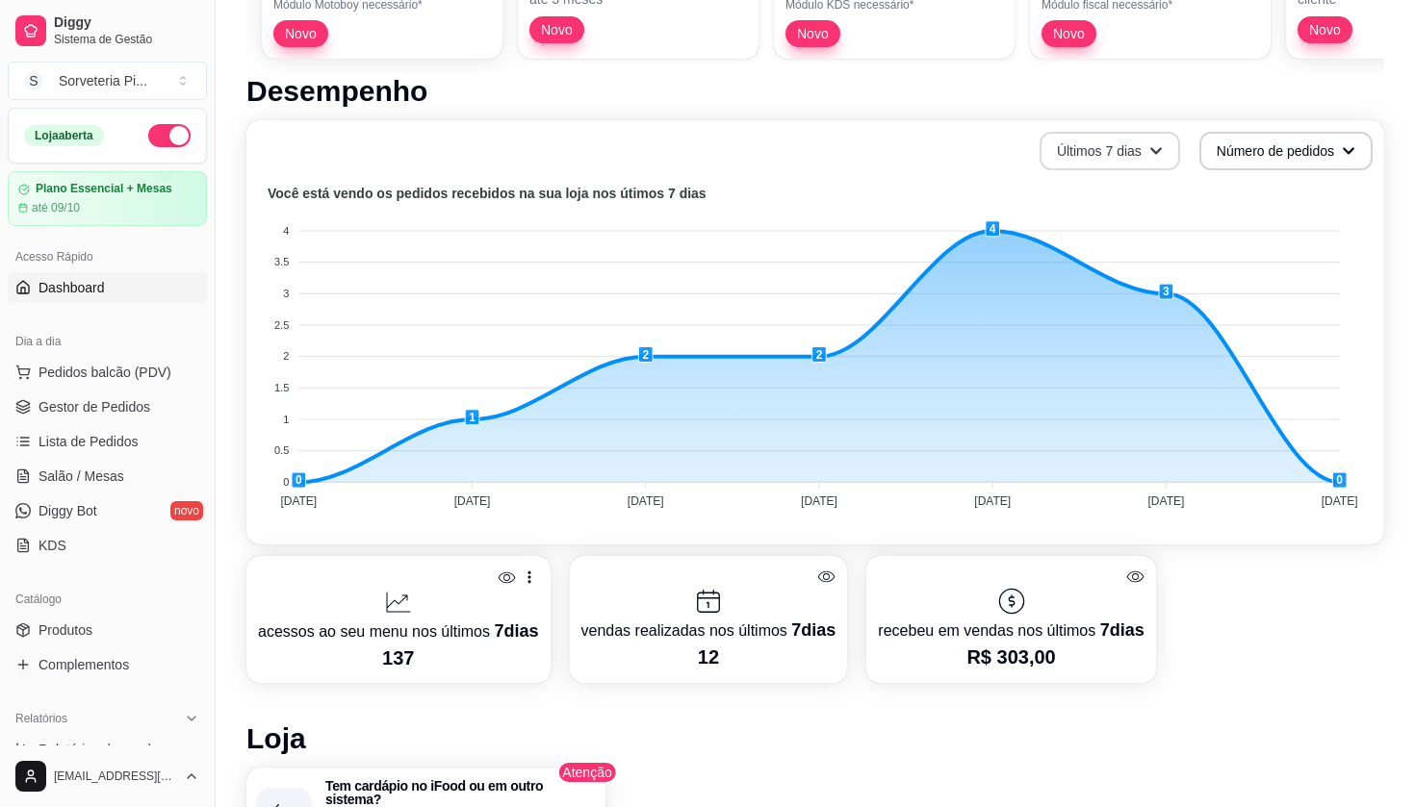
click at [1116, 145] on button "Últimos 7 dias" at bounding box center [1109, 151] width 141 height 38
click at [1084, 261] on span "Últimos 30 dias" at bounding box center [1104, 263] width 162 height 19
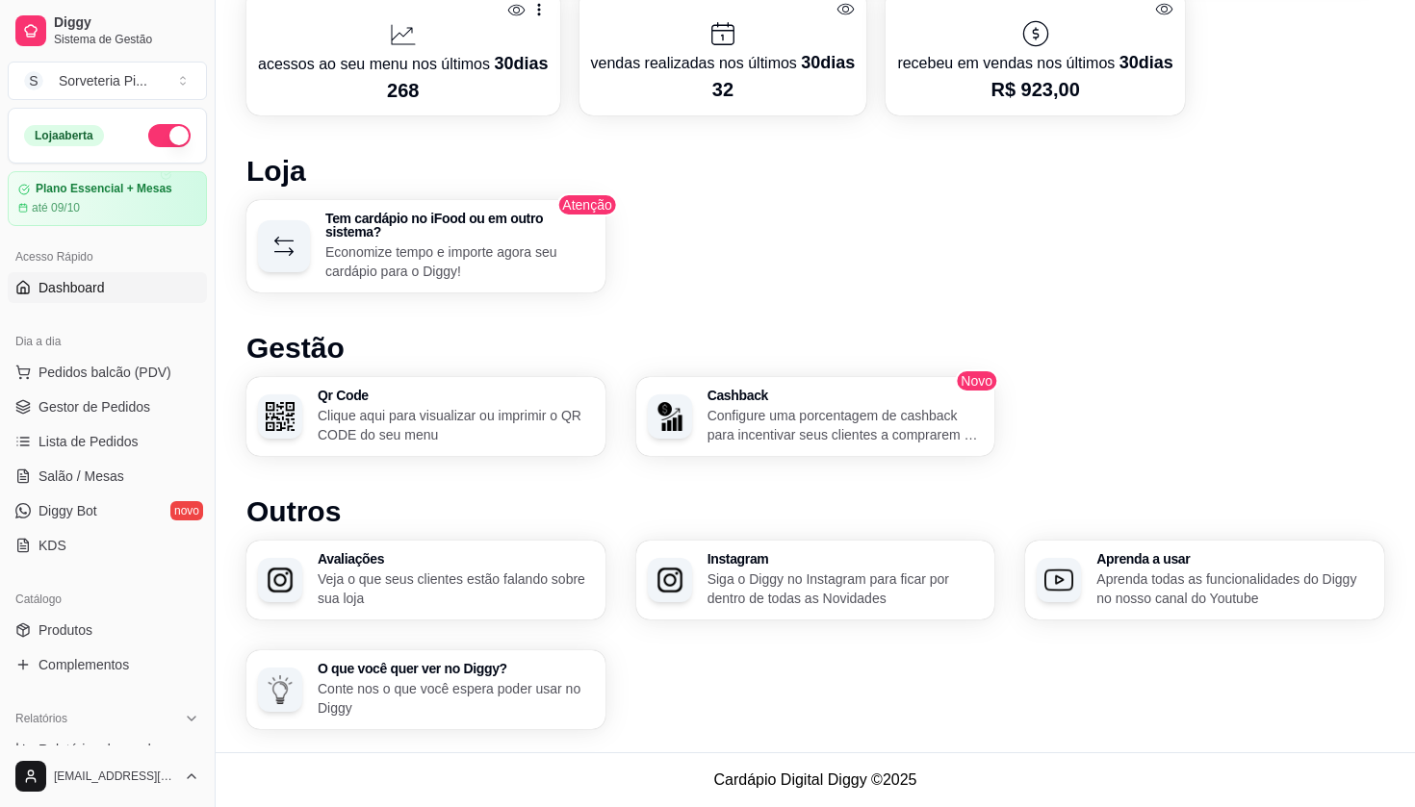
scroll to position [920, 0]
click at [906, 382] on div "Cashback Configure uma porcentagem de cashback para incentivar seus clientes a …" at bounding box center [814, 417] width 347 height 77
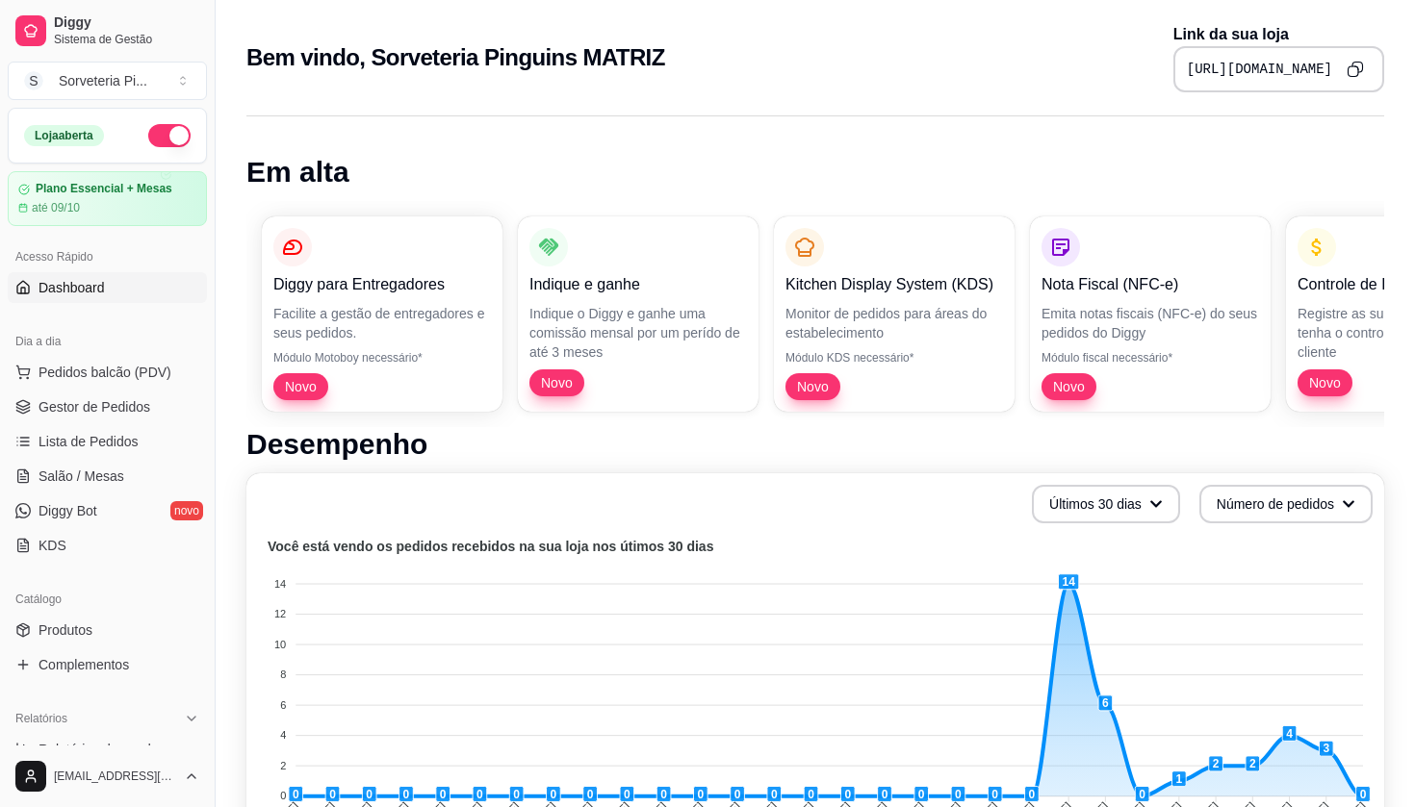
scroll to position [0, 0]
click at [153, 295] on link "Dashboard" at bounding box center [107, 287] width 199 height 31
click at [86, 5] on div "Diggy Sistema de Gestão S Sorveteria Pi ..." at bounding box center [107, 54] width 215 height 108
